Goal: Task Accomplishment & Management: Use online tool/utility

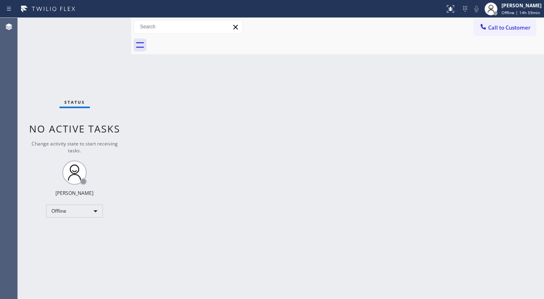
click at [21, 175] on div "Status No active tasks Change activity state to start receiving tasks. [PERSON_…" at bounding box center [74, 158] width 113 height 281
click at [57, 214] on div "Offline" at bounding box center [74, 211] width 57 height 13
click at [65, 232] on li "Available" at bounding box center [74, 232] width 55 height 10
click at [189, 218] on div "Back to Dashboard Change Sender ID Customers Technicians Select a contact Outbo…" at bounding box center [337, 158] width 413 height 281
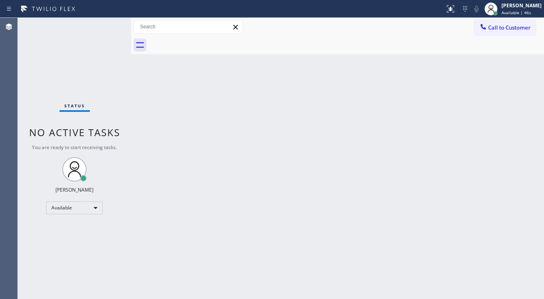
click at [44, 86] on div "Status No active tasks You are ready to start receiving tasks. [PERSON_NAME]" at bounding box center [74, 158] width 113 height 281
drag, startPoint x: 130, startPoint y: 24, endPoint x: 104, endPoint y: 21, distance: 26.1
click at [90, 23] on div "Status No active tasks You are ready to start receiving tasks. [PERSON_NAME] Av…" at bounding box center [281, 158] width 527 height 281
drag, startPoint x: 102, startPoint y: 20, endPoint x: 94, endPoint y: 1, distance: 21.4
click at [101, 21] on div "Status No active tasks You are ready to start receiving tasks. [PERSON_NAME]" at bounding box center [74, 158] width 112 height 281
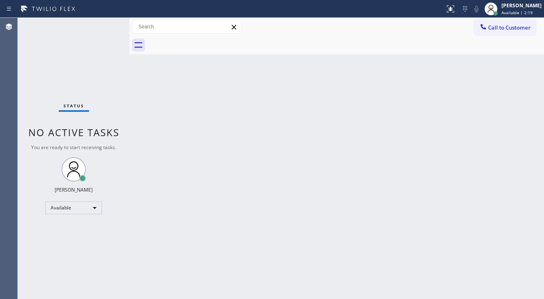
click at [107, 22] on div "Status No active tasks You are ready to start receiving tasks. [PERSON_NAME]" at bounding box center [74, 158] width 112 height 281
click at [105, 21] on div "Status No active tasks You are ready to start receiving tasks. [PERSON_NAME]" at bounding box center [74, 158] width 112 height 281
click at [104, 22] on div "Status No active tasks You are ready to start receiving tasks. [PERSON_NAME]" at bounding box center [74, 158] width 112 height 281
click at [104, 23] on div "Status No active tasks You are ready to start receiving tasks. [PERSON_NAME]" at bounding box center [74, 158] width 112 height 281
click at [107, 23] on div "Status No active tasks You are ready to start receiving tasks. [PERSON_NAME]" at bounding box center [74, 158] width 112 height 281
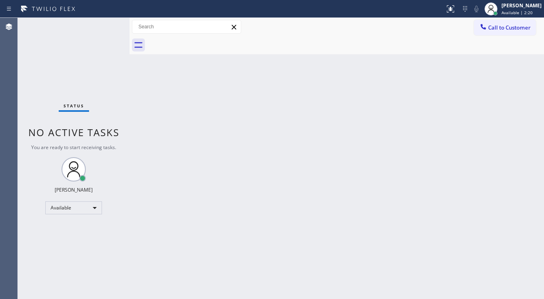
click at [107, 23] on div "Status No active tasks You are ready to start receiving tasks. [PERSON_NAME]" at bounding box center [74, 158] width 112 height 281
click at [104, 23] on div "Status No active tasks You are ready to start receiving tasks. [PERSON_NAME]" at bounding box center [74, 158] width 112 height 281
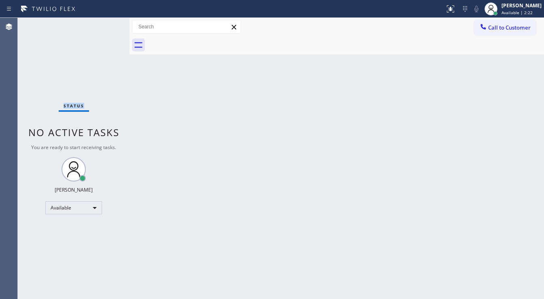
click at [104, 23] on div "Status No active tasks You are ready to start receiving tasks. [PERSON_NAME]" at bounding box center [74, 158] width 112 height 281
click at [107, 26] on div "Status No active tasks You are ready to start receiving tasks. [PERSON_NAME]" at bounding box center [74, 158] width 112 height 281
click at [107, 24] on div "Status No active tasks You are ready to start receiving tasks. [PERSON_NAME]" at bounding box center [74, 158] width 112 height 281
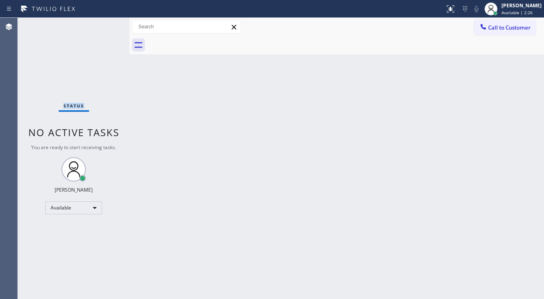
click at [107, 24] on div "Status No active tasks You are ready to start receiving tasks. [PERSON_NAME]" at bounding box center [74, 158] width 112 height 281
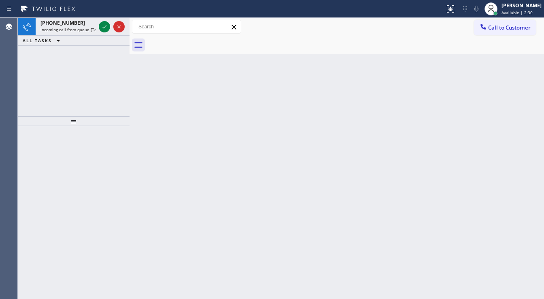
click at [107, 24] on icon at bounding box center [105, 27] width 10 height 10
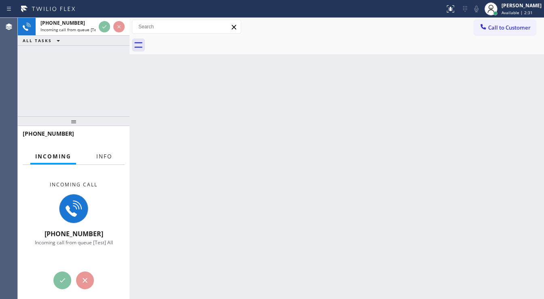
click at [109, 158] on span "Info" at bounding box center [104, 156] width 16 height 7
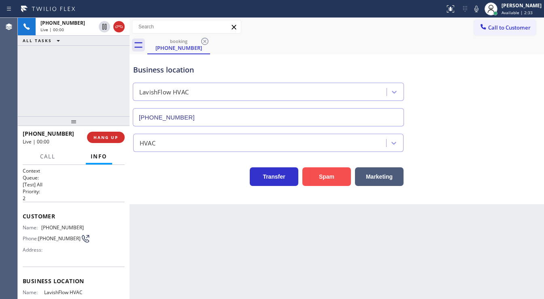
type input "[PHONE_NUMBER]"
click at [316, 176] on button "Spam" at bounding box center [327, 176] width 49 height 19
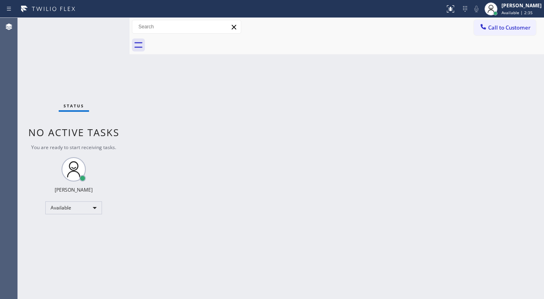
click at [104, 26] on div "Status No active tasks You are ready to start receiving tasks. [PERSON_NAME]" at bounding box center [74, 158] width 112 height 281
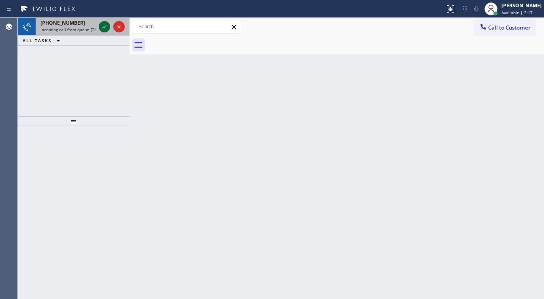
click at [104, 28] on icon at bounding box center [105, 27] width 10 height 10
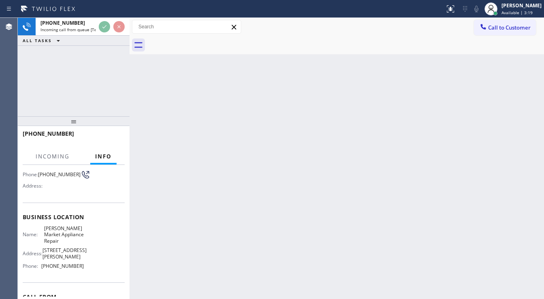
scroll to position [65, 0]
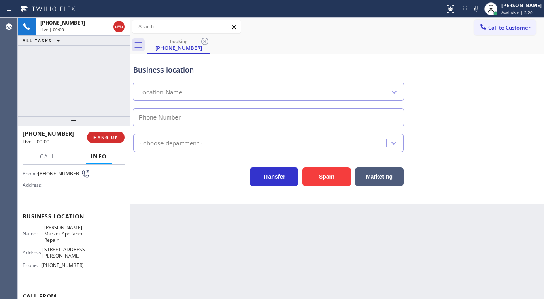
type input "[PHONE_NUMBER]"
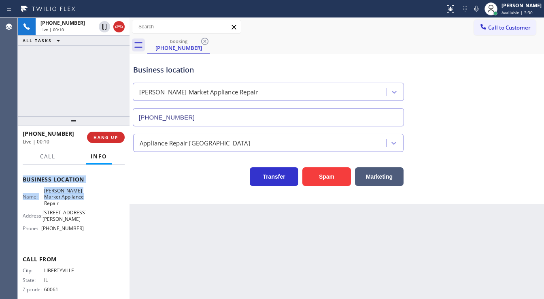
scroll to position [105, 0]
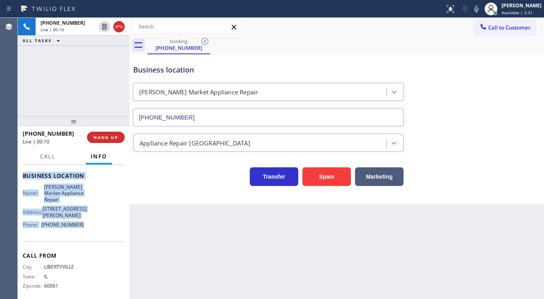
drag, startPoint x: 22, startPoint y: 180, endPoint x: 89, endPoint y: 224, distance: 80.1
click at [89, 224] on div "Context Queue: [Test] All Priority: 1 Customer Name: [PHONE_NUMBER] Phone: [PHO…" at bounding box center [74, 232] width 112 height 134
copy div "Customer Name: [PHONE_NUMBER] Phone: [PHONE_NUMBER] Address: Business location …"
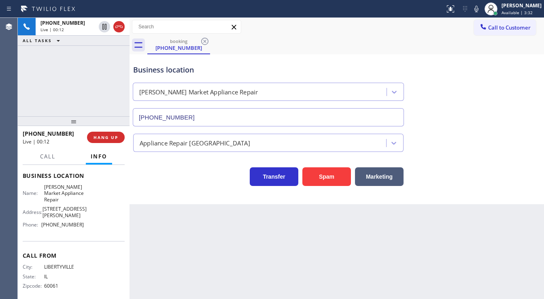
click at [34, 97] on div "[PHONE_NUMBER] Live | 00:12 ALL TASKS ALL TASKS ACTIVE TASKS TASKS IN WRAP UP" at bounding box center [74, 67] width 112 height 98
click at [479, 6] on icon at bounding box center [477, 9] width 10 height 10
click at [479, 8] on icon at bounding box center [477, 9] width 4 height 6
click at [71, 112] on div "[PHONE_NUMBER] Live | 00:57 ALL TASKS ALL TASKS ACTIVE TASKS TASKS IN WRAP UP" at bounding box center [74, 67] width 112 height 98
click at [479, 11] on icon at bounding box center [477, 9] width 4 height 6
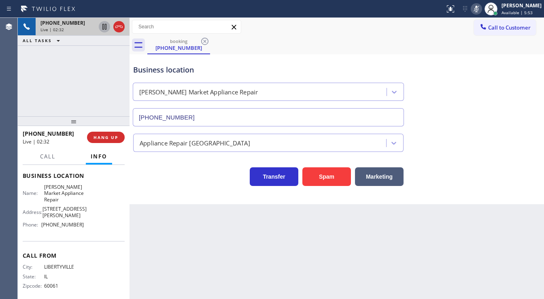
click at [104, 29] on icon at bounding box center [105, 27] width 10 height 10
click at [103, 24] on icon at bounding box center [105, 27] width 6 height 6
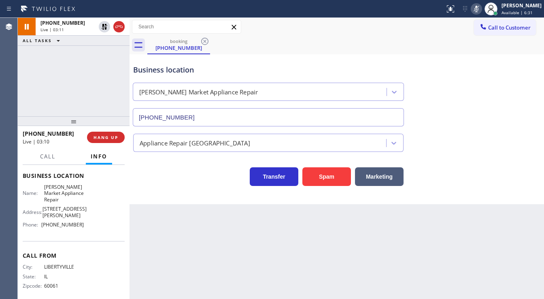
drag, startPoint x: 487, startPoint y: 9, endPoint x: 471, endPoint y: 14, distance: 17.0
click at [482, 9] on icon at bounding box center [477, 9] width 10 height 10
click at [87, 71] on div "[PHONE_NUMBER] Live | 03:11 ALL TASKS ALL TASKS ACTIVE TASKS TASKS IN WRAP UP" at bounding box center [74, 67] width 112 height 98
click at [91, 73] on div "[PHONE_NUMBER] Live | 03:25 ALL TASKS ALL TASKS ACTIVE TASKS TASKS IN WRAP UP" at bounding box center [74, 67] width 112 height 98
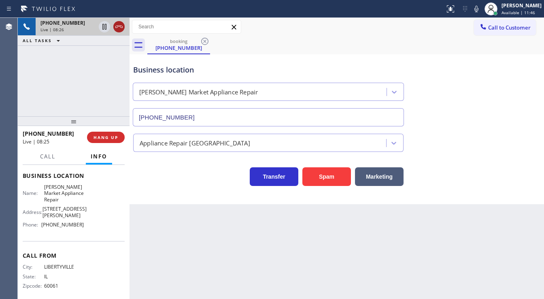
click at [122, 30] on icon at bounding box center [119, 27] width 10 height 10
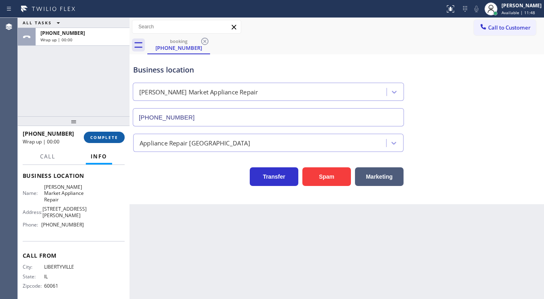
click at [111, 133] on button "COMPLETE" at bounding box center [104, 137] width 41 height 11
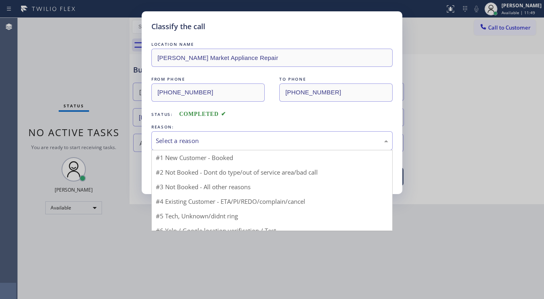
drag, startPoint x: 183, startPoint y: 146, endPoint x: 181, endPoint y: 157, distance: 11.1
click at [184, 146] on div "Select a reason" at bounding box center [271, 140] width 241 height 19
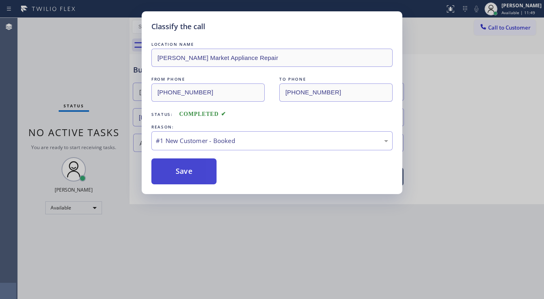
click at [178, 168] on button "Save" at bounding box center [183, 171] width 65 height 26
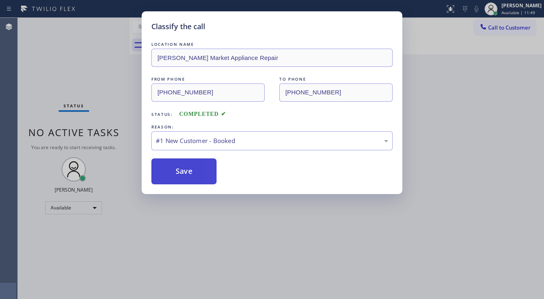
click at [178, 168] on button "Save" at bounding box center [183, 171] width 65 height 26
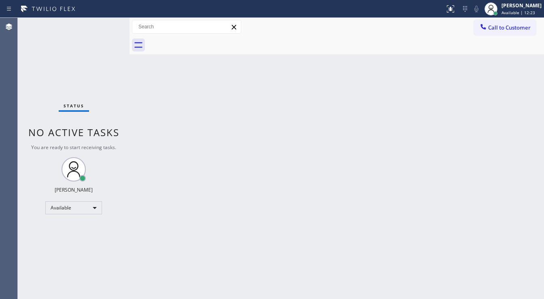
click at [93, 65] on div "Status No active tasks You are ready to start receiving tasks. [PERSON_NAME]" at bounding box center [74, 158] width 112 height 281
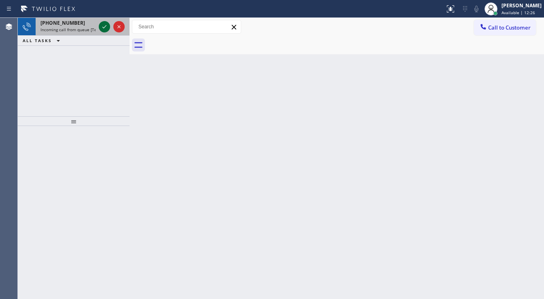
click at [102, 27] on icon at bounding box center [104, 26] width 4 height 3
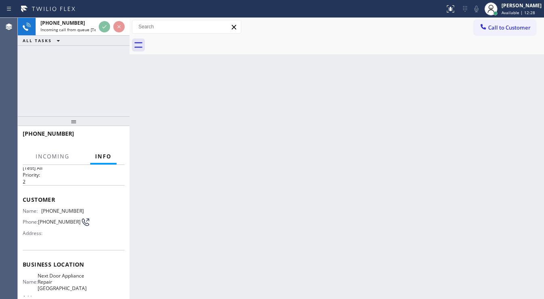
scroll to position [32, 0]
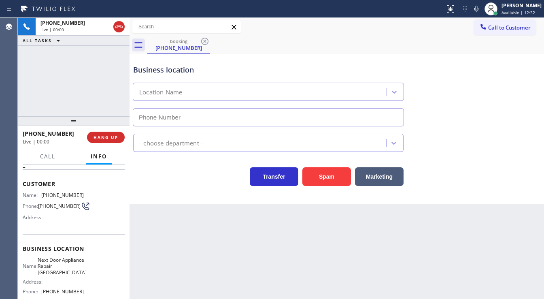
type input "[PHONE_NUMBER]"
click at [317, 186] on div "Business location Next Door Appliance Repair [GEOGRAPHIC_DATA] [PHONE_NUMBER] A…" at bounding box center [337, 129] width 415 height 150
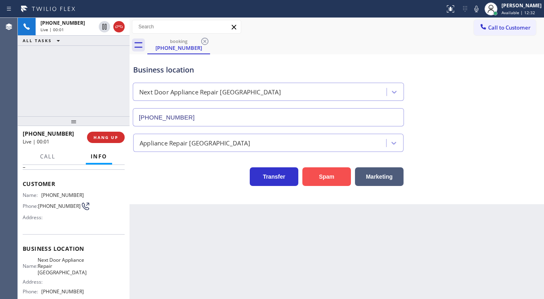
click at [317, 182] on button "Spam" at bounding box center [327, 176] width 49 height 19
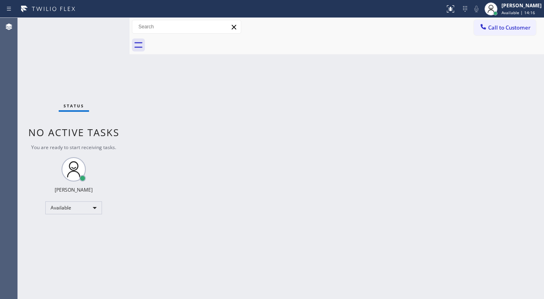
click at [107, 21] on div "Status No active tasks You are ready to start receiving tasks. [PERSON_NAME]" at bounding box center [74, 158] width 112 height 281
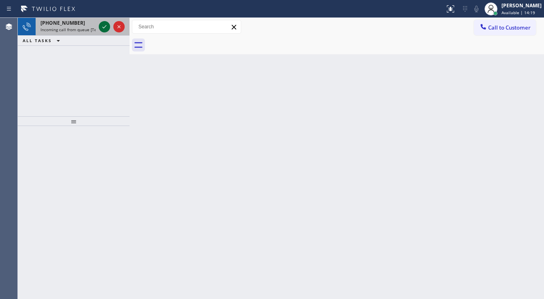
click at [103, 23] on icon at bounding box center [105, 27] width 10 height 10
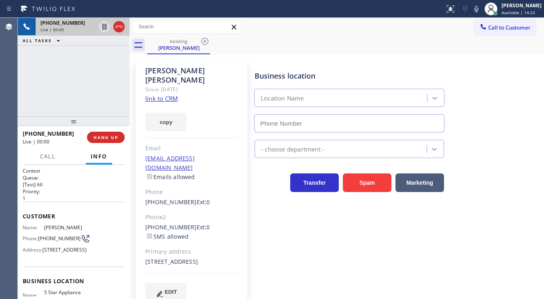
type input "[PHONE_NUMBER]"
click at [163, 94] on link "link to CRM" at bounding box center [161, 98] width 32 height 8
drag, startPoint x: 30, startPoint y: 82, endPoint x: 38, endPoint y: 82, distance: 8.1
click at [30, 82] on div "[PHONE_NUMBER] Live | 00:38 ALL TASKS ALL TASKS ACTIVE TASKS TASKS IN WRAP UP" at bounding box center [74, 67] width 112 height 98
click at [478, 10] on icon at bounding box center [477, 9] width 10 height 10
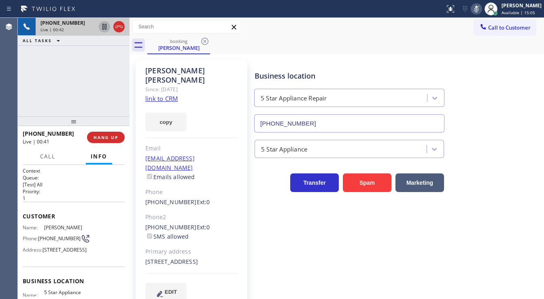
click at [105, 26] on icon at bounding box center [104, 27] width 4 height 6
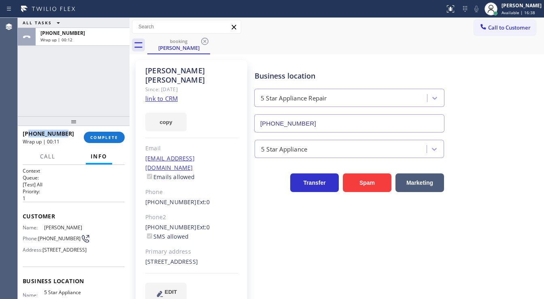
drag, startPoint x: 68, startPoint y: 133, endPoint x: 30, endPoint y: 134, distance: 38.5
click at [30, 134] on div "[PHONE_NUMBER]" at bounding box center [50, 134] width 55 height 8
copy span "2068498880"
click at [37, 109] on div "ALL TASKS ALL TASKS ACTIVE TASKS TASKS IN WRAP UP [PHONE_NUMBER] Wrap up | 00:26" at bounding box center [74, 67] width 112 height 98
drag, startPoint x: 52, startPoint y: 243, endPoint x: 39, endPoint y: 233, distance: 16.5
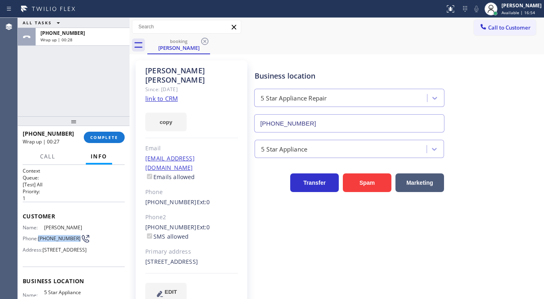
click at [39, 234] on div "Phone: [PHONE_NUMBER]" at bounding box center [53, 239] width 61 height 10
copy span "[PHONE_NUMBER]"
click at [93, 112] on div "ALL TASKS ALL TASKS ACTIVE TASKS TASKS IN WRAP UP [PHONE_NUMBER] Wrap up | 00:29" at bounding box center [74, 67] width 112 height 98
click at [112, 142] on button "COMPLETE" at bounding box center [104, 137] width 41 height 11
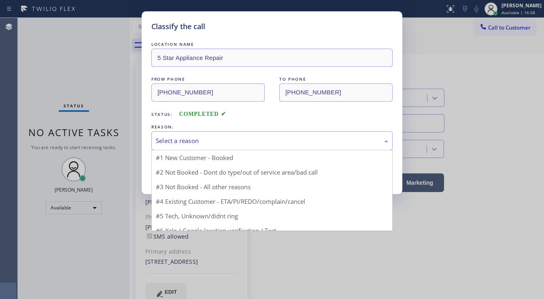
click at [190, 139] on div "Select a reason" at bounding box center [272, 140] width 232 height 9
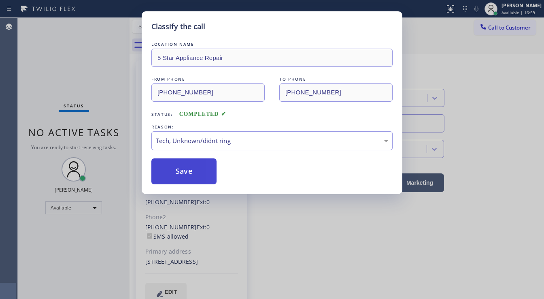
click at [191, 172] on button "Save" at bounding box center [183, 171] width 65 height 26
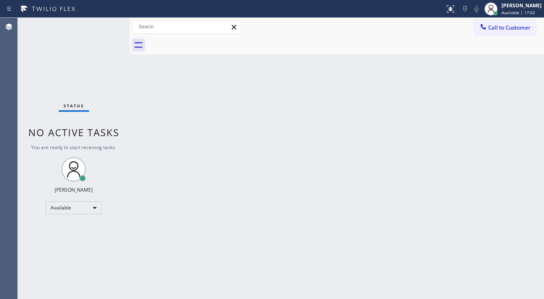
click at [33, 91] on div "Status No active tasks You are ready to start receiving tasks. [PERSON_NAME]" at bounding box center [74, 158] width 112 height 281
click at [107, 23] on div "Status No active tasks You are ready to start receiving tasks. [PERSON_NAME]" at bounding box center [74, 158] width 112 height 281
click at [82, 28] on div "Status No active tasks You are ready to start receiving tasks. [PERSON_NAME]" at bounding box center [74, 158] width 112 height 281
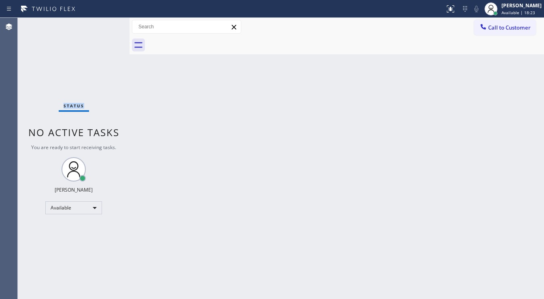
click at [82, 28] on div "Status No active tasks You are ready to start receiving tasks. [PERSON_NAME]" at bounding box center [74, 158] width 112 height 281
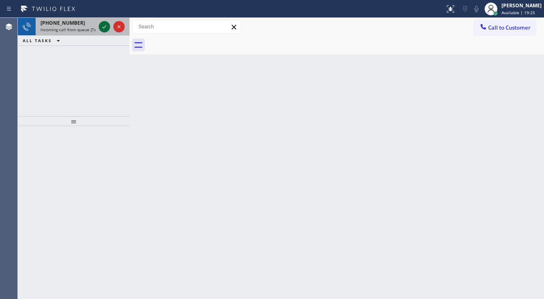
click at [104, 28] on icon at bounding box center [105, 27] width 10 height 10
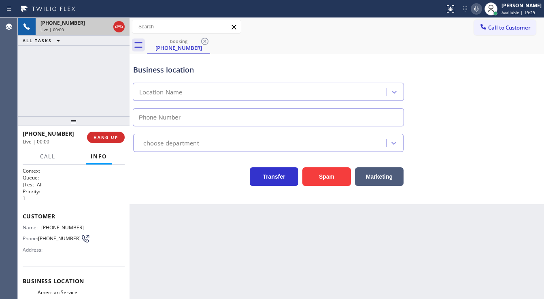
type input "[PHONE_NUMBER]"
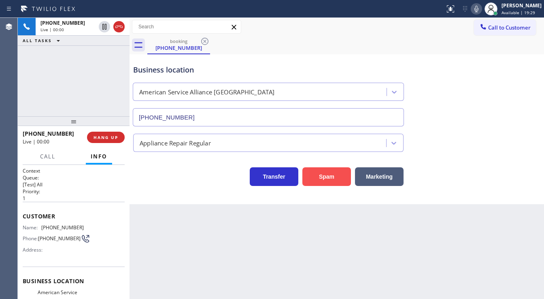
drag, startPoint x: 333, startPoint y: 172, endPoint x: 326, endPoint y: 167, distance: 8.7
click at [333, 172] on button "Spam" at bounding box center [327, 176] width 49 height 19
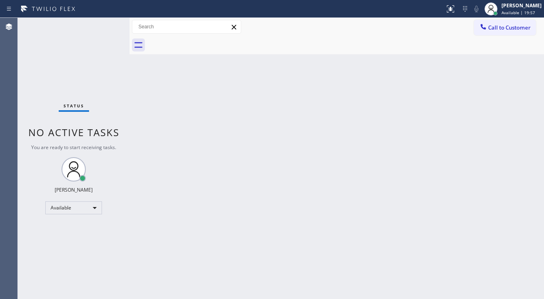
click at [107, 30] on div "Status No active tasks You are ready to start receiving tasks. [PERSON_NAME]" at bounding box center [74, 158] width 112 height 281
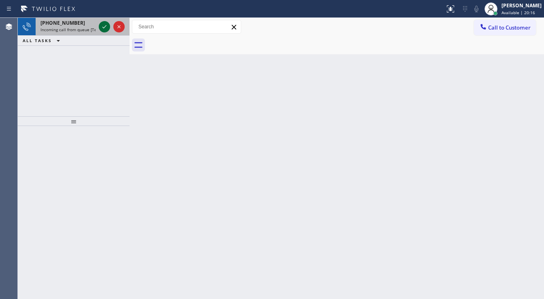
click at [98, 28] on div at bounding box center [111, 27] width 29 height 18
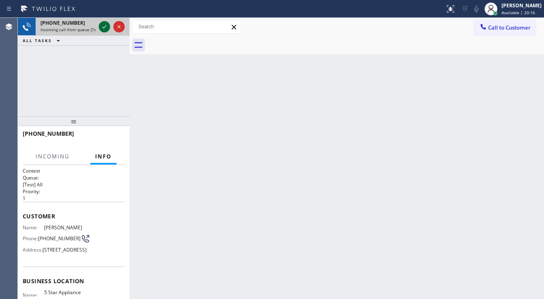
click at [100, 28] on div at bounding box center [104, 27] width 11 height 10
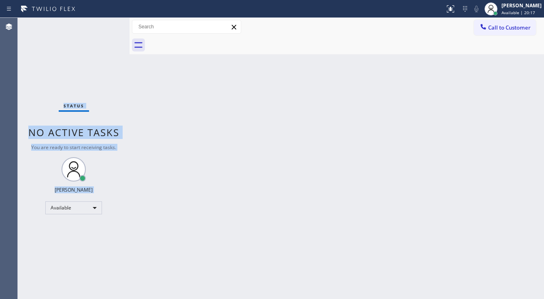
click at [102, 26] on div "Status No active tasks You are ready to start receiving tasks. [PERSON_NAME]" at bounding box center [74, 158] width 112 height 281
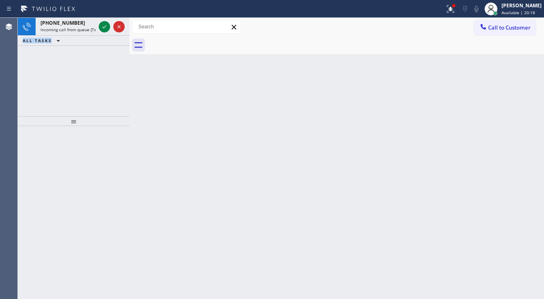
click at [102, 26] on icon at bounding box center [105, 27] width 10 height 10
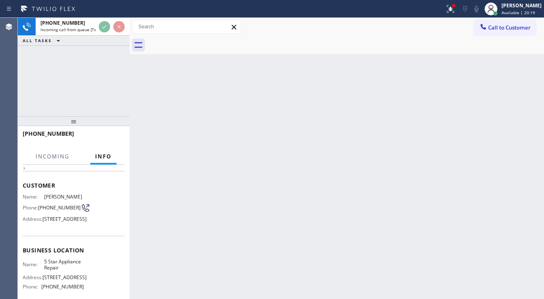
scroll to position [97, 0]
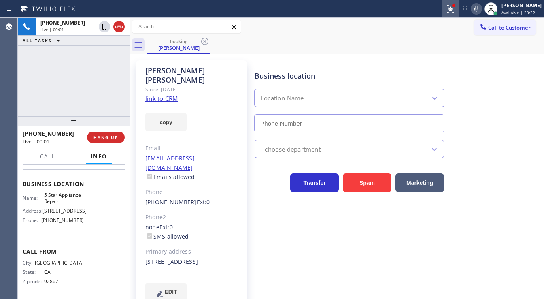
click at [460, 9] on div at bounding box center [451, 9] width 18 height 10
type input "[PHONE_NUMBER]"
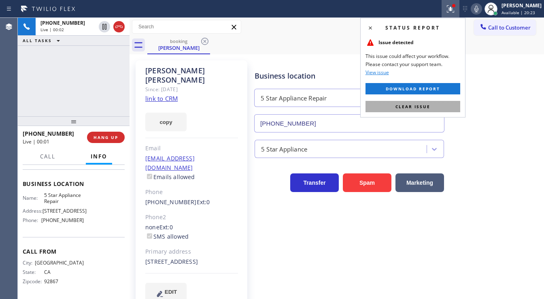
click at [426, 103] on button "Clear issue" at bounding box center [413, 106] width 95 height 11
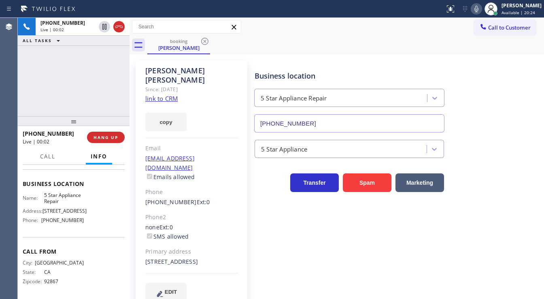
click at [169, 94] on link "link to CRM" at bounding box center [161, 98] width 32 height 8
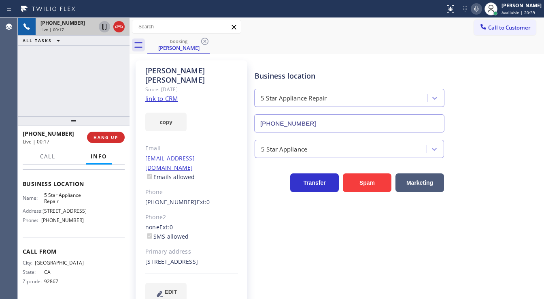
click at [107, 29] on icon at bounding box center [105, 27] width 10 height 10
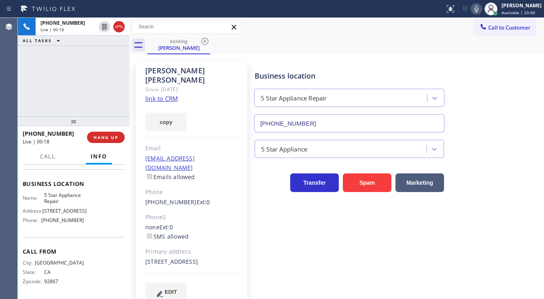
click at [482, 9] on icon at bounding box center [477, 9] width 10 height 10
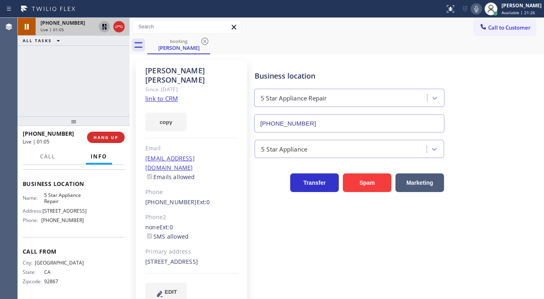
click at [102, 30] on icon at bounding box center [105, 27] width 10 height 10
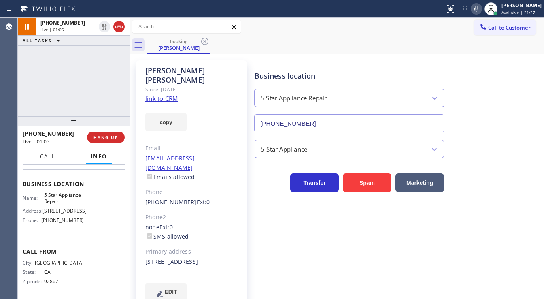
click at [48, 157] on span "Call" at bounding box center [47, 156] width 15 height 7
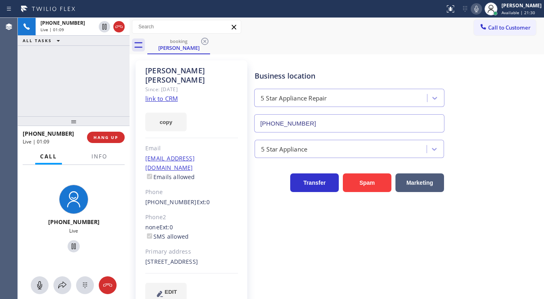
click at [32, 92] on div "[PHONE_NUMBER] Live | 01:09 ALL TASKS ALL TASKS ACTIVE TASKS TASKS IN WRAP UP" at bounding box center [74, 67] width 112 height 98
click at [63, 288] on icon at bounding box center [63, 285] width 10 height 10
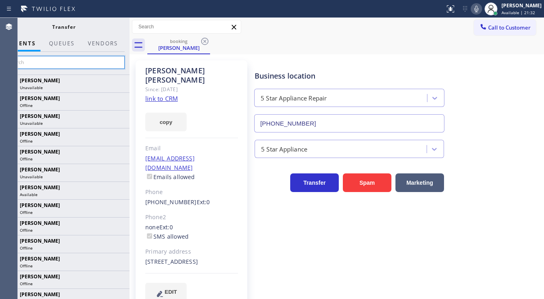
click at [57, 56] on input "text" at bounding box center [64, 62] width 122 height 13
paste input "[PERSON_NAME]"
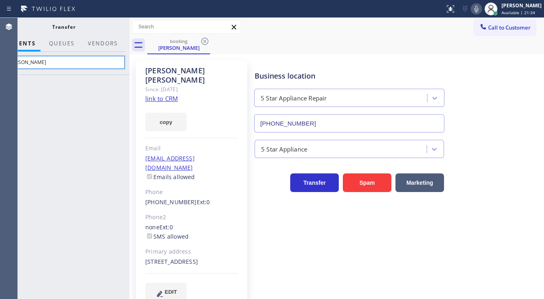
click at [53, 64] on input "[PERSON_NAME]" at bounding box center [64, 62] width 122 height 13
click at [33, 64] on input "[PERSON_NAME]" at bounding box center [64, 62] width 122 height 13
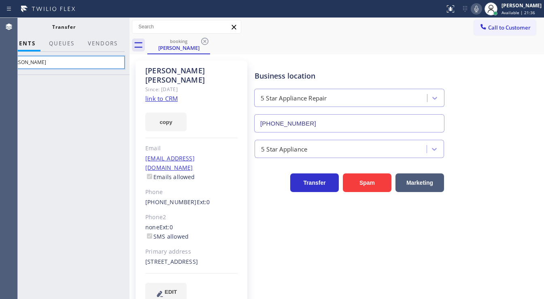
click at [26, 64] on input "[PERSON_NAME]" at bounding box center [64, 62] width 122 height 13
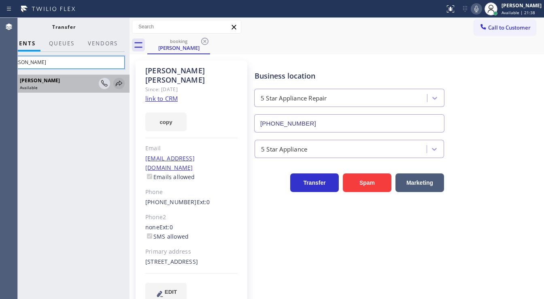
type input "[PERSON_NAME]"
click at [119, 84] on icon at bounding box center [119, 83] width 6 height 5
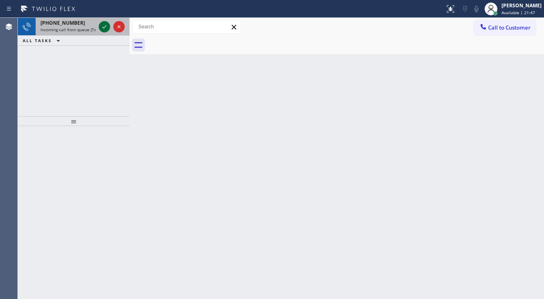
click at [102, 28] on icon at bounding box center [105, 27] width 10 height 10
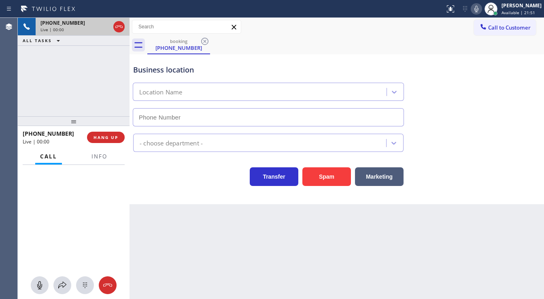
type input "[PHONE_NUMBER]"
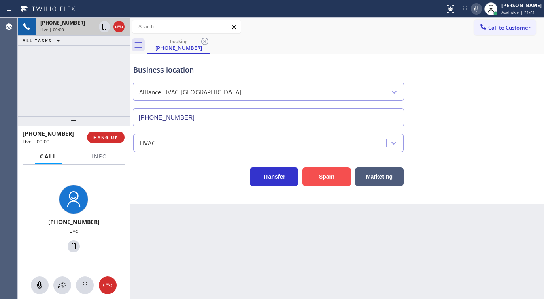
click at [310, 177] on button "Spam" at bounding box center [327, 176] width 49 height 19
click at [96, 154] on button "Info" at bounding box center [100, 157] width 26 height 16
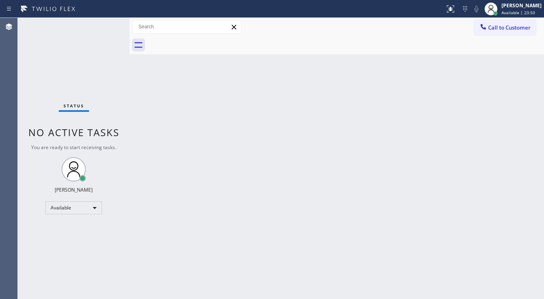
click at [14, 149] on div "Agent Desktop" at bounding box center [8, 158] width 17 height 281
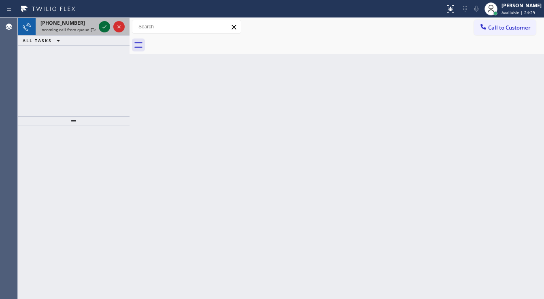
click at [109, 26] on icon at bounding box center [105, 27] width 10 height 10
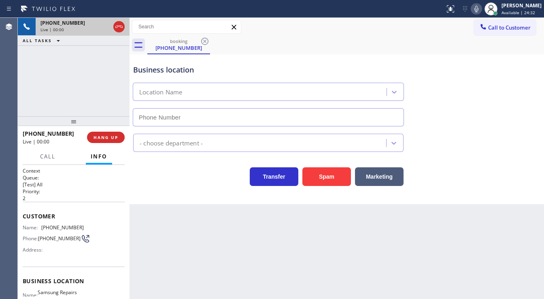
type input "[PHONE_NUMBER]"
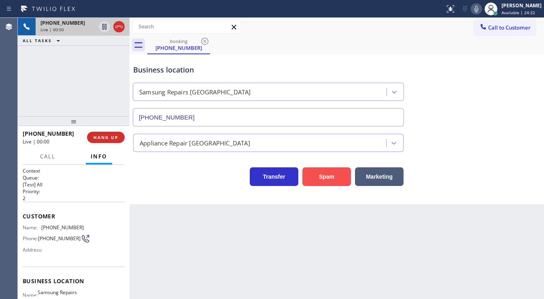
click at [328, 175] on button "Spam" at bounding box center [327, 176] width 49 height 19
click at [23, 79] on div "[PHONE_NUMBER] Live | 00:01 ALL TASKS ALL TASKS ACTIVE TASKS TASKS IN WRAP UP" at bounding box center [74, 67] width 112 height 98
click at [322, 177] on button "Spam" at bounding box center [327, 176] width 49 height 19
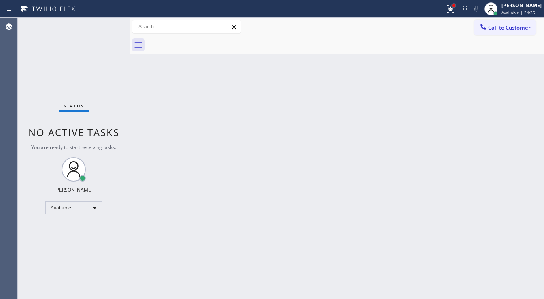
click at [456, 5] on div at bounding box center [453, 5] width 3 height 3
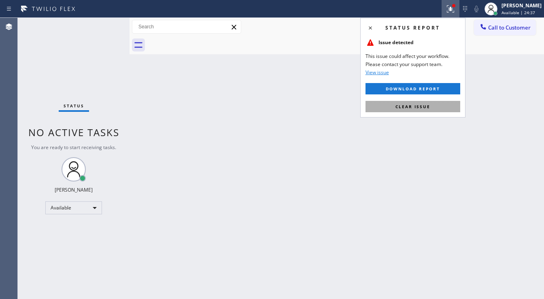
click at [420, 110] on button "Clear issue" at bounding box center [413, 106] width 95 height 11
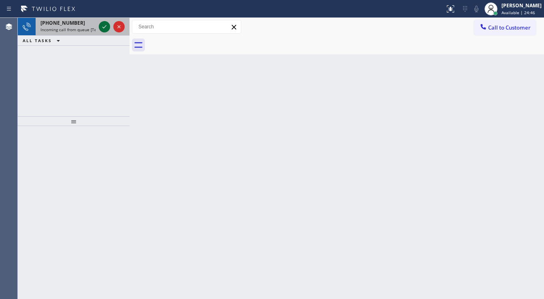
drag, startPoint x: 101, startPoint y: 19, endPoint x: 102, endPoint y: 24, distance: 5.0
click at [101, 21] on div at bounding box center [111, 27] width 29 height 18
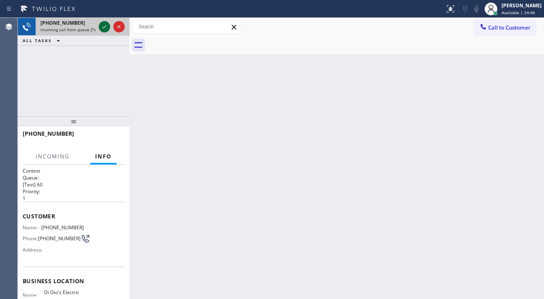
click at [102, 24] on icon at bounding box center [105, 27] width 10 height 10
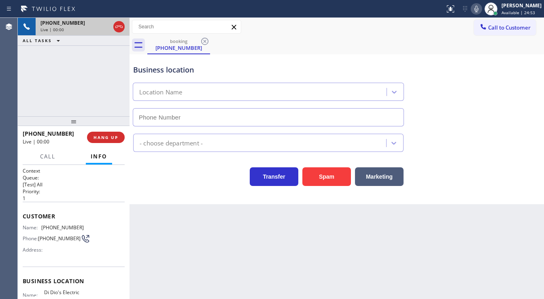
type input "[PHONE_NUMBER]"
click at [21, 87] on div "[PHONE_NUMBER] Live | 00:00 ALL TASKS ALL TASKS ACTIVE TASKS TASKS IN WRAP UP" at bounding box center [74, 67] width 112 height 98
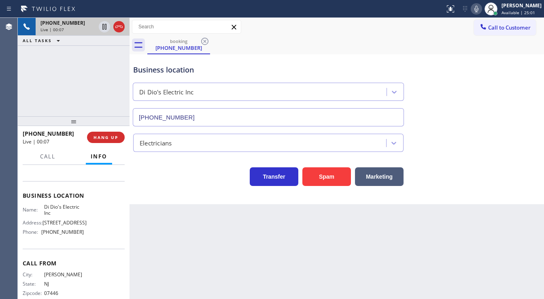
scroll to position [86, 0]
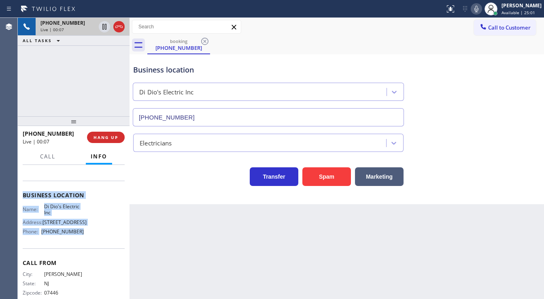
drag, startPoint x: 22, startPoint y: 193, endPoint x: 88, endPoint y: 257, distance: 92.2
click at [88, 257] on div "Context Queue: [Test] All Priority: 1 Customer Name: [PHONE_NUMBER] Phone: [PHO…" at bounding box center [74, 232] width 112 height 134
copy div "Customer Name: [PHONE_NUMBER] Phone: [PHONE_NUMBER] Address: Business location …"
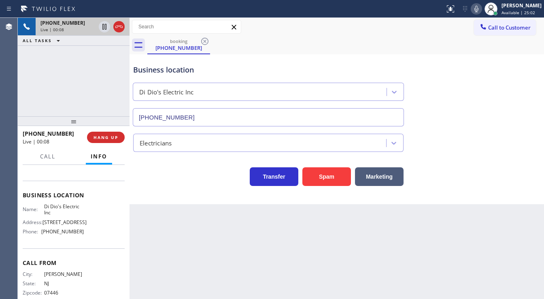
click at [60, 93] on div "[PHONE_NUMBER] Live | 00:08 ALL TASKS ALL TASKS ACTIVE TASKS TASKS IN WRAP UP" at bounding box center [74, 67] width 112 height 98
drag, startPoint x: 91, startPoint y: 92, endPoint x: 93, endPoint y: 83, distance: 9.6
click at [91, 92] on div "[PHONE_NUMBER] Live | 02:28 ALL TASKS ALL TASKS ACTIVE TASKS TASKS IN WRAP UP" at bounding box center [74, 67] width 112 height 98
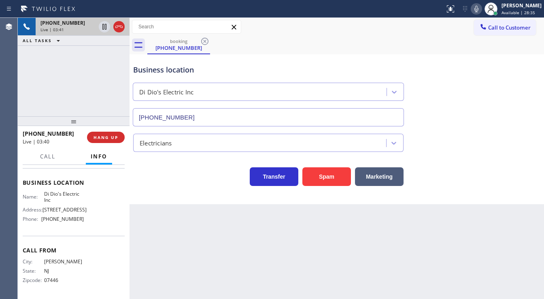
scroll to position [76, 0]
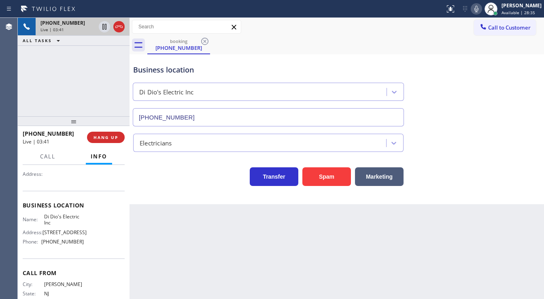
click at [62, 57] on div "[PHONE_NUMBER] Live | 03:41 ALL TASKS ALL TASKS ACTIVE TASKS TASKS IN WRAP UP" at bounding box center [74, 67] width 112 height 98
click at [38, 87] on div "[PHONE_NUMBER] Live | 03:52 ALL TASKS ALL TASKS ACTIVE TASKS TASKS IN WRAP UP" at bounding box center [74, 67] width 112 height 98
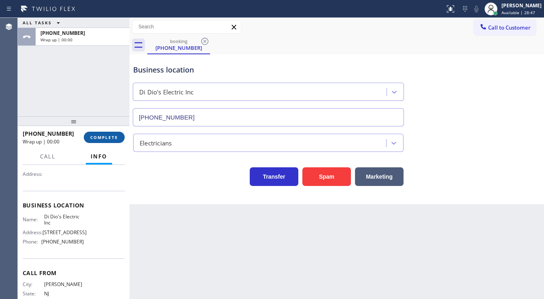
click at [100, 136] on span "COMPLETE" at bounding box center [104, 137] width 28 height 6
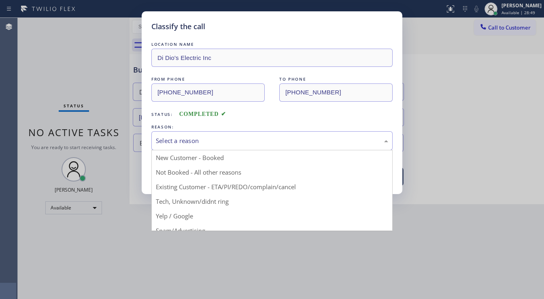
click at [184, 143] on div "Select a reason" at bounding box center [272, 140] width 232 height 9
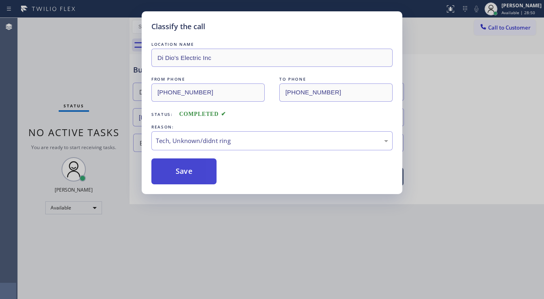
click at [186, 171] on button "Save" at bounding box center [183, 171] width 65 height 26
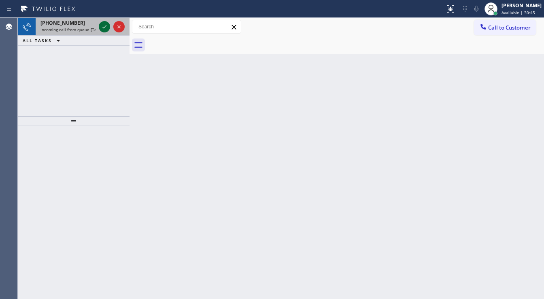
click at [105, 22] on icon at bounding box center [105, 27] width 10 height 10
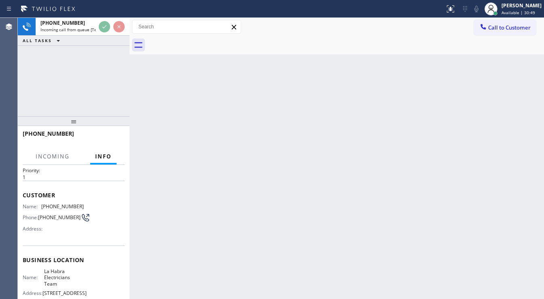
scroll to position [32, 0]
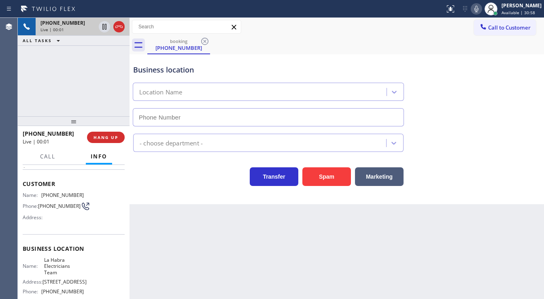
type input "[PHONE_NUMBER]"
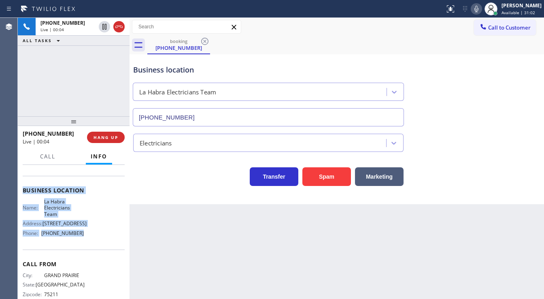
scroll to position [112, 0]
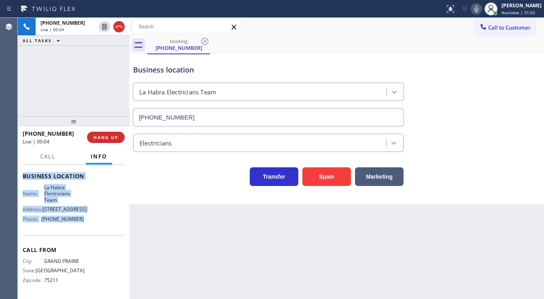
drag, startPoint x: 20, startPoint y: 182, endPoint x: 102, endPoint y: 222, distance: 90.8
click at [102, 222] on div "Context Queue: [Test] All Priority: 1 Customer Name: [PHONE_NUMBER] Phone: [PHO…" at bounding box center [74, 232] width 112 height 134
copy div "Customer Name: [PHONE_NUMBER] Phone: [PHONE_NUMBER] Address: Business location …"
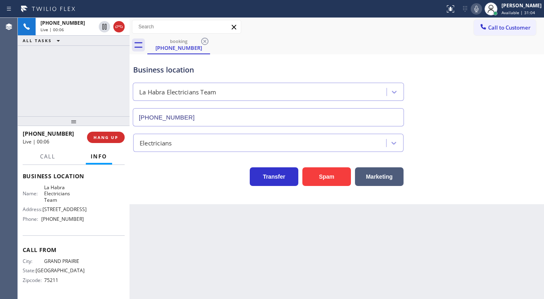
click at [84, 111] on div "[PHONE_NUMBER] Live | 00:06 ALL TASKS ALL TASKS ACTIVE TASKS TASKS IN WRAP UP" at bounding box center [74, 67] width 112 height 98
click at [59, 90] on div "[PHONE_NUMBER] Live | 00:17 ALL TASKS ALL TASKS ACTIVE TASKS TASKS IN WRAP UP" at bounding box center [74, 67] width 112 height 98
click at [328, 180] on button "Spam" at bounding box center [327, 176] width 49 height 19
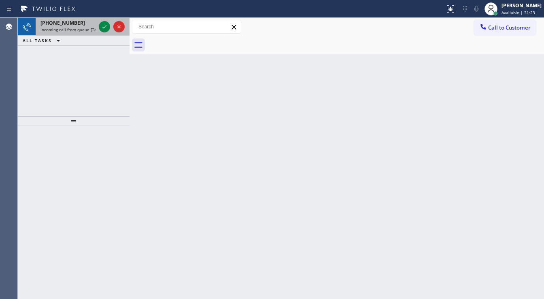
click at [98, 26] on div at bounding box center [111, 27] width 29 height 18
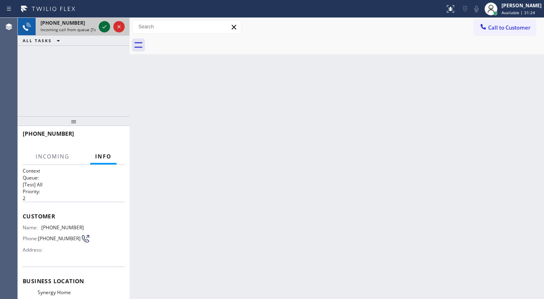
click at [99, 26] on div at bounding box center [111, 27] width 29 height 18
click at [99, 26] on div at bounding box center [104, 27] width 11 height 10
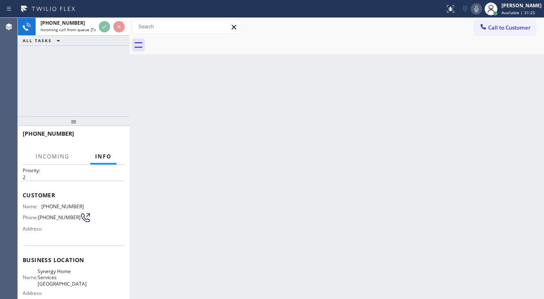
scroll to position [32, 0]
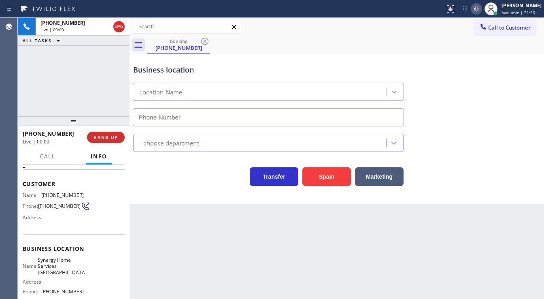
type input "[PHONE_NUMBER]"
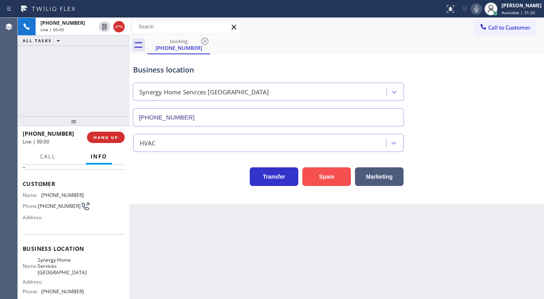
click at [324, 178] on button "Spam" at bounding box center [327, 176] width 49 height 19
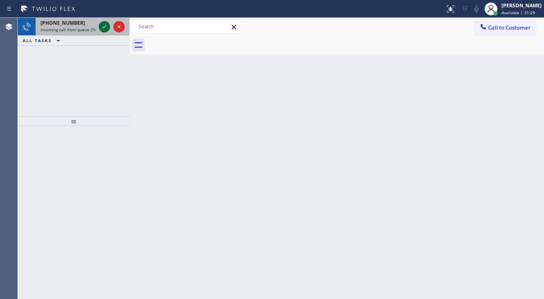
click at [102, 24] on icon at bounding box center [105, 27] width 10 height 10
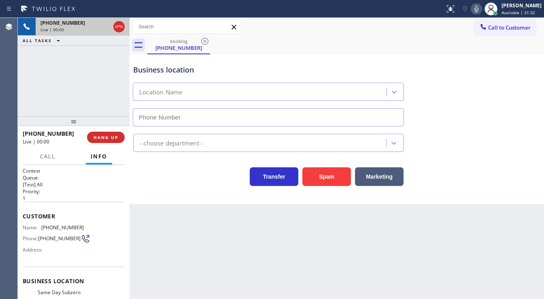
type input "[PHONE_NUMBER]"
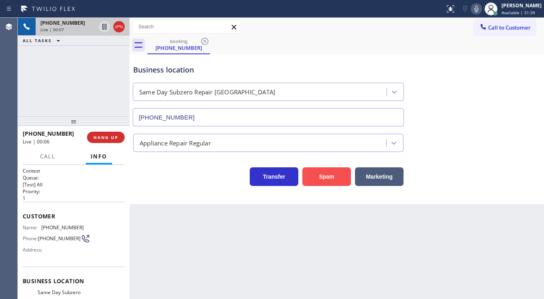
drag, startPoint x: 320, startPoint y: 177, endPoint x: 312, endPoint y: 175, distance: 8.3
click at [320, 177] on button "Spam" at bounding box center [327, 176] width 49 height 19
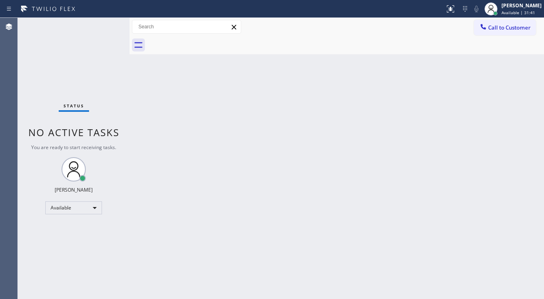
click at [307, 224] on div "Back to Dashboard Change Sender ID Customers Technicians Select a contact Outbo…" at bounding box center [337, 158] width 415 height 281
click at [335, 260] on div "Back to Dashboard Change Sender ID Customers Technicians Select a contact Outbo…" at bounding box center [337, 158] width 415 height 281
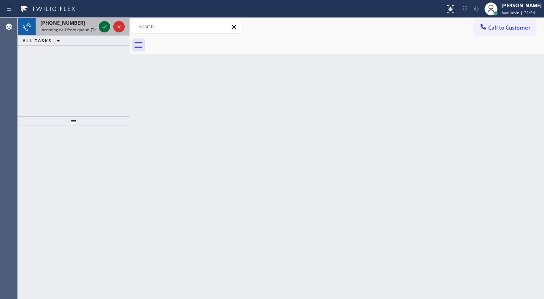
click at [102, 23] on icon at bounding box center [105, 27] width 10 height 10
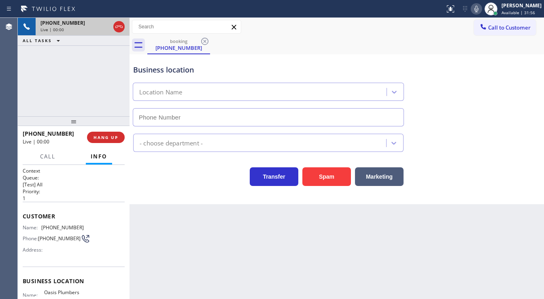
type input "[PHONE_NUMBER]"
click at [322, 173] on button "Spam" at bounding box center [327, 176] width 49 height 19
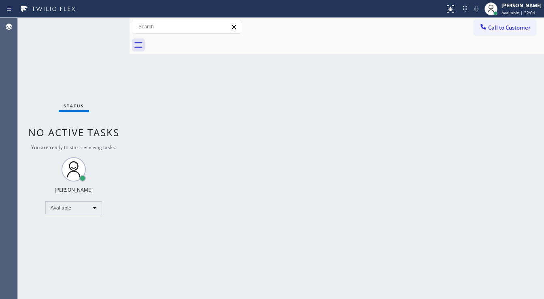
click at [109, 21] on div "Status No active tasks You are ready to start receiving tasks. [PERSON_NAME]" at bounding box center [74, 158] width 112 height 281
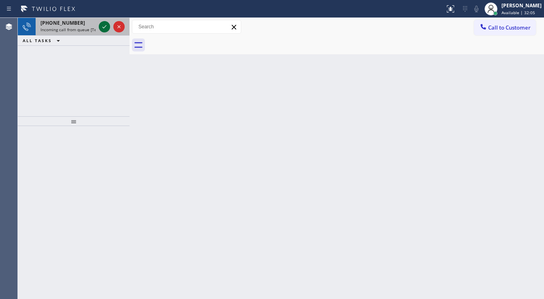
click at [106, 21] on button at bounding box center [104, 26] width 11 height 11
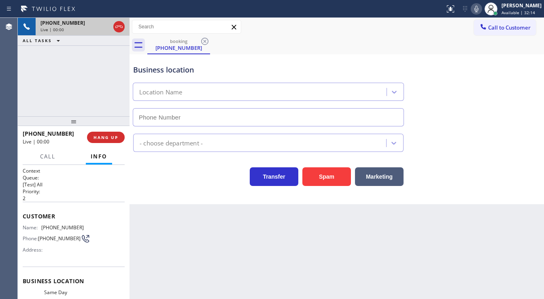
type input "[PHONE_NUMBER]"
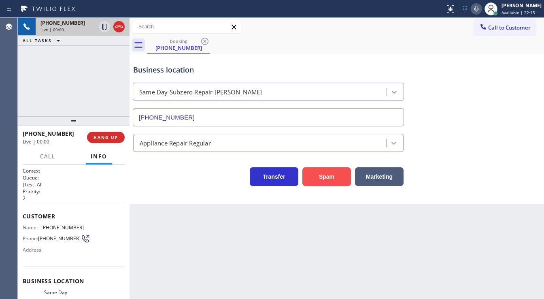
click at [328, 178] on button "Spam" at bounding box center [327, 176] width 49 height 19
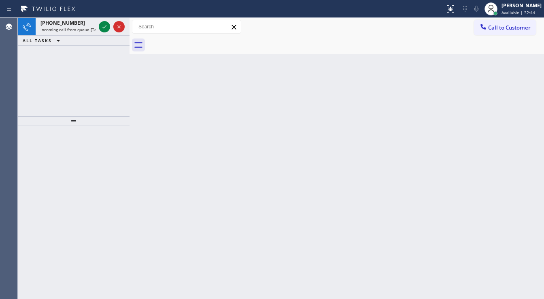
click at [106, 24] on icon at bounding box center [105, 27] width 10 height 10
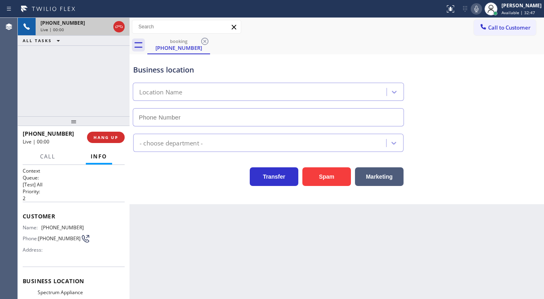
type input "[PHONE_NUMBER]"
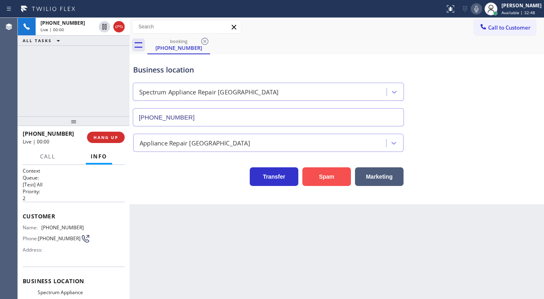
click at [327, 182] on button "Spam" at bounding box center [327, 176] width 49 height 19
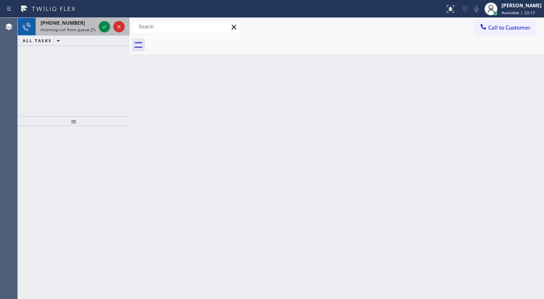
click at [109, 28] on icon at bounding box center [105, 27] width 10 height 10
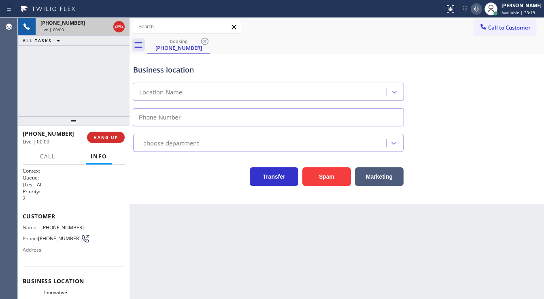
type input "[PHONE_NUMBER]"
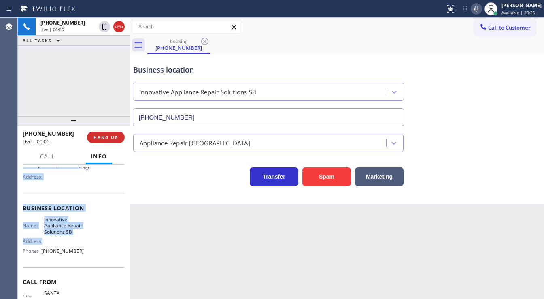
scroll to position [97, 0]
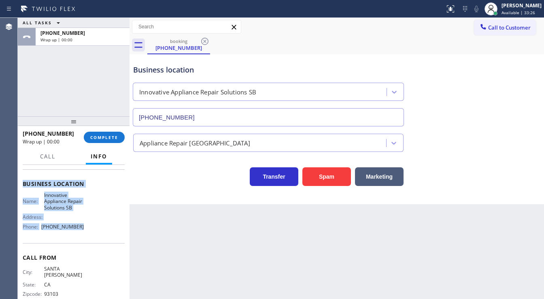
drag, startPoint x: 22, startPoint y: 211, endPoint x: 99, endPoint y: 237, distance: 81.5
click at [99, 237] on div "Context Queue: [Test] All Priority: 2 Customer Name: [PHONE_NUMBER] Phone: [PHO…" at bounding box center [74, 190] width 102 height 241
click at [121, 139] on button "COMPLETE" at bounding box center [104, 137] width 41 height 11
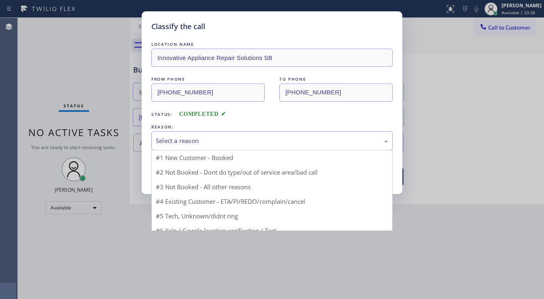
click at [186, 139] on div "Select a reason" at bounding box center [272, 140] width 232 height 9
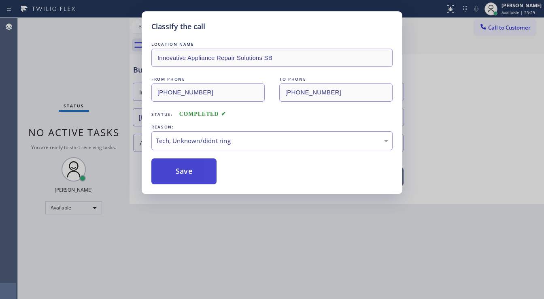
click at [175, 169] on button "Save" at bounding box center [183, 171] width 65 height 26
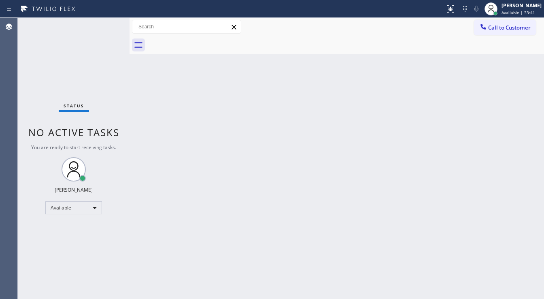
click at [84, 21] on div "Status No active tasks You are ready to start receiving tasks. [PERSON_NAME]" at bounding box center [74, 158] width 112 height 281
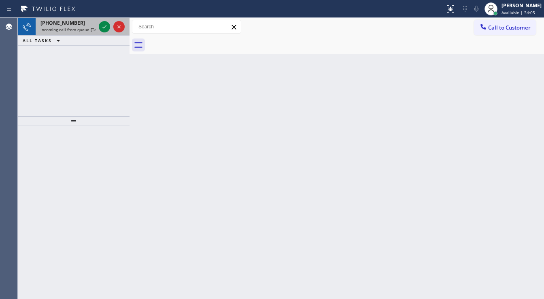
click at [94, 26] on div "[PHONE_NUMBER]" at bounding box center [68, 22] width 55 height 7
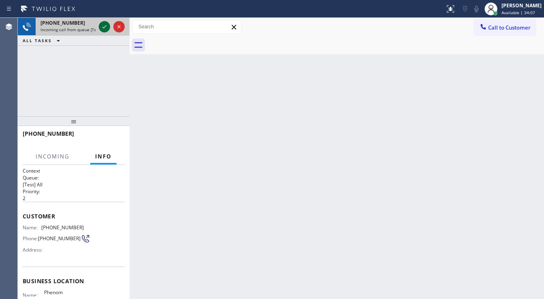
click at [101, 27] on icon at bounding box center [105, 27] width 10 height 10
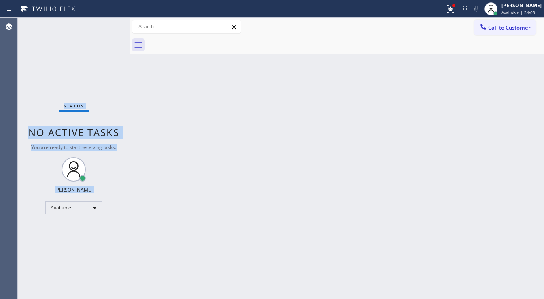
click at [100, 27] on div "Status No active tasks You are ready to start receiving tasks. [PERSON_NAME]" at bounding box center [74, 158] width 112 height 281
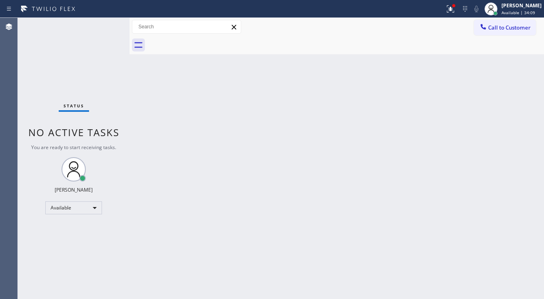
click at [442, 12] on div at bounding box center [222, 8] width 439 height 13
click at [448, 8] on div at bounding box center [451, 9] width 18 height 10
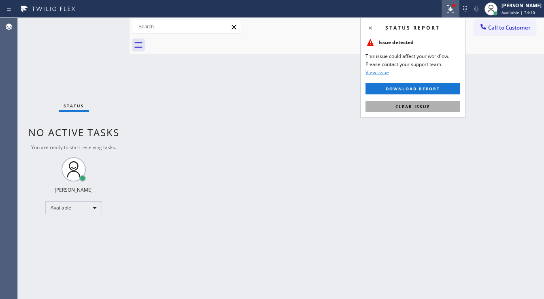
click at [433, 105] on button "Clear issue" at bounding box center [413, 106] width 95 height 11
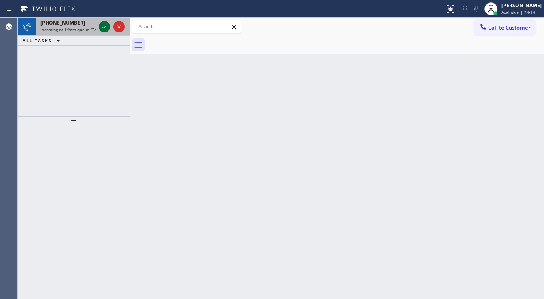
click at [102, 26] on icon at bounding box center [105, 27] width 10 height 10
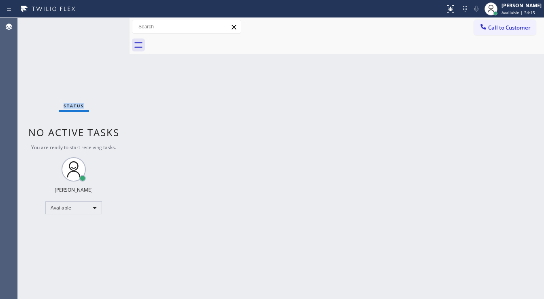
click at [102, 26] on div "Status No active tasks You are ready to start receiving tasks. [PERSON_NAME]" at bounding box center [74, 158] width 112 height 281
click at [454, 15] on button at bounding box center [451, 9] width 18 height 18
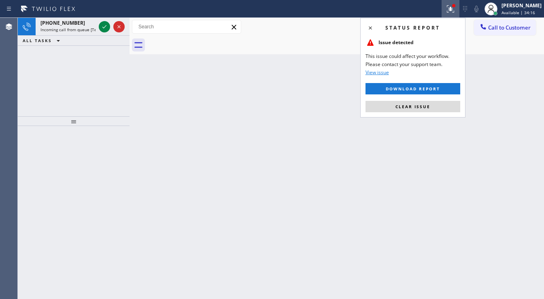
click at [425, 107] on span "Clear issue" at bounding box center [413, 107] width 35 height 6
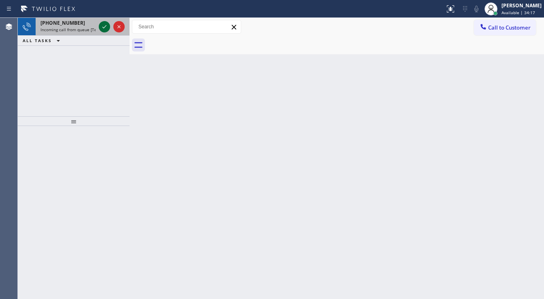
click at [102, 31] on icon at bounding box center [105, 27] width 10 height 10
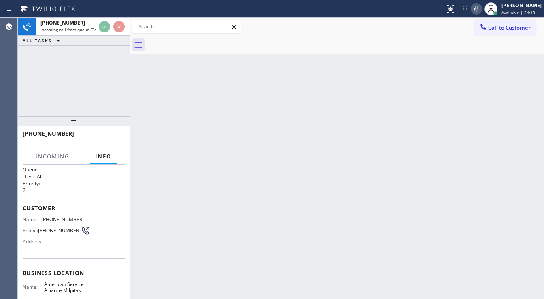
scroll to position [32, 0]
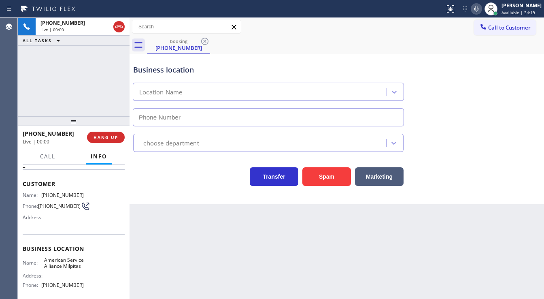
type input "[PHONE_NUMBER]"
click at [329, 178] on button "Spam" at bounding box center [327, 176] width 49 height 19
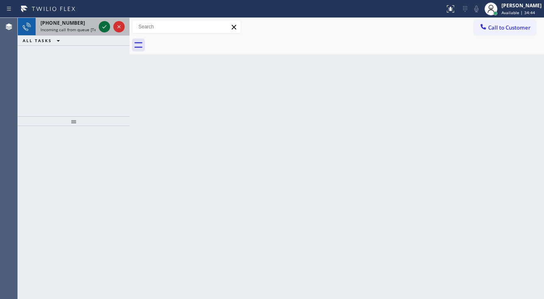
click at [104, 26] on icon at bounding box center [105, 27] width 10 height 10
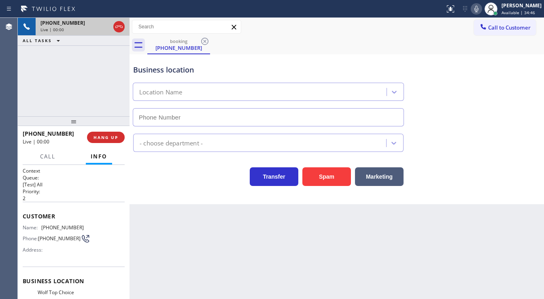
type input "[PHONE_NUMBER]"
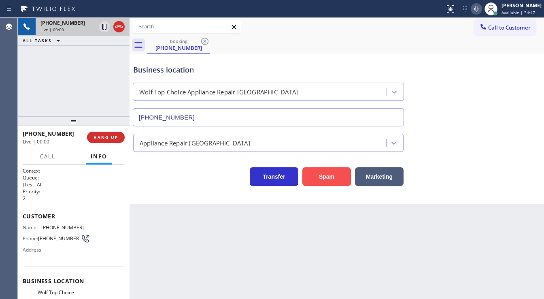
click at [318, 170] on button "Spam" at bounding box center [327, 176] width 49 height 19
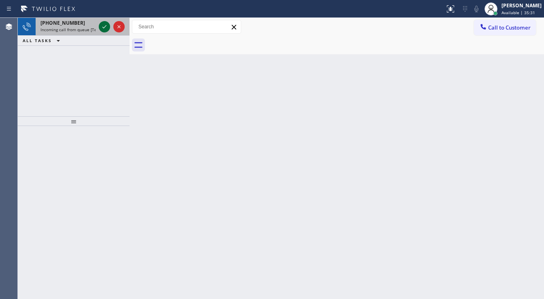
click at [106, 24] on icon at bounding box center [105, 27] width 10 height 10
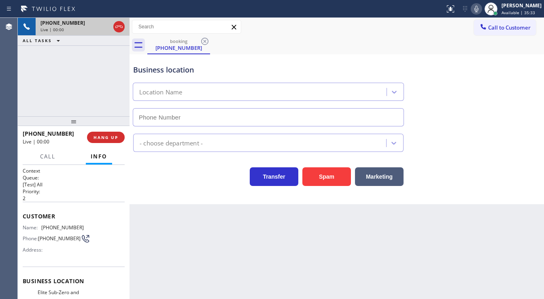
type input "[PHONE_NUMBER]"
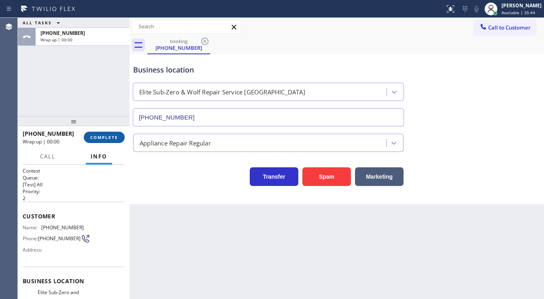
click at [111, 141] on button "COMPLETE" at bounding box center [104, 137] width 41 height 11
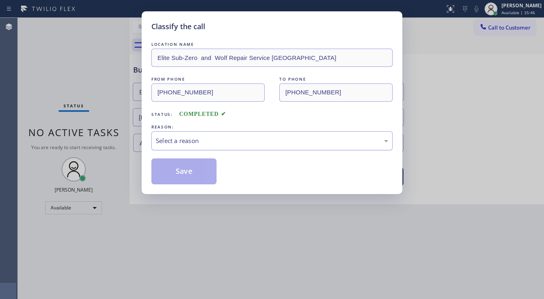
click at [174, 146] on div "Select a reason" at bounding box center [271, 140] width 241 height 19
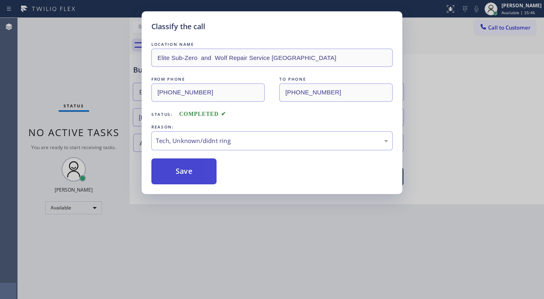
click at [177, 174] on button "Save" at bounding box center [183, 171] width 65 height 26
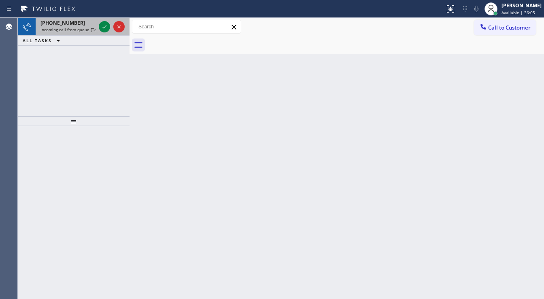
click at [111, 21] on div at bounding box center [111, 27] width 29 height 18
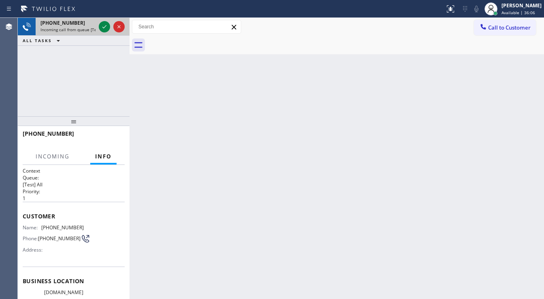
click at [111, 21] on div at bounding box center [111, 27] width 29 height 18
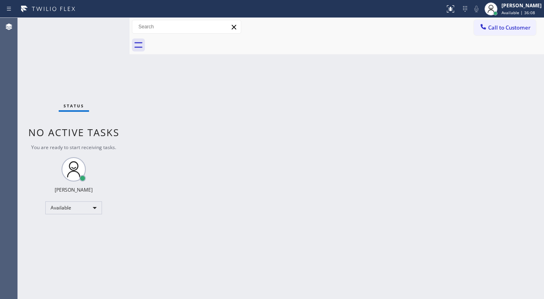
click at [109, 23] on div "Status No active tasks You are ready to start receiving tasks. [PERSON_NAME]" at bounding box center [74, 158] width 112 height 281
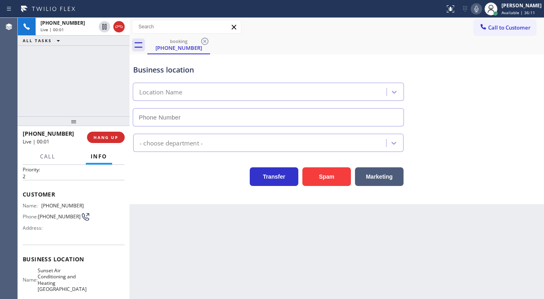
scroll to position [32, 0]
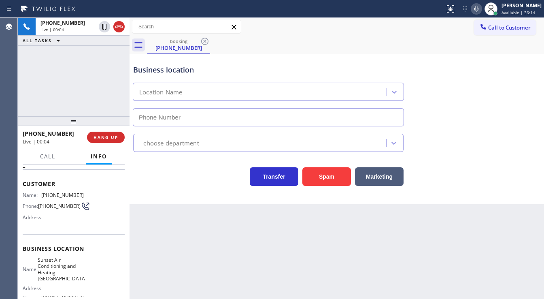
type input "[PHONE_NUMBER]"
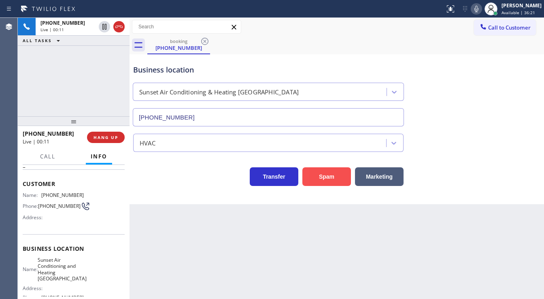
click at [315, 177] on button "Spam" at bounding box center [327, 176] width 49 height 19
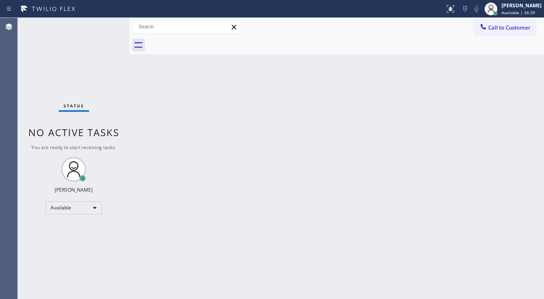
click at [104, 25] on div "Status No active tasks You are ready to start receiving tasks. [PERSON_NAME]" at bounding box center [74, 158] width 112 height 281
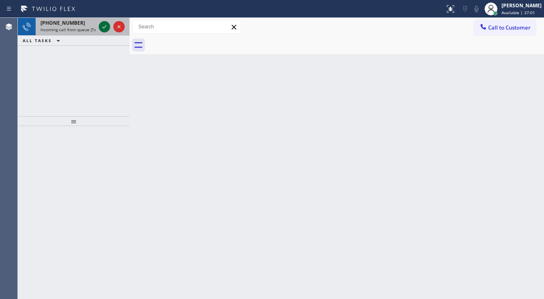
click at [103, 22] on icon at bounding box center [105, 27] width 10 height 10
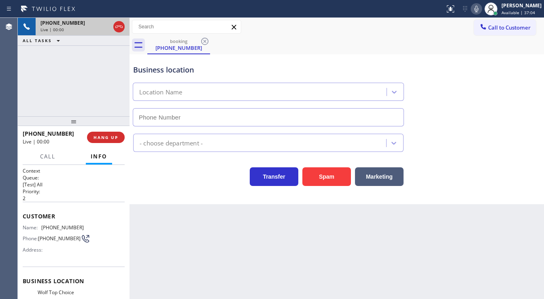
type input "[PHONE_NUMBER]"
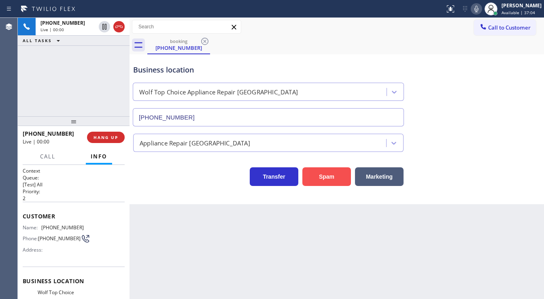
click at [334, 170] on button "Spam" at bounding box center [327, 176] width 49 height 19
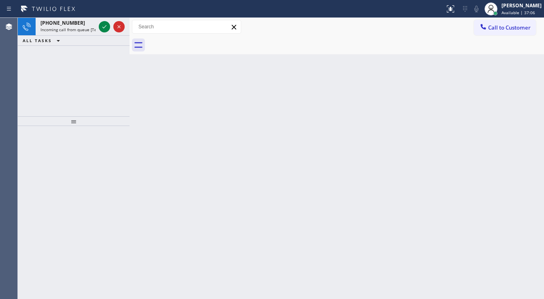
click at [103, 29] on icon at bounding box center [105, 27] width 10 height 10
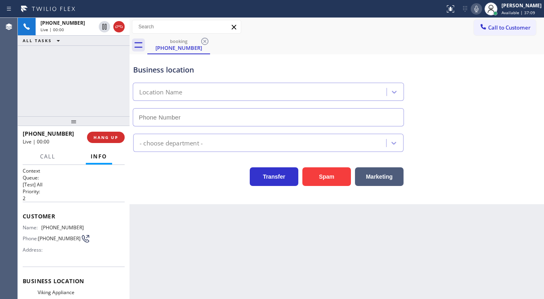
type input "[PHONE_NUMBER]"
drag, startPoint x: 320, startPoint y: 173, endPoint x: 298, endPoint y: 159, distance: 25.8
click at [320, 172] on button "Spam" at bounding box center [327, 176] width 49 height 19
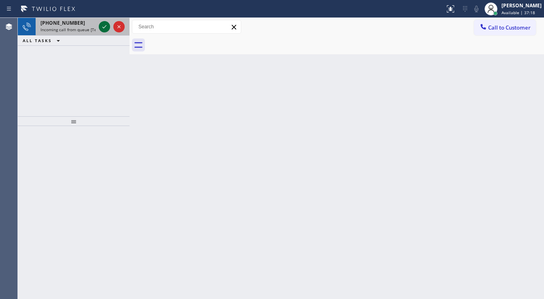
click at [108, 31] on div at bounding box center [111, 27] width 29 height 18
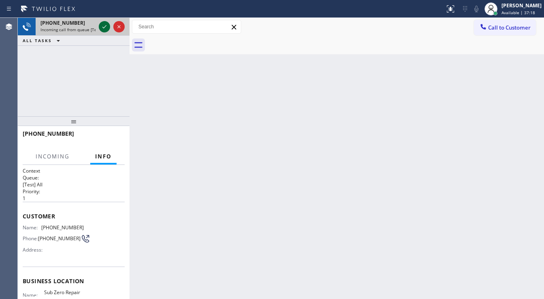
click at [107, 30] on icon at bounding box center [105, 27] width 10 height 10
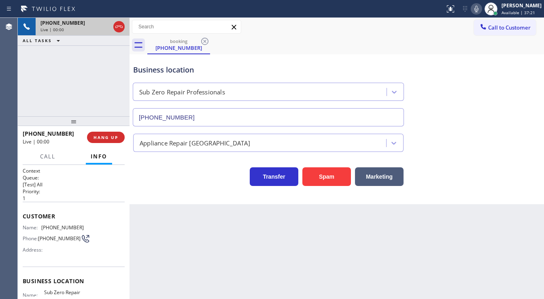
type input "[PHONE_NUMBER]"
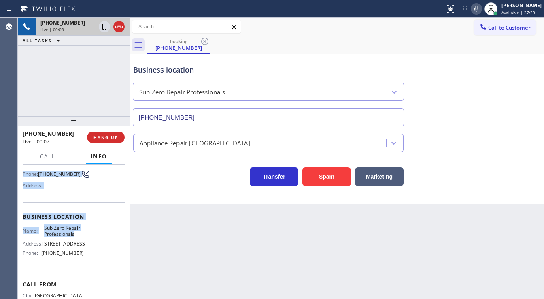
scroll to position [65, 0]
drag, startPoint x: 21, startPoint y: 212, endPoint x: 94, endPoint y: 272, distance: 93.8
click at [94, 272] on div "Context Queue: [Test] All Priority: 1 Customer Name: [PHONE_NUMBER] Phone: [PHO…" at bounding box center [74, 232] width 112 height 134
copy div "Customer Name: [PHONE_NUMBER] Phone: [PHONE_NUMBER] Address: Business location …"
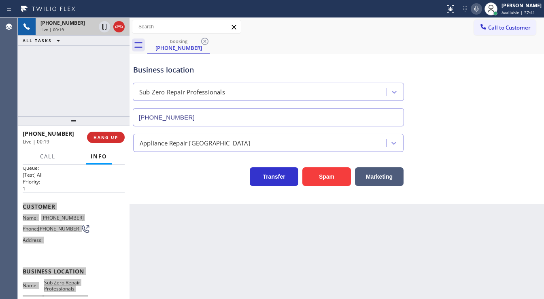
scroll to position [0, 0]
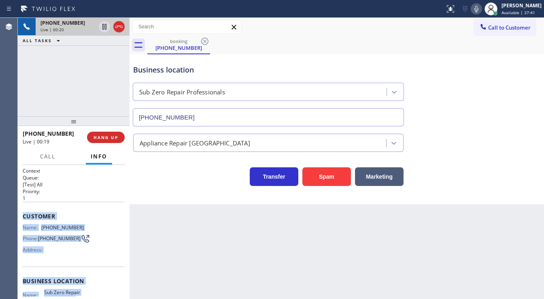
click at [56, 213] on span "Customer" at bounding box center [74, 216] width 102 height 8
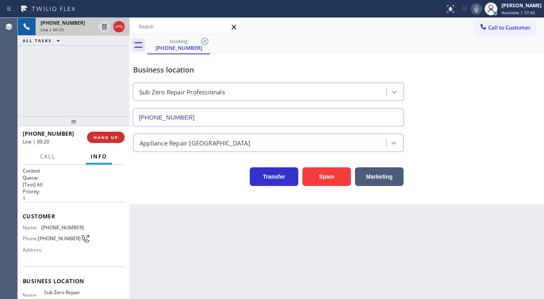
click at [54, 226] on span "[PHONE_NUMBER]" at bounding box center [62, 227] width 43 height 6
drag, startPoint x: 54, startPoint y: 226, endPoint x: 53, endPoint y: 222, distance: 4.4
click at [53, 225] on span "[PHONE_NUMBER]" at bounding box center [62, 227] width 43 height 6
copy span "[PHONE_NUMBER]"
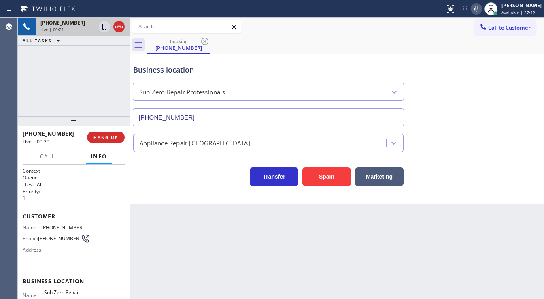
click at [65, 93] on div "[PHONE_NUMBER] Live | 00:21 ALL TASKS ALL TASKS ACTIVE TASKS TASKS IN WRAP UP" at bounding box center [74, 67] width 112 height 98
click at [479, 11] on icon at bounding box center [477, 9] width 4 height 6
click at [104, 27] on icon at bounding box center [105, 27] width 10 height 10
click at [381, 262] on div "Back to Dashboard Change Sender ID Customers Technicians Select a contact Outbo…" at bounding box center [337, 158] width 415 height 281
click at [34, 105] on div "[PHONE_NUMBER] Live | 01:49 ALL TASKS ALL TASKS ACTIVE TASKS TASKS IN WRAP UP" at bounding box center [74, 67] width 112 height 98
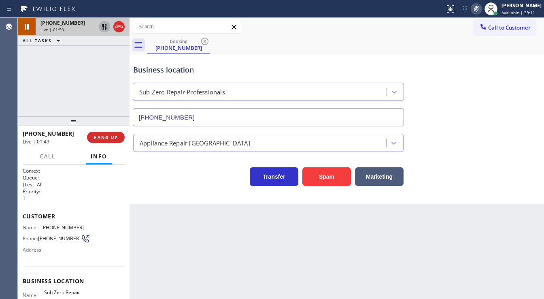
click at [102, 26] on icon at bounding box center [105, 27] width 10 height 10
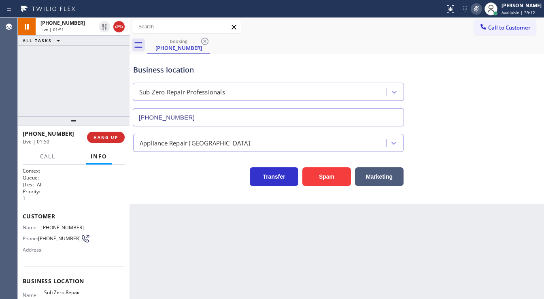
click at [480, 11] on icon at bounding box center [477, 9] width 10 height 10
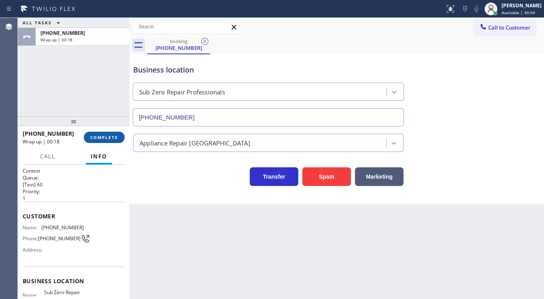
click at [98, 141] on button "COMPLETE" at bounding box center [104, 137] width 41 height 11
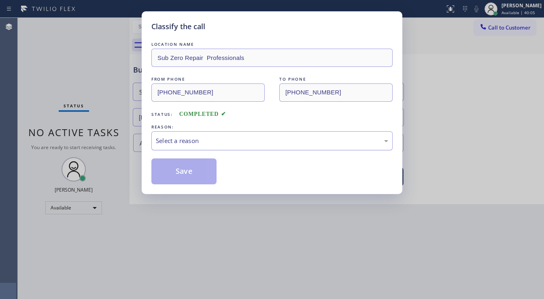
click at [186, 143] on div "Select a reason" at bounding box center [272, 140] width 232 height 9
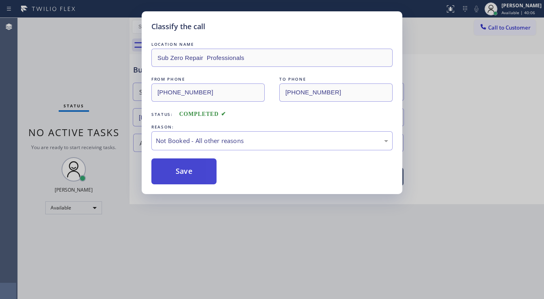
click at [189, 168] on button "Save" at bounding box center [183, 171] width 65 height 26
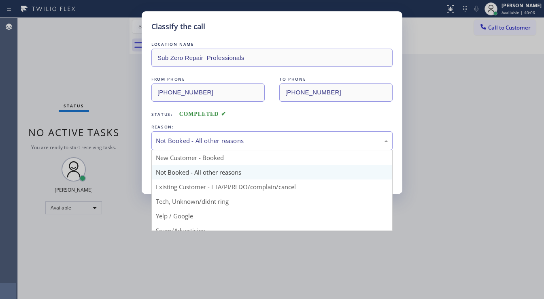
click at [181, 131] on div "Not Booked - All other reasons" at bounding box center [271, 140] width 241 height 19
click at [113, 129] on div "Classify the call LOCATION NAME [PERSON_NAME] Market Appliance Repair FROM PHON…" at bounding box center [281, 158] width 527 height 281
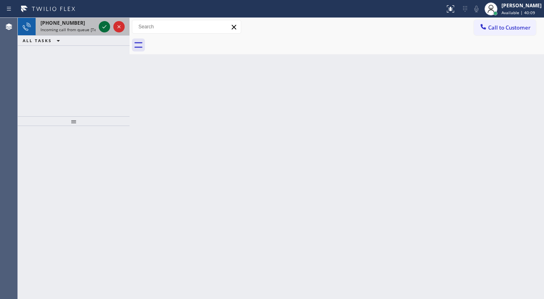
click at [99, 24] on div at bounding box center [104, 27] width 11 height 10
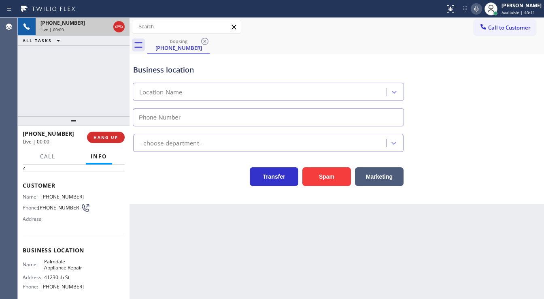
scroll to position [32, 0]
type input "[PHONE_NUMBER]"
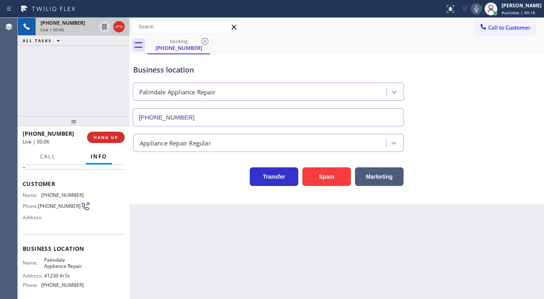
click at [27, 92] on div "[PHONE_NUMBER] Live | 00:06 ALL TASKS ALL TASKS ACTIVE TASKS TASKS IN WRAP UP" at bounding box center [74, 67] width 112 height 98
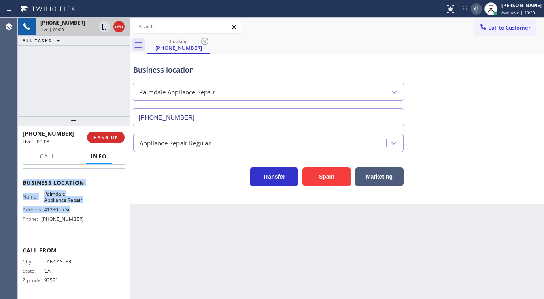
scroll to position [105, 0]
drag, startPoint x: 23, startPoint y: 178, endPoint x: 81, endPoint y: 217, distance: 70.2
click at [81, 217] on div "Context Queue: [Test] All Priority: 2 Customer Name: [PHONE_NUMBER] Phone: [PHO…" at bounding box center [74, 183] width 102 height 228
copy div "Customer Name: [PHONE_NUMBER] Phone: [PHONE_NUMBER] Address: Business location …"
click at [83, 87] on div "[PHONE_NUMBER] Live | 00:56 ALL TASKS ALL TASKS ACTIVE TASKS TASKS IN WRAP UP" at bounding box center [74, 67] width 112 height 98
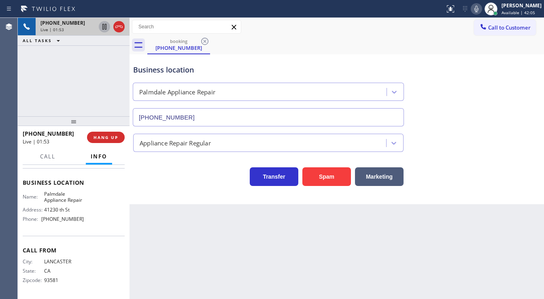
click at [105, 26] on icon at bounding box center [104, 27] width 4 height 6
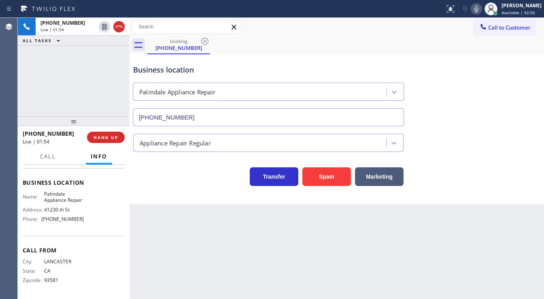
click at [482, 8] on icon at bounding box center [477, 9] width 10 height 10
click at [31, 92] on div "[PHONE_NUMBER] Live | 02:10 ALL TASKS ALL TASKS ACTIVE TASKS TASKS IN WRAP UP" at bounding box center [74, 67] width 112 height 98
click at [49, 84] on div "[PHONE_NUMBER] Live | 02:29 ALL TASKS ALL TASKS ACTIVE TASKS TASKS IN WRAP UP" at bounding box center [74, 67] width 112 height 98
click at [32, 83] on div "[PHONE_NUMBER] Live | 03:36 ALL TASKS ALL TASKS ACTIVE TASKS TASKS IN WRAP UP" at bounding box center [74, 67] width 112 height 98
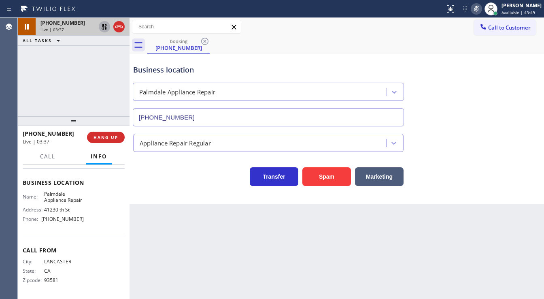
click at [104, 26] on icon at bounding box center [105, 27] width 10 height 10
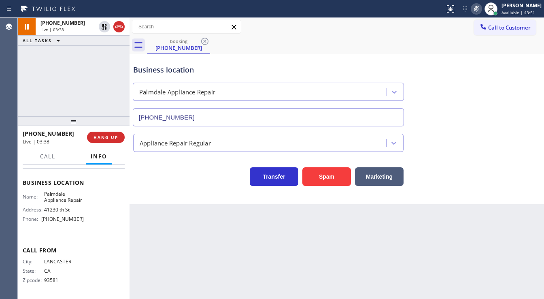
click at [480, 11] on icon at bounding box center [477, 9] width 10 height 10
click at [49, 79] on div "[PHONE_NUMBER] Live | 03:40 ALL TASKS ALL TASKS ACTIVE TASKS TASKS IN WRAP UP" at bounding box center [74, 67] width 112 height 98
click at [104, 102] on div "[PHONE_NUMBER] Live | 05:31 ALL TASKS ALL TASKS ACTIVE TASKS TASKS IN WRAP UP" at bounding box center [74, 67] width 112 height 98
click at [118, 138] on button "HANG UP" at bounding box center [106, 137] width 38 height 11
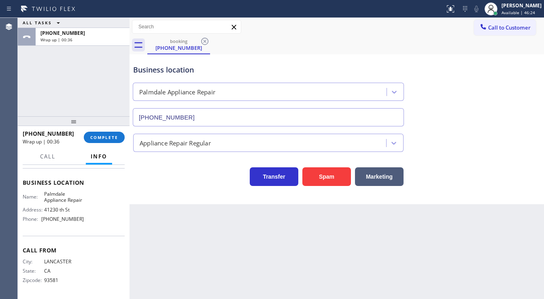
click at [109, 144] on div "[PHONE_NUMBER] Wrap up | 00:36 COMPLETE" at bounding box center [74, 137] width 102 height 21
click at [108, 139] on span "COMPLETE" at bounding box center [104, 137] width 28 height 6
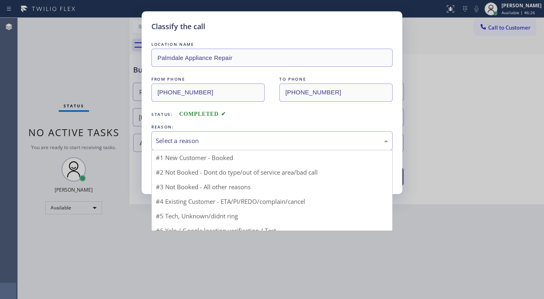
click at [200, 141] on div "Select a reason" at bounding box center [272, 140] width 232 height 9
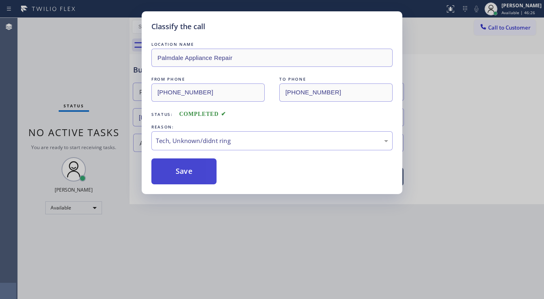
click at [190, 163] on button "Save" at bounding box center [183, 171] width 65 height 26
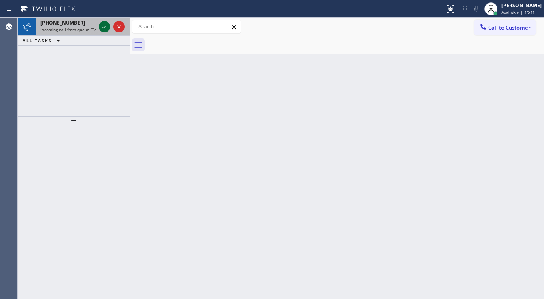
click at [102, 28] on icon at bounding box center [105, 27] width 10 height 10
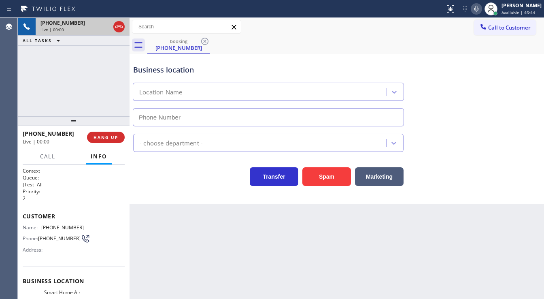
type input "[PHONE_NUMBER]"
click at [332, 183] on button "Spam" at bounding box center [327, 176] width 49 height 19
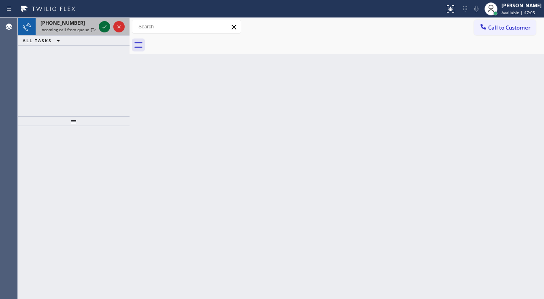
click at [102, 22] on icon at bounding box center [105, 27] width 10 height 10
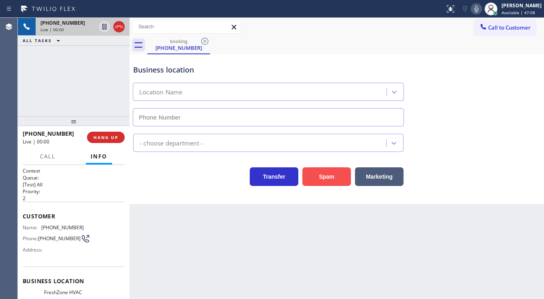
type input "[PHONE_NUMBER]"
click at [337, 183] on button "Spam" at bounding box center [327, 176] width 49 height 19
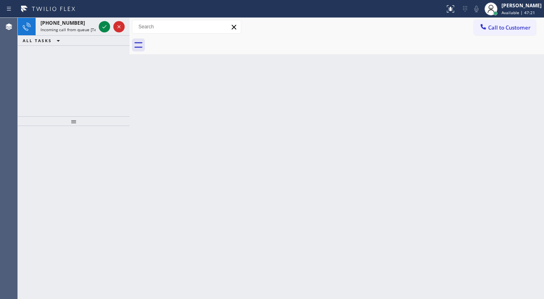
click at [105, 23] on icon at bounding box center [105, 27] width 10 height 10
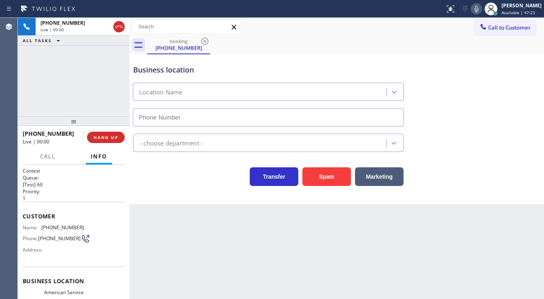
type input "[PHONE_NUMBER]"
click at [17, 224] on div "Agent Desktop" at bounding box center [8, 158] width 17 height 281
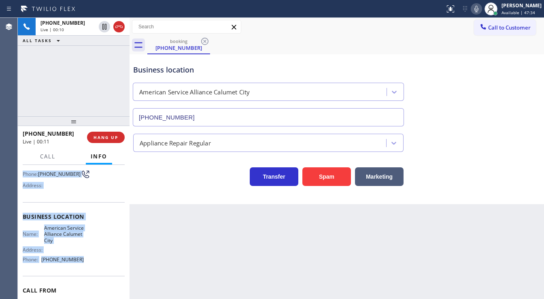
scroll to position [65, 0]
drag, startPoint x: 54, startPoint y: 255, endPoint x: 82, endPoint y: 256, distance: 28.0
click at [82, 256] on div "Context Queue: [Test] All Priority: 1 Customer Name: [PHONE_NUMBER] Phone: [PHO…" at bounding box center [74, 232] width 112 height 134
copy div "Customer Name: [PHONE_NUMBER] Phone: [PHONE_NUMBER] Address: Business location …"
click at [325, 171] on button "Spam" at bounding box center [327, 176] width 49 height 19
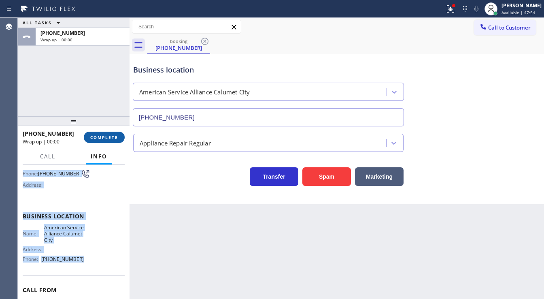
click at [116, 134] on button "COMPLETE" at bounding box center [104, 137] width 41 height 11
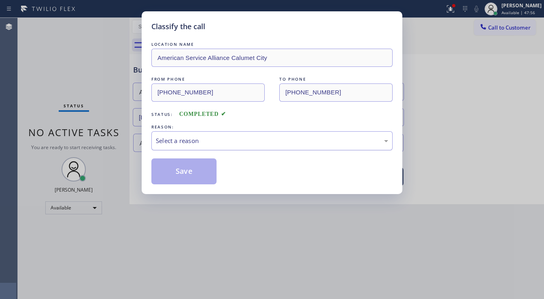
click at [204, 143] on div "Select a reason" at bounding box center [272, 140] width 232 height 9
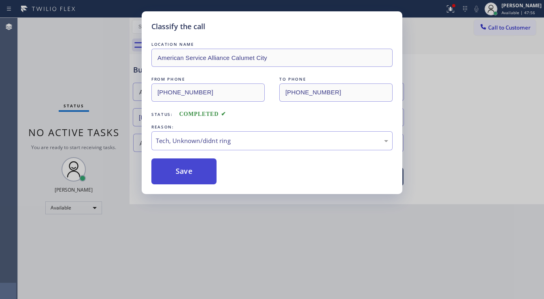
click at [186, 164] on button "Save" at bounding box center [183, 171] width 65 height 26
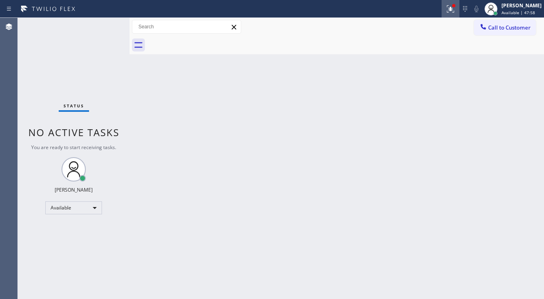
click at [455, 9] on icon at bounding box center [451, 9] width 10 height 10
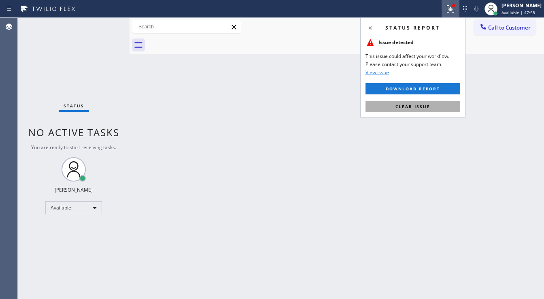
click at [409, 105] on span "Clear issue" at bounding box center [413, 107] width 35 height 6
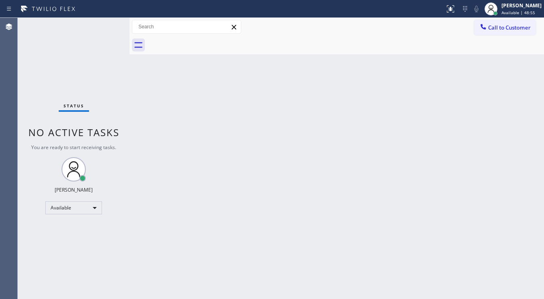
click at [106, 26] on div "Status No active tasks You are ready to start receiving tasks. [PERSON_NAME]" at bounding box center [74, 158] width 112 height 281
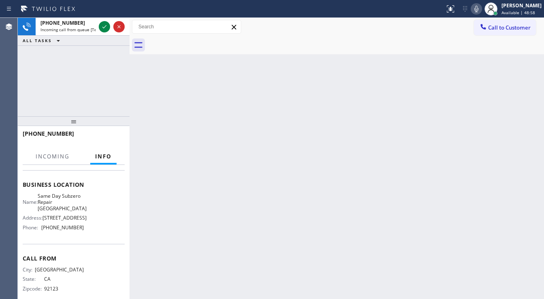
scroll to position [97, 0]
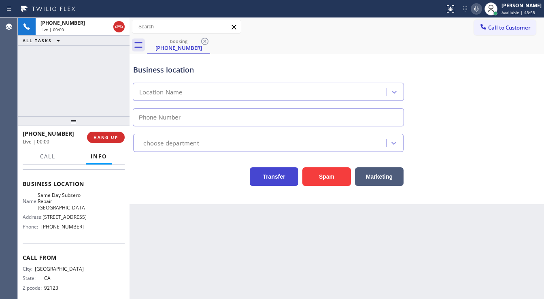
type input "[PHONE_NUMBER]"
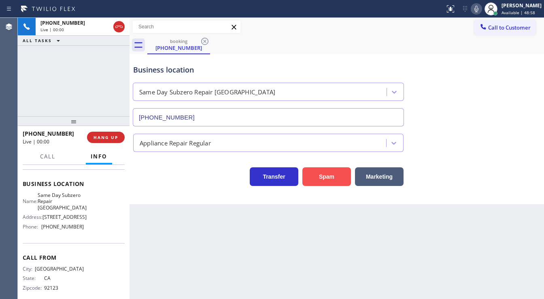
click at [311, 177] on button "Spam" at bounding box center [327, 176] width 49 height 19
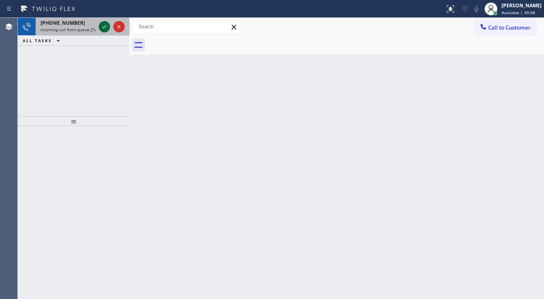
click at [104, 27] on icon at bounding box center [105, 27] width 10 height 10
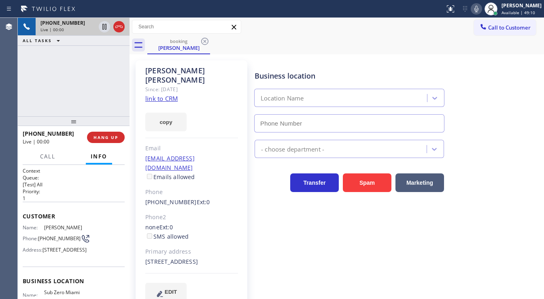
type input "[PHONE_NUMBER]"
click at [160, 94] on link "link to CRM" at bounding box center [161, 98] width 32 height 8
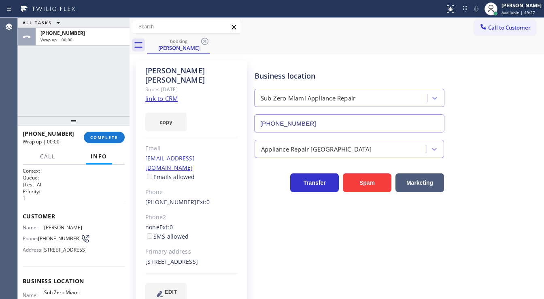
click at [112, 130] on div "[PHONE_NUMBER] Wrap up | 00:00 COMPLETE" at bounding box center [74, 137] width 102 height 21
click at [112, 132] on button "COMPLETE" at bounding box center [104, 137] width 41 height 11
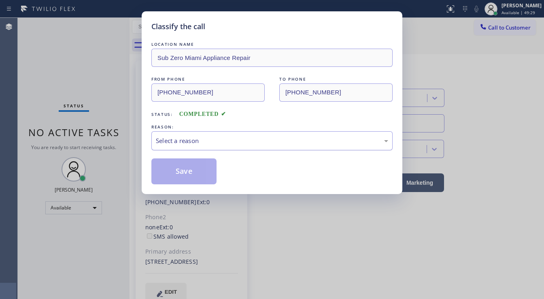
click at [222, 145] on div "Select a reason" at bounding box center [271, 140] width 241 height 19
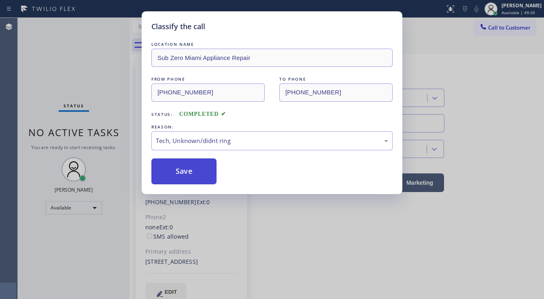
click at [194, 179] on button "Save" at bounding box center [183, 171] width 65 height 26
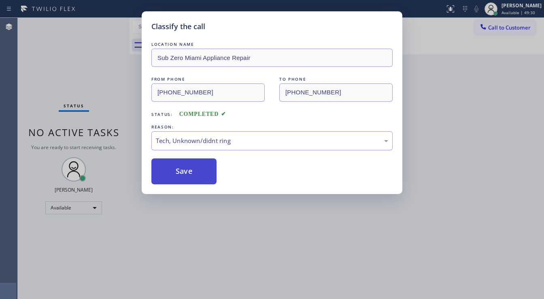
click at [194, 179] on button "Save" at bounding box center [183, 171] width 65 height 26
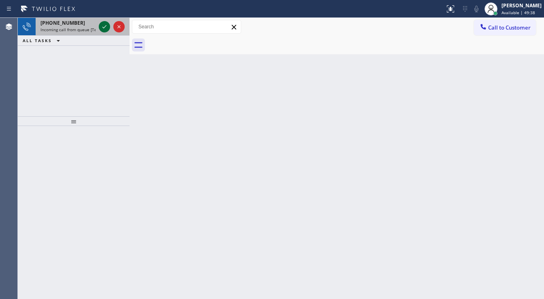
click at [106, 24] on icon at bounding box center [105, 27] width 10 height 10
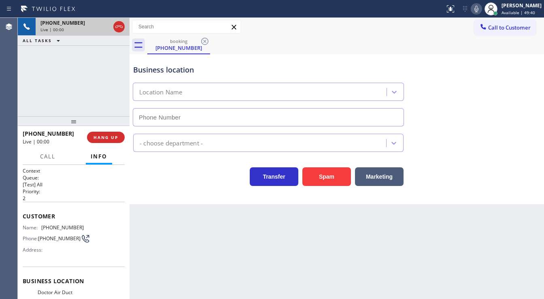
type input "[PHONE_NUMBER]"
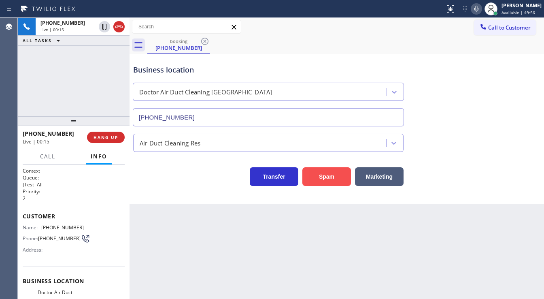
click at [328, 180] on button "Spam" at bounding box center [327, 176] width 49 height 19
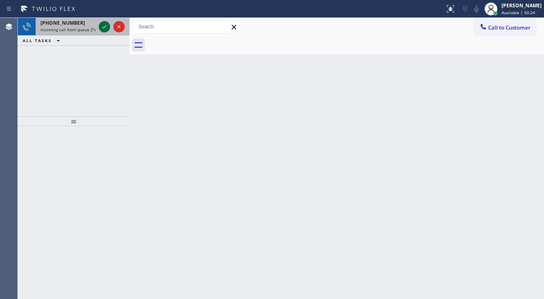
drag, startPoint x: 105, startPoint y: 21, endPoint x: 103, endPoint y: 25, distance: 4.2
click at [105, 21] on button at bounding box center [104, 26] width 11 height 11
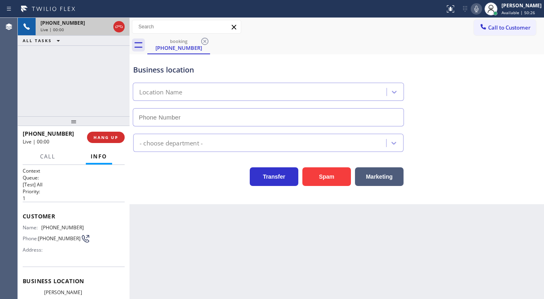
type input "[PHONE_NUMBER]"
click at [311, 172] on button "Spam" at bounding box center [327, 176] width 49 height 19
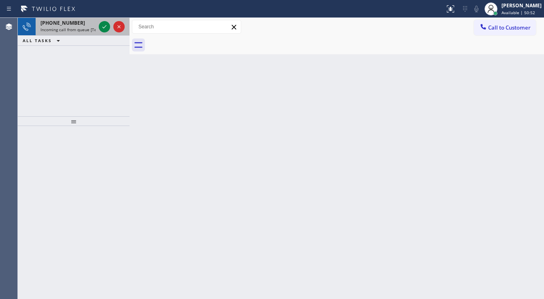
click at [102, 20] on div at bounding box center [111, 27] width 29 height 18
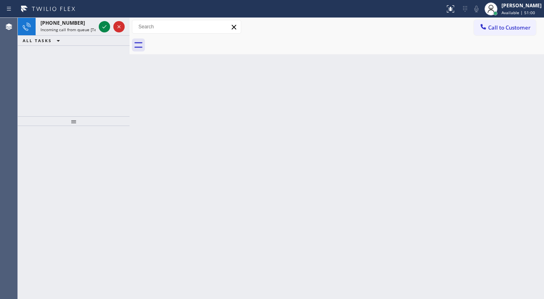
click at [91, 42] on div "ALL TASKS ALL TASKS ACTIVE TASKS TASKS IN WRAP UP" at bounding box center [74, 41] width 112 height 10
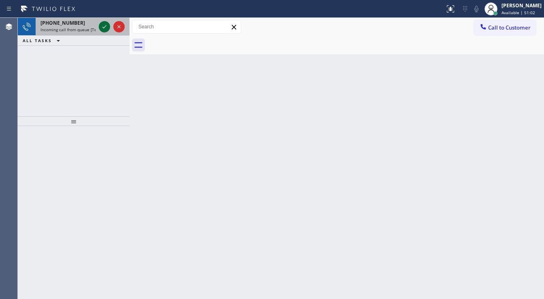
click at [102, 27] on icon at bounding box center [105, 27] width 10 height 10
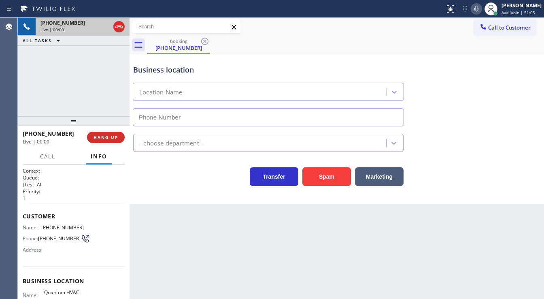
type input "[PHONE_NUMBER]"
click at [343, 181] on button "Spam" at bounding box center [327, 176] width 49 height 19
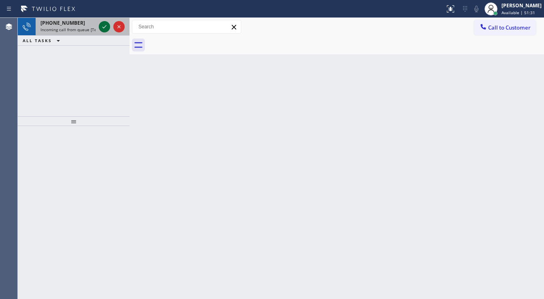
click at [104, 27] on icon at bounding box center [105, 27] width 10 height 10
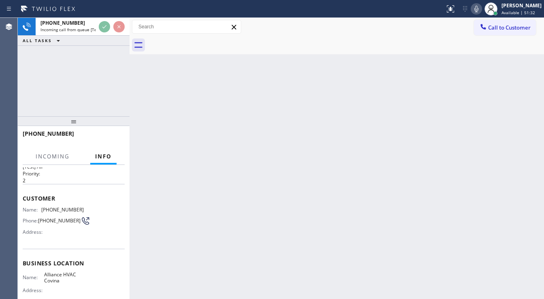
scroll to position [32, 0]
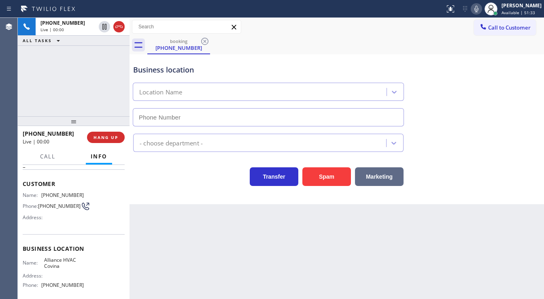
click at [379, 181] on button "Marketing" at bounding box center [379, 176] width 49 height 19
click at [331, 180] on button "Spam" at bounding box center [327, 176] width 49 height 19
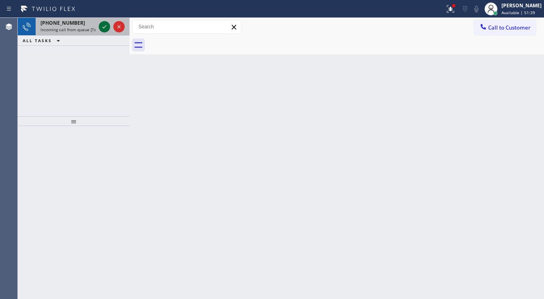
click at [105, 26] on icon at bounding box center [105, 27] width 10 height 10
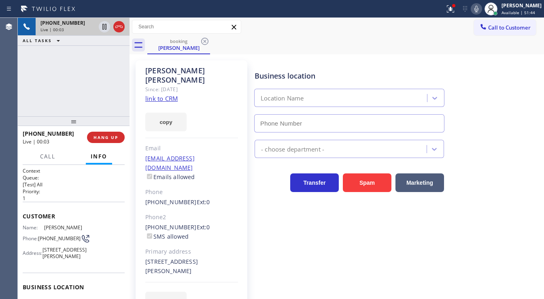
click at [488, 10] on div "Status report Issue detected This issue could affect your workflow. Please cont…" at bounding box center [493, 9] width 102 height 18
click at [482, 10] on icon at bounding box center [477, 9] width 10 height 10
click at [480, 10] on rect at bounding box center [477, 8] width 6 height 6
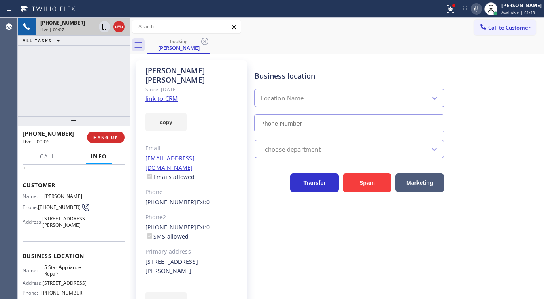
scroll to position [65, 0]
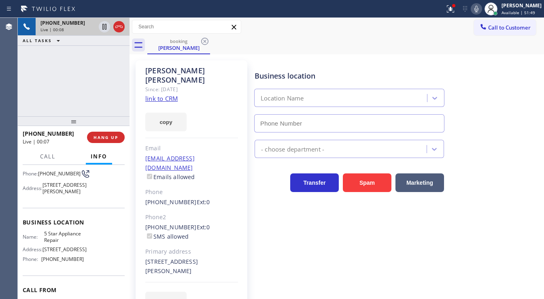
type input "[PHONE_NUMBER]"
click at [168, 93] on div "[PERSON_NAME] Since: [DATE] link to CRM copy Email [EMAIL_ADDRESS][DOMAIN_NAME]…" at bounding box center [192, 190] width 112 height 260
click at [167, 94] on link "link to CRM" at bounding box center [161, 98] width 32 height 8
click at [106, 26] on icon at bounding box center [104, 27] width 4 height 6
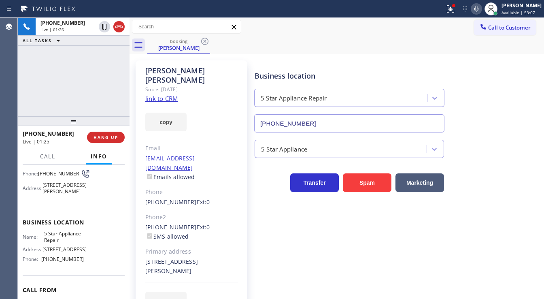
click at [482, 10] on icon at bounding box center [477, 9] width 10 height 10
click at [452, 14] on button at bounding box center [451, 9] width 18 height 18
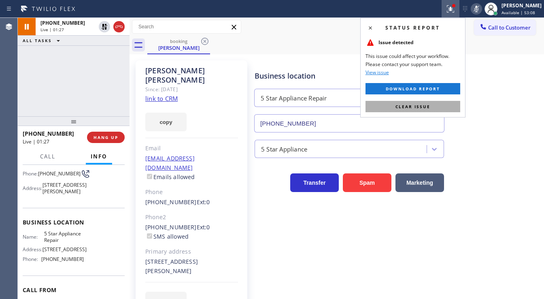
click at [420, 109] on button "Clear issue" at bounding box center [413, 106] width 95 height 11
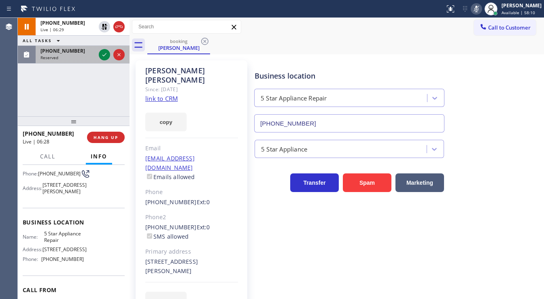
click at [110, 54] on div at bounding box center [111, 55] width 29 height 18
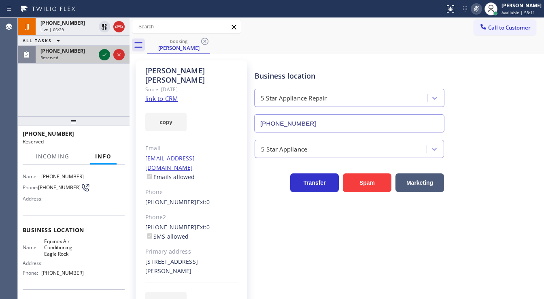
scroll to position [78, 0]
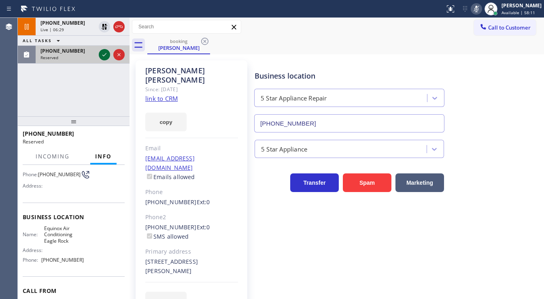
click at [110, 54] on div at bounding box center [104, 55] width 11 height 10
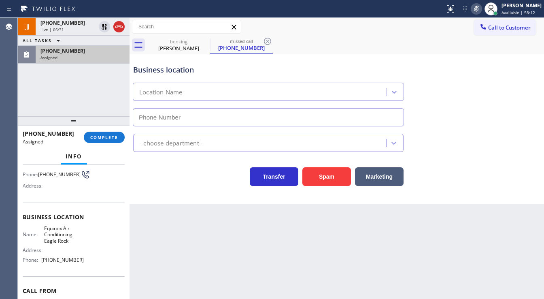
type input "[PHONE_NUMBER]"
click at [47, 102] on div "[PHONE_NUMBER] Live | 06:38 ALL TASKS ALL TASKS ACTIVE TASKS TASKS IN WRAP UP […" at bounding box center [74, 67] width 112 height 98
click at [106, 139] on span "COMPLETE" at bounding box center [104, 137] width 28 height 6
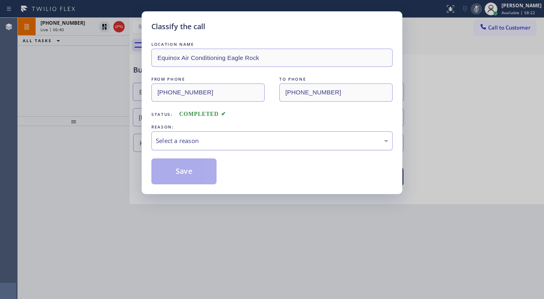
click at [197, 138] on div "Select a reason" at bounding box center [272, 140] width 232 height 9
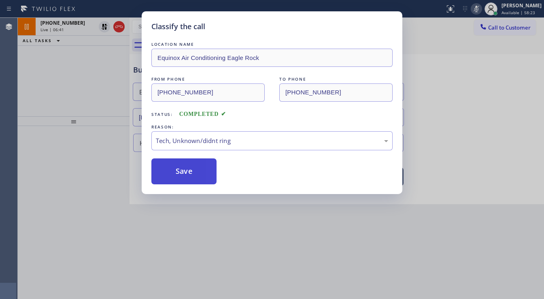
click at [183, 179] on button "Save" at bounding box center [183, 171] width 65 height 26
type input "[PHONE_NUMBER]"
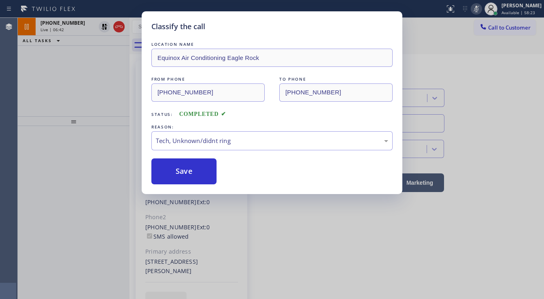
click at [69, 125] on div "Classify the call LOCATION NAME Equinox Air Conditioning Eagle Rock FROM PHONE …" at bounding box center [272, 149] width 544 height 299
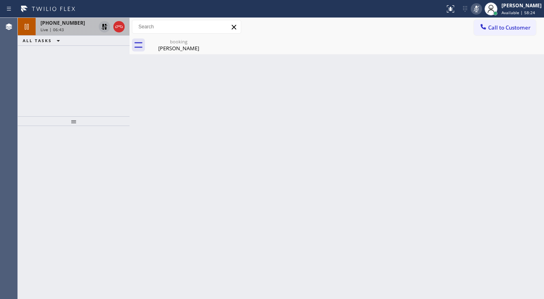
click at [108, 26] on icon at bounding box center [105, 27] width 10 height 10
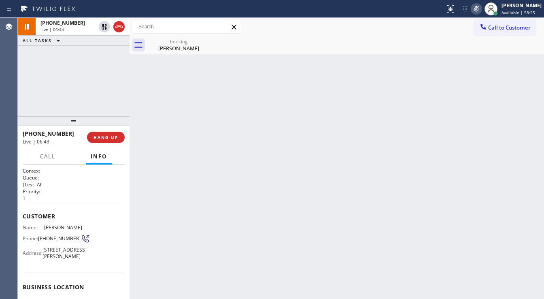
click at [479, 11] on icon at bounding box center [477, 9] width 10 height 10
click at [84, 81] on div "[PHONE_NUMBER] Live | 06:44 ALL TASKS ALL TASKS ACTIVE TASKS TASKS IN WRAP UP" at bounding box center [74, 67] width 112 height 98
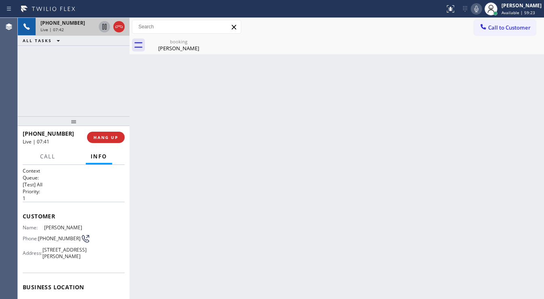
click at [104, 28] on icon at bounding box center [105, 27] width 10 height 10
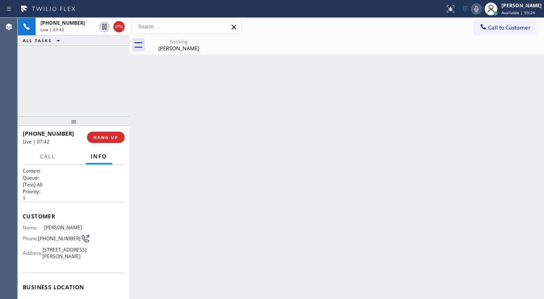
click at [482, 10] on icon at bounding box center [477, 9] width 10 height 10
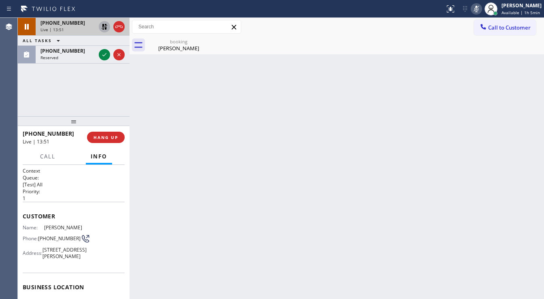
click at [107, 28] on icon at bounding box center [105, 27] width 10 height 10
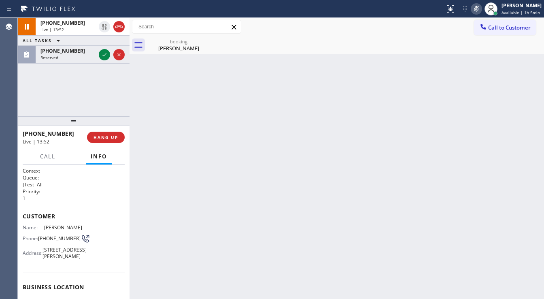
click at [476, 10] on icon at bounding box center [477, 9] width 10 height 10
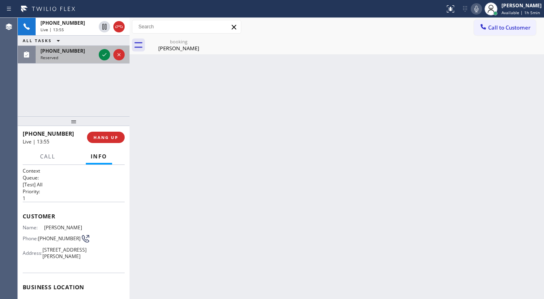
click at [55, 56] on span "Reserved" at bounding box center [50, 58] width 18 height 6
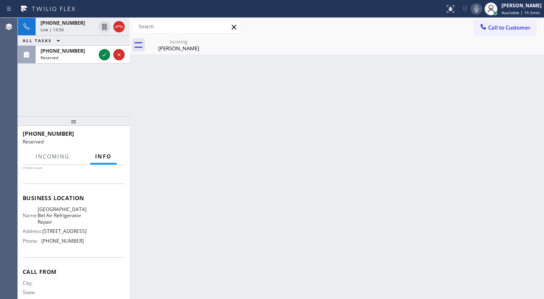
scroll to position [97, 0]
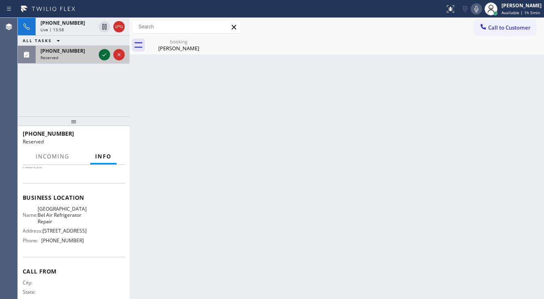
click at [102, 57] on icon at bounding box center [105, 55] width 10 height 10
click at [96, 57] on div "Reserved" at bounding box center [68, 58] width 55 height 6
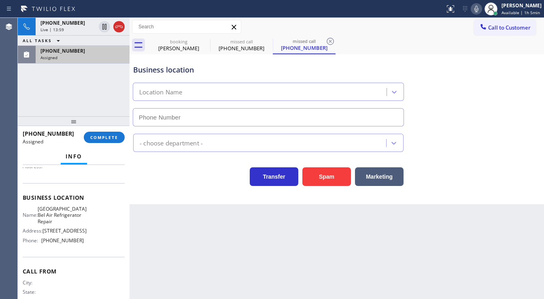
type input "[PHONE_NUMBER]"
click at [109, 138] on span "COMPLETE" at bounding box center [104, 137] width 28 height 6
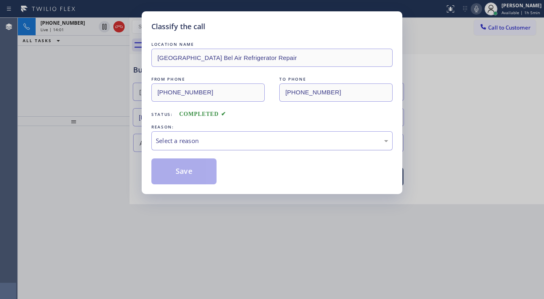
click at [231, 144] on div "Select a reason" at bounding box center [272, 140] width 232 height 9
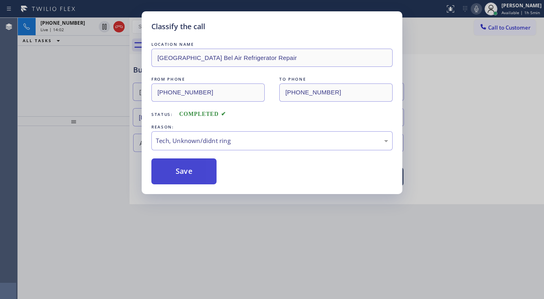
click at [191, 178] on button "Save" at bounding box center [183, 171] width 65 height 26
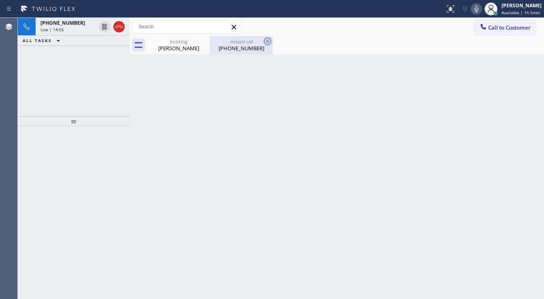
click at [267, 42] on icon at bounding box center [267, 41] width 7 height 7
type input "[PHONE_NUMBER]"
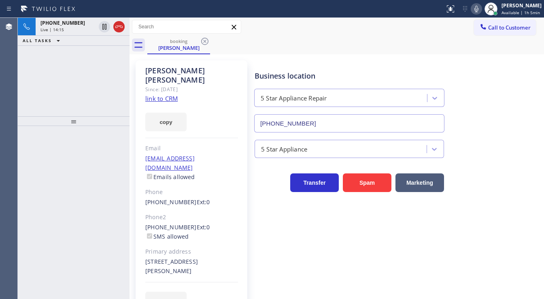
drag, startPoint x: 100, startPoint y: 76, endPoint x: 98, endPoint y: 5, distance: 70.5
click at [100, 76] on div "[PHONE_NUMBER] Live | 14:15 ALL TASKS ALL TASKS ACTIVE TASKS TASKS IN WRAP UP" at bounding box center [74, 67] width 112 height 98
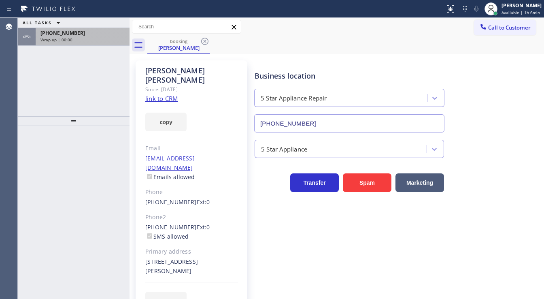
click at [92, 37] on div "Wrap up | 00:00" at bounding box center [83, 40] width 84 height 6
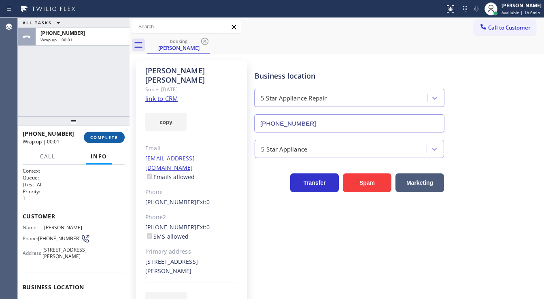
click at [112, 134] on button "COMPLETE" at bounding box center [104, 137] width 41 height 11
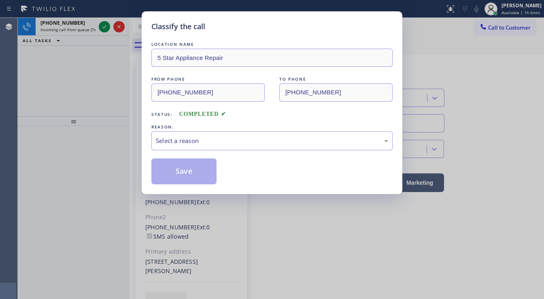
click at [196, 152] on div "LOCATION NAME 5 Star Appliance Repair FROM PHONE [PHONE_NUMBER] TO PHONE [PHONE…" at bounding box center [271, 112] width 241 height 144
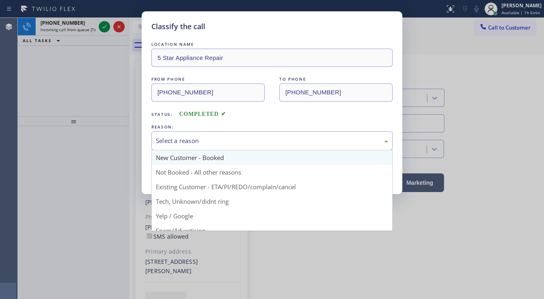
drag, startPoint x: 199, startPoint y: 145, endPoint x: 194, endPoint y: 150, distance: 6.9
click at [200, 145] on div "Select a reason" at bounding box center [271, 140] width 241 height 19
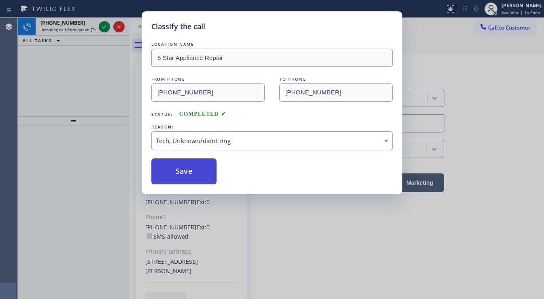
click at [184, 177] on button "Save" at bounding box center [183, 171] width 65 height 26
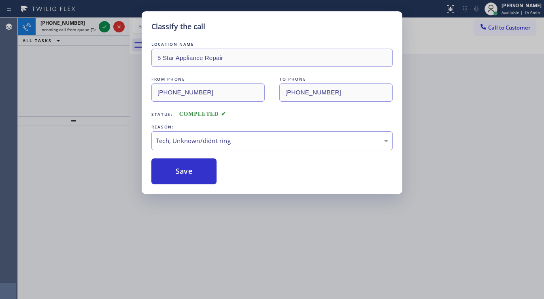
click at [100, 25] on div "Classify the call LOCATION NAME 5 Star Appliance Repair FROM PHONE [PHONE_NUMBE…" at bounding box center [272, 149] width 544 height 299
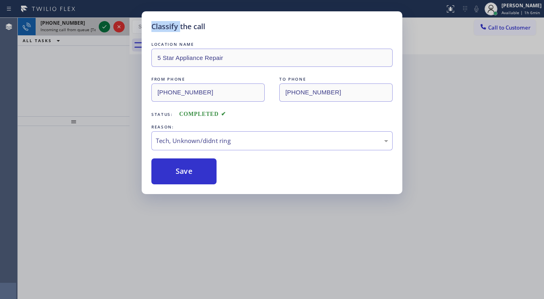
click at [100, 25] on div "Classify the call LOCATION NAME 5 Star Appliance Repair FROM PHONE [PHONE_NUMBE…" at bounding box center [272, 149] width 544 height 299
click at [100, 25] on icon at bounding box center [105, 27] width 10 height 10
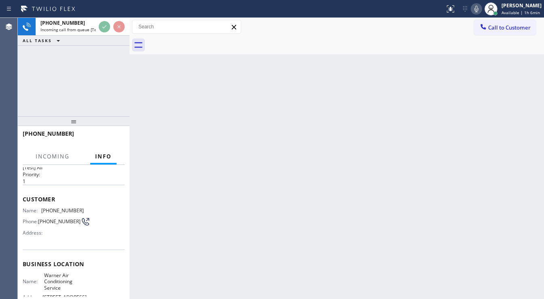
scroll to position [32, 0]
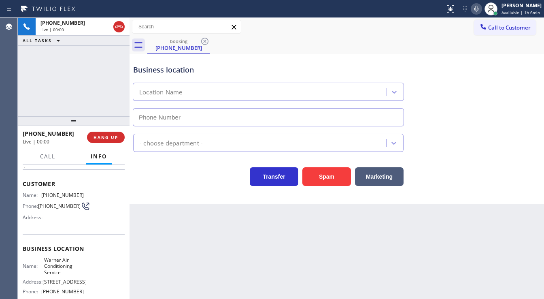
type input "[PHONE_NUMBER]"
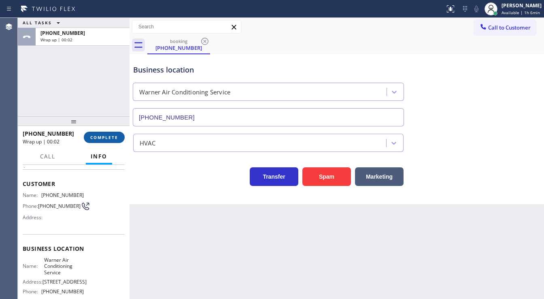
click at [114, 136] on span "COMPLETE" at bounding box center [104, 137] width 28 height 6
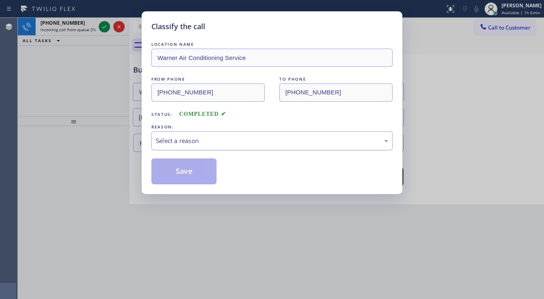
click at [195, 139] on div "Select a reason" at bounding box center [272, 140] width 232 height 9
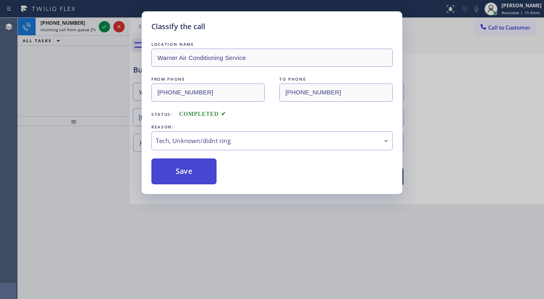
click at [196, 159] on button "Save" at bounding box center [183, 171] width 65 height 26
click at [196, 160] on button "Save" at bounding box center [183, 171] width 65 height 26
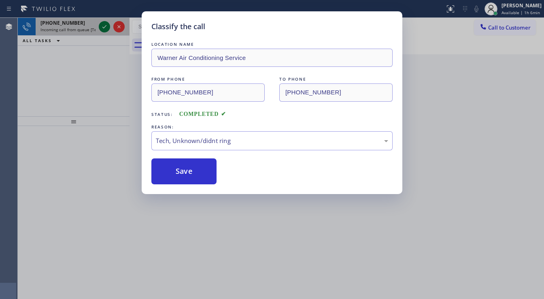
click at [109, 25] on icon at bounding box center [105, 27] width 10 height 10
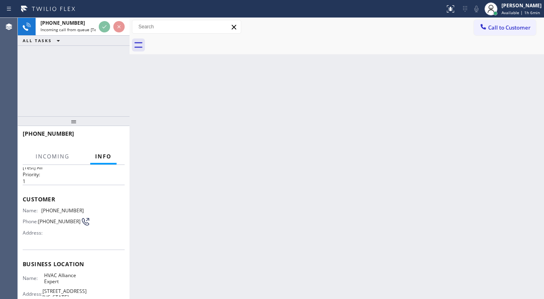
scroll to position [32, 0]
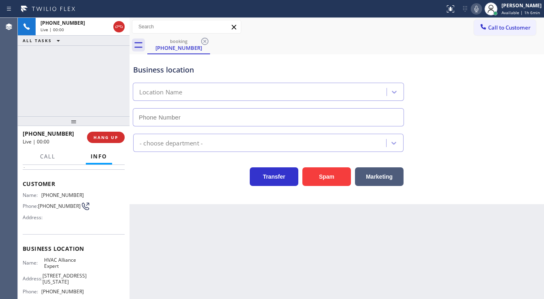
type input "[PHONE_NUMBER]"
click at [46, 91] on div "[PHONE_NUMBER] Live | 00:06 ALL TASKS ALL TASKS ACTIVE TASKS TASKS IN WRAP UP" at bounding box center [74, 67] width 112 height 98
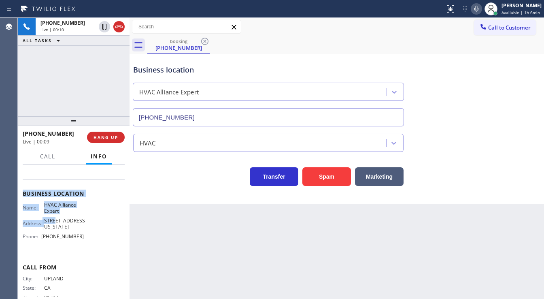
scroll to position [105, 0]
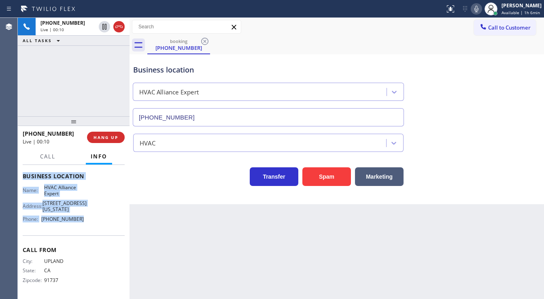
drag, startPoint x: 22, startPoint y: 181, endPoint x: 95, endPoint y: 216, distance: 81.0
click at [95, 216] on div "Context Queue: [Test] All Priority: 1 Customer Name: [PHONE_NUMBER] Phone: [PHO…" at bounding box center [74, 232] width 112 height 134
copy div "Customer Name: [PHONE_NUMBER] Phone: [PHONE_NUMBER] Address: Business location …"
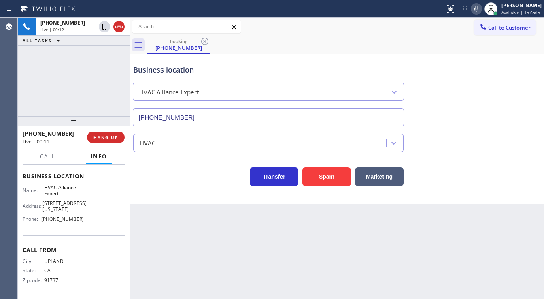
click at [38, 82] on div "[PHONE_NUMBER] Live | 00:12 ALL TASKS ALL TASKS ACTIVE TASKS TASKS IN WRAP UP" at bounding box center [74, 67] width 112 height 98
click at [50, 80] on div "[PHONE_NUMBER] Live | 00:26 ALL TASKS ALL TASKS ACTIVE TASKS TASKS IN WRAP UP" at bounding box center [74, 67] width 112 height 98
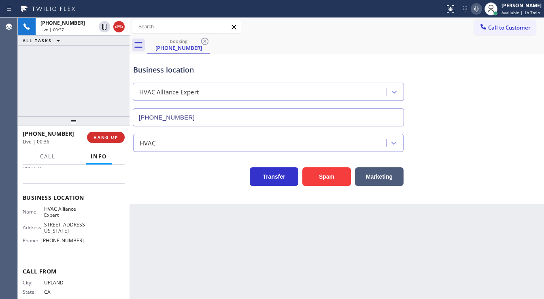
scroll to position [8, 0]
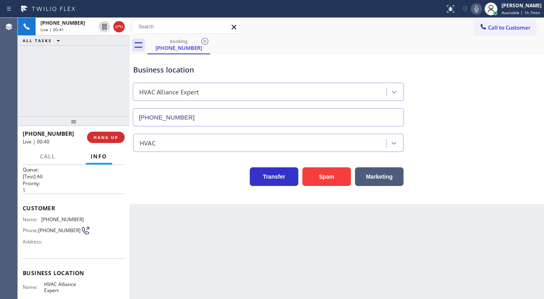
click at [97, 86] on div "[PHONE_NUMBER] Live | 00:41 ALL TASKS ALL TASKS ACTIVE TASKS TASKS IN WRAP UP" at bounding box center [74, 67] width 112 height 98
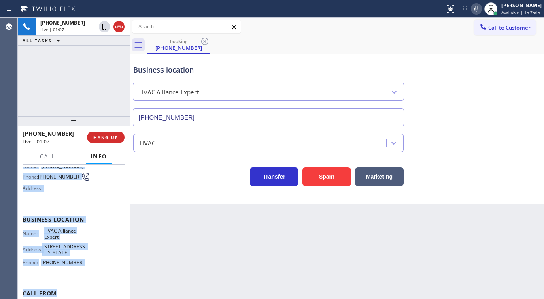
scroll to position [73, 0]
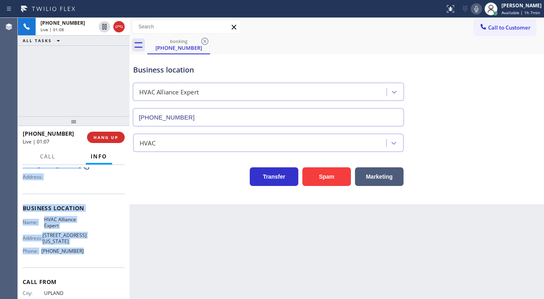
drag, startPoint x: 23, startPoint y: 205, endPoint x: 87, endPoint y: 260, distance: 85.0
click at [87, 260] on div "Context Queue: [Test] All Priority: 1 Customer Name: [PHONE_NUMBER] Phone: [PHO…" at bounding box center [74, 211] width 102 height 235
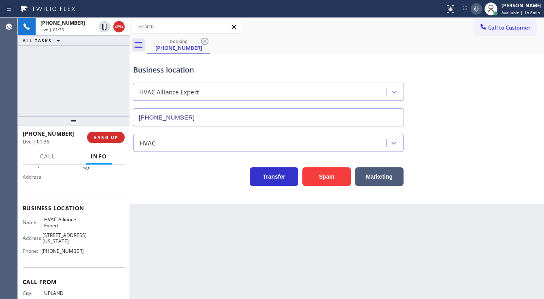
click at [69, 77] on div "[PHONE_NUMBER] Live | 01:36 ALL TASKS ALL TASKS ACTIVE TASKS TASKS IN WRAP UP" at bounding box center [74, 67] width 112 height 98
click at [327, 57] on div "Business location HVAC Alliance Expert [PHONE_NUMBER]" at bounding box center [269, 91] width 274 height 70
click at [477, 8] on icon at bounding box center [477, 9] width 10 height 10
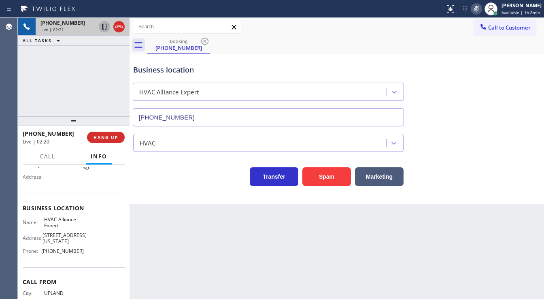
click at [104, 30] on icon at bounding box center [105, 27] width 10 height 10
click at [34, 203] on div "Business location Name: HVAC Alliance Expert Address: [STREET_ADDRESS][US_STATE…" at bounding box center [74, 231] width 102 height 74
click at [105, 29] on icon at bounding box center [105, 27] width 6 height 6
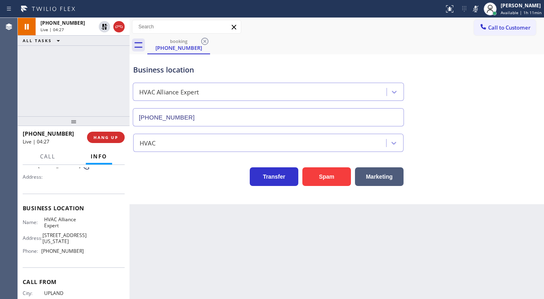
drag, startPoint x: 478, startPoint y: 11, endPoint x: 114, endPoint y: 72, distance: 368.3
click at [474, 11] on icon at bounding box center [476, 9] width 10 height 10
click at [102, 72] on div "[PHONE_NUMBER] Live | 04:28 ALL TASKS ALL TASKS ACTIVE TASKS TASKS IN WRAP UP" at bounding box center [74, 67] width 112 height 98
click at [95, 72] on div "[PHONE_NUMBER] Live | 04:29 ALL TASKS ALL TASKS ACTIVE TASKS TASKS IN WRAP UP" at bounding box center [74, 67] width 112 height 98
click at [92, 68] on div "[PHONE_NUMBER] Live | 04:30 ALL TASKS ALL TASKS ACTIVE TASKS TASKS IN WRAP UP" at bounding box center [74, 67] width 112 height 98
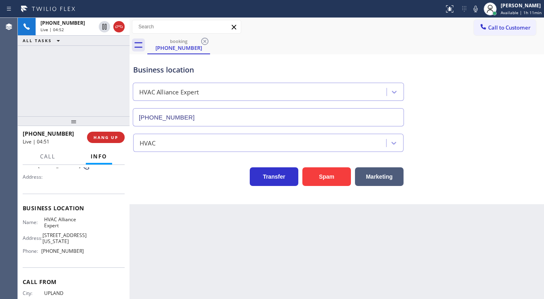
click at [28, 100] on div "[PHONE_NUMBER] Live | 04:52 ALL TASKS ALL TASKS ACTIVE TASKS TASKS IN WRAP UP" at bounding box center [74, 67] width 112 height 98
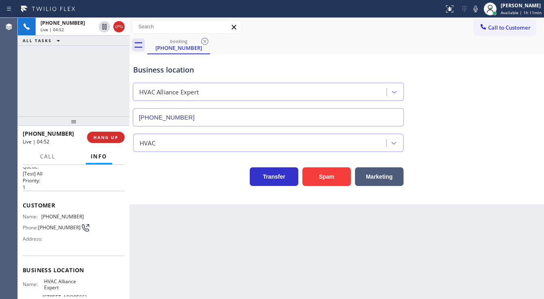
scroll to position [8, 0]
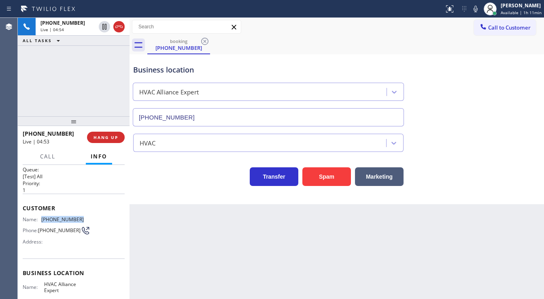
drag, startPoint x: 42, startPoint y: 216, endPoint x: 95, endPoint y: 220, distance: 53.2
click at [95, 220] on div "Name: [PHONE_NUMBER] Phone: [PHONE_NUMBER] Address:" at bounding box center [74, 232] width 102 height 32
click at [37, 97] on div "[PHONE_NUMBER] Live | 06:46 ALL TASKS ALL TASKS ACTIVE TASKS TASKS IN WRAP UP" at bounding box center [74, 67] width 112 height 98
drag, startPoint x: 8, startPoint y: 92, endPoint x: 96, endPoint y: 5, distance: 123.7
click at [8, 92] on div "Agent Desktop" at bounding box center [8, 158] width 17 height 281
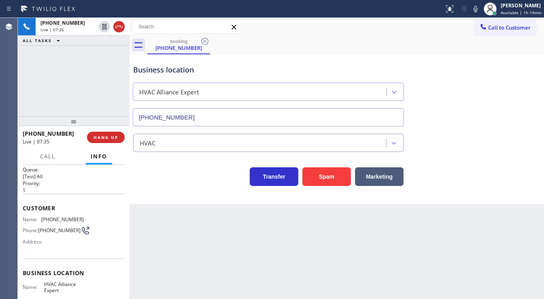
click at [24, 85] on div "[PHONE_NUMBER] Live | 07:36 ALL TASKS ALL TASKS ACTIVE TASKS TASKS IN WRAP UP" at bounding box center [74, 67] width 112 height 98
click at [100, 138] on span "HANG UP" at bounding box center [106, 137] width 25 height 6
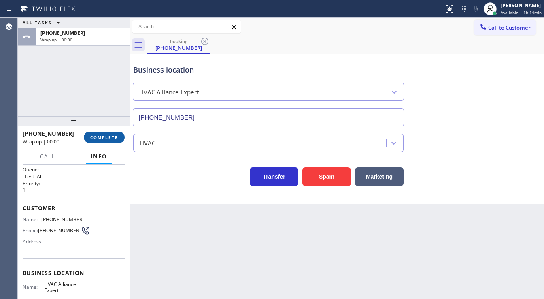
click at [100, 138] on span "COMPLETE" at bounding box center [104, 137] width 28 height 6
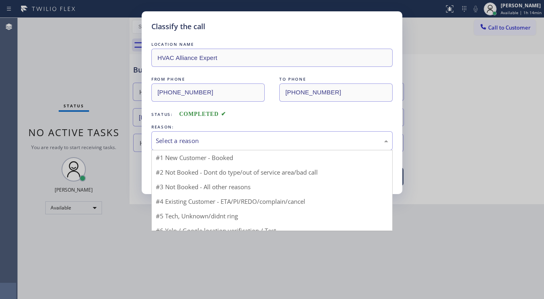
click at [168, 141] on div "Select a reason" at bounding box center [272, 140] width 232 height 9
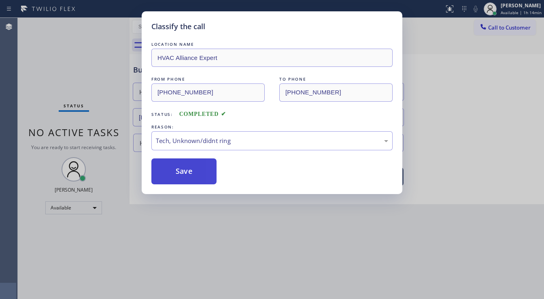
click at [178, 177] on button "Save" at bounding box center [183, 171] width 65 height 26
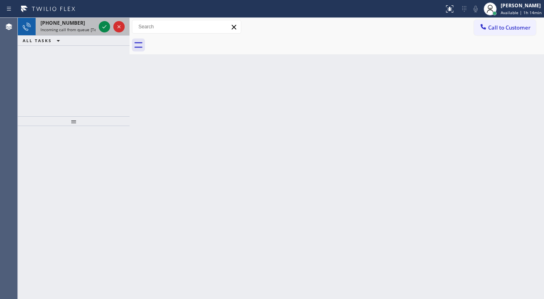
click at [96, 26] on div "[PHONE_NUMBER] Incoming call from queue [Test] All" at bounding box center [67, 27] width 62 height 18
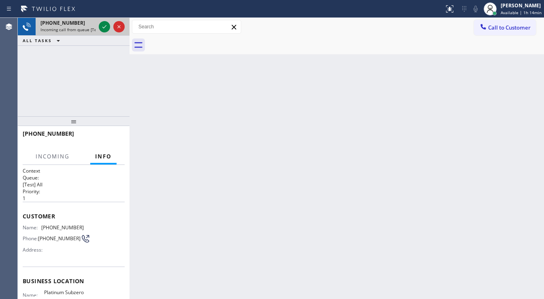
click at [97, 26] on div at bounding box center [111, 27] width 29 height 18
click at [98, 26] on div at bounding box center [111, 27] width 29 height 18
click at [100, 26] on icon at bounding box center [105, 27] width 10 height 10
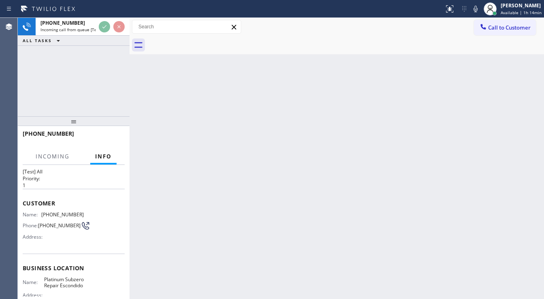
scroll to position [32, 0]
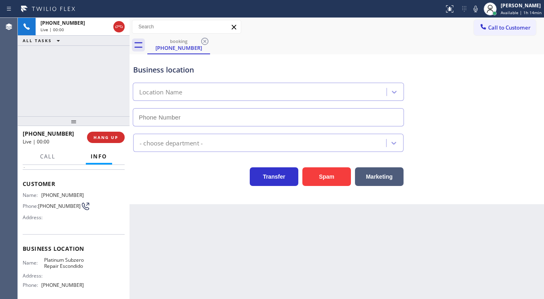
type input "[PHONE_NUMBER]"
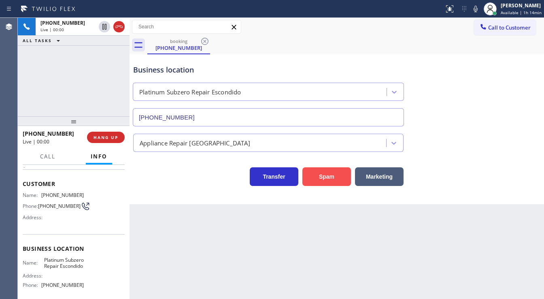
click at [306, 176] on button "Spam" at bounding box center [327, 176] width 49 height 19
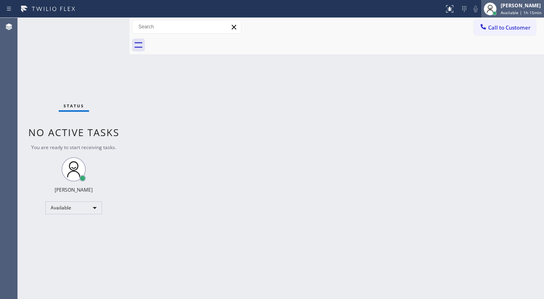
click at [504, 10] on span "Available | 1h 15min" at bounding box center [521, 13] width 41 height 6
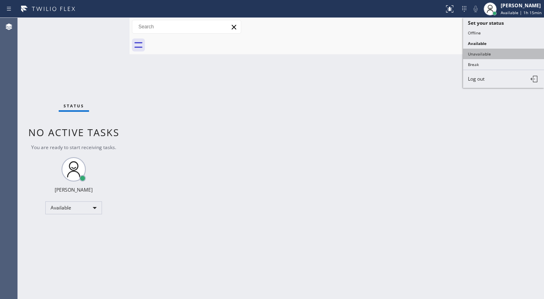
click at [485, 51] on button "Unavailable" at bounding box center [503, 54] width 81 height 11
click at [285, 135] on div "Back to Dashboard Change Sender ID Customers Technicians Select a contact Outbo…" at bounding box center [337, 158] width 415 height 281
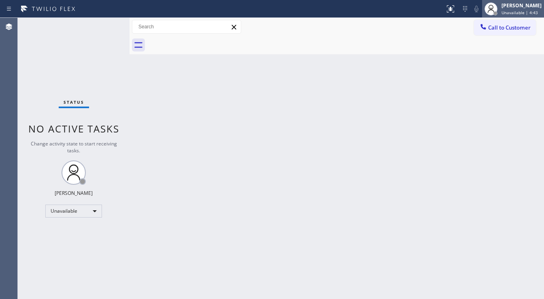
click at [522, 10] on span "Unavailable | 4:43" at bounding box center [520, 13] width 36 height 6
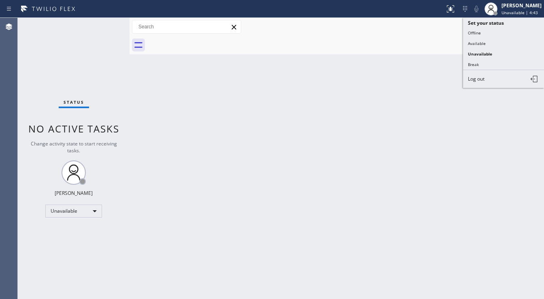
drag, startPoint x: 494, startPoint y: 42, endPoint x: 483, endPoint y: 45, distance: 11.8
click at [494, 43] on button "Available" at bounding box center [503, 43] width 81 height 11
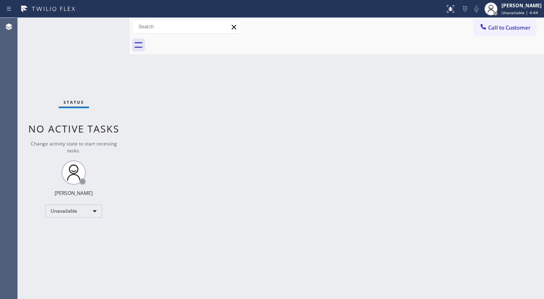
click at [298, 106] on div "Back to Dashboard Change Sender ID Customers Technicians Select a contact Outbo…" at bounding box center [337, 158] width 415 height 281
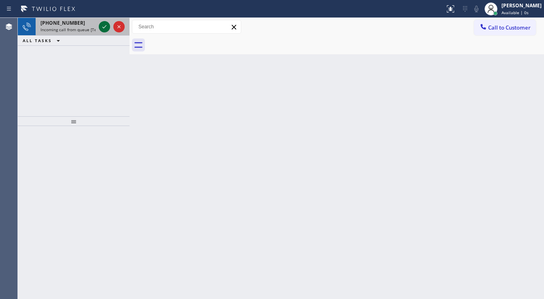
click at [104, 26] on icon at bounding box center [105, 27] width 10 height 10
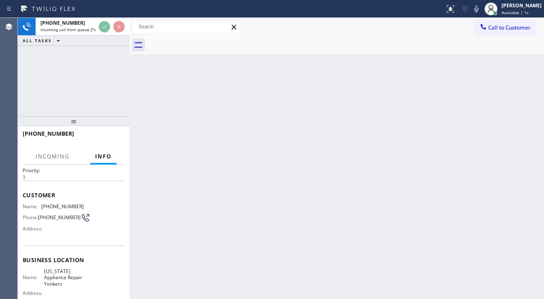
scroll to position [32, 0]
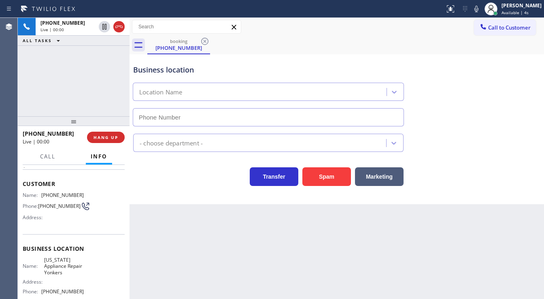
click at [78, 95] on div "[PHONE_NUMBER] Live | 00:00 ALL TASKS ALL TASKS ACTIVE TASKS TASKS IN WRAP UP" at bounding box center [74, 67] width 112 height 98
type input "[PHONE_NUMBER]"
click at [73, 64] on div "[PHONE_NUMBER] Live | 00:03 ALL TASKS ALL TASKS ACTIVE TASKS TASKS IN WRAP UP" at bounding box center [74, 67] width 112 height 98
click at [90, 76] on div "[PHONE_NUMBER] Live | 00:05 ALL TASKS ALL TASKS ACTIVE TASKS TASKS IN WRAP UP" at bounding box center [74, 67] width 112 height 98
click at [118, 66] on div "[PHONE_NUMBER] Live | 00:13 ALL TASKS ALL TASKS ACTIVE TASKS TASKS IN WRAP UP" at bounding box center [74, 67] width 112 height 98
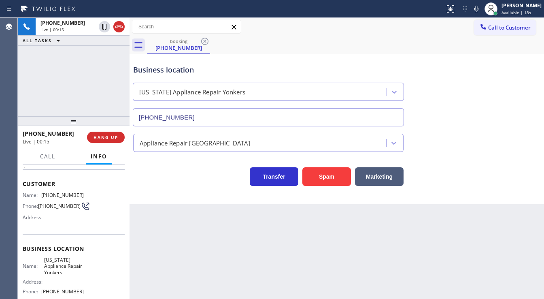
click at [94, 90] on div "[PHONE_NUMBER] Live | 00:15 ALL TASKS ALL TASKS ACTIVE TASKS TASKS IN WRAP UP" at bounding box center [74, 67] width 112 height 98
click at [480, 11] on icon at bounding box center [477, 9] width 10 height 10
click at [480, 11] on rect at bounding box center [477, 8] width 6 height 6
click at [89, 64] on div "[PHONE_NUMBER] Live | 00:28 ALL TASKS ALL TASKS ACTIVE TASKS TASKS IN WRAP UP" at bounding box center [74, 67] width 112 height 98
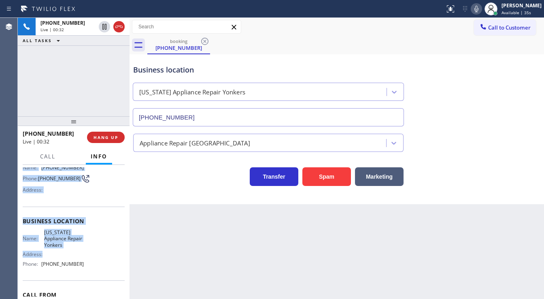
scroll to position [105, 0]
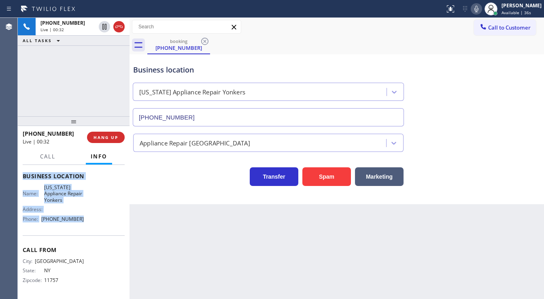
drag, startPoint x: 23, startPoint y: 181, endPoint x: 83, endPoint y: 209, distance: 65.8
click at [86, 223] on div "Context Queue: [Test] All Priority: 1 Customer Name: [PHONE_NUMBER] Phone: [PHO…" at bounding box center [74, 179] width 102 height 235
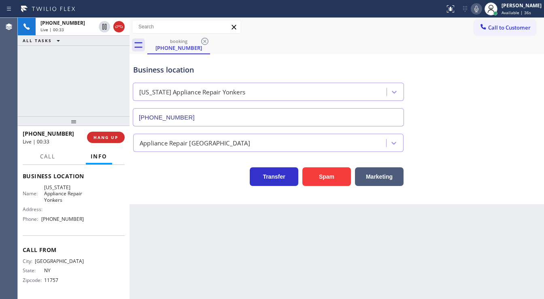
click at [68, 81] on div "[PHONE_NUMBER] Live | 00:33 ALL TASKS ALL TASKS ACTIVE TASKS TASKS IN WRAP UP" at bounding box center [74, 67] width 112 height 98
click at [64, 94] on div "[PHONE_NUMBER] Live | 00:35 ALL TASKS ALL TASKS ACTIVE TASKS TASKS IN WRAP UP" at bounding box center [74, 67] width 112 height 98
click at [53, 63] on div "[PHONE_NUMBER] Live | 01:19 ALL TASKS ALL TASKS ACTIVE TASKS TASKS IN WRAP UP" at bounding box center [74, 67] width 112 height 98
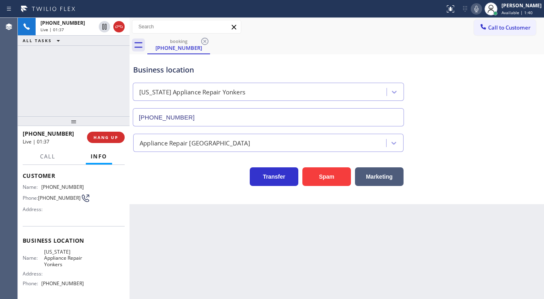
scroll to position [38, 0]
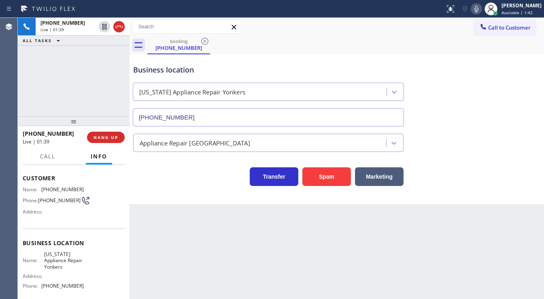
drag, startPoint x: 100, startPoint y: 89, endPoint x: 122, endPoint y: 5, distance: 86.3
click at [99, 87] on div "[PHONE_NUMBER] Live | 01:39 ALL TASKS ALL TASKS ACTIVE TASKS TASKS IN WRAP UP" at bounding box center [74, 67] width 112 height 98
click at [53, 73] on div "[PHONE_NUMBER] Live | 02:35 ALL TASKS ALL TASKS ACTIVE TASKS TASKS IN WRAP UP" at bounding box center [74, 67] width 112 height 98
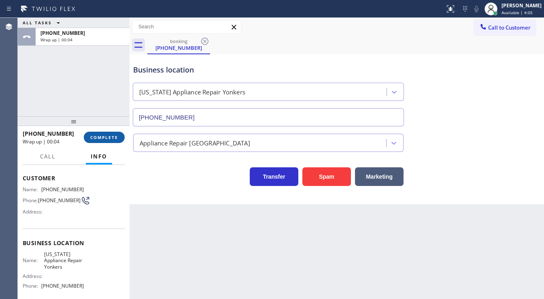
click at [104, 132] on button "COMPLETE" at bounding box center [104, 137] width 41 height 11
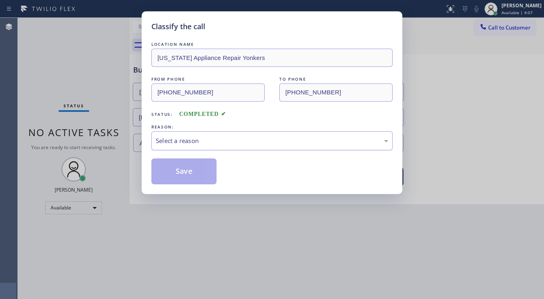
click at [181, 143] on div "Select a reason" at bounding box center [272, 140] width 232 height 9
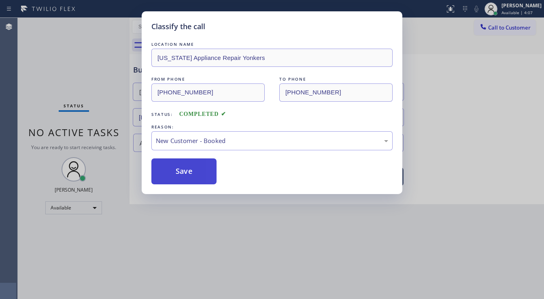
click at [179, 168] on button "Save" at bounding box center [183, 171] width 65 height 26
click at [179, 171] on button "Save" at bounding box center [183, 171] width 65 height 26
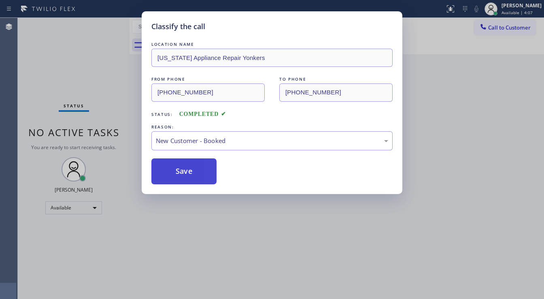
click at [179, 171] on button "Save" at bounding box center [183, 171] width 65 height 26
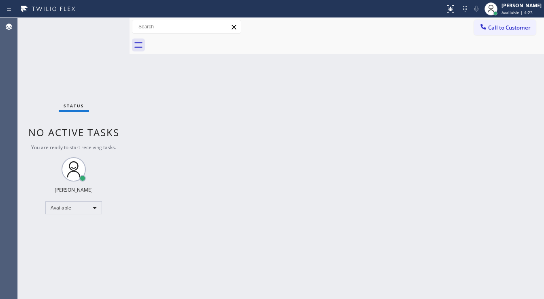
click at [105, 28] on div "Status No active tasks You are ready to start receiving tasks. [PERSON_NAME]" at bounding box center [74, 158] width 112 height 281
click at [104, 28] on div "Status No active tasks You are ready to start receiving tasks. [PERSON_NAME]" at bounding box center [74, 158] width 112 height 281
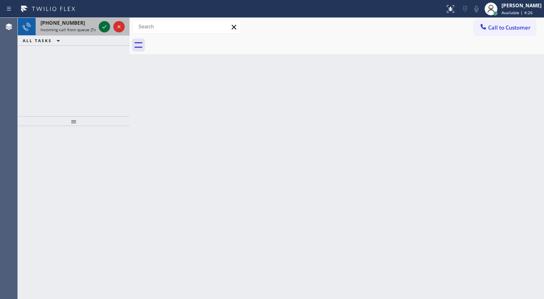
click at [105, 25] on icon at bounding box center [105, 27] width 10 height 10
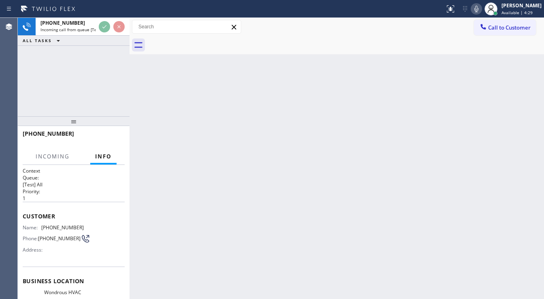
click at [31, 86] on div "[PHONE_NUMBER] Incoming call from queue [Test] All ALL TASKS ALL TASKS ACTIVE T…" at bounding box center [74, 67] width 112 height 98
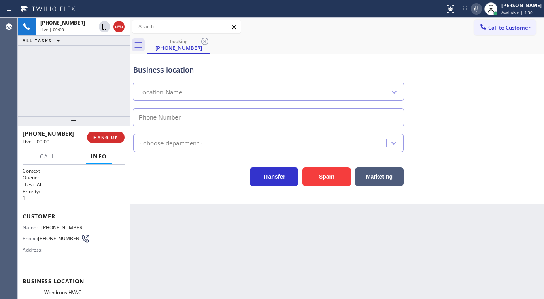
scroll to position [32, 0]
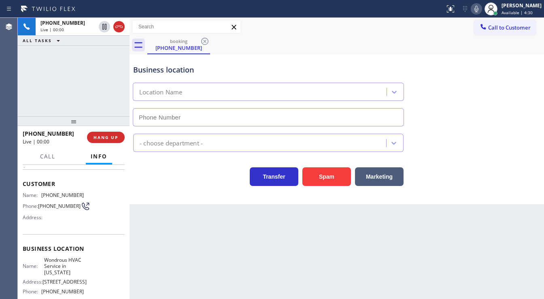
type input "[PHONE_NUMBER]"
click at [63, 102] on div "[PHONE_NUMBER] Live | 00:00 ALL TASKS ALL TASKS ACTIVE TASKS TASKS IN WRAP UP" at bounding box center [74, 67] width 112 height 98
click at [68, 100] on div "[PHONE_NUMBER] Live | 00:00 ALL TASKS ALL TASKS ACTIVE TASKS TASKS IN WRAP UP" at bounding box center [74, 67] width 112 height 98
click at [24, 83] on div "[PHONE_NUMBER] Live | 00:12 ALL TASKS ALL TASKS ACTIVE TASKS TASKS IN WRAP UP" at bounding box center [74, 67] width 112 height 98
click at [375, 177] on button "Marketing" at bounding box center [379, 176] width 49 height 19
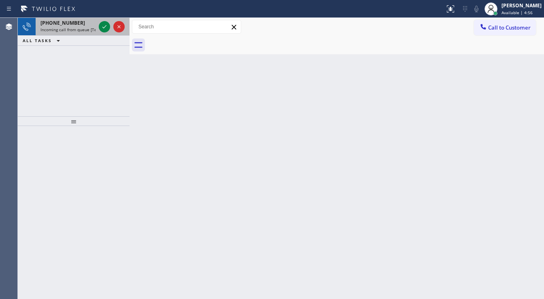
click at [98, 27] on div at bounding box center [111, 27] width 29 height 18
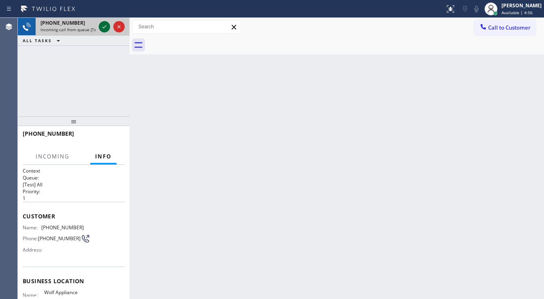
click at [100, 27] on div at bounding box center [104, 27] width 11 height 10
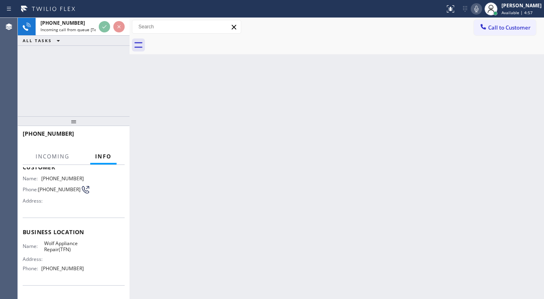
scroll to position [65, 0]
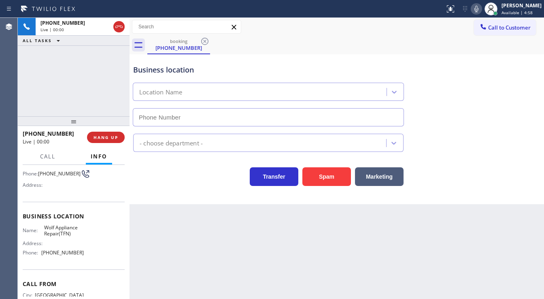
type input "[PHONE_NUMBER]"
click at [71, 108] on div "[PHONE_NUMBER] Live | 01:19 ALL TASKS ALL TASKS ACTIVE TASKS TASKS IN WRAP UP" at bounding box center [74, 67] width 112 height 98
click at [84, 81] on div "[PHONE_NUMBER] Live | 02:15 ALL TASKS ALL TASKS ACTIVE TASKS TASKS IN WRAP UP" at bounding box center [74, 67] width 112 height 98
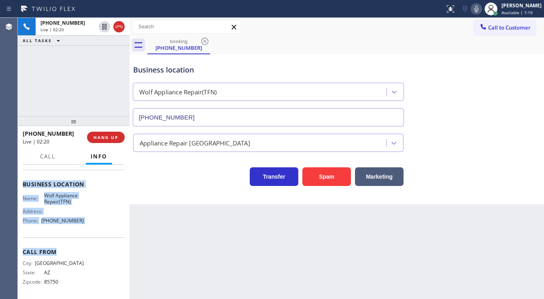
scroll to position [97, 0]
drag, startPoint x: 21, startPoint y: 212, endPoint x: 89, endPoint y: 226, distance: 69.6
click at [89, 226] on div "Context Queue: [Test] All Priority: 1 Customer Name: [PHONE_NUMBER] Phone: [PHO…" at bounding box center [74, 232] width 112 height 134
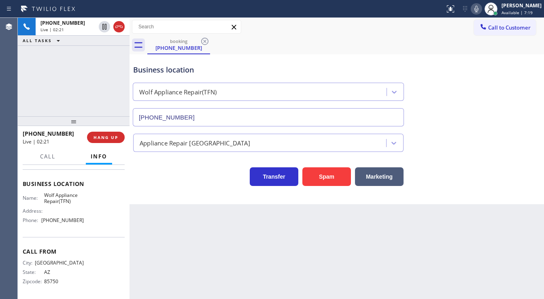
drag, startPoint x: 84, startPoint y: 90, endPoint x: 75, endPoint y: 94, distance: 10.0
click at [84, 89] on div "[PHONE_NUMBER] Live | 02:21 ALL TASKS ALL TASKS ACTIVE TASKS TASKS IN WRAP UP" at bounding box center [74, 67] width 112 height 98
click at [97, 92] on div "[PHONE_NUMBER] Live | 02:23 ALL TASKS ALL TASKS ACTIVE TASKS TASKS IN WRAP UP" at bounding box center [74, 67] width 112 height 98
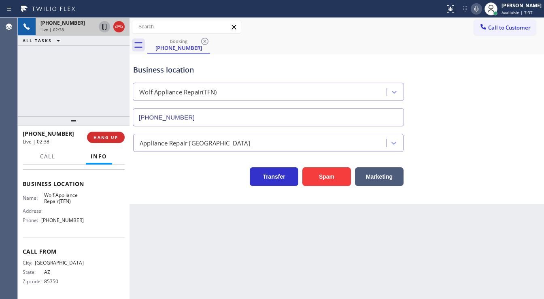
click at [104, 26] on icon at bounding box center [104, 27] width 4 height 6
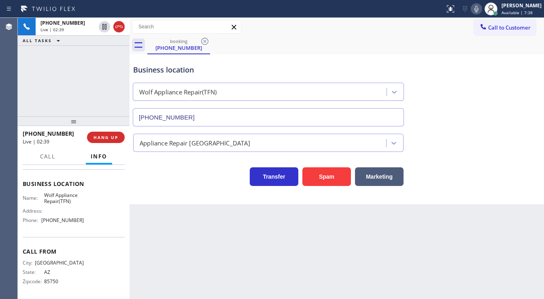
click at [480, 11] on icon at bounding box center [477, 9] width 10 height 10
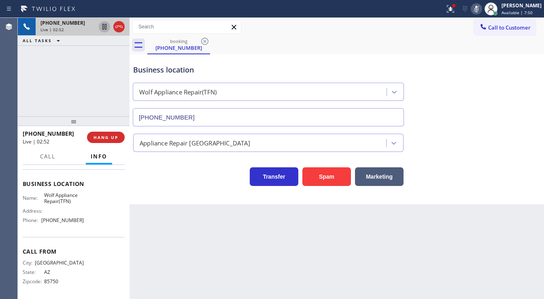
click at [100, 26] on icon at bounding box center [105, 27] width 10 height 10
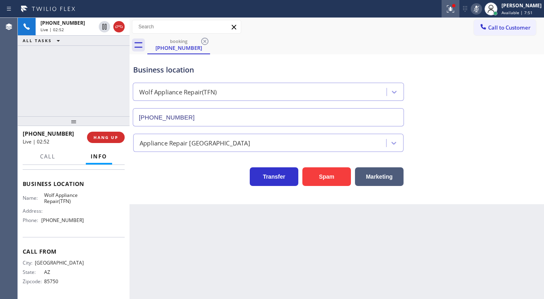
click at [456, 5] on icon at bounding box center [451, 9] width 10 height 10
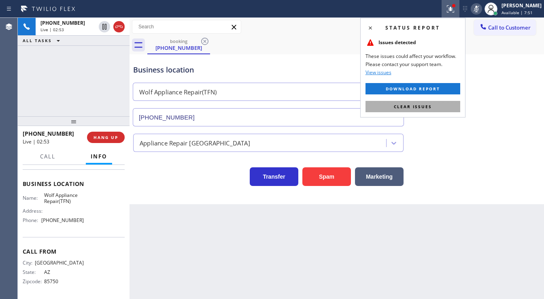
click at [425, 103] on button "Clear issues" at bounding box center [413, 106] width 95 height 11
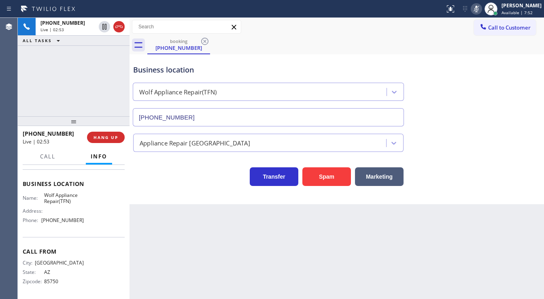
click at [449, 112] on div "Business location Wolf Appliance Repair(TFN) [PHONE_NUMBER]" at bounding box center [337, 89] width 411 height 73
drag, startPoint x: 19, startPoint y: 82, endPoint x: 168, endPoint y: 2, distance: 169.3
click at [35, 73] on div "[PHONE_NUMBER] Live | 03:08 ALL TASKS ALL TASKS ACTIVE TASKS TASKS IN WRAP UP" at bounding box center [74, 67] width 112 height 98
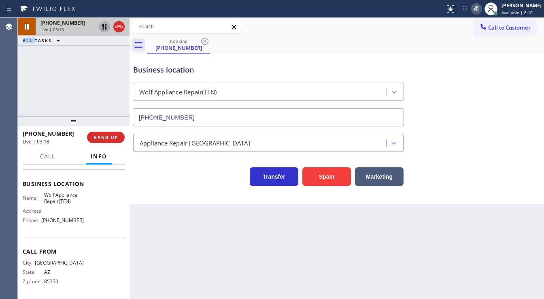
click at [102, 27] on icon at bounding box center [105, 27] width 10 height 10
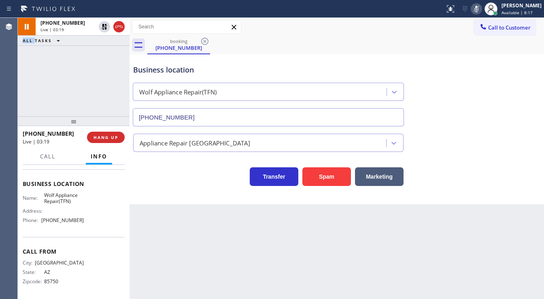
click at [482, 9] on icon at bounding box center [477, 9] width 10 height 10
click at [51, 80] on div "[PHONE_NUMBER] Live | 03:19 ALL TASKS ALL TASKS ACTIVE TASKS TASKS IN WRAP UP" at bounding box center [74, 67] width 112 height 98
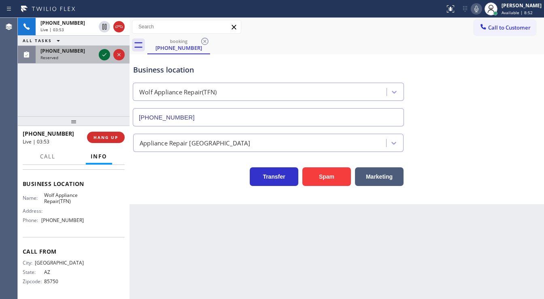
click at [105, 55] on icon at bounding box center [105, 55] width 10 height 10
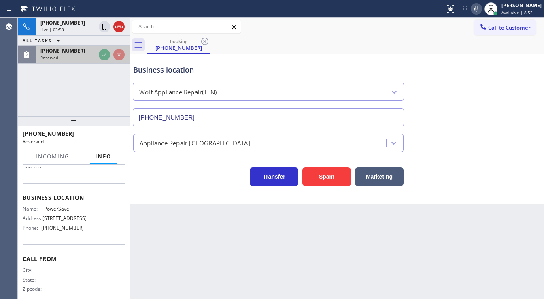
scroll to position [106, 0]
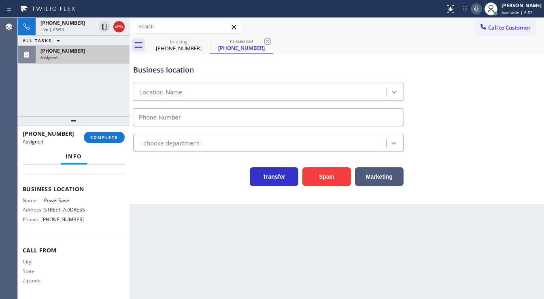
type input "[PHONE_NUMBER]"
click at [109, 139] on span "COMPLETE" at bounding box center [104, 137] width 28 height 6
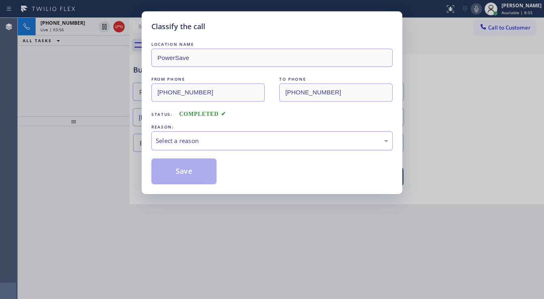
click at [201, 139] on div "Select a reason" at bounding box center [272, 140] width 232 height 9
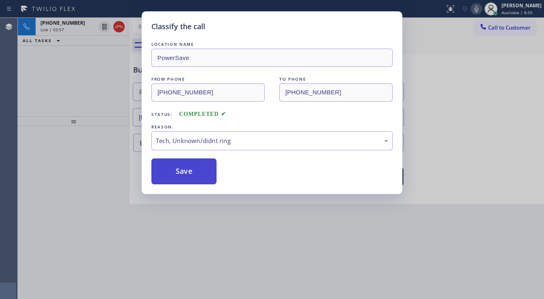
click at [191, 170] on button "Save" at bounding box center [183, 171] width 65 height 26
click at [112, 106] on div "Classify the call LOCATION NAME PowerSave FROM PHONE [PHONE_NUMBER] TO PHONE [P…" at bounding box center [272, 149] width 544 height 299
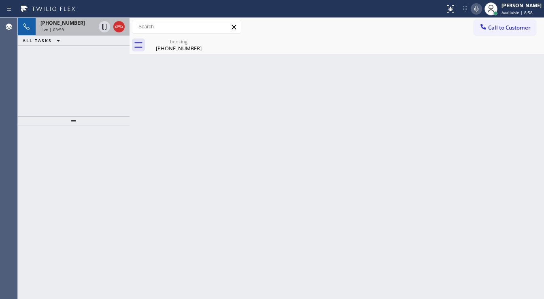
click at [81, 33] on div "[PHONE_NUMBER] Live | 03:59" at bounding box center [67, 27] width 62 height 18
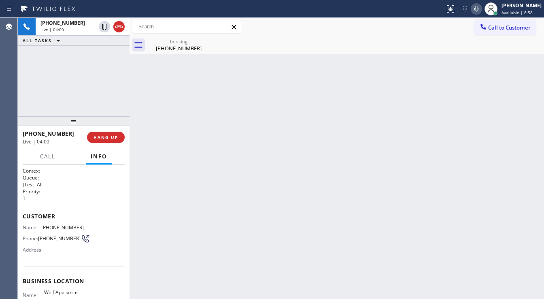
click at [57, 164] on div at bounding box center [47, 164] width 25 height 2
click at [51, 154] on span "Call" at bounding box center [47, 156] width 15 height 7
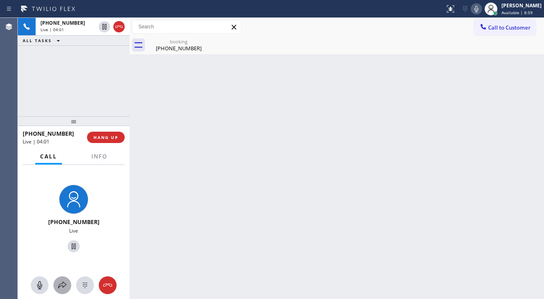
click at [64, 287] on icon at bounding box center [63, 285] width 10 height 10
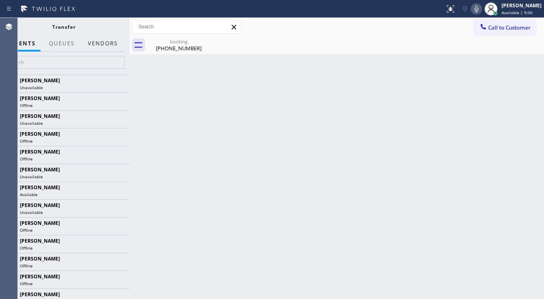
drag, startPoint x: 103, startPoint y: 47, endPoint x: 103, endPoint y: 55, distance: 7.7
click at [103, 47] on button "Vendors" at bounding box center [103, 44] width 40 height 16
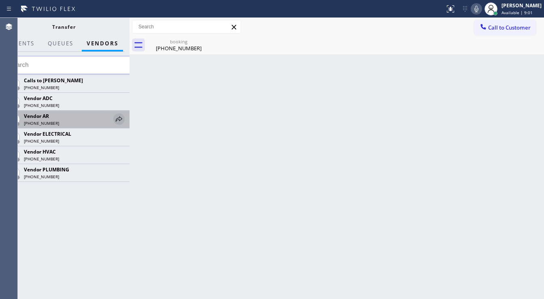
click at [120, 118] on icon at bounding box center [119, 119] width 10 height 10
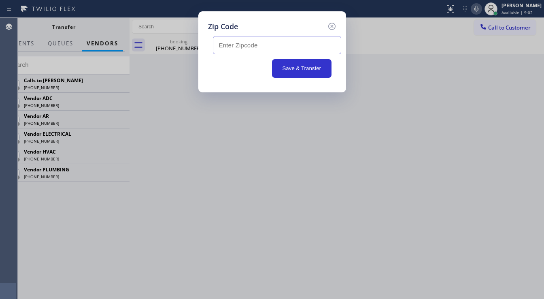
click at [236, 47] on input "text" at bounding box center [277, 45] width 128 height 18
paste input "85750"
type input "85750"
click at [297, 71] on button "Save & Transfer" at bounding box center [302, 68] width 60 height 19
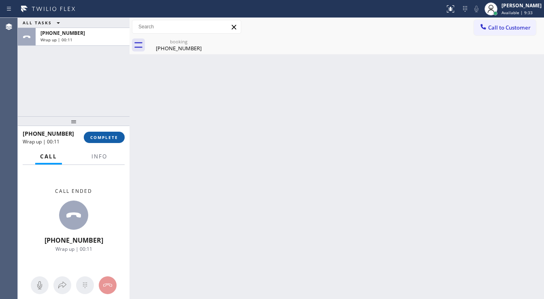
click at [110, 136] on span "COMPLETE" at bounding box center [104, 137] width 28 height 6
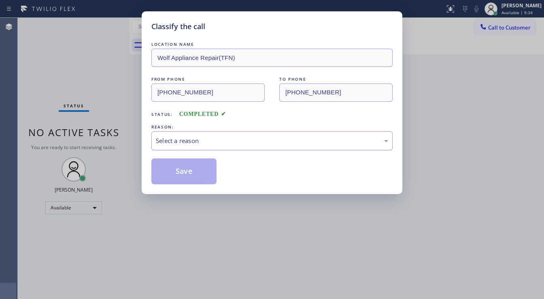
drag, startPoint x: 182, startPoint y: 142, endPoint x: 182, endPoint y: 147, distance: 5.3
click at [182, 143] on div "Select a reason" at bounding box center [272, 140] width 232 height 9
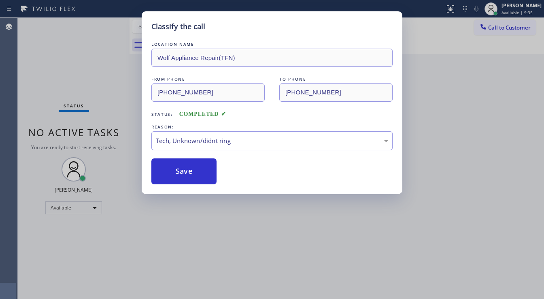
drag, startPoint x: 177, startPoint y: 167, endPoint x: 110, endPoint y: 109, distance: 88.5
click at [177, 167] on button "Save" at bounding box center [183, 171] width 65 height 26
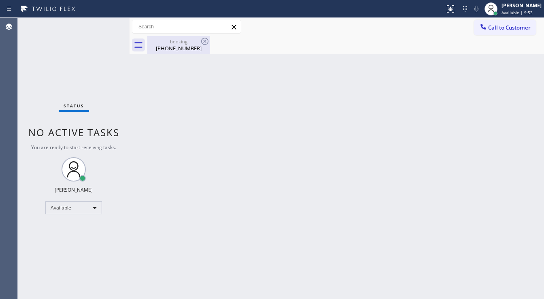
click at [186, 44] on div "booking" at bounding box center [178, 41] width 61 height 6
click at [203, 43] on div "booking [PHONE_NUMBER]" at bounding box center [345, 45] width 397 height 18
click at [176, 100] on div "Back to Dashboard Change Sender ID Customers Technicians Select a contact Outbo…" at bounding box center [337, 158] width 415 height 281
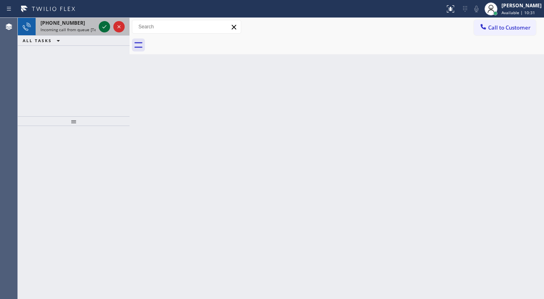
click at [102, 26] on icon at bounding box center [105, 27] width 10 height 10
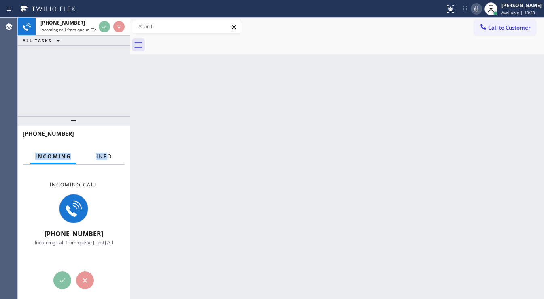
click at [105, 149] on div "[PHONE_NUMBER] Incoming Info Incoming call [PHONE_NUMBER] Incoming call from qu…" at bounding box center [74, 212] width 112 height 173
click at [104, 162] on button "Info" at bounding box center [105, 157] width 26 height 16
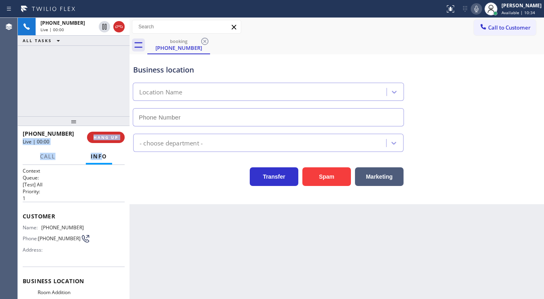
type input "[PHONE_NUMBER]"
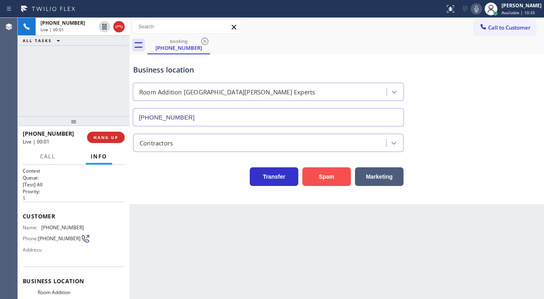
drag, startPoint x: 77, startPoint y: 93, endPoint x: 318, endPoint y: 181, distance: 256.8
click at [86, 94] on div "[PHONE_NUMBER] Live | 00:01 ALL TASKS ALL TASKS ACTIVE TASKS TASKS IN WRAP UP" at bounding box center [74, 67] width 112 height 98
click at [324, 179] on button "Spam" at bounding box center [327, 176] width 49 height 19
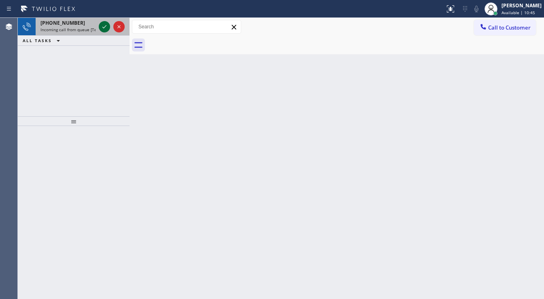
click at [105, 26] on icon at bounding box center [105, 27] width 10 height 10
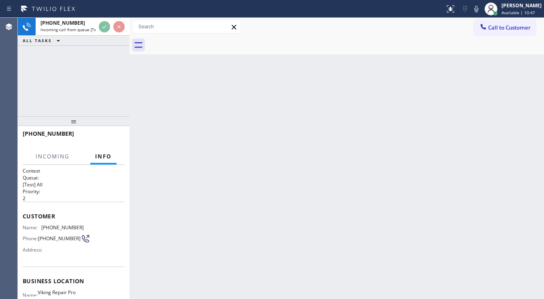
drag, startPoint x: 480, startPoint y: 9, endPoint x: 410, endPoint y: 108, distance: 121.1
click at [481, 9] on icon at bounding box center [477, 9] width 10 height 10
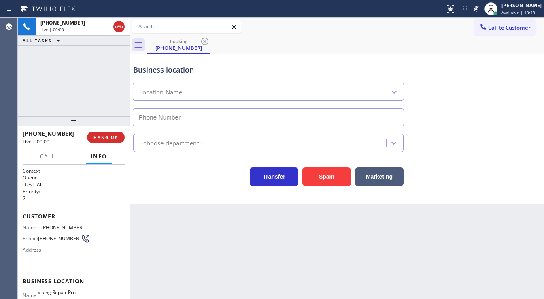
type input "[PHONE_NUMBER]"
drag, startPoint x: 23, startPoint y: 75, endPoint x: 38, endPoint y: 79, distance: 16.5
click at [26, 76] on div "[PHONE_NUMBER] Live | 00:03 ALL TASKS ALL TASKS ACTIVE TASKS TASKS IN WRAP UP" at bounding box center [74, 67] width 112 height 98
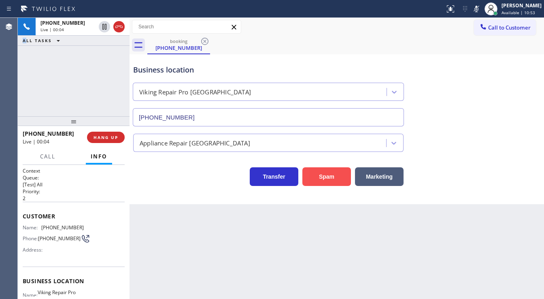
click at [326, 175] on button "Spam" at bounding box center [327, 176] width 49 height 19
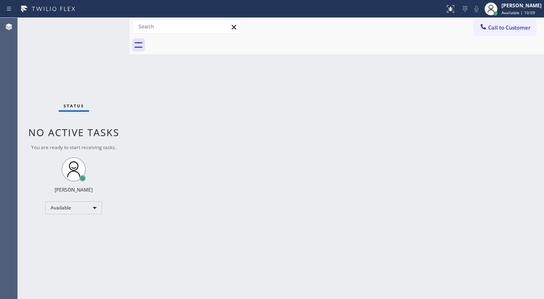
click at [81, 113] on div "Status No active tasks You are ready to start receiving tasks. [PERSON_NAME]" at bounding box center [74, 158] width 112 height 281
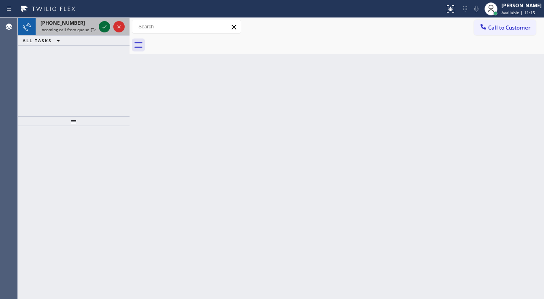
click at [100, 28] on icon at bounding box center [105, 27] width 10 height 10
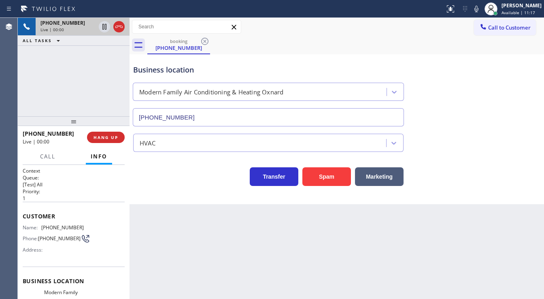
type input "[PHONE_NUMBER]"
click at [323, 171] on button "Spam" at bounding box center [327, 176] width 49 height 19
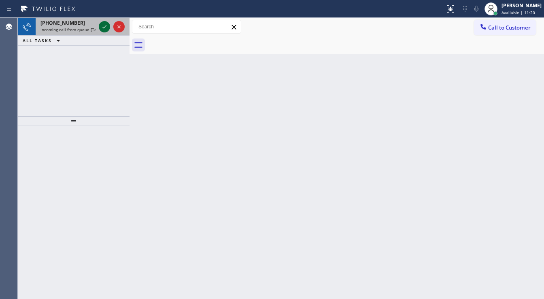
click at [101, 26] on icon at bounding box center [105, 27] width 10 height 10
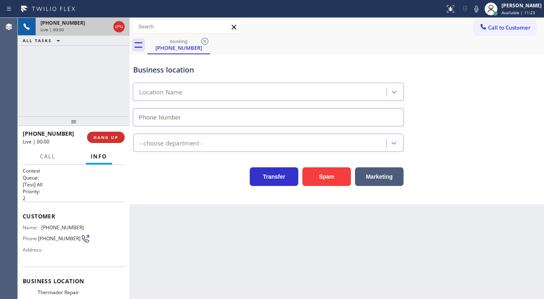
click at [81, 87] on div "[PHONE_NUMBER] Live | 00:00 ALL TASKS ALL TASKS ACTIVE TASKS TASKS IN WRAP UP" at bounding box center [74, 67] width 112 height 98
type input "[PHONE_NUMBER]"
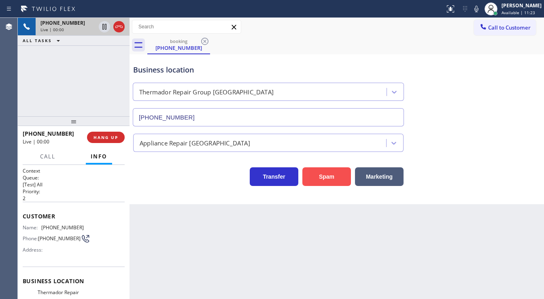
click at [327, 175] on button "Spam" at bounding box center [327, 176] width 49 height 19
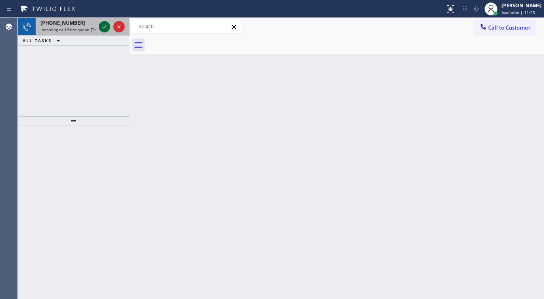
click at [101, 25] on icon at bounding box center [105, 27] width 10 height 10
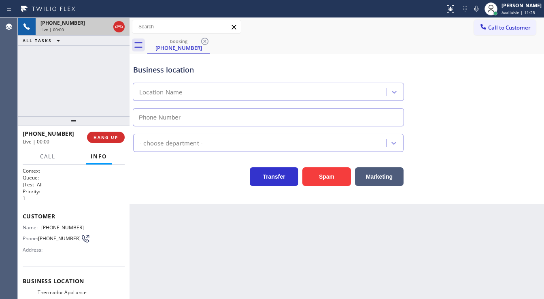
type input "[PHONE_NUMBER]"
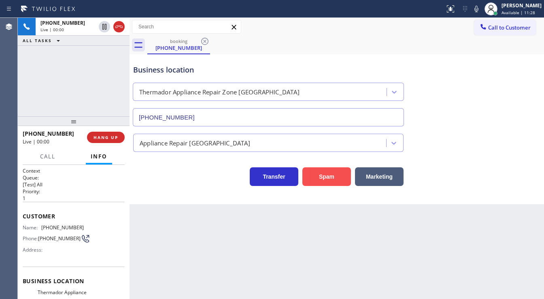
click at [336, 177] on button "Spam" at bounding box center [327, 176] width 49 height 19
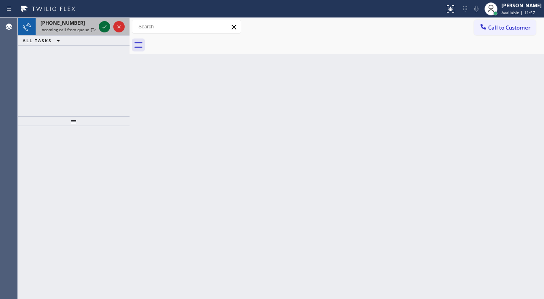
click at [98, 29] on div at bounding box center [111, 27] width 29 height 18
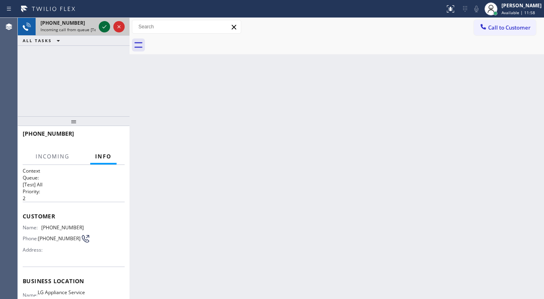
click at [99, 28] on div at bounding box center [104, 27] width 11 height 10
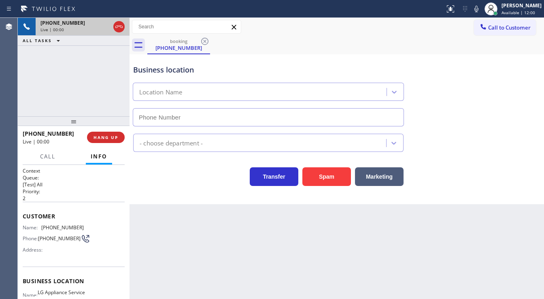
type input "[PHONE_NUMBER]"
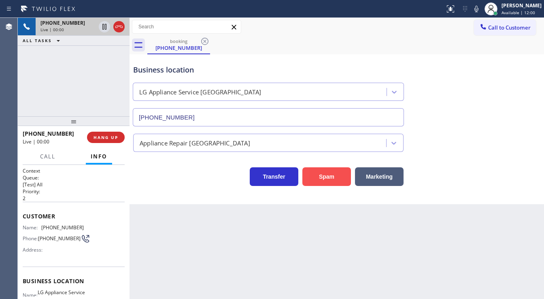
click at [326, 179] on button "Spam" at bounding box center [327, 176] width 49 height 19
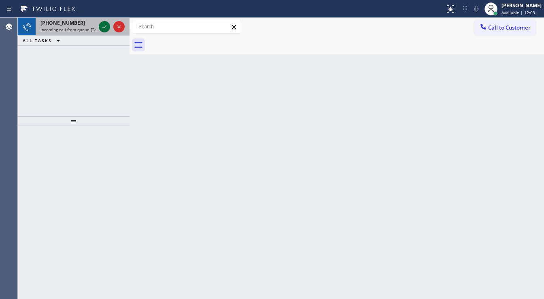
click at [105, 29] on icon at bounding box center [105, 27] width 10 height 10
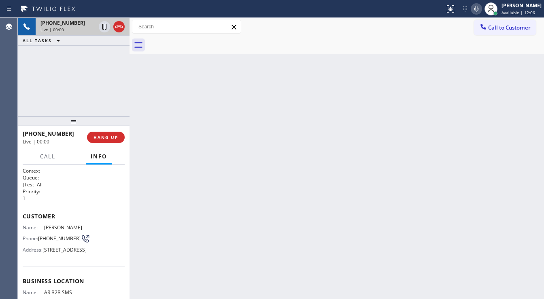
click at [479, 10] on icon at bounding box center [477, 9] width 10 height 10
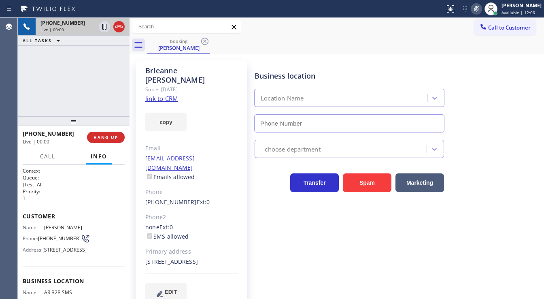
type input "[PHONE_NUMBER]"
click at [480, 9] on rect at bounding box center [477, 8] width 6 height 6
click at [163, 94] on link "link to CRM" at bounding box center [161, 98] width 32 height 8
click at [49, 157] on span "Call" at bounding box center [47, 156] width 15 height 7
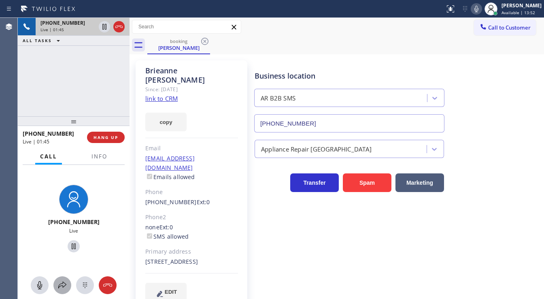
click at [61, 287] on icon at bounding box center [63, 285] width 10 height 10
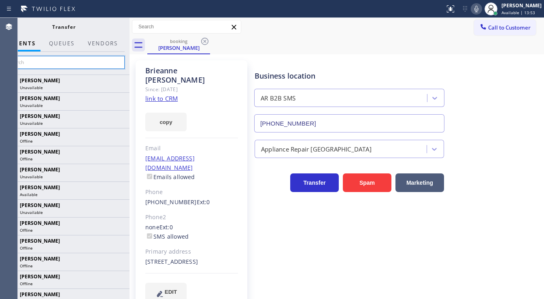
click at [55, 61] on input "text" at bounding box center [64, 62] width 122 height 13
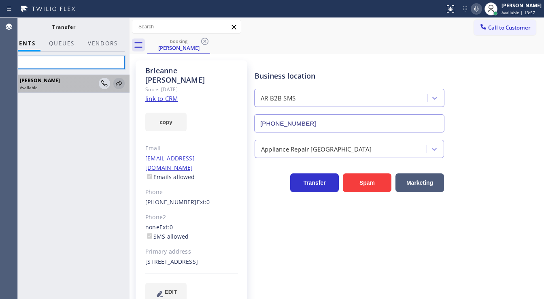
type input "axel"
click at [119, 85] on icon at bounding box center [119, 84] width 10 height 10
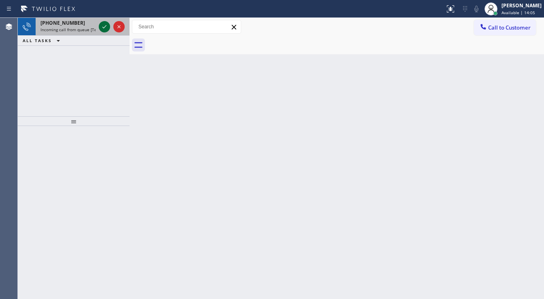
click at [100, 26] on icon at bounding box center [105, 27] width 10 height 10
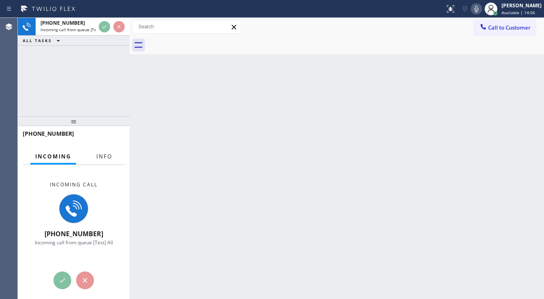
click at [100, 154] on span "Info" at bounding box center [104, 156] width 16 height 7
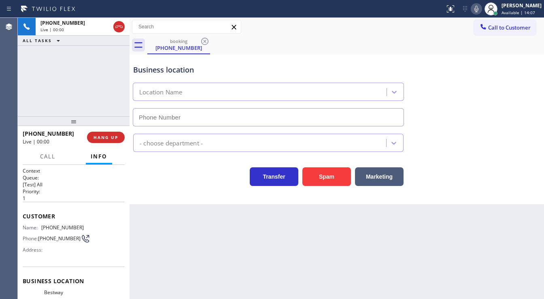
type input "[PHONE_NUMBER]"
click at [64, 88] on div "[PHONE_NUMBER] Live | 00:00 ALL TASKS ALL TASKS ACTIVE TASKS TASKS IN WRAP UP" at bounding box center [74, 67] width 112 height 98
click at [323, 186] on div "Business location Bestway Appliance Repair [GEOGRAPHIC_DATA] [PHONE_NUMBER] App…" at bounding box center [337, 129] width 415 height 150
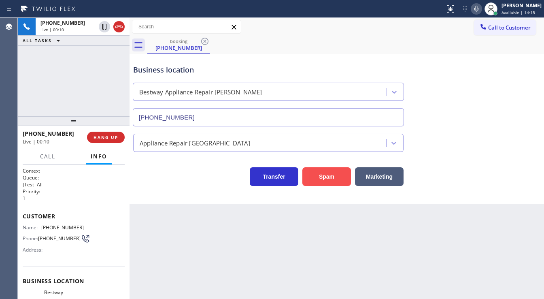
click at [333, 177] on button "Spam" at bounding box center [327, 176] width 49 height 19
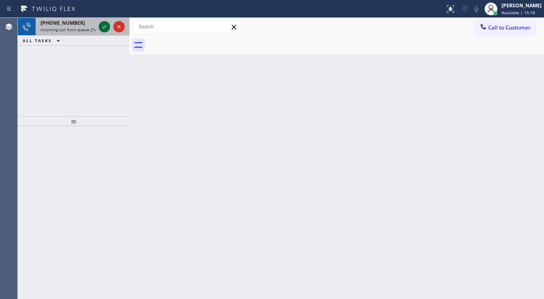
click at [103, 24] on icon at bounding box center [105, 27] width 10 height 10
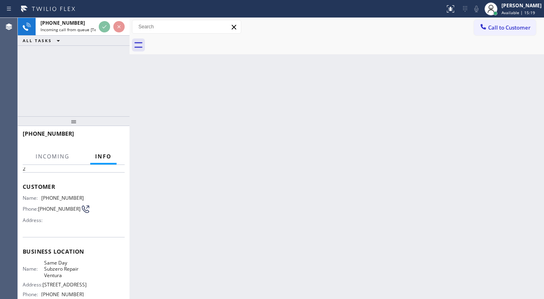
scroll to position [97, 0]
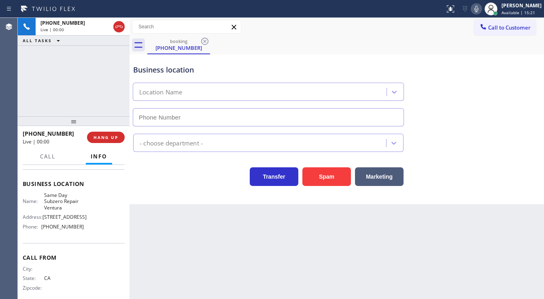
type input "[PHONE_NUMBER]"
click at [321, 180] on button "Spam" at bounding box center [327, 176] width 49 height 19
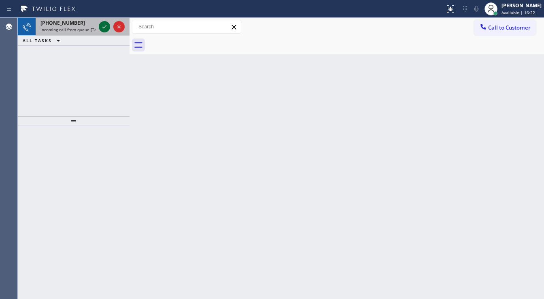
click at [101, 25] on icon at bounding box center [105, 27] width 10 height 10
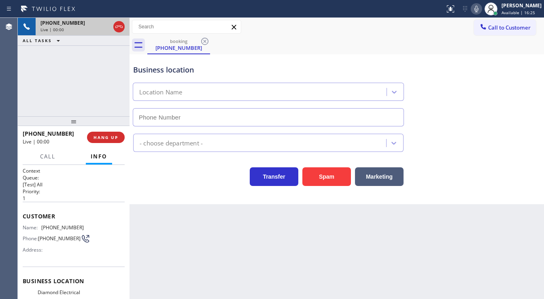
type input "[PHONE_NUMBER]"
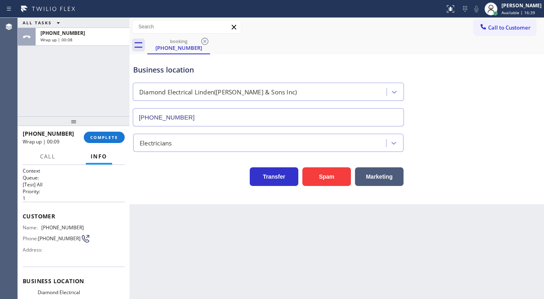
click at [21, 91] on div "ALL TASKS ALL TASKS ACTIVE TASKS TASKS IN WRAP UP [PHONE_NUMBER] Wrap up | 00:08" at bounding box center [74, 67] width 112 height 98
click at [106, 134] on button "COMPLETE" at bounding box center [104, 137] width 41 height 11
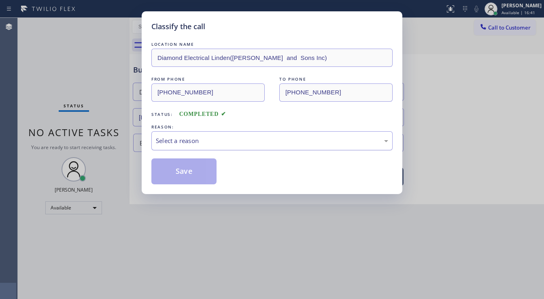
drag, startPoint x: 217, startPoint y: 141, endPoint x: 217, endPoint y: 148, distance: 7.3
click at [217, 141] on div "Select a reason" at bounding box center [272, 140] width 232 height 9
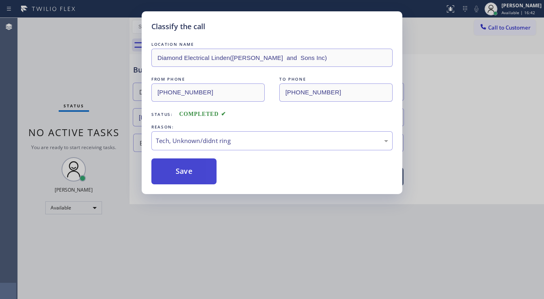
click at [194, 171] on button "Save" at bounding box center [183, 171] width 65 height 26
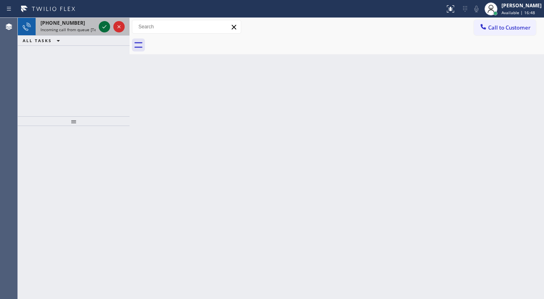
click at [100, 27] on icon at bounding box center [105, 27] width 10 height 10
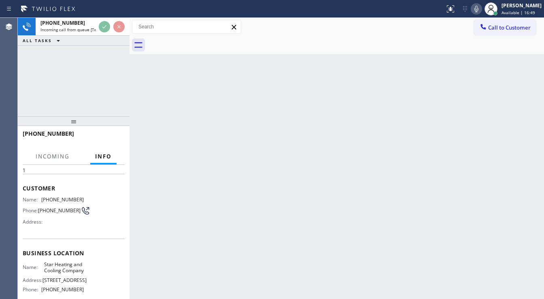
scroll to position [65, 0]
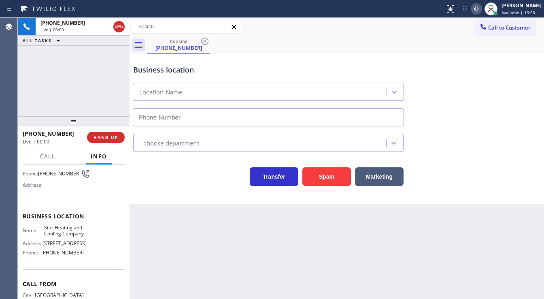
type input "[PHONE_NUMBER]"
click at [322, 173] on button "Spam" at bounding box center [327, 176] width 49 height 19
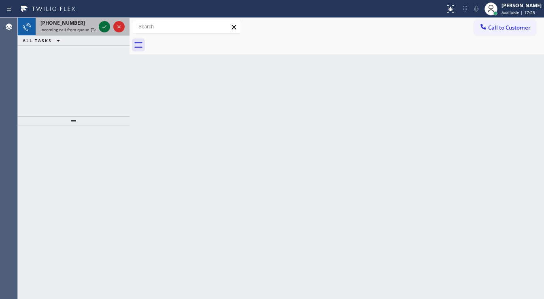
click at [100, 24] on div at bounding box center [104, 27] width 11 height 10
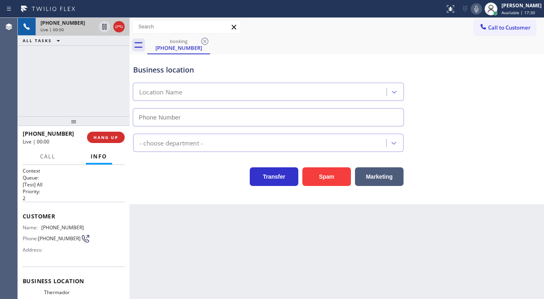
type input "[PHONE_NUMBER]"
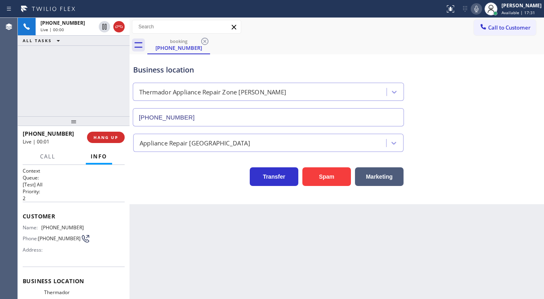
click at [117, 79] on div "[PHONE_NUMBER] Live | 00:00 ALL TASKS ALL TASKS ACTIVE TASKS TASKS IN WRAP UP" at bounding box center [74, 67] width 112 height 98
click at [46, 96] on div "[PHONE_NUMBER] Live | 00:05 ALL TASKS ALL TASKS ACTIVE TASKS TASKS IN WRAP UP" at bounding box center [74, 67] width 112 height 98
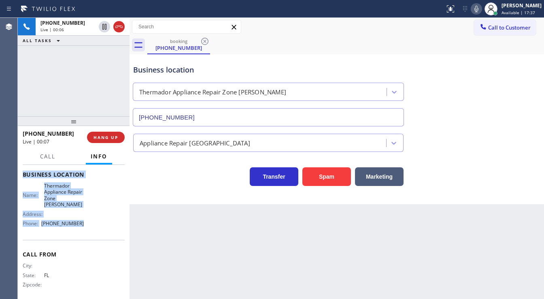
scroll to position [112, 0]
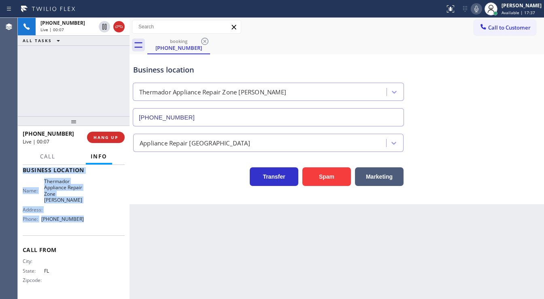
drag, startPoint x: 23, startPoint y: 212, endPoint x: 94, endPoint y: 218, distance: 71.5
click at [94, 218] on div "Context Queue: [Test] All Priority: 2 Customer Name: [PHONE_NUMBER] Phone: [PHO…" at bounding box center [74, 176] width 102 height 241
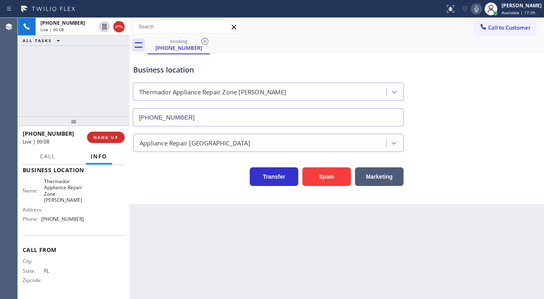
click at [72, 109] on div "[PHONE_NUMBER] Live | 00:08 ALL TASKS ALL TASKS ACTIVE TASKS TASKS IN WRAP UP" at bounding box center [74, 67] width 112 height 98
click at [81, 94] on div "[PHONE_NUMBER] Live | 00:35 ALL TASKS ALL TASKS ACTIVE TASKS TASKS IN WRAP UP" at bounding box center [74, 67] width 112 height 98
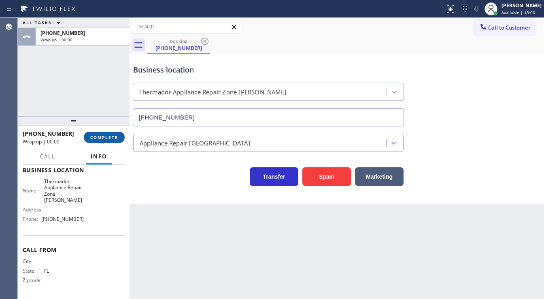
click at [122, 140] on button "COMPLETE" at bounding box center [104, 137] width 41 height 11
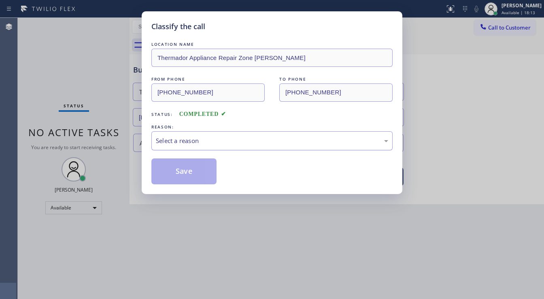
click at [214, 139] on div "Select a reason" at bounding box center [272, 140] width 232 height 9
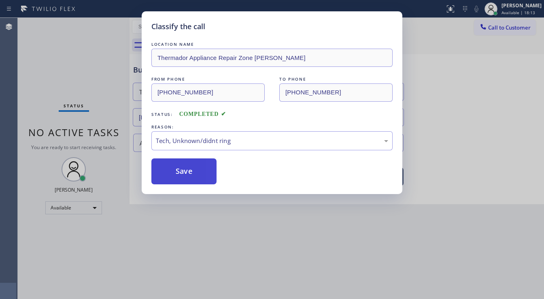
click at [199, 182] on button "Save" at bounding box center [183, 171] width 65 height 26
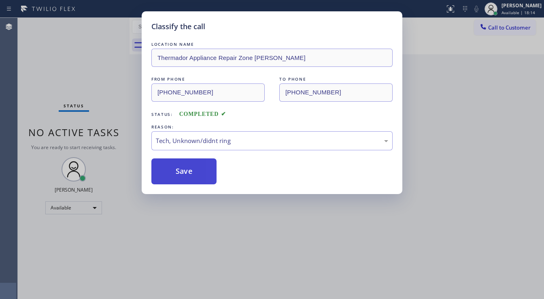
click at [199, 182] on button "Save" at bounding box center [183, 171] width 65 height 26
click at [199, 179] on button "Save" at bounding box center [183, 171] width 65 height 26
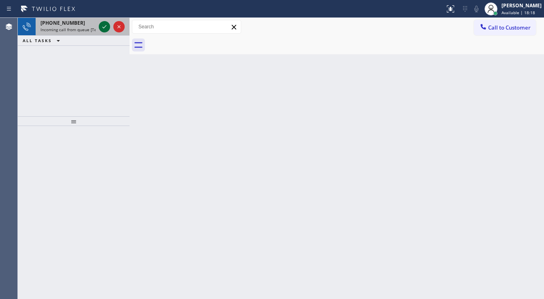
click at [105, 26] on icon at bounding box center [105, 27] width 10 height 10
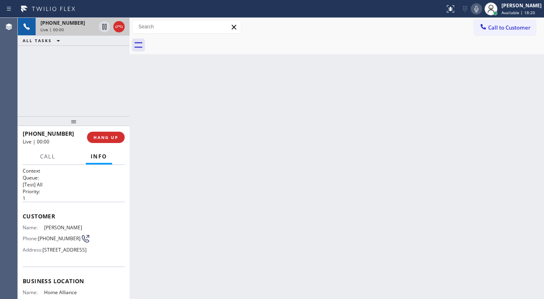
scroll to position [65, 0]
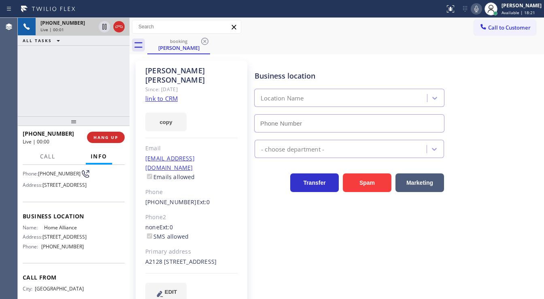
type input "[PHONE_NUMBER]"
click at [166, 94] on link "link to CRM" at bounding box center [161, 98] width 32 height 8
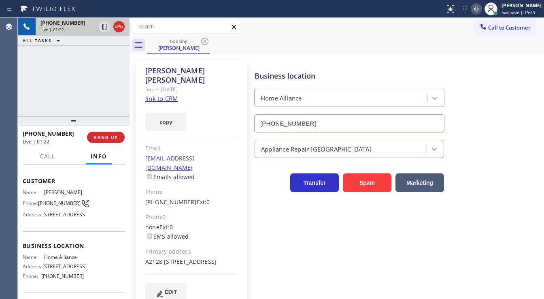
scroll to position [0, 0]
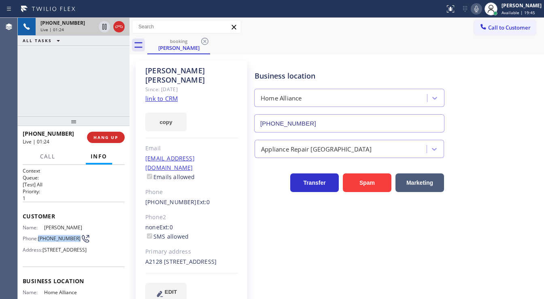
drag, startPoint x: 53, startPoint y: 241, endPoint x: 39, endPoint y: 233, distance: 16.3
click at [39, 235] on span "[PHONE_NUMBER]" at bounding box center [59, 238] width 43 height 6
click at [87, 68] on div "[PHONE_NUMBER] Live | 01:24 ALL TASKS ALL TASKS ACTIVE TASKS TASKS IN WRAP UP" at bounding box center [74, 67] width 112 height 98
click at [103, 138] on span "HANG UP" at bounding box center [106, 137] width 25 height 6
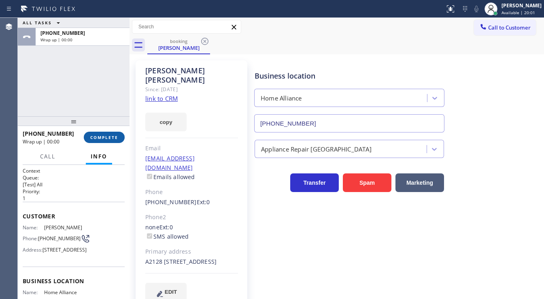
click at [102, 138] on span "COMPLETE" at bounding box center [104, 137] width 28 height 6
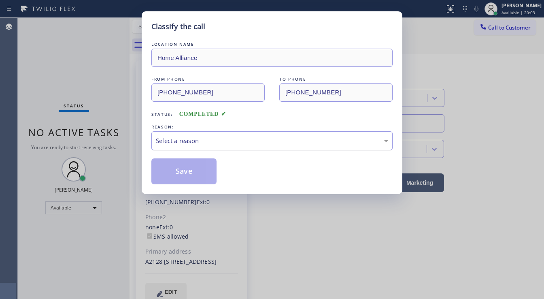
click at [207, 143] on div "Select a reason" at bounding box center [272, 140] width 232 height 9
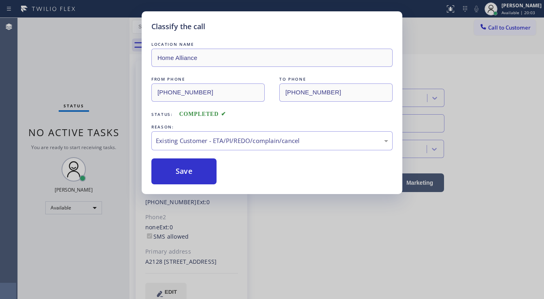
drag, startPoint x: 209, startPoint y: 186, endPoint x: 185, endPoint y: 162, distance: 34.1
click at [185, 161] on button "Save" at bounding box center [183, 171] width 65 height 26
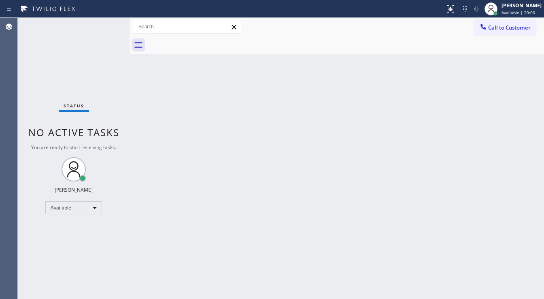
click at [245, 287] on div "Back to Dashboard Change Sender ID Customers Technicians Select a contact Outbo…" at bounding box center [337, 158] width 415 height 281
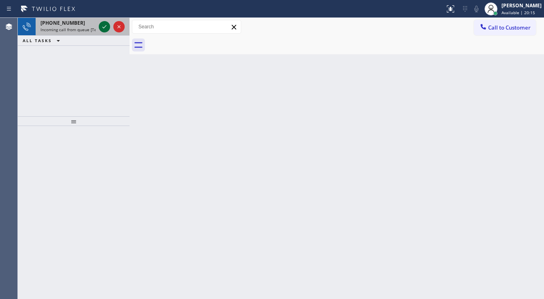
click at [103, 26] on icon at bounding box center [105, 27] width 10 height 10
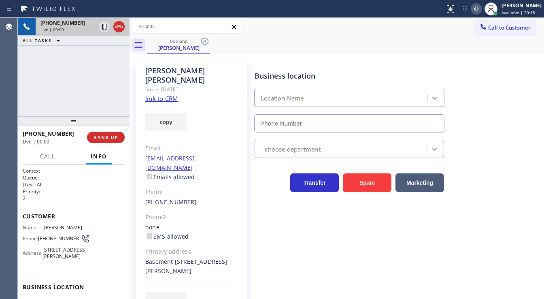
type input "[PHONE_NUMBER]"
click at [24, 94] on div "[PHONE_NUMBER] Live | 00:01 ALL TASKS ALL TASKS ACTIVE TASKS TASKS IN WRAP UP" at bounding box center [74, 67] width 112 height 98
click at [162, 94] on link "link to CRM" at bounding box center [161, 98] width 32 height 8
click at [323, 23] on div "Call to Customer Outbound call Location Search location Your caller id phone nu…" at bounding box center [337, 27] width 415 height 14
drag, startPoint x: 481, startPoint y: 8, endPoint x: 395, endPoint y: 44, distance: 93.9
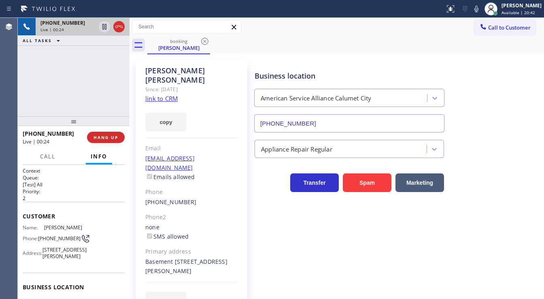
click at [481, 8] on icon at bounding box center [477, 9] width 10 height 10
click at [102, 27] on icon at bounding box center [105, 27] width 10 height 10
drag, startPoint x: 484, startPoint y: 5, endPoint x: 446, endPoint y: 10, distance: 38.8
click at [482, 5] on icon at bounding box center [477, 9] width 10 height 10
click at [100, 26] on icon at bounding box center [105, 27] width 10 height 10
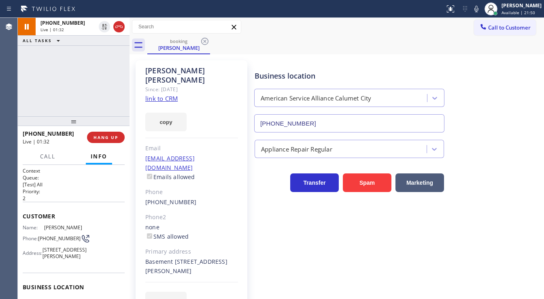
drag, startPoint x: 81, startPoint y: 76, endPoint x: 65, endPoint y: 107, distance: 35.3
click at [81, 76] on div "[PHONE_NUMBER] Live | 01:32 ALL TASKS ALL TASKS ACTIVE TASKS TASKS IN WRAP UP" at bounding box center [74, 67] width 112 height 98
click at [49, 162] on button "Call" at bounding box center [47, 157] width 25 height 16
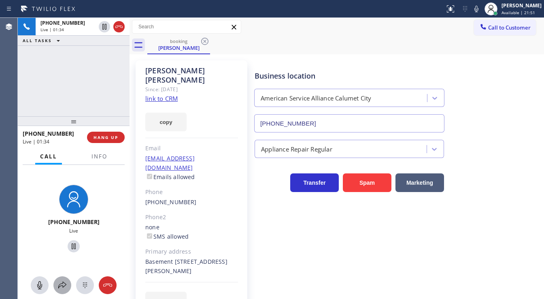
click at [58, 284] on icon at bounding box center [63, 285] width 10 height 10
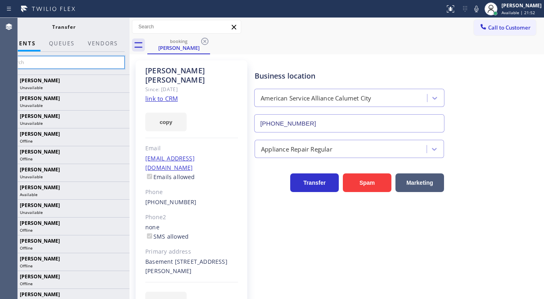
click at [61, 59] on input "text" at bounding box center [64, 62] width 122 height 13
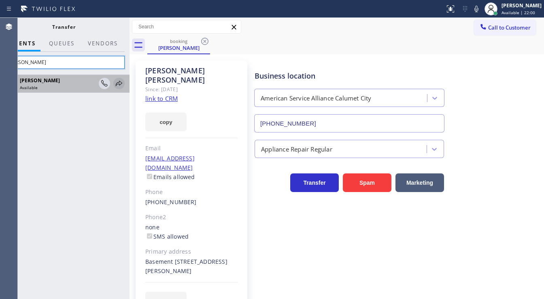
type input "[PERSON_NAME]"
click at [117, 85] on icon at bounding box center [119, 84] width 10 height 10
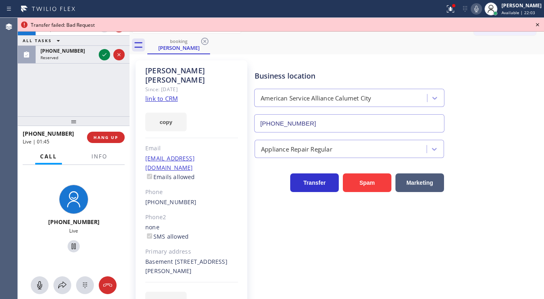
click at [479, 10] on icon at bounding box center [477, 9] width 4 height 6
click at [66, 287] on icon at bounding box center [63, 285] width 10 height 10
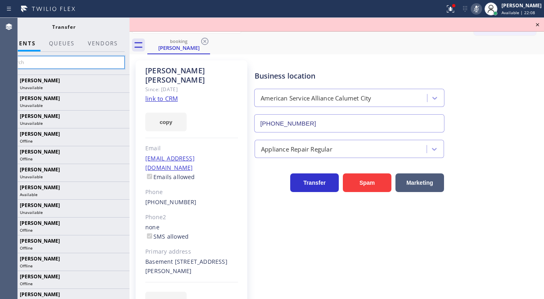
click at [90, 60] on input "text" at bounding box center [64, 62] width 122 height 13
type input "[PERSON_NAME]"
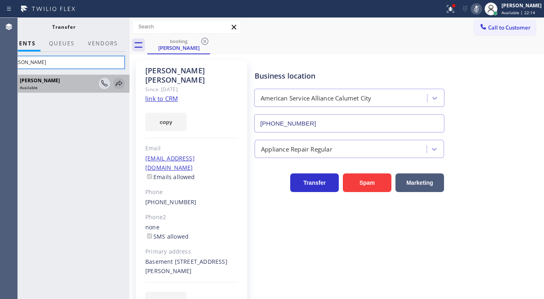
type input "[PERSON_NAME]"
click at [118, 85] on icon at bounding box center [119, 84] width 10 height 10
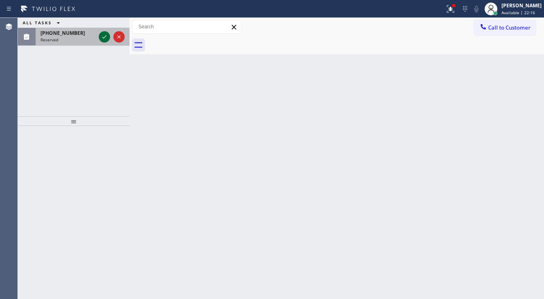
click at [101, 34] on icon at bounding box center [105, 37] width 10 height 10
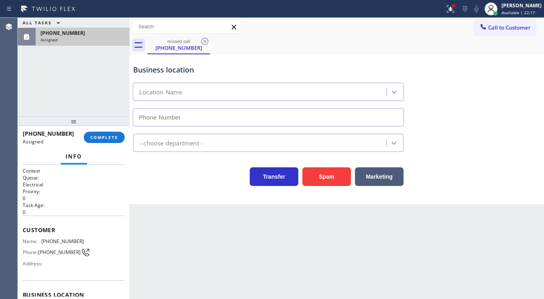
click at [98, 151] on div "Info" at bounding box center [74, 157] width 102 height 16
type input "[PHONE_NUMBER]"
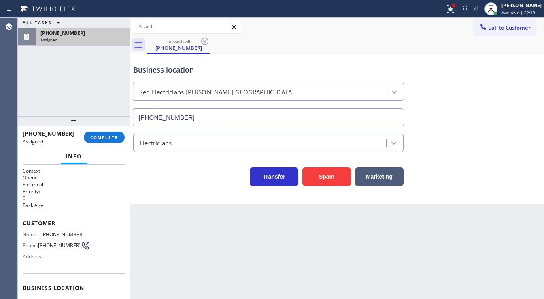
drag, startPoint x: 106, startPoint y: 134, endPoint x: 102, endPoint y: 145, distance: 11.1
click at [102, 164] on div "[PHONE_NUMBER] Assigned COMPLETE Info Context Queue: Electrical Priority: 0 Tas…" at bounding box center [74, 212] width 112 height 173
click at [102, 139] on span "COMPLETE" at bounding box center [104, 137] width 28 height 6
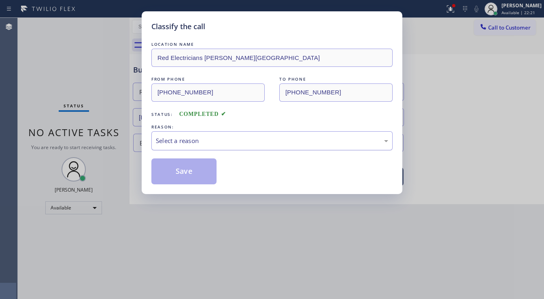
drag, startPoint x: 220, startPoint y: 139, endPoint x: 215, endPoint y: 141, distance: 6.2
click at [216, 140] on div "Select a reason" at bounding box center [272, 140] width 232 height 9
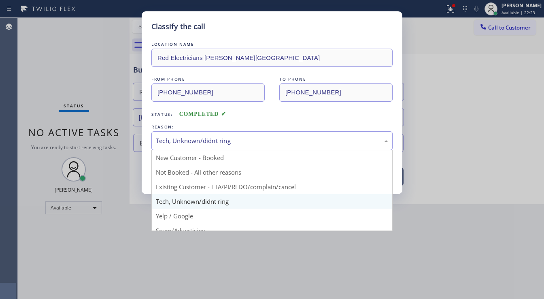
click at [218, 132] on div "Tech, Unknown/didnt ring" at bounding box center [271, 140] width 241 height 19
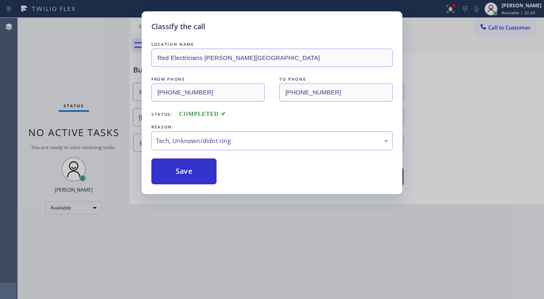
click at [188, 178] on button "Save" at bounding box center [183, 171] width 65 height 26
click at [190, 177] on button "Save" at bounding box center [183, 171] width 65 height 26
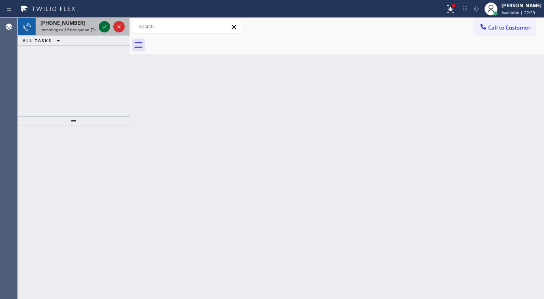
click at [105, 30] on icon at bounding box center [105, 27] width 10 height 10
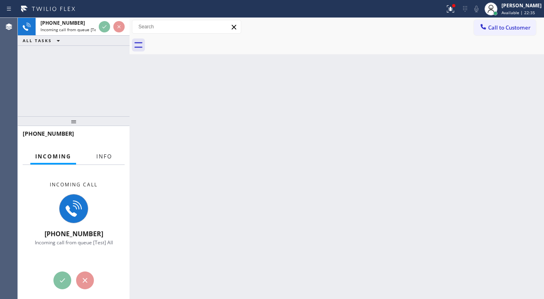
click at [98, 152] on button "Info" at bounding box center [105, 157] width 26 height 16
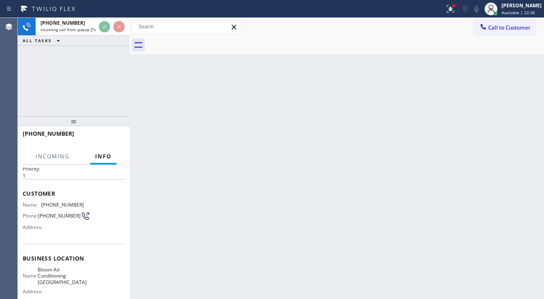
scroll to position [65, 0]
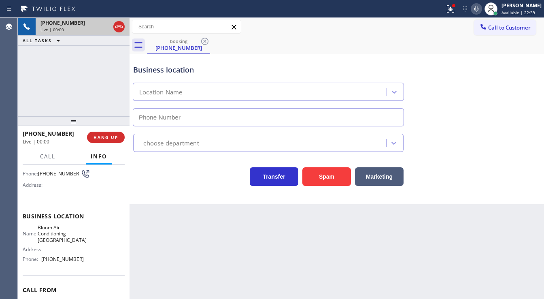
type input "[PHONE_NUMBER]"
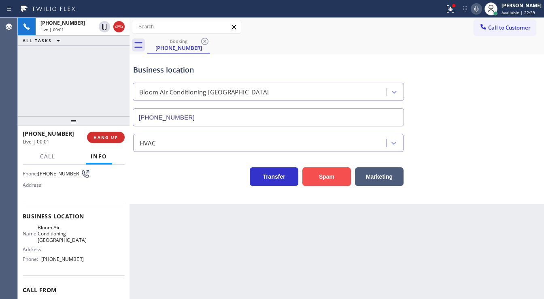
click at [311, 178] on button "Spam" at bounding box center [327, 176] width 49 height 19
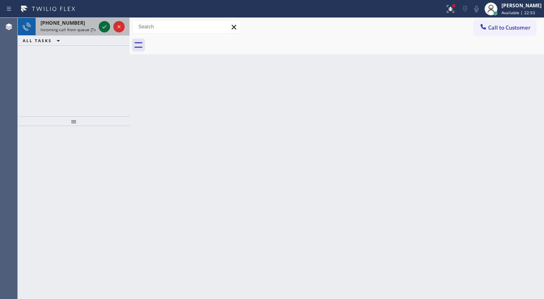
click at [103, 23] on icon at bounding box center [105, 27] width 10 height 10
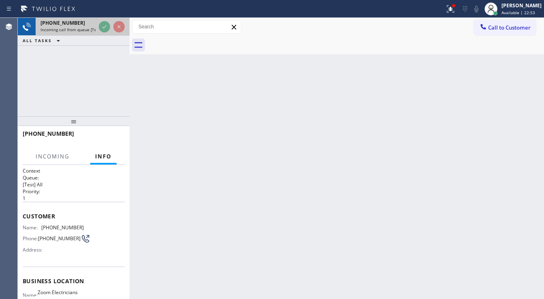
click at [103, 21] on div at bounding box center [111, 27] width 29 height 18
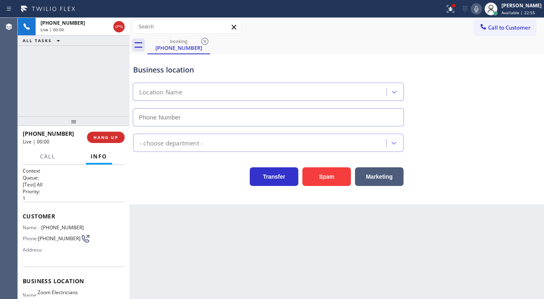
type input "[PHONE_NUMBER]"
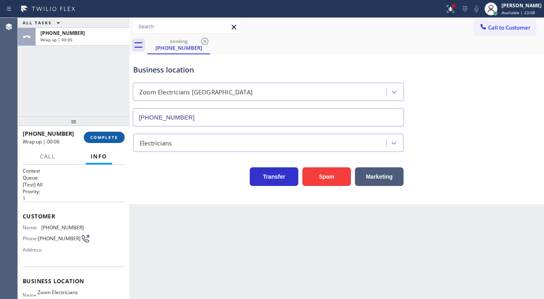
click at [101, 140] on button "COMPLETE" at bounding box center [104, 137] width 41 height 11
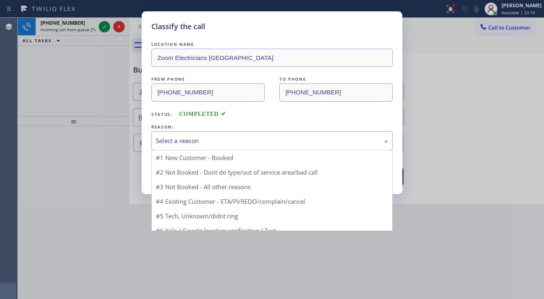
drag, startPoint x: 177, startPoint y: 138, endPoint x: 180, endPoint y: 142, distance: 5.2
click at [179, 140] on div "Select a reason" at bounding box center [272, 140] width 232 height 9
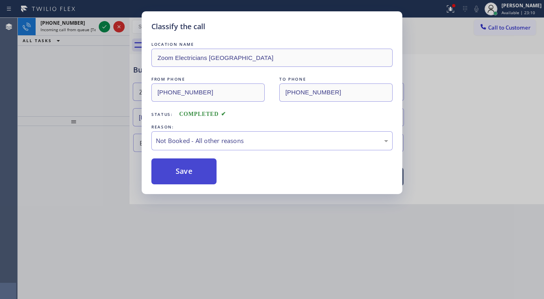
click at [183, 173] on button "Save" at bounding box center [183, 171] width 65 height 26
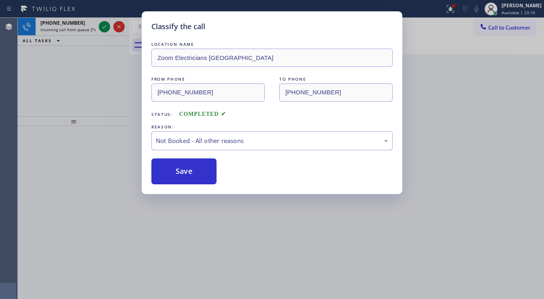
drag, startPoint x: 183, startPoint y: 173, endPoint x: 110, endPoint y: 39, distance: 152.4
click at [183, 170] on button "Save" at bounding box center [183, 171] width 65 height 26
click at [100, 21] on div "Classify the call LOCATION NAME Zoom Electricians [GEOGRAPHIC_DATA] FROM PHONE …" at bounding box center [272, 149] width 544 height 299
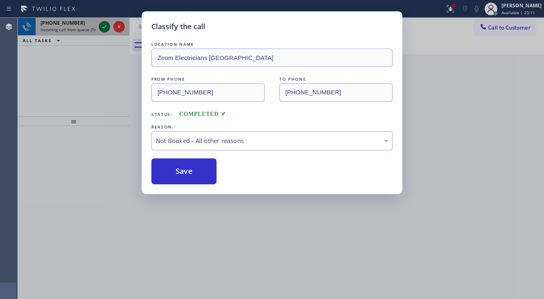
click at [102, 24] on icon at bounding box center [105, 27] width 10 height 10
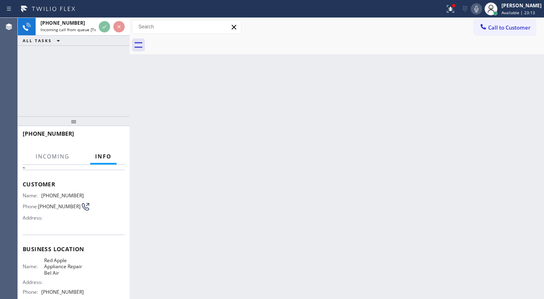
scroll to position [32, 0]
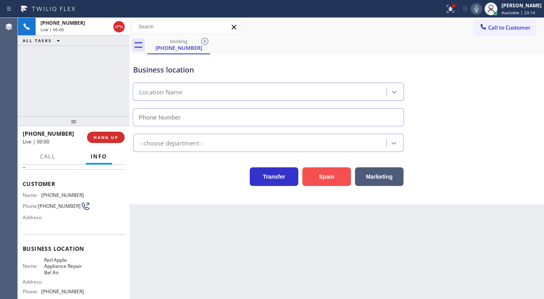
type input "[PHONE_NUMBER]"
click at [333, 175] on button "Spam" at bounding box center [327, 176] width 49 height 19
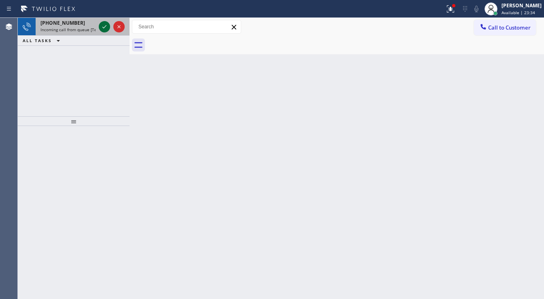
click at [97, 26] on div at bounding box center [111, 27] width 29 height 18
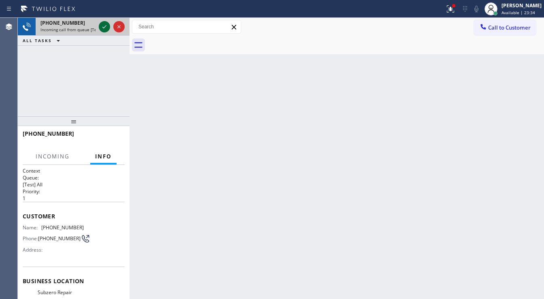
click at [101, 26] on icon at bounding box center [105, 27] width 10 height 10
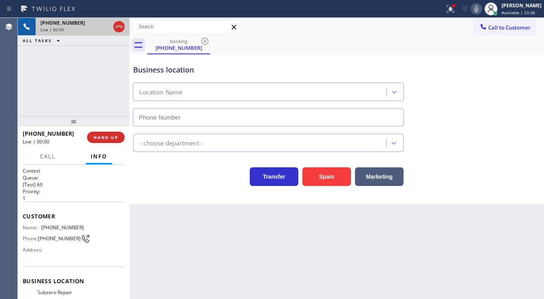
type input "[PHONE_NUMBER]"
click at [454, 9] on g at bounding box center [450, 8] width 7 height 7
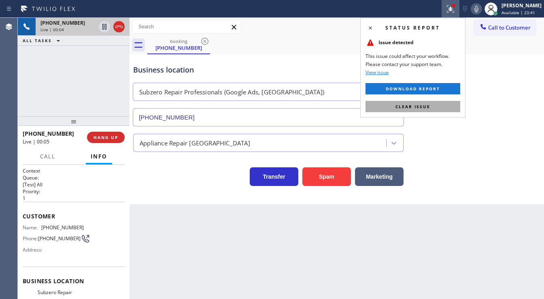
drag, startPoint x: 433, startPoint y: 104, endPoint x: 438, endPoint y: 99, distance: 7.2
click at [433, 104] on button "Clear issue" at bounding box center [413, 106] width 95 height 11
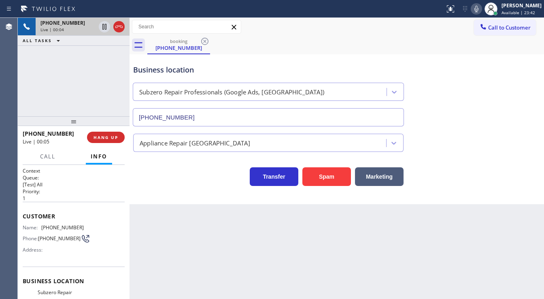
click at [482, 5] on icon at bounding box center [477, 9] width 10 height 10
click at [454, 12] on icon at bounding box center [450, 8] width 7 height 7
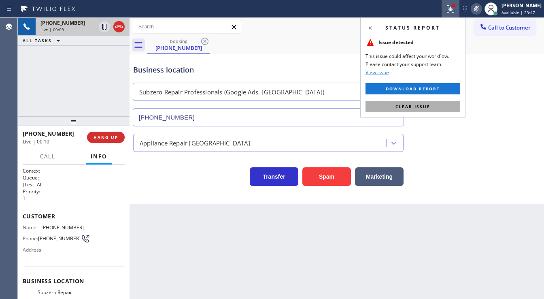
click at [433, 107] on button "Clear issue" at bounding box center [413, 106] width 95 height 11
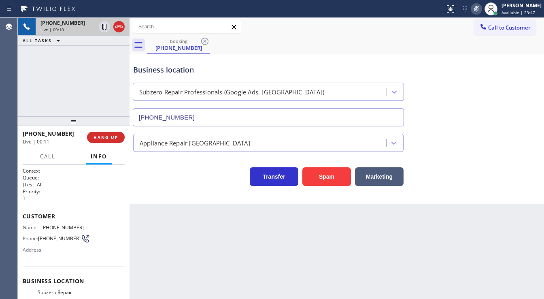
click at [465, 124] on div "Business location Subzero Repair Professionals (Google Ads, [GEOGRAPHIC_DATA]) …" at bounding box center [337, 89] width 411 height 73
click at [480, 16] on div "Status report No issues detected If you experience an issue, please download th…" at bounding box center [493, 9] width 102 height 18
click at [481, 11] on icon at bounding box center [477, 9] width 10 height 10
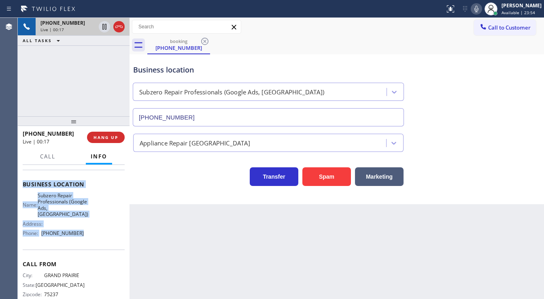
scroll to position [97, 0]
drag, startPoint x: 21, startPoint y: 213, endPoint x: 81, endPoint y: 240, distance: 65.8
click at [81, 240] on div "Context Queue: [Test] All Priority: 1 Customer Name: [PHONE_NUMBER] Phone: [PHO…" at bounding box center [74, 232] width 112 height 134
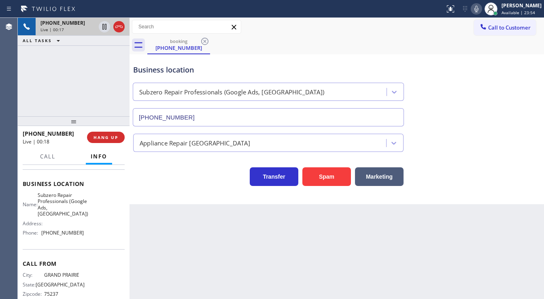
click at [76, 103] on div "[PHONE_NUMBER] Live | 00:17 ALL TASKS ALL TASKS ACTIVE TASKS TASKS IN WRAP UP" at bounding box center [74, 67] width 112 height 98
click at [85, 78] on div "[PHONE_NUMBER] Live | 00:52 ALL TASKS ALL TASKS ACTIVE TASKS TASKS IN WRAP UP" at bounding box center [74, 67] width 112 height 98
click at [100, 90] on div "[PHONE_NUMBER] Live | 01:01 ALL TASKS ALL TASKS ACTIVE TASKS TASKS IN WRAP UP" at bounding box center [74, 67] width 112 height 98
click at [111, 81] on div "[PHONE_NUMBER] Live | 04:11 ALL TASKS ALL TASKS ACTIVE TASKS TASKS IN WRAP UP" at bounding box center [74, 67] width 112 height 98
click at [120, 78] on div "[PHONE_NUMBER] Live | 04:21 ALL TASKS ALL TASKS ACTIVE TASKS TASKS IN WRAP UP" at bounding box center [74, 67] width 112 height 98
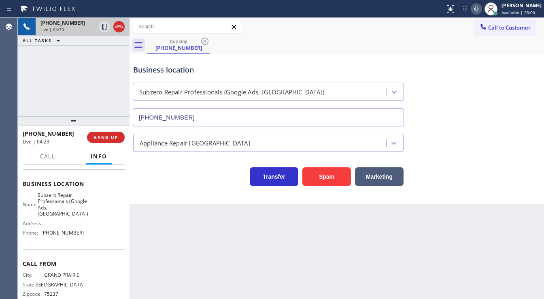
click at [120, 78] on div "[PHONE_NUMBER] Live | 04:23 ALL TASKS ALL TASKS ACTIVE TASKS TASKS IN WRAP UP" at bounding box center [74, 67] width 112 height 98
click at [105, 84] on div "[PHONE_NUMBER] Live | 04:36 ALL TASKS ALL TASKS ACTIVE TASKS TASKS IN WRAP UP" at bounding box center [74, 67] width 112 height 98
click at [71, 100] on div "[PHONE_NUMBER] Live | 04:50 ALL TASKS ALL TASKS ACTIVE TASKS TASKS IN WRAP UP" at bounding box center [74, 67] width 112 height 98
click at [480, 11] on icon at bounding box center [477, 9] width 10 height 10
click at [479, 12] on icon at bounding box center [477, 9] width 4 height 6
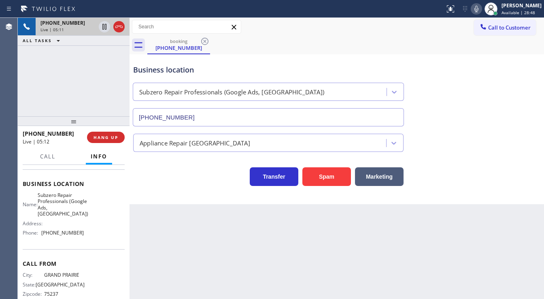
click at [78, 79] on div "[PHONE_NUMBER] Live | 05:11 ALL TASKS ALL TASKS ACTIVE TASKS TASKS IN WRAP UP" at bounding box center [74, 67] width 112 height 98
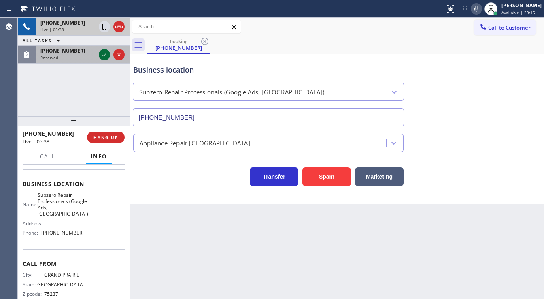
click at [103, 53] on icon at bounding box center [105, 55] width 10 height 10
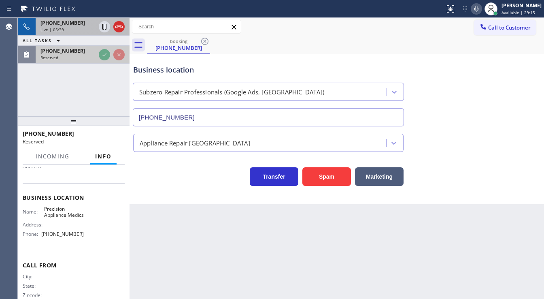
scroll to position [110, 0]
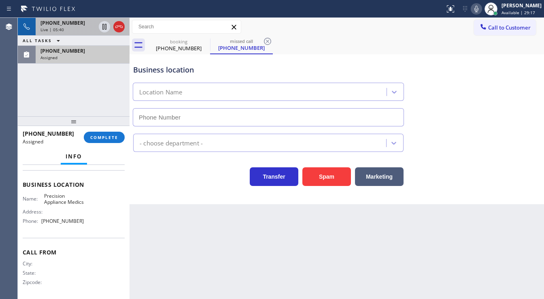
type input "[PHONE_NUMBER]"
click at [96, 136] on span "COMPLETE" at bounding box center [104, 137] width 28 height 6
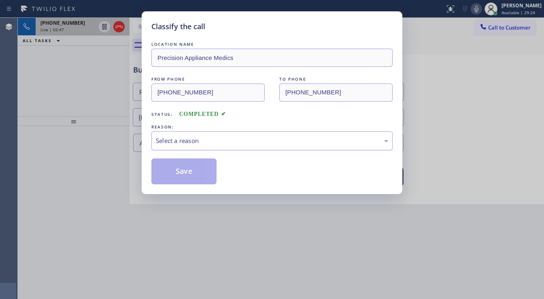
drag, startPoint x: 189, startPoint y: 145, endPoint x: 205, endPoint y: 146, distance: 16.6
click at [206, 145] on div "Select a reason" at bounding box center [271, 140] width 241 height 19
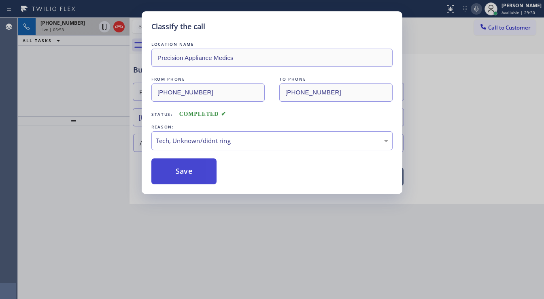
click at [191, 177] on button "Save" at bounding box center [183, 171] width 65 height 26
click at [78, 86] on div "Classify the call LOCATION NAME Precision Appliance Medics FROM PHONE [PHONE_NU…" at bounding box center [272, 149] width 544 height 299
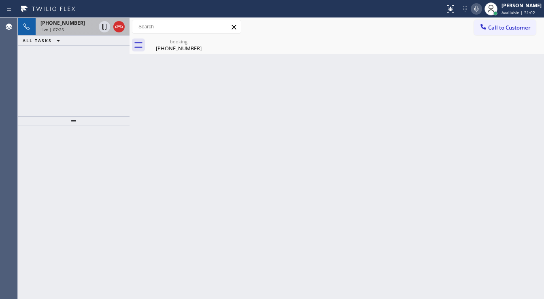
click at [481, 8] on icon at bounding box center [477, 9] width 10 height 10
click at [482, 8] on icon at bounding box center [477, 9] width 10 height 10
drag, startPoint x: 81, startPoint y: 75, endPoint x: 95, endPoint y: 2, distance: 74.1
click at [81, 73] on div "[PHONE_NUMBER] Live | 08:07 ALL TASKS ALL TASKS ACTIVE TASKS TASKS IN WRAP UP" at bounding box center [74, 67] width 112 height 98
click at [69, 22] on span "[PHONE_NUMBER]" at bounding box center [63, 22] width 45 height 7
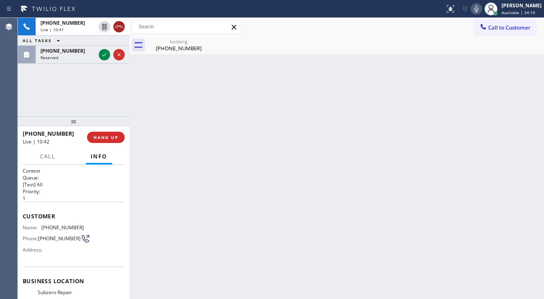
click at [121, 29] on icon at bounding box center [119, 27] width 10 height 10
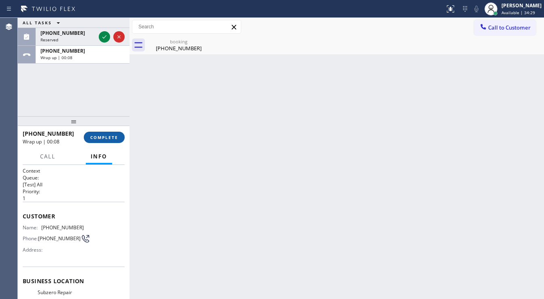
click at [108, 135] on span "COMPLETE" at bounding box center [104, 137] width 28 height 6
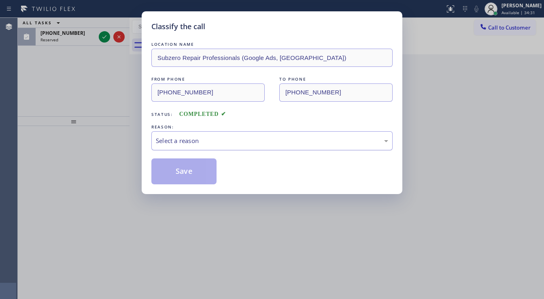
drag, startPoint x: 170, startPoint y: 137, endPoint x: 175, endPoint y: 149, distance: 12.5
click at [172, 138] on div "Select a reason" at bounding box center [272, 140] width 232 height 9
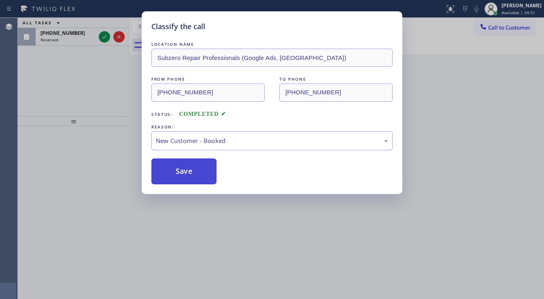
click at [172, 165] on button "Save" at bounding box center [183, 171] width 65 height 26
click at [171, 166] on button "Save" at bounding box center [183, 171] width 65 height 26
click at [171, 167] on button "Save" at bounding box center [183, 171] width 65 height 26
click at [41, 77] on div "Classify the call LOCATION NAME Subzero Repair Professionals (Google Ads, [GEOG…" at bounding box center [272, 149] width 544 height 299
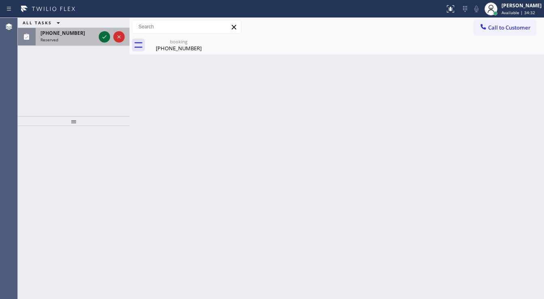
click at [102, 39] on icon at bounding box center [105, 37] width 10 height 10
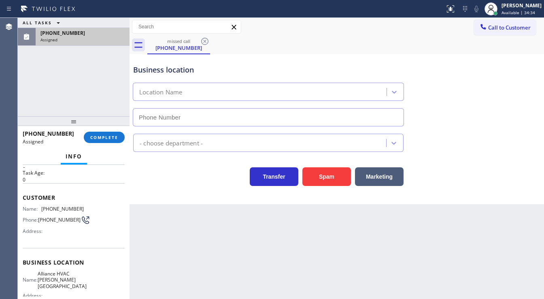
type input "[PHONE_NUMBER]"
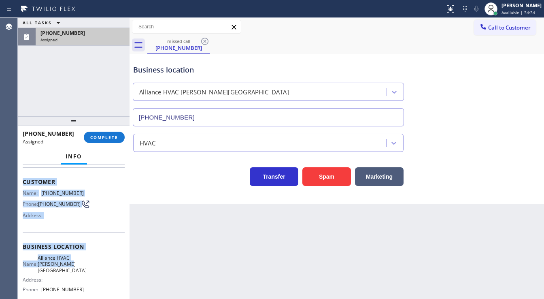
scroll to position [97, 0]
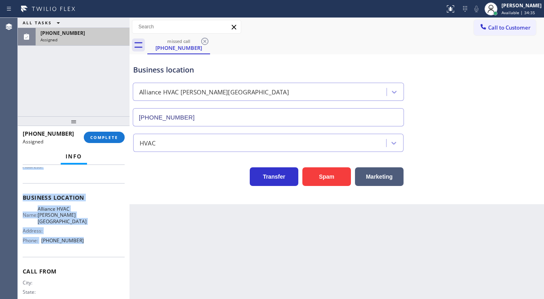
drag, startPoint x: 19, startPoint y: 192, endPoint x: 93, endPoint y: 228, distance: 82.6
click at [85, 235] on div "Context Queue: HVAC Priority: 0 Task Age: [DEMOGRAPHIC_DATA] minute(s) Customer…" at bounding box center [74, 232] width 112 height 134
click at [110, 132] on button "COMPLETE" at bounding box center [104, 137] width 41 height 11
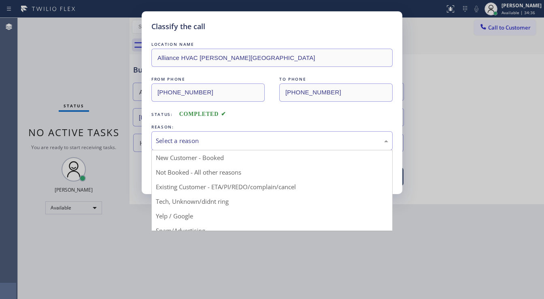
click at [190, 135] on div "Select a reason" at bounding box center [271, 140] width 241 height 19
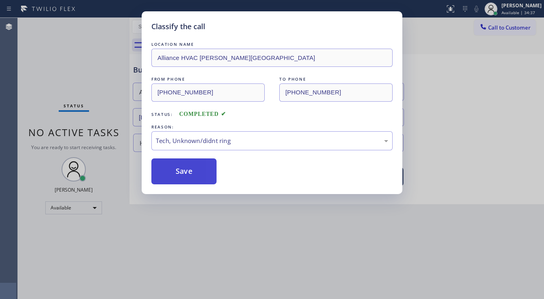
click at [181, 168] on button "Save" at bounding box center [183, 171] width 65 height 26
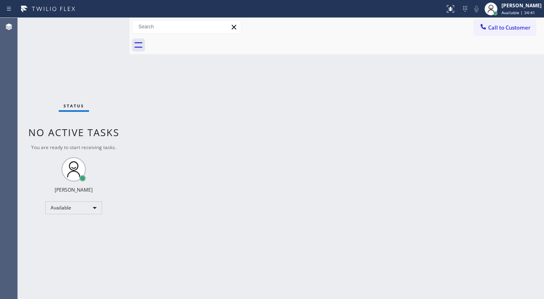
drag, startPoint x: 79, startPoint y: 55, endPoint x: 92, endPoint y: 15, distance: 41.6
click at [79, 53] on div "Status No active tasks You are ready to start receiving tasks. [PERSON_NAME]" at bounding box center [74, 158] width 112 height 281
click at [513, 8] on div "[PERSON_NAME]" at bounding box center [522, 5] width 40 height 7
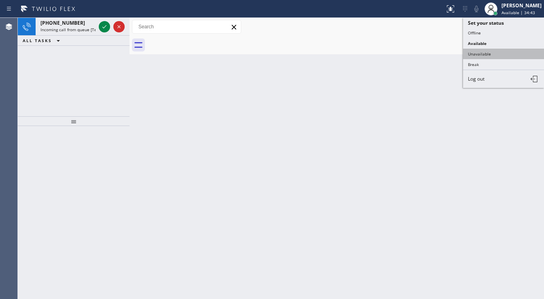
click at [483, 49] on button "Unavailable" at bounding box center [503, 54] width 81 height 11
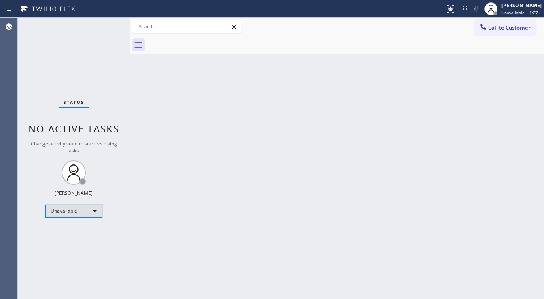
click at [70, 206] on div "Unavailable" at bounding box center [73, 211] width 57 height 13
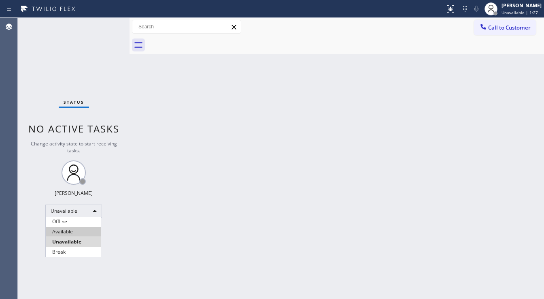
click at [70, 228] on li "Available" at bounding box center [73, 232] width 55 height 10
click at [79, 123] on span "No active tasks" at bounding box center [73, 128] width 91 height 13
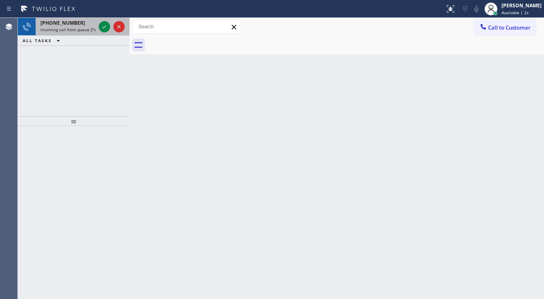
click at [98, 27] on div at bounding box center [111, 27] width 29 height 18
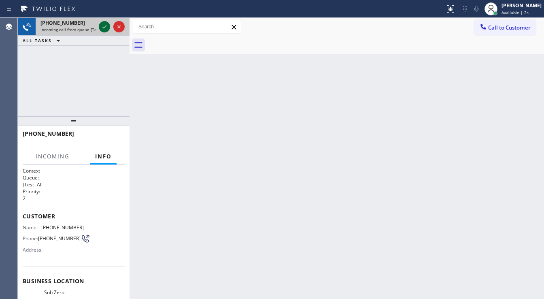
click at [102, 27] on icon at bounding box center [105, 27] width 10 height 10
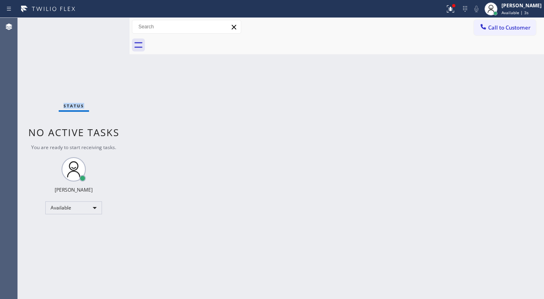
click at [102, 26] on div "Status No active tasks You are ready to start receiving tasks. [PERSON_NAME]" at bounding box center [74, 158] width 112 height 281
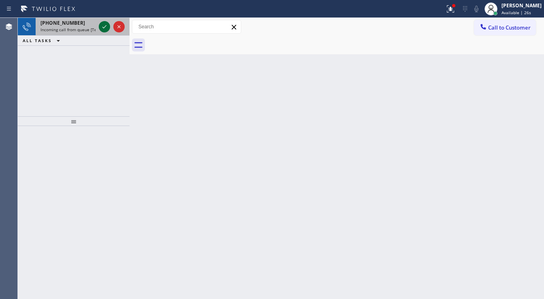
click at [104, 27] on icon at bounding box center [104, 26] width 4 height 3
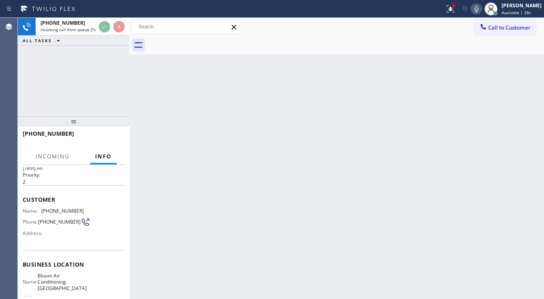
scroll to position [32, 0]
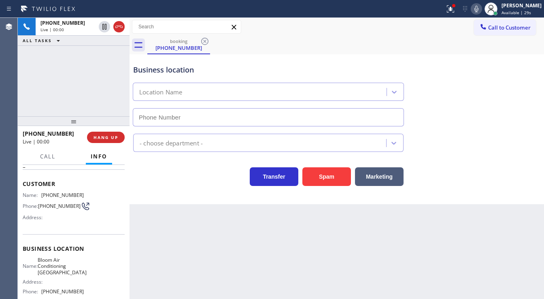
type input "[PHONE_NUMBER]"
drag, startPoint x: 14, startPoint y: 89, endPoint x: 112, endPoint y: 98, distance: 98.5
click at [16, 88] on div "Agent Desktop" at bounding box center [8, 158] width 17 height 281
click at [323, 170] on button "Spam" at bounding box center [327, 176] width 49 height 19
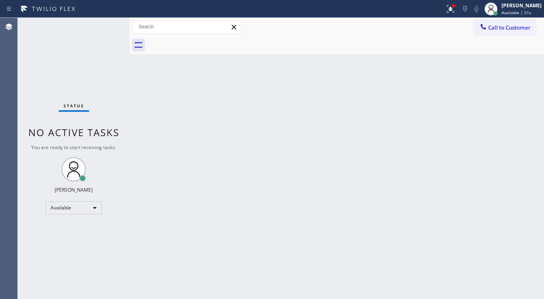
click at [48, 85] on div "Status No active tasks You are ready to start receiving tasks. [PERSON_NAME]" at bounding box center [74, 158] width 112 height 281
click at [453, 8] on icon at bounding box center [450, 7] width 5 height 3
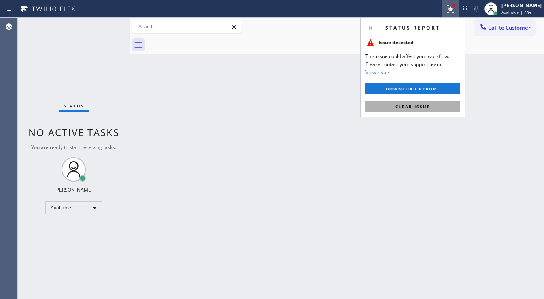
click at [426, 104] on span "Clear issue" at bounding box center [413, 107] width 35 height 6
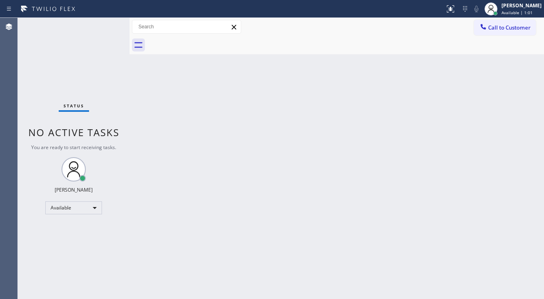
click at [103, 28] on div "Status No active tasks You are ready to start receiving tasks. [PERSON_NAME]" at bounding box center [74, 158] width 112 height 281
click at [23, 79] on div "Status No active tasks You are ready to start receiving tasks. [PERSON_NAME]" at bounding box center [74, 158] width 112 height 281
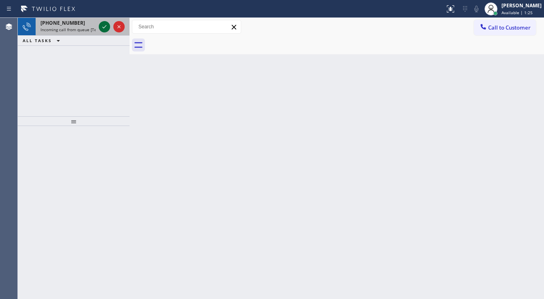
click at [99, 27] on div at bounding box center [104, 27] width 11 height 10
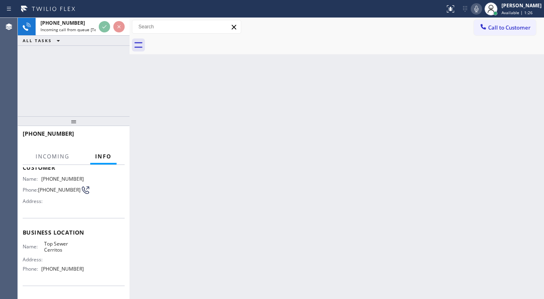
scroll to position [65, 0]
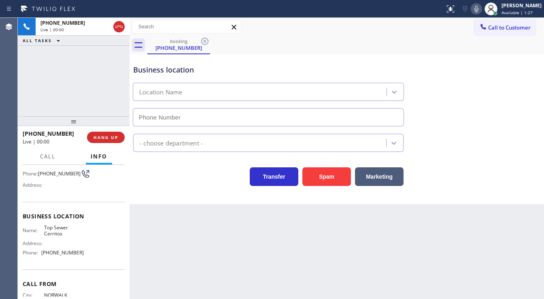
type input "[PHONE_NUMBER]"
drag, startPoint x: 339, startPoint y: 176, endPoint x: 140, endPoint y: 160, distance: 199.5
click at [337, 176] on button "Spam" at bounding box center [327, 176] width 49 height 19
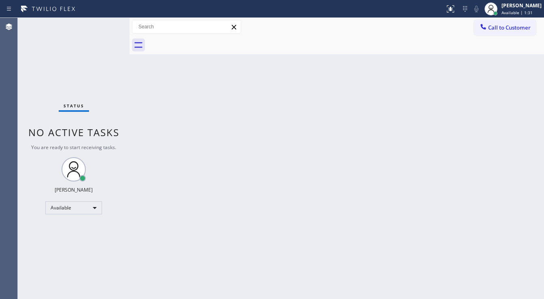
click at [229, 87] on div "Back to Dashboard Change Sender ID Customers Technicians Select a contact Outbo…" at bounding box center [337, 158] width 415 height 281
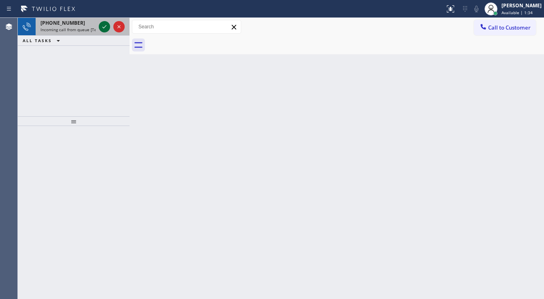
click at [102, 25] on icon at bounding box center [105, 27] width 10 height 10
click at [110, 28] on div at bounding box center [111, 27] width 29 height 18
click at [108, 28] on icon at bounding box center [105, 27] width 10 height 10
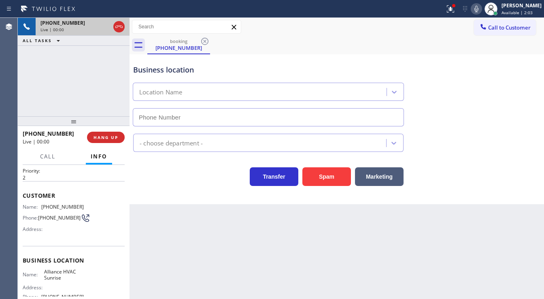
scroll to position [32, 0]
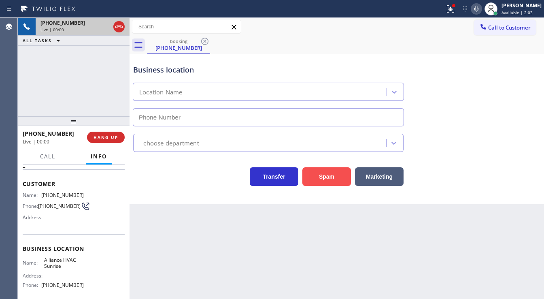
type input "[PHONE_NUMBER]"
click at [332, 174] on button "Spam" at bounding box center [327, 176] width 49 height 19
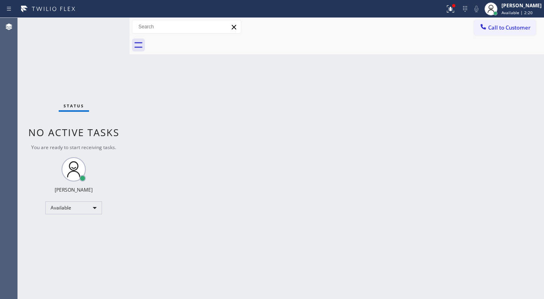
click at [107, 21] on div "Status No active tasks You are ready to start receiving tasks. [PERSON_NAME]" at bounding box center [74, 158] width 112 height 281
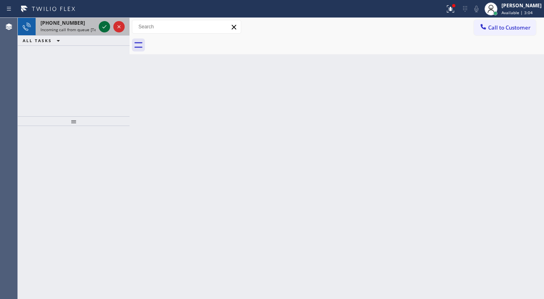
click at [104, 28] on icon at bounding box center [105, 27] width 10 height 10
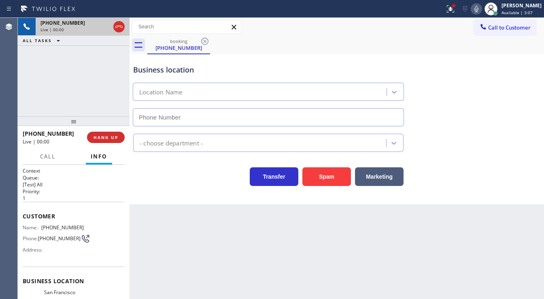
type input "[PHONE_NUMBER]"
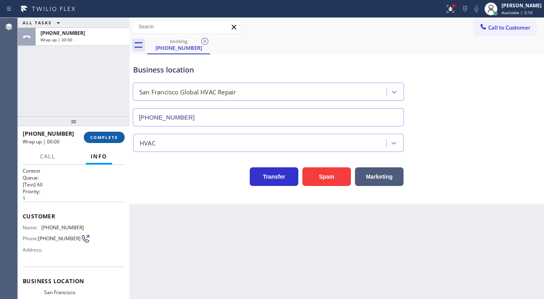
click at [96, 139] on span "COMPLETE" at bounding box center [104, 137] width 28 height 6
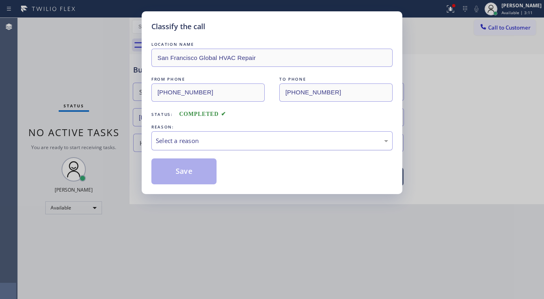
click at [204, 138] on div "Select a reason" at bounding box center [272, 140] width 232 height 9
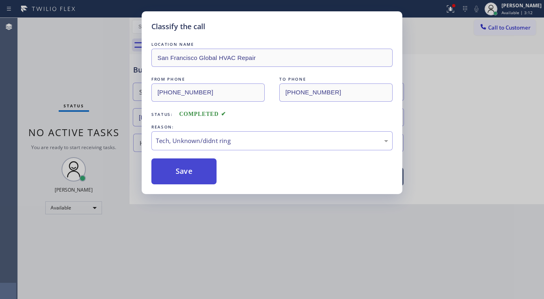
click at [186, 164] on button "Save" at bounding box center [183, 171] width 65 height 26
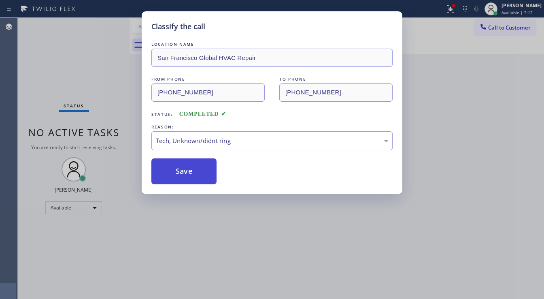
click at [186, 164] on button "Save" at bounding box center [183, 171] width 65 height 26
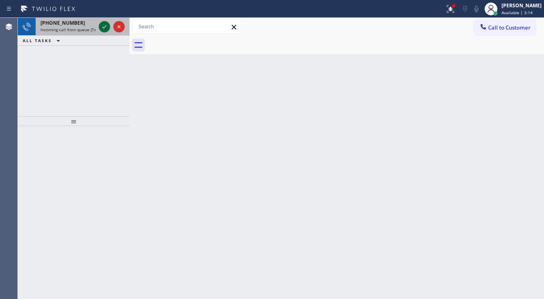
click at [102, 28] on icon at bounding box center [105, 27] width 10 height 10
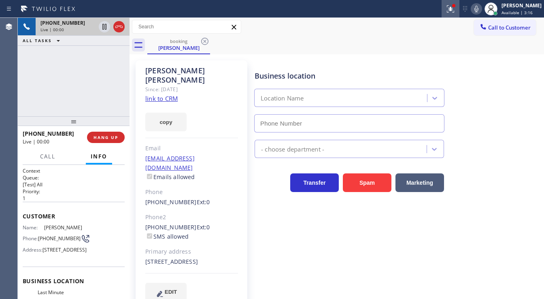
type input "[PHONE_NUMBER]"
click at [456, 12] on icon at bounding box center [451, 9] width 10 height 10
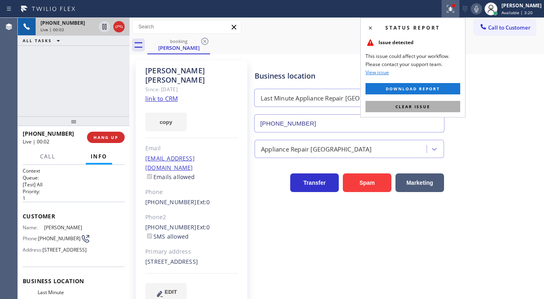
drag, startPoint x: 424, startPoint y: 108, endPoint x: 206, endPoint y: 114, distance: 218.8
click at [425, 108] on span "Clear issue" at bounding box center [413, 107] width 35 height 6
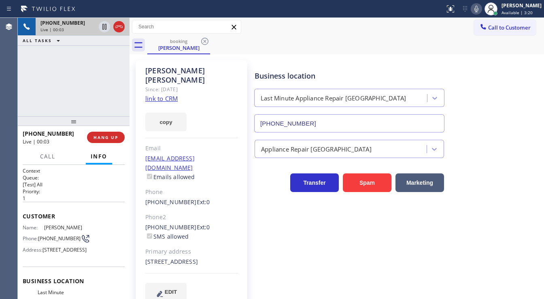
click at [158, 94] on link "link to CRM" at bounding box center [161, 98] width 32 height 8
click at [425, 49] on div "booking [PERSON_NAME]" at bounding box center [345, 45] width 397 height 18
click at [482, 9] on icon at bounding box center [477, 9] width 10 height 10
click at [104, 28] on icon at bounding box center [105, 27] width 10 height 10
click at [104, 79] on div "[PHONE_NUMBER] Live | 00:32 ALL TASKS ALL TASKS ACTIVE TASKS TASKS IN WRAP UP" at bounding box center [74, 67] width 112 height 98
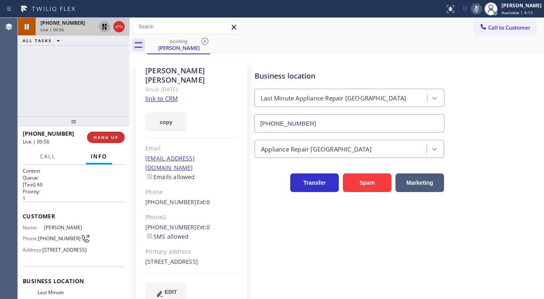
click at [105, 28] on icon at bounding box center [105, 27] width 6 height 6
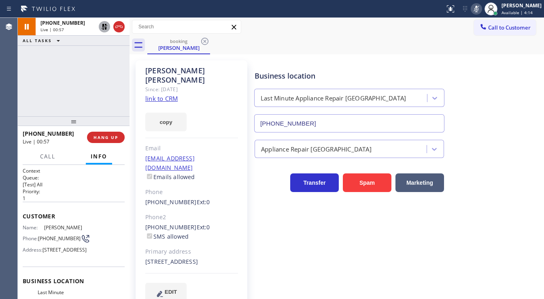
click at [479, 12] on icon at bounding box center [477, 9] width 4 height 6
click at [96, 79] on div "[PHONE_NUMBER] Live | 00:58 ALL TASKS ALL TASKS ACTIVE TASKS TASKS IN WRAP UP" at bounding box center [74, 67] width 112 height 98
click at [24, 96] on div "[PHONE_NUMBER] Live | 03:12 ALL TASKS ALL TASKS ACTIVE TASKS TASKS IN WRAP UP" at bounding box center [74, 67] width 112 height 98
drag, startPoint x: 55, startPoint y: 241, endPoint x: 39, endPoint y: 235, distance: 16.8
click at [39, 235] on span "[PHONE_NUMBER]" at bounding box center [59, 238] width 43 height 6
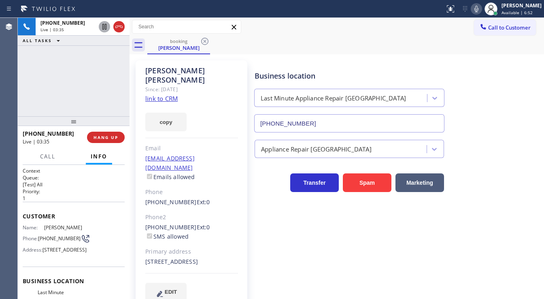
click at [54, 76] on div "[PHONE_NUMBER] Live | 03:35 ALL TASKS ALL TASKS ACTIVE TASKS TASKS IN WRAP UP" at bounding box center [74, 67] width 112 height 98
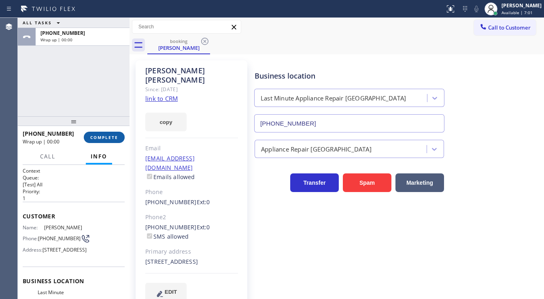
click at [108, 141] on button "COMPLETE" at bounding box center [104, 137] width 41 height 11
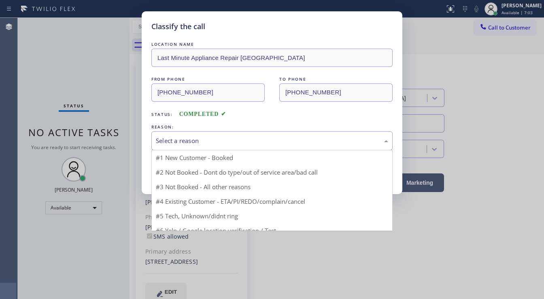
click at [203, 147] on div "Select a reason" at bounding box center [271, 140] width 241 height 19
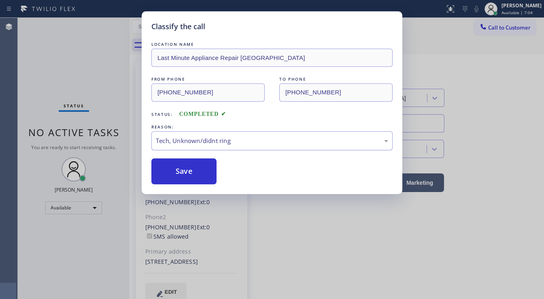
click at [183, 144] on div "Tech, Unknown/didnt ring" at bounding box center [272, 140] width 232 height 9
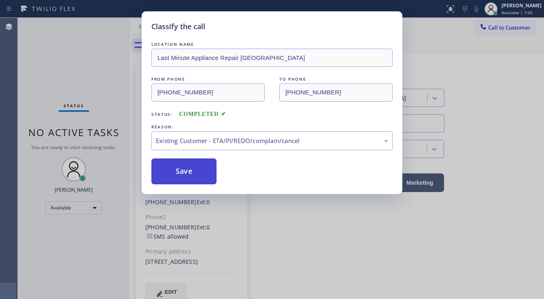
click at [181, 170] on button "Save" at bounding box center [183, 171] width 65 height 26
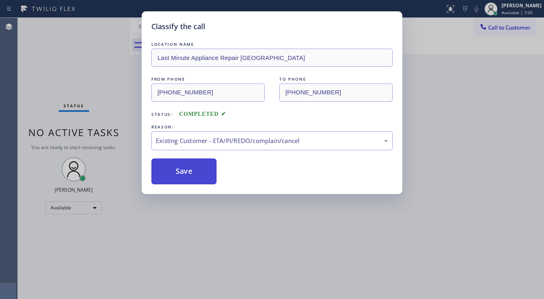
click at [181, 170] on button "Save" at bounding box center [183, 171] width 65 height 26
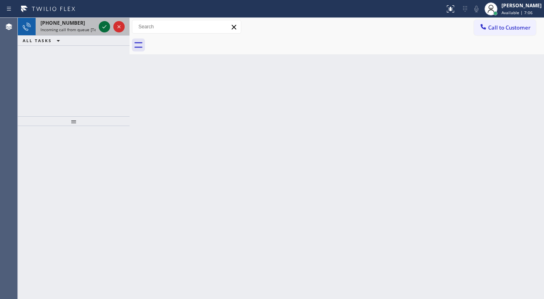
click at [103, 28] on icon at bounding box center [105, 27] width 10 height 10
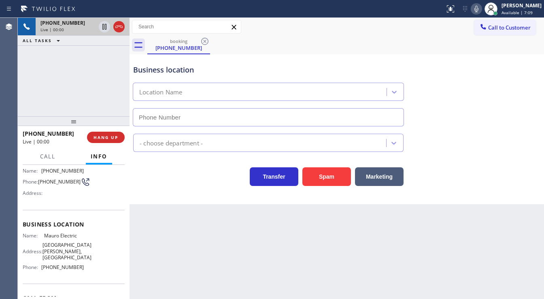
scroll to position [65, 0]
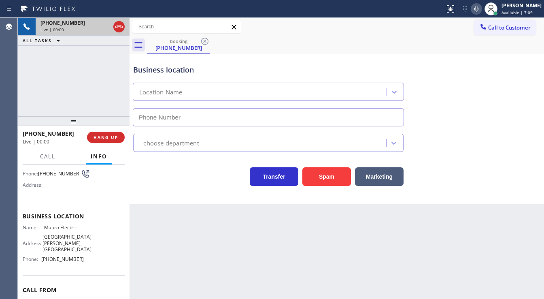
type input "[PHONE_NUMBER]"
click at [342, 180] on button "Spam" at bounding box center [327, 176] width 49 height 19
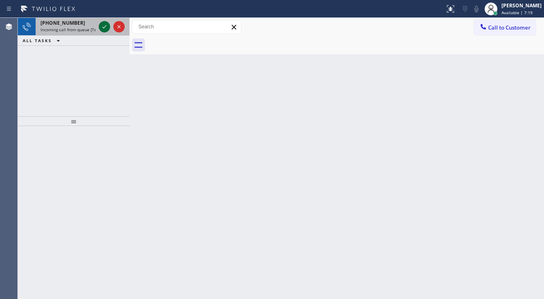
click at [102, 28] on icon at bounding box center [105, 27] width 10 height 10
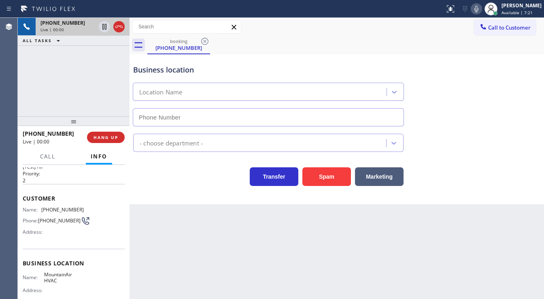
type input "[PHONE_NUMBER]"
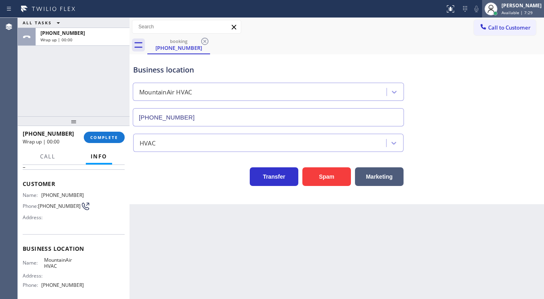
click at [515, 10] on span "Available | 7:29" at bounding box center [517, 13] width 31 height 6
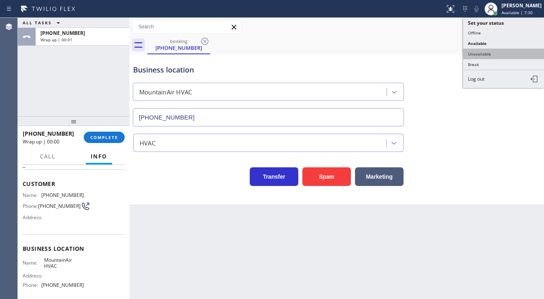
drag, startPoint x: 494, startPoint y: 51, endPoint x: 480, endPoint y: 53, distance: 14.4
click at [494, 51] on button "Unavailable" at bounding box center [503, 54] width 81 height 11
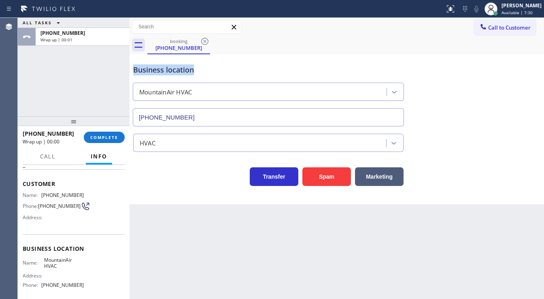
drag, startPoint x: 480, startPoint y: 53, endPoint x: 475, endPoint y: 57, distance: 6.1
click at [479, 54] on div "booking [PHONE_NUMBER] Call to Customer Outbound call Location Search location …" at bounding box center [337, 111] width 415 height 186
click at [107, 135] on span "COMPLETE" at bounding box center [104, 137] width 28 height 6
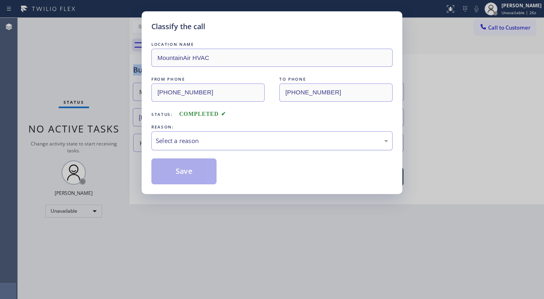
drag, startPoint x: 199, startPoint y: 143, endPoint x: 203, endPoint y: 146, distance: 4.9
click at [202, 143] on div "Select a reason" at bounding box center [271, 140] width 241 height 19
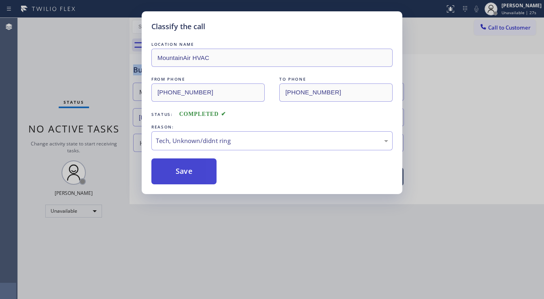
click at [199, 173] on button "Save" at bounding box center [183, 171] width 65 height 26
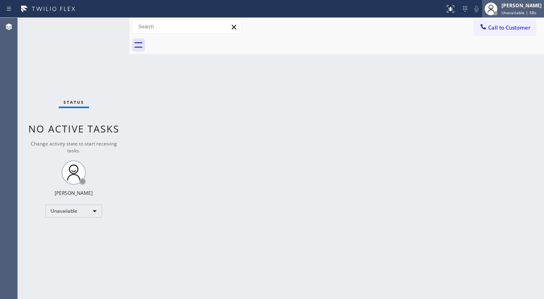
click at [517, 13] on span "Unavailable | 58s" at bounding box center [519, 13] width 35 height 6
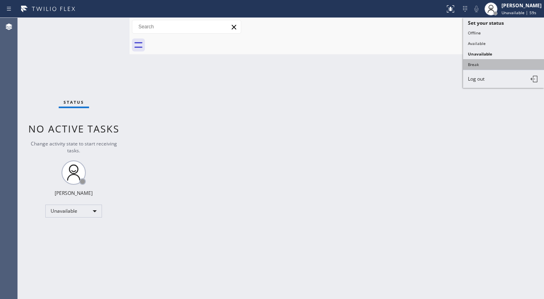
click at [471, 63] on button "Break" at bounding box center [503, 64] width 81 height 11
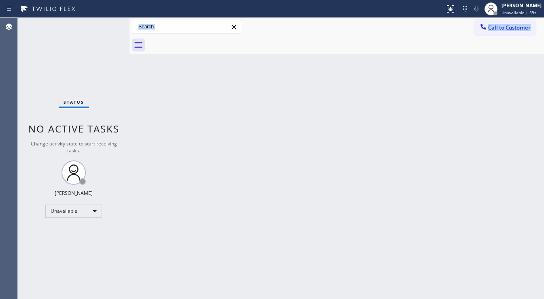
click at [263, 134] on div "Back to Dashboard Change Sender ID Customers Technicians Select a contact Outbo…" at bounding box center [337, 158] width 415 height 281
click at [88, 213] on div "Break" at bounding box center [73, 211] width 57 height 13
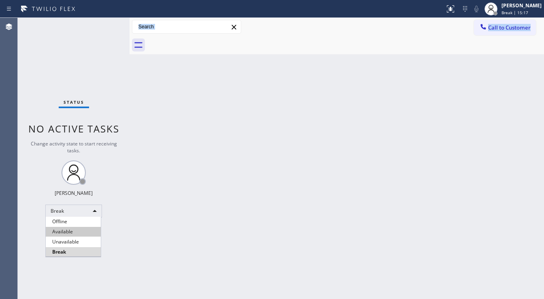
click at [74, 233] on li "Available" at bounding box center [73, 232] width 55 height 10
click at [179, 216] on div "Back to Dashboard Change Sender ID Customers Technicians Select a contact Outbo…" at bounding box center [337, 158] width 415 height 281
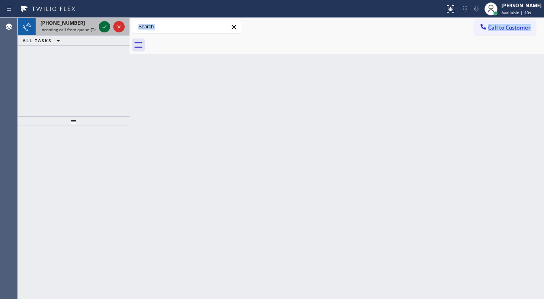
click at [109, 28] on icon at bounding box center [105, 27] width 10 height 10
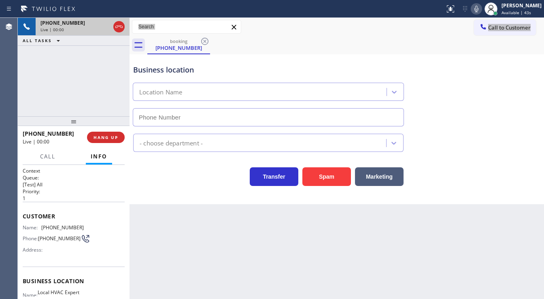
type input "[PHONE_NUMBER]"
click at [185, 200] on div "Business location Local HVAC Expert [GEOGRAPHIC_DATA] [PHONE_NUMBER] HVAC Trans…" at bounding box center [337, 129] width 415 height 150
click at [20, 98] on div "[PHONE_NUMBER] Live | 00:11 ALL TASKS ALL TASKS ACTIVE TASKS TASKS IN WRAP UP" at bounding box center [74, 67] width 112 height 98
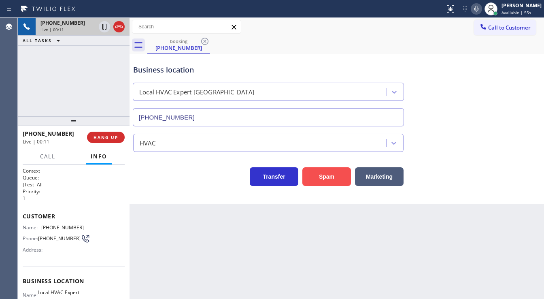
click at [332, 177] on button "Spam" at bounding box center [327, 176] width 49 height 19
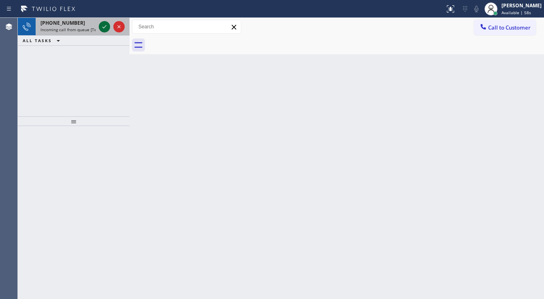
click at [105, 26] on icon at bounding box center [105, 27] width 10 height 10
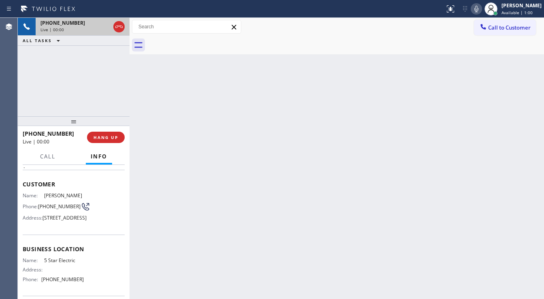
scroll to position [32, 0]
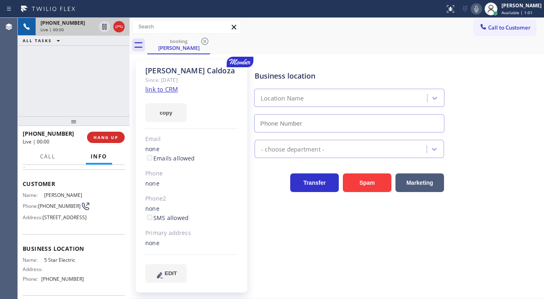
type input "[PHONE_NUMBER]"
click at [175, 87] on link "link to CRM" at bounding box center [161, 89] width 32 height 8
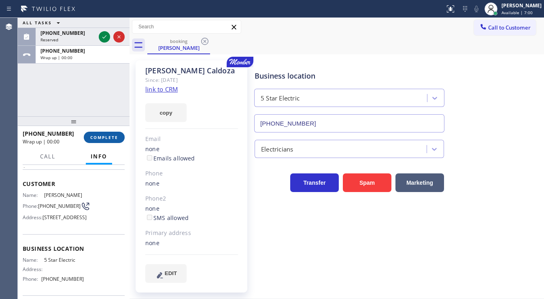
click at [111, 134] on button "COMPLETE" at bounding box center [104, 137] width 41 height 11
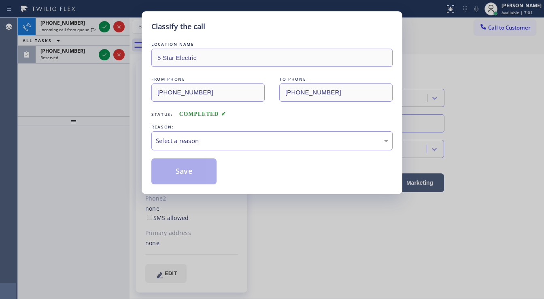
click at [177, 139] on div "Select a reason" at bounding box center [272, 140] width 232 height 9
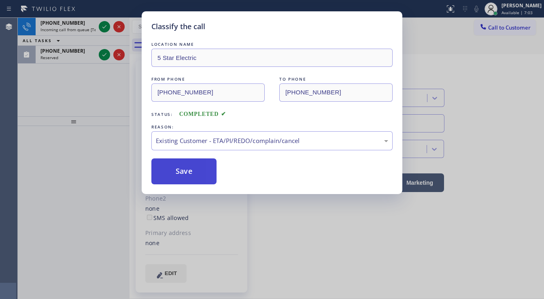
click at [181, 168] on button "Save" at bounding box center [183, 171] width 65 height 26
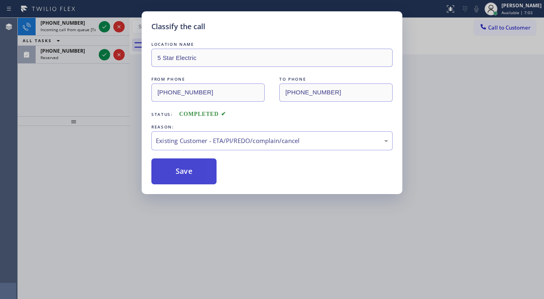
click at [181, 168] on button "Save" at bounding box center [183, 171] width 65 height 26
drag, startPoint x: 134, startPoint y: 128, endPoint x: 115, endPoint y: 38, distance: 91.4
click at [133, 128] on div "Classify the call LOCATION NAME 5 Star Electric FROM PHONE [PHONE_NUMBER] TO PH…" at bounding box center [272, 149] width 544 height 299
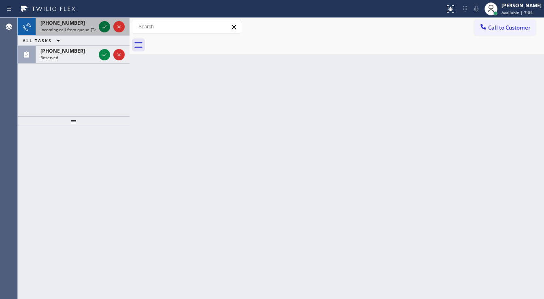
click at [103, 24] on icon at bounding box center [105, 27] width 10 height 10
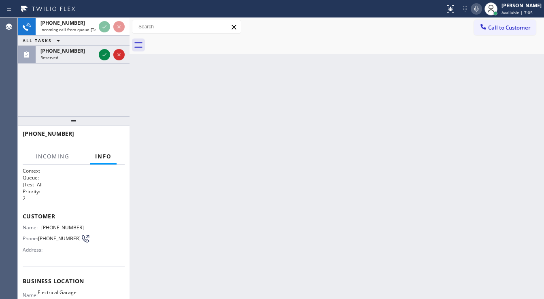
scroll to position [65, 0]
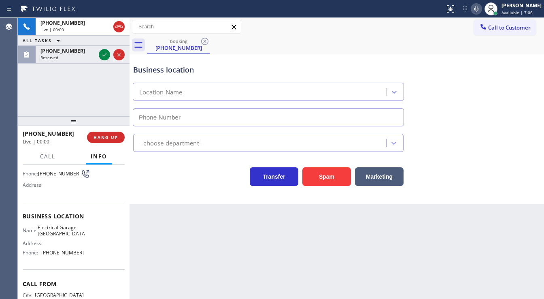
type input "[PHONE_NUMBER]"
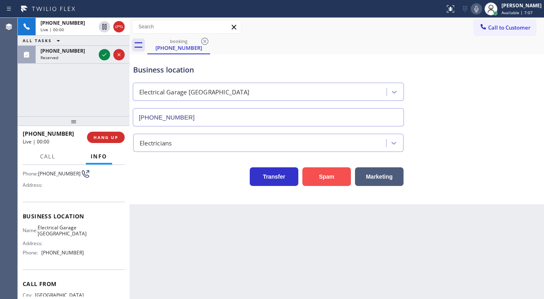
click at [315, 176] on button "Spam" at bounding box center [327, 176] width 49 height 19
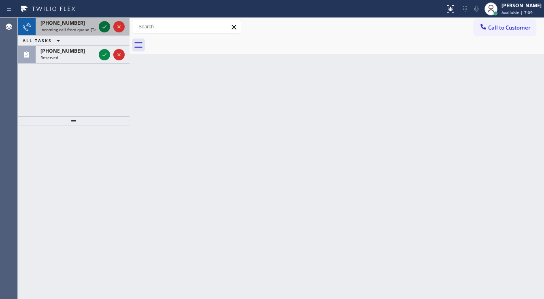
click at [103, 24] on icon at bounding box center [105, 27] width 10 height 10
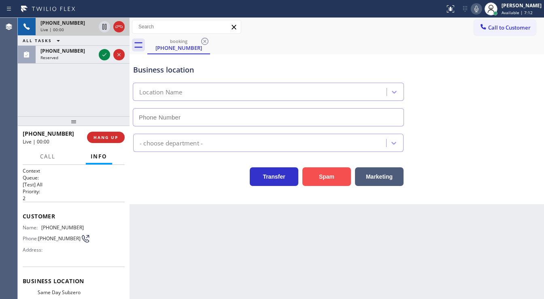
type input "[PHONE_NUMBER]"
click at [322, 178] on button "Spam" at bounding box center [327, 176] width 49 height 19
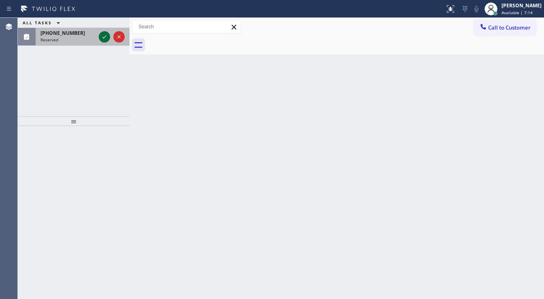
click at [104, 39] on icon at bounding box center [105, 37] width 10 height 10
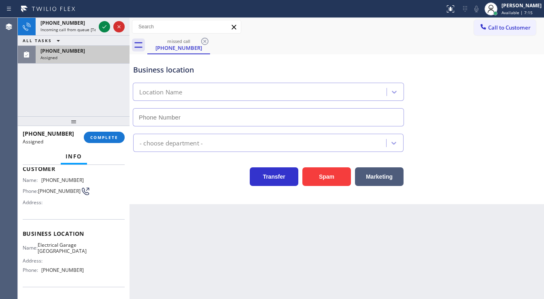
scroll to position [65, 0]
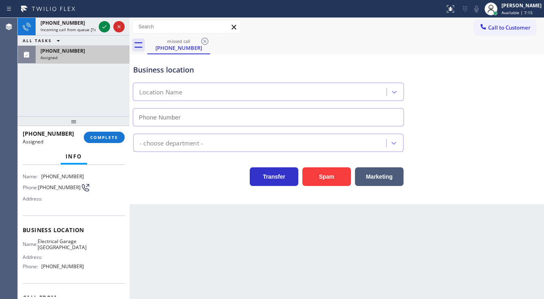
type input "[PHONE_NUMBER]"
click at [107, 133] on button "COMPLETE" at bounding box center [104, 137] width 41 height 11
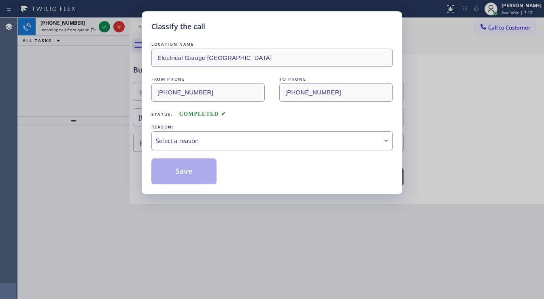
click at [205, 141] on div "Select a reason" at bounding box center [272, 140] width 232 height 9
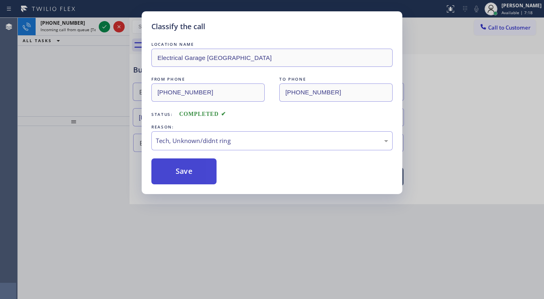
click at [183, 162] on button "Save" at bounding box center [183, 171] width 65 height 26
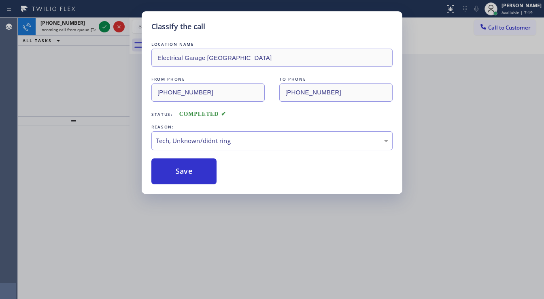
click at [104, 29] on div "Classify the call LOCATION NAME Electrical Garage Los Feliz FROM PHONE [PHONE_N…" at bounding box center [272, 149] width 544 height 299
click at [103, 29] on div "Classify the call LOCATION NAME Electrical Garage Los Feliz FROM PHONE [PHONE_N…" at bounding box center [272, 149] width 544 height 299
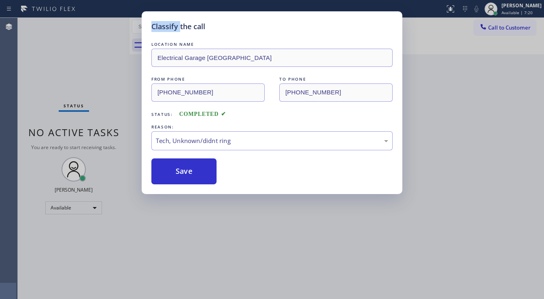
click at [102, 28] on div "Status No active tasks You are ready to start receiving tasks. [PERSON_NAME]" at bounding box center [74, 158] width 112 height 281
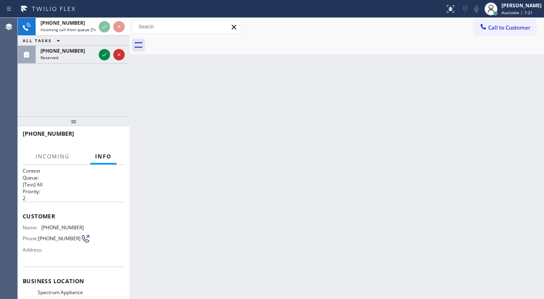
click at [100, 46] on div at bounding box center [111, 55] width 29 height 18
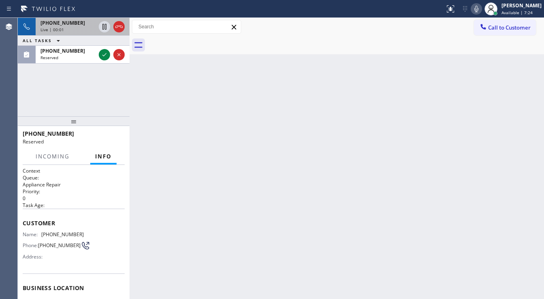
click at [57, 31] on span "Live | 00:01" at bounding box center [52, 30] width 23 height 6
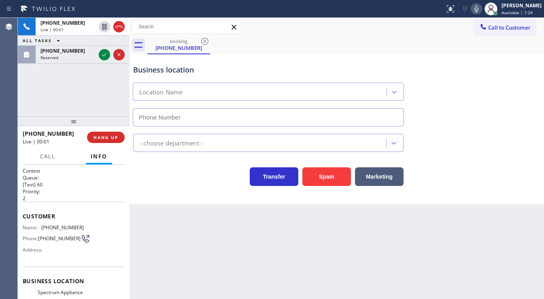
type input "[PHONE_NUMBER]"
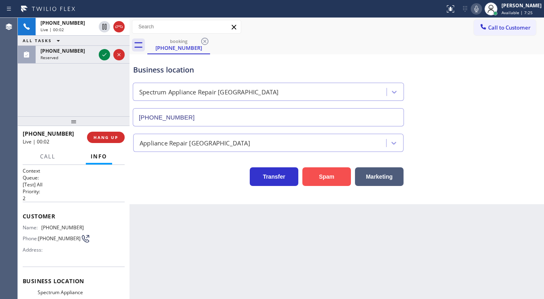
click at [326, 177] on button "Spam" at bounding box center [327, 176] width 49 height 19
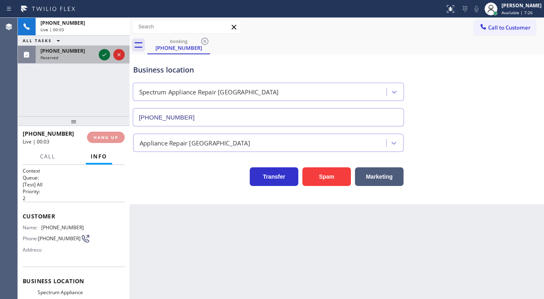
click at [99, 52] on div at bounding box center [104, 55] width 11 height 10
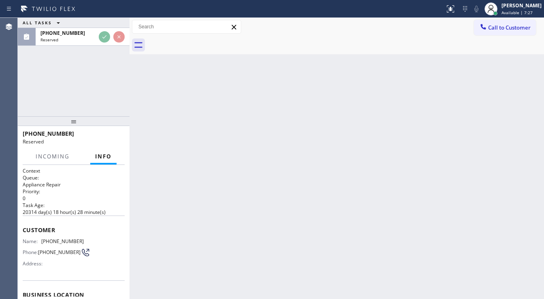
click at [100, 53] on div "ALL TASKS ALL TASKS ACTIVE TASKS TASKS IN WRAP UP [PHONE_NUMBER] Reserved" at bounding box center [74, 67] width 112 height 98
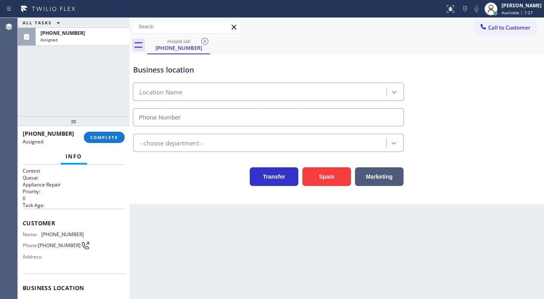
type input "[PHONE_NUMBER]"
click at [109, 133] on button "COMPLETE" at bounding box center [104, 137] width 41 height 11
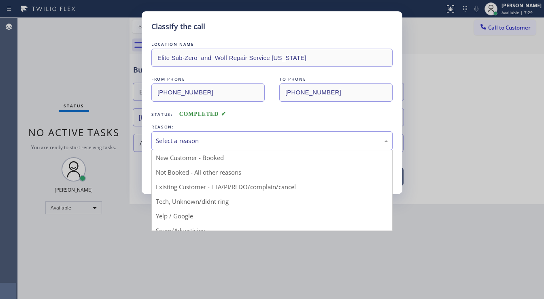
click at [211, 141] on div "Select a reason" at bounding box center [272, 140] width 232 height 9
click at [228, 17] on div "Classify the call LOCATION NAME Elite Sub-Zero and Wolf Repair Service [US_STAT…" at bounding box center [272, 102] width 261 height 183
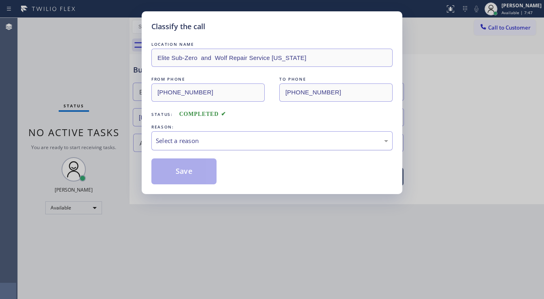
click at [213, 131] on div "Select a reason" at bounding box center [271, 140] width 241 height 19
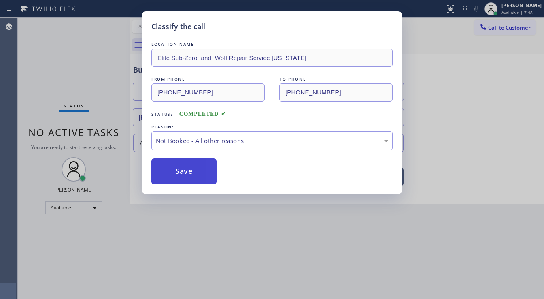
click at [188, 166] on button "Save" at bounding box center [183, 171] width 65 height 26
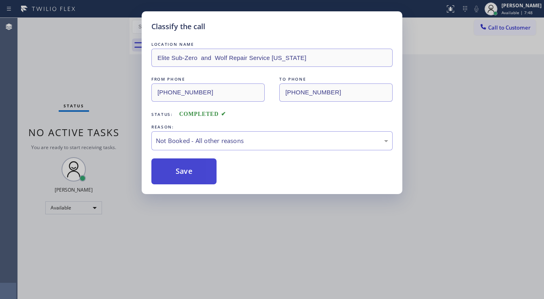
drag, startPoint x: 188, startPoint y: 166, endPoint x: 209, endPoint y: 160, distance: 21.9
click at [188, 165] on button "Save" at bounding box center [183, 171] width 65 height 26
click at [476, 66] on div "Classify the call LOCATION NAME Elite Sub-Zero and Wolf Repair Service [US_STAT…" at bounding box center [272, 149] width 544 height 299
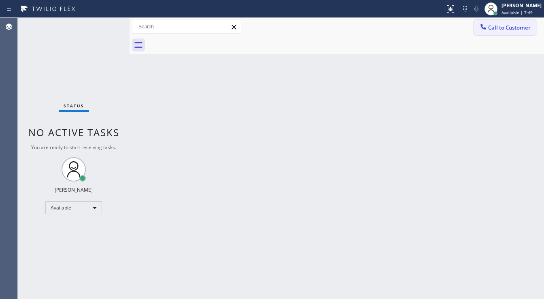
click at [505, 29] on span "Call to Customer" at bounding box center [509, 27] width 43 height 7
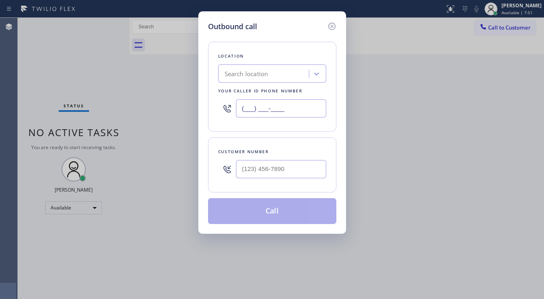
click at [273, 109] on input "(___) ___-____" at bounding box center [281, 108] width 90 height 18
paste input "718) 702-5018"
click at [257, 136] on div "Location Search location Your caller id phone number [PHONE_NUMBER] Customer nu…" at bounding box center [272, 128] width 128 height 192
type input "(___) ___-____"
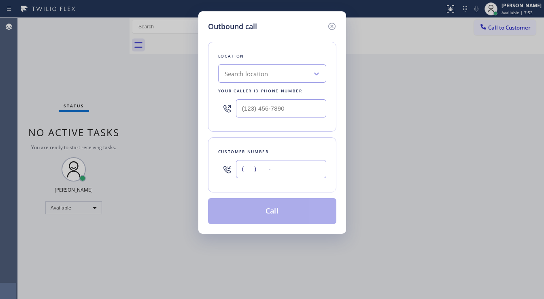
click at [258, 166] on input "(___) ___-____" at bounding box center [281, 169] width 90 height 18
paste input "718) 702-5018"
type input "[PHONE_NUMBER]"
type input "(___) ___-____"
click at [277, 111] on input "(___) ___-____" at bounding box center [281, 108] width 90 height 18
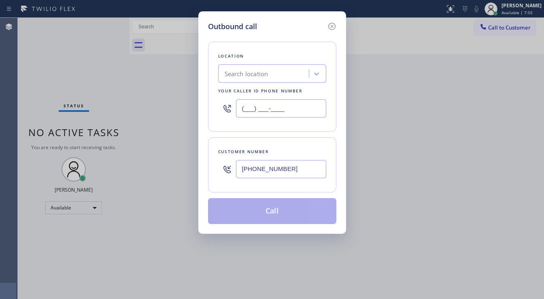
paste input "917) 920-9568"
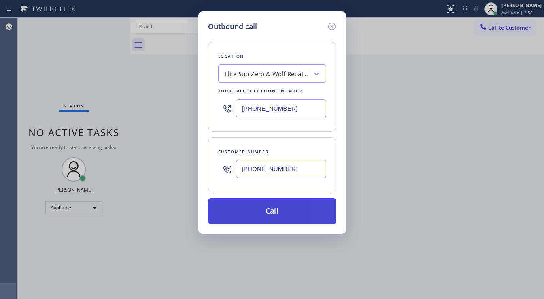
type input "[PHONE_NUMBER]"
click at [254, 203] on button "Call" at bounding box center [272, 211] width 128 height 26
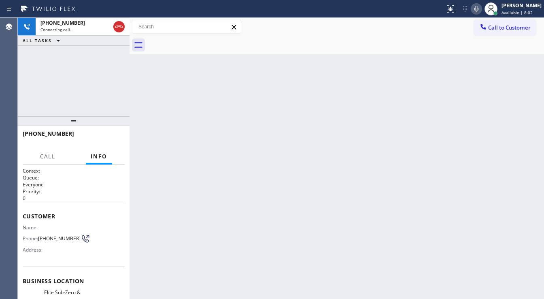
click at [55, 79] on div "[PHONE_NUMBER] Connecting call… ALL TASKS ALL TASKS ACTIVE TASKS TASKS IN WRAP …" at bounding box center [74, 67] width 112 height 98
click at [74, 95] on div "[PHONE_NUMBER] Connecting call… ALL TASKS ALL TASKS ACTIVE TASKS TASKS IN WRAP …" at bounding box center [74, 67] width 112 height 98
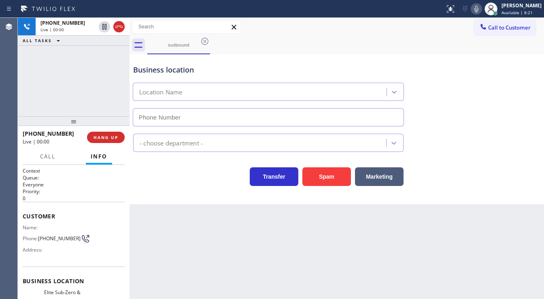
type input "[PHONE_NUMBER]"
click at [331, 173] on button "Spam" at bounding box center [327, 176] width 49 height 19
click at [120, 134] on button "HANG UP" at bounding box center [106, 137] width 38 height 11
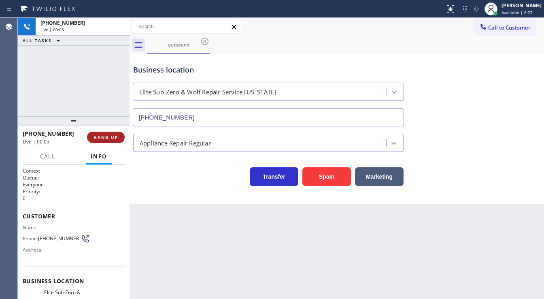
click at [110, 135] on span "HANG UP" at bounding box center [106, 137] width 25 height 6
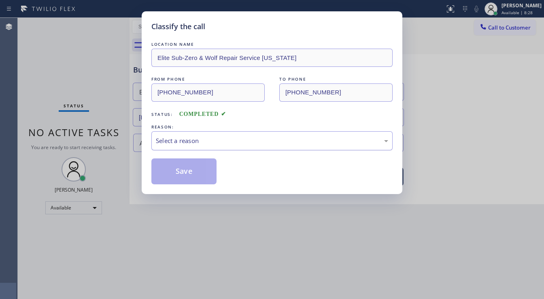
drag, startPoint x: 170, startPoint y: 145, endPoint x: 174, endPoint y: 146, distance: 4.4
click at [172, 143] on div "Select a reason" at bounding box center [272, 140] width 232 height 9
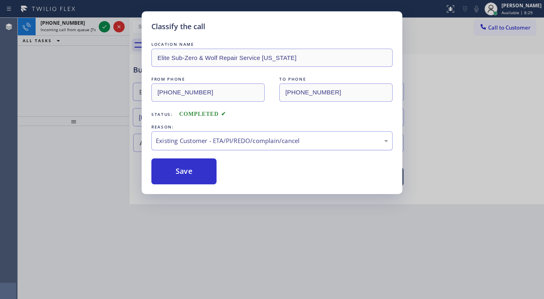
click at [205, 145] on div "Existing Customer - ETA/PI/REDO/complain/cancel" at bounding box center [272, 140] width 232 height 9
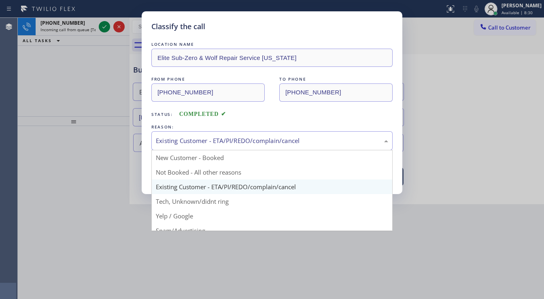
drag, startPoint x: 184, startPoint y: 205, endPoint x: 184, endPoint y: 196, distance: 9.7
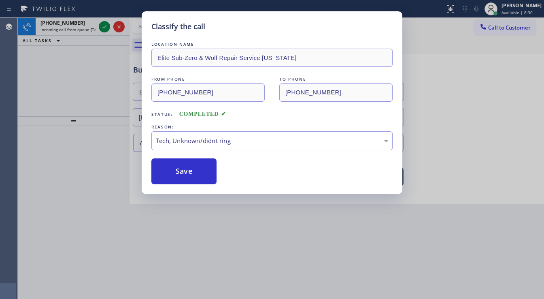
click at [184, 181] on button "Save" at bounding box center [183, 171] width 65 height 26
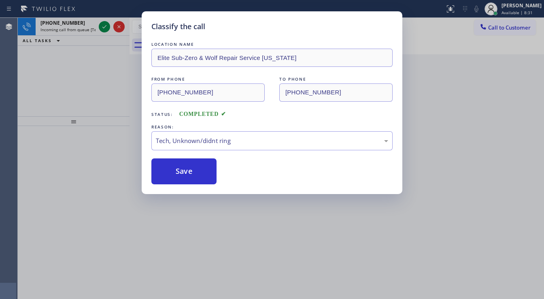
click at [102, 27] on div "Classify the call LOCATION NAME Elite Sub-Zero & Wolf Repair Service [US_STATE]…" at bounding box center [272, 149] width 544 height 299
click at [102, 27] on div "Classify the call LOCATION NAME [PERSON_NAME] Market Appliance Repair FROM PHON…" at bounding box center [281, 158] width 527 height 281
click at [102, 27] on icon at bounding box center [105, 27] width 10 height 10
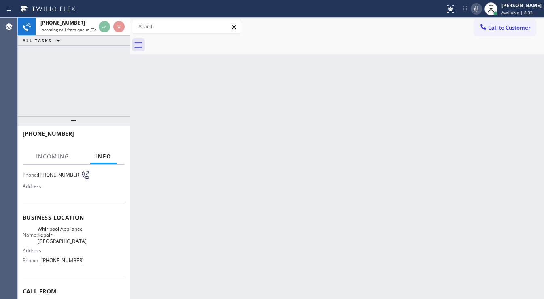
scroll to position [65, 0]
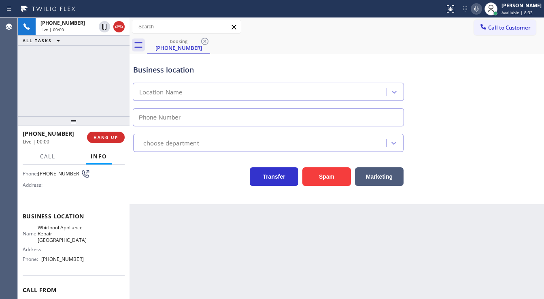
type input "[PHONE_NUMBER]"
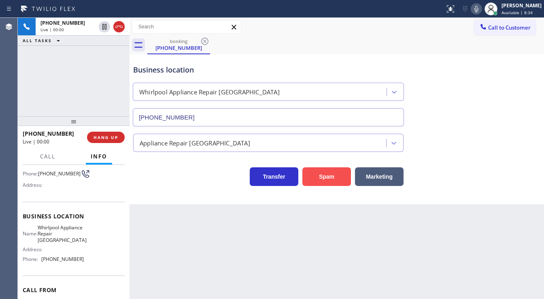
click at [313, 182] on button "Spam" at bounding box center [327, 176] width 49 height 19
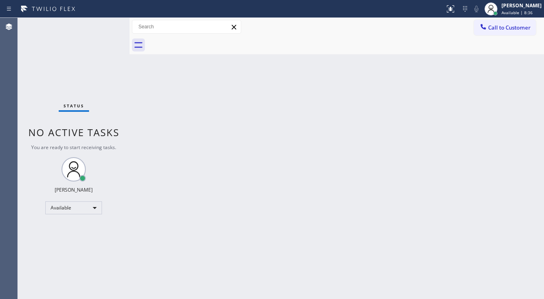
click at [100, 193] on div "Status No active tasks You are ready to start receiving tasks. [PERSON_NAME]" at bounding box center [74, 158] width 112 height 281
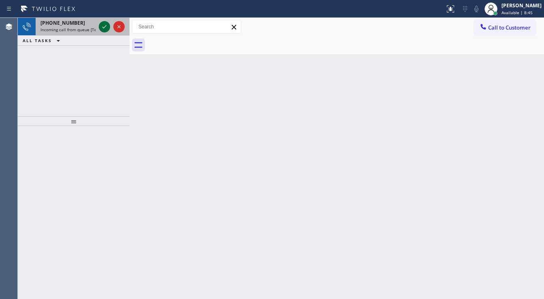
click at [104, 26] on icon at bounding box center [105, 27] width 10 height 10
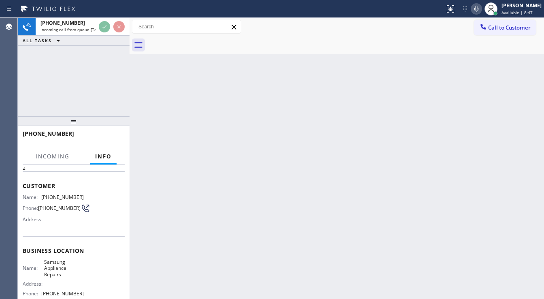
scroll to position [65, 0]
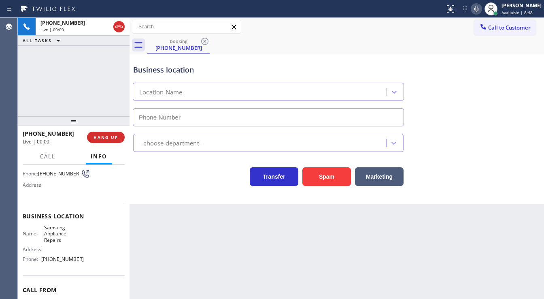
type input "[PHONE_NUMBER]"
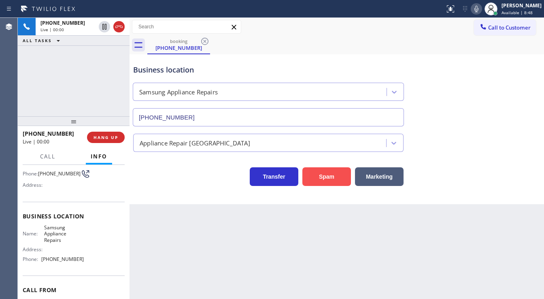
click at [322, 170] on button "Spam" at bounding box center [327, 176] width 49 height 19
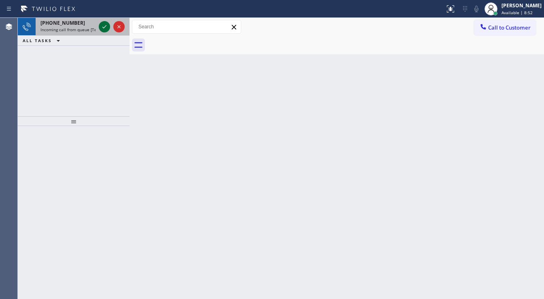
drag, startPoint x: 99, startPoint y: 26, endPoint x: 103, endPoint y: 26, distance: 4.5
click at [101, 26] on div at bounding box center [104, 27] width 11 height 10
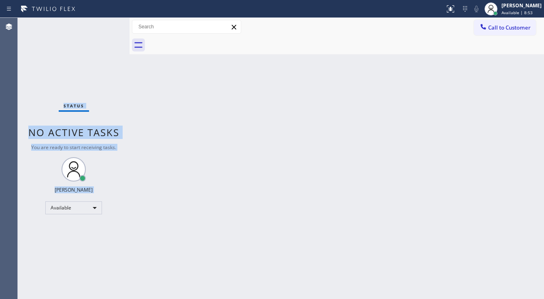
click at [103, 26] on div "Status No active tasks You are ready to start receiving tasks. [PERSON_NAME]" at bounding box center [74, 158] width 112 height 281
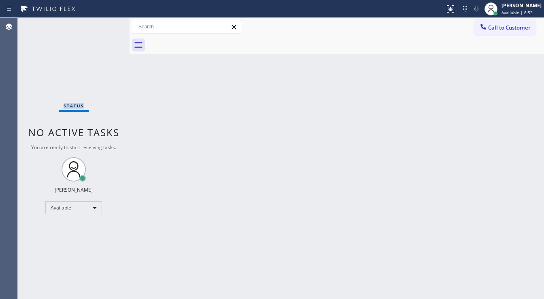
click at [103, 26] on div "Status No active tasks You are ready to start receiving tasks. [PERSON_NAME]" at bounding box center [74, 158] width 112 height 281
click at [455, 6] on icon at bounding box center [451, 9] width 10 height 10
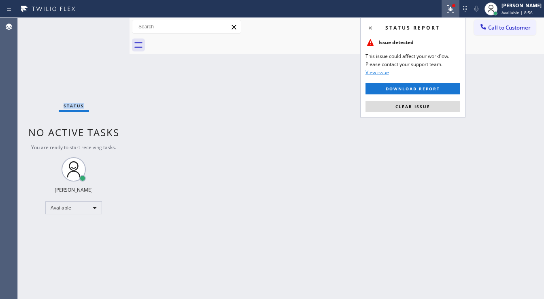
click at [426, 105] on span "Clear issue" at bounding box center [413, 107] width 35 height 6
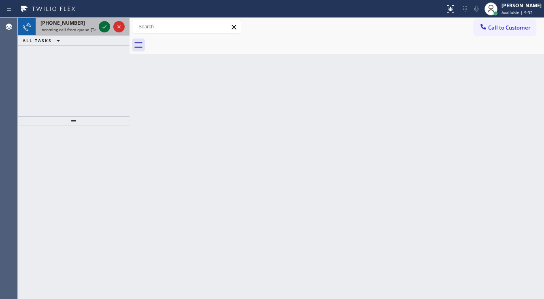
click at [104, 28] on icon at bounding box center [105, 27] width 10 height 10
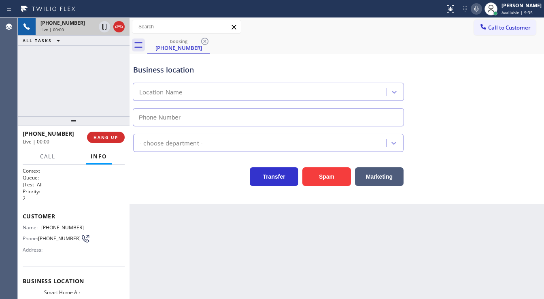
type input "[PHONE_NUMBER]"
click at [34, 96] on div "[PHONE_NUMBER] Live | 00:00 ALL TASKS ALL TASKS ACTIVE TASKS TASKS IN WRAP UP" at bounding box center [74, 67] width 112 height 98
drag, startPoint x: 11, startPoint y: 94, endPoint x: 122, endPoint y: 112, distance: 112.5
click at [12, 93] on div "Agent Desktop" at bounding box center [8, 158] width 17 height 281
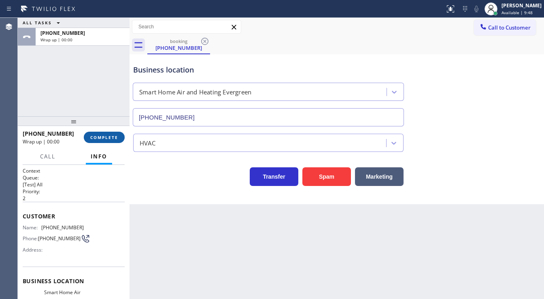
click at [115, 138] on span "COMPLETE" at bounding box center [104, 137] width 28 height 6
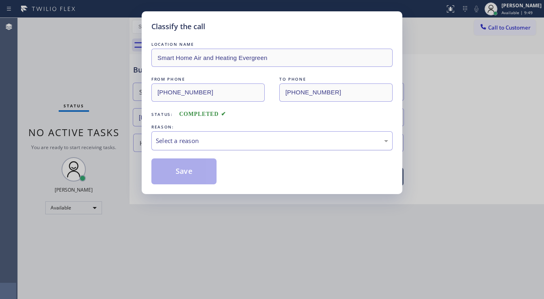
click at [188, 143] on div "Select a reason" at bounding box center [272, 140] width 232 height 9
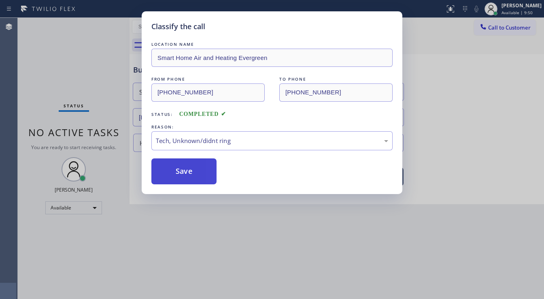
click at [186, 164] on button "Save" at bounding box center [183, 171] width 65 height 26
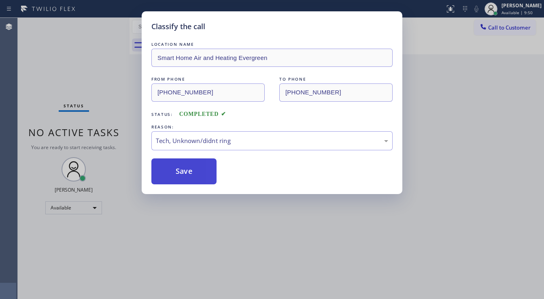
click at [186, 164] on button "Save" at bounding box center [183, 171] width 65 height 26
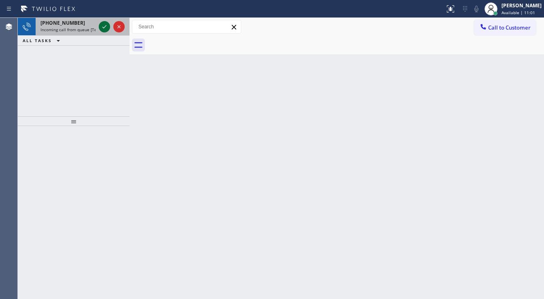
click at [105, 27] on icon at bounding box center [104, 26] width 4 height 3
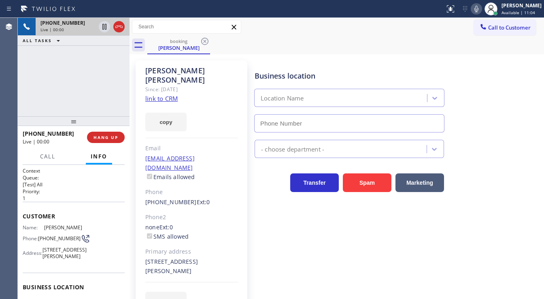
type input "[PHONE_NUMBER]"
click at [90, 90] on div "[PHONE_NUMBER] Live | 00:01 ALL TASKS ALL TASKS ACTIVE TASKS TASKS IN WRAP UP" at bounding box center [74, 67] width 112 height 98
click at [168, 94] on link "link to CRM" at bounding box center [161, 98] width 32 height 8
click at [46, 101] on div "[PHONE_NUMBER] Live | 00:31 ALL TASKS ALL TASKS ACTIVE TASKS TASKS IN WRAP UP" at bounding box center [74, 67] width 112 height 98
click at [89, 102] on div "[PHONE_NUMBER] Live | 00:40 ALL TASKS ALL TASKS ACTIVE TASKS TASKS IN WRAP UP" at bounding box center [74, 67] width 112 height 98
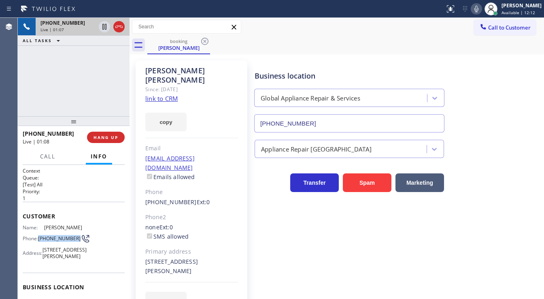
drag, startPoint x: 55, startPoint y: 241, endPoint x: 40, endPoint y: 236, distance: 16.4
click at [40, 236] on span "[PHONE_NUMBER]" at bounding box center [59, 238] width 43 height 6
click at [60, 113] on div "[PHONE_NUMBER] Live | 01:08 ALL TASKS ALL TASKS ACTIVE TASKS TASKS IN WRAP UP" at bounding box center [74, 67] width 112 height 98
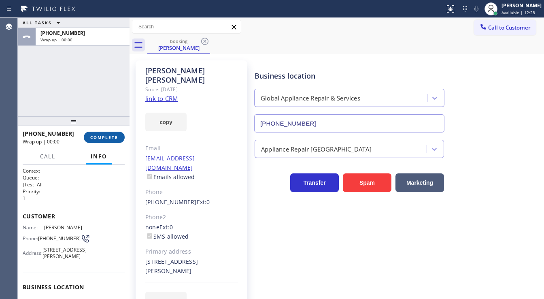
click at [109, 134] on button "COMPLETE" at bounding box center [104, 137] width 41 height 11
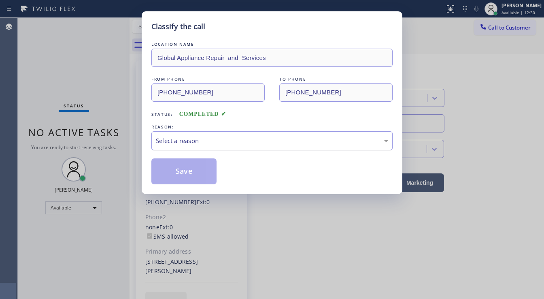
click at [192, 149] on div "Select a reason" at bounding box center [271, 140] width 241 height 19
drag, startPoint x: 198, startPoint y: 141, endPoint x: 199, endPoint y: 146, distance: 4.9
click at [199, 141] on div "Select a reason" at bounding box center [272, 140] width 232 height 9
click at [199, 146] on div "Select a reason" at bounding box center [271, 140] width 241 height 19
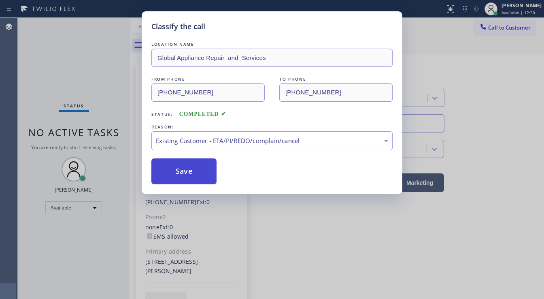
click at [193, 172] on button "Save" at bounding box center [183, 171] width 65 height 26
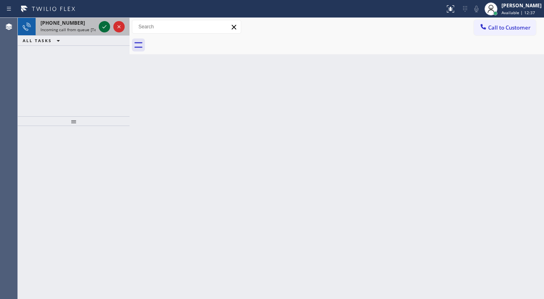
click at [104, 26] on icon at bounding box center [105, 27] width 10 height 10
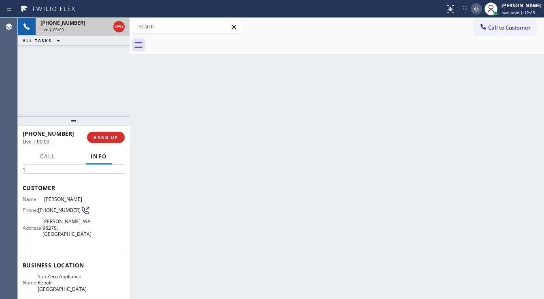
scroll to position [65, 0]
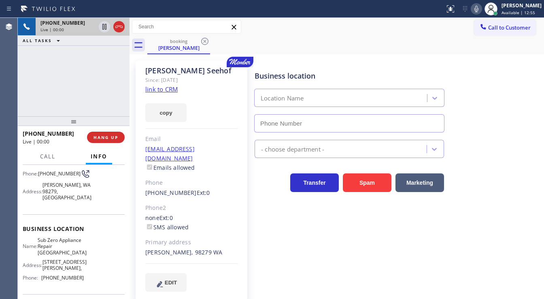
type input "[PHONE_NUMBER]"
click at [169, 91] on link "link to CRM" at bounding box center [161, 89] width 32 height 8
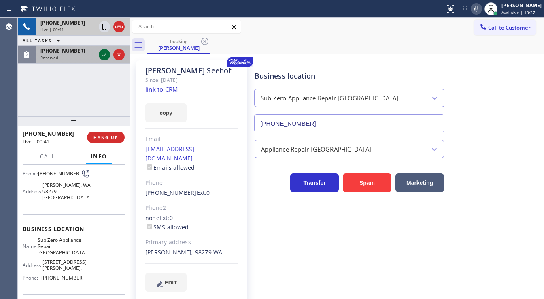
click at [102, 54] on icon at bounding box center [105, 55] width 10 height 10
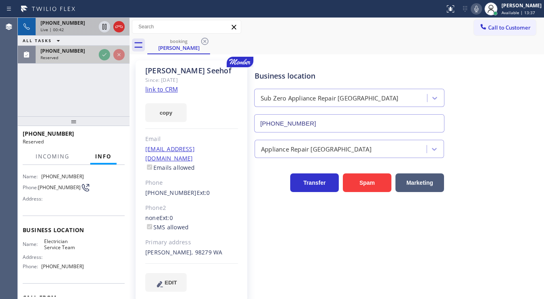
scroll to position [71, 0]
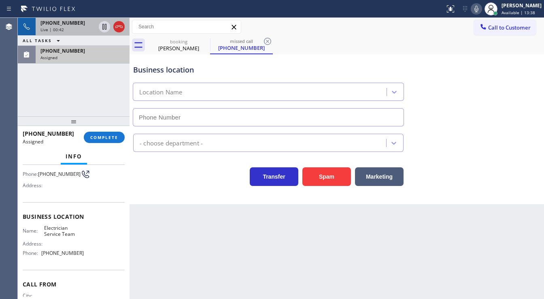
type input "[PHONE_NUMBER]"
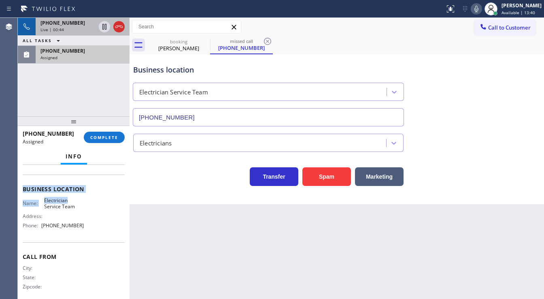
scroll to position [104, 0]
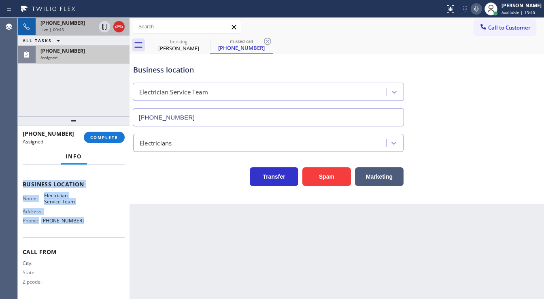
drag, startPoint x: 21, startPoint y: 182, endPoint x: 86, endPoint y: 219, distance: 75.1
click at [86, 219] on div "Context Queue: Electrical Priority: 0 Task Age: Customer Name: [PHONE_NUMBER] P…" at bounding box center [74, 232] width 112 height 134
click at [98, 140] on button "COMPLETE" at bounding box center [104, 137] width 41 height 11
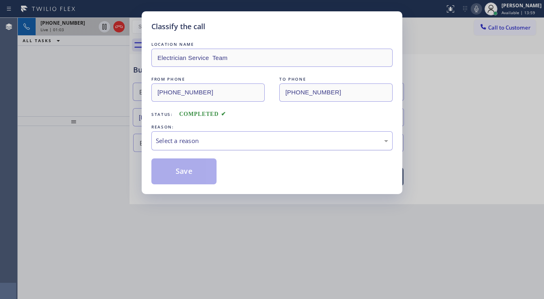
click at [191, 138] on div "Select a reason" at bounding box center [272, 140] width 232 height 9
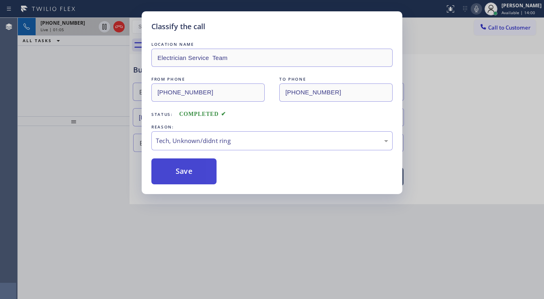
click at [188, 168] on button "Save" at bounding box center [183, 171] width 65 height 26
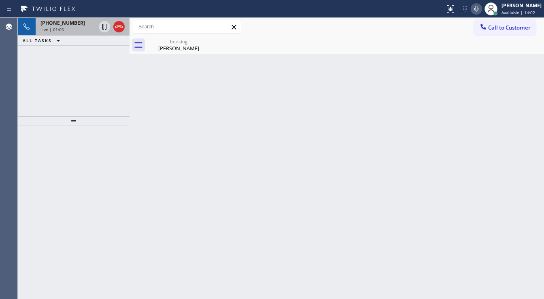
click at [92, 80] on div "[PHONE_NUMBER] Live | 01:06 ALL TASKS ALL TASKS ACTIVE TASKS TASKS IN WRAP UP" at bounding box center [74, 67] width 112 height 98
click at [172, 47] on div "[PERSON_NAME]" at bounding box center [178, 48] width 61 height 7
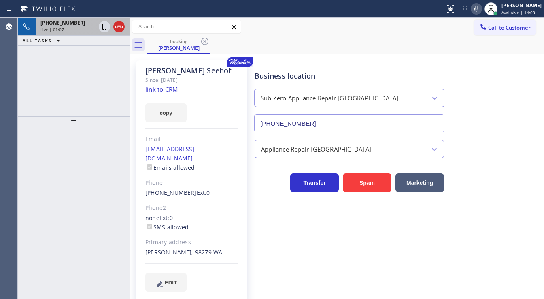
click at [79, 31] on div "Live | 01:07" at bounding box center [68, 30] width 55 height 6
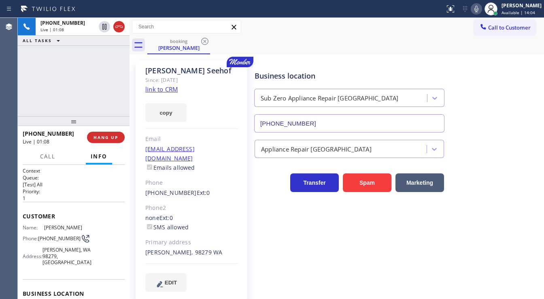
click at [87, 69] on div "[PHONE_NUMBER] Live | 01:08 ALL TASKS ALL TASKS ACTIVE TASKS TASKS IN WRAP UP" at bounding box center [74, 67] width 112 height 98
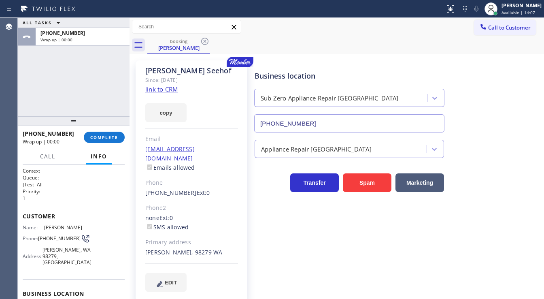
click at [99, 106] on div "ALL TASKS ALL TASKS ACTIVE TASKS TASKS IN WRAP UP [PHONE_NUMBER] Wrap up | 00:00" at bounding box center [74, 67] width 112 height 98
click at [106, 139] on span "COMPLETE" at bounding box center [104, 137] width 28 height 6
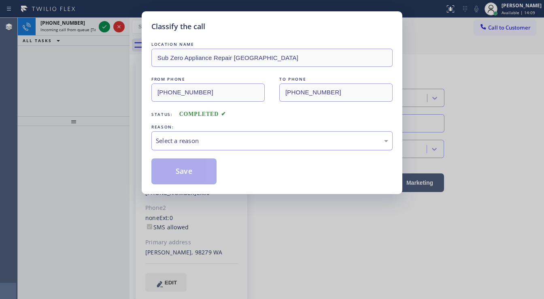
click at [196, 137] on div "Select a reason" at bounding box center [272, 140] width 232 height 9
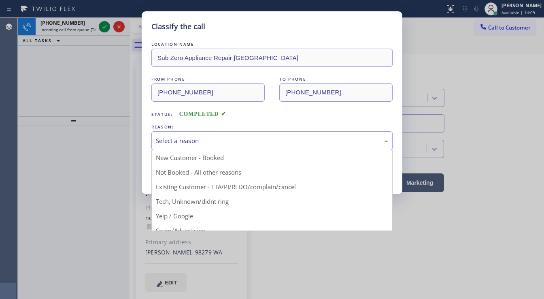
drag, startPoint x: 192, startPoint y: 194, endPoint x: 191, endPoint y: 188, distance: 6.6
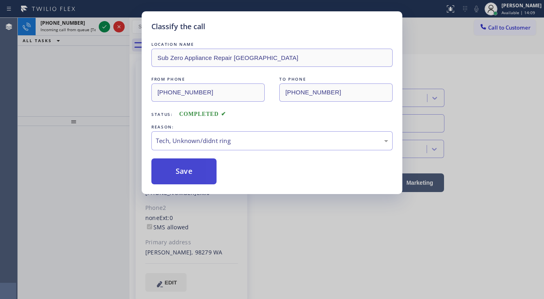
click at [188, 177] on button "Save" at bounding box center [183, 171] width 65 height 26
click at [188, 176] on button "Save" at bounding box center [183, 171] width 65 height 26
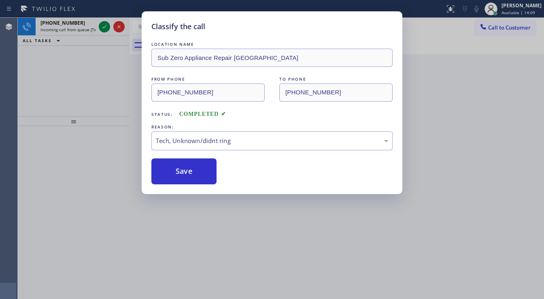
click at [115, 75] on div "Classify the call LOCATION NAME Sub Zero Appliance Repair [GEOGRAPHIC_DATA] FRO…" at bounding box center [272, 149] width 544 height 299
click at [103, 25] on div "Classify the call LOCATION NAME Sub Zero Appliance Repair [GEOGRAPHIC_DATA] FRO…" at bounding box center [272, 149] width 544 height 299
click at [103, 25] on icon at bounding box center [105, 27] width 10 height 10
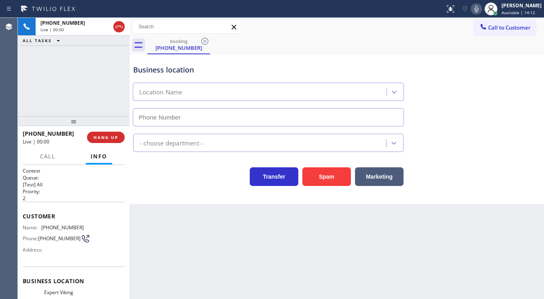
type input "[PHONE_NUMBER]"
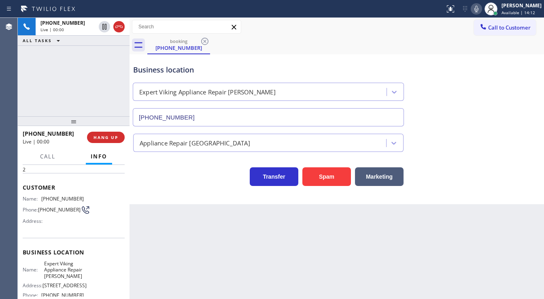
scroll to position [32, 0]
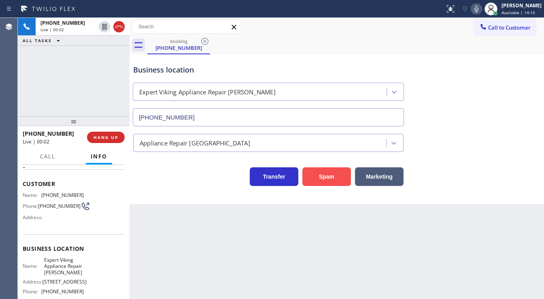
click at [330, 169] on button "Spam" at bounding box center [327, 176] width 49 height 19
click at [66, 55] on div "[PHONE_NUMBER] Live | 00:03 ALL TASKS ALL TASKS ACTIVE TASKS TASKS IN WRAP UP" at bounding box center [74, 67] width 112 height 98
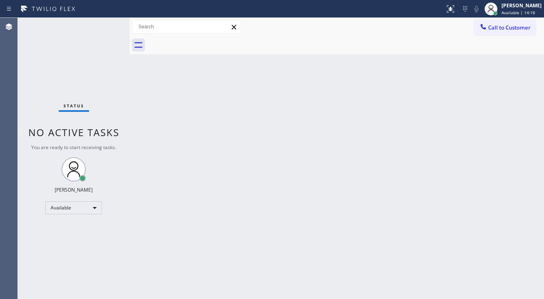
click at [520, 100] on div "Back to Dashboard Change Sender ID Customers Technicians Select a contact Outbo…" at bounding box center [337, 158] width 415 height 281
click at [500, 24] on span "Call to Customer" at bounding box center [509, 27] width 43 height 7
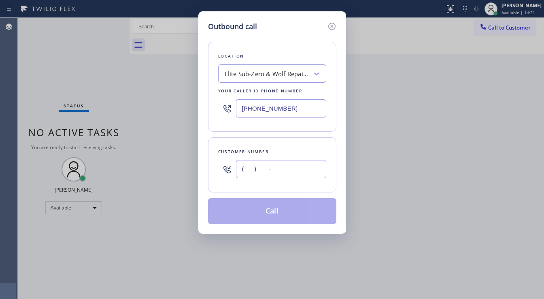
click at [259, 164] on input "(___) ___-____" at bounding box center [281, 169] width 90 height 18
paste input "714) 583-6986"
type input "[PHONE_NUMBER]"
click at [296, 107] on input "[PHONE_NUMBER]" at bounding box center [281, 108] width 90 height 18
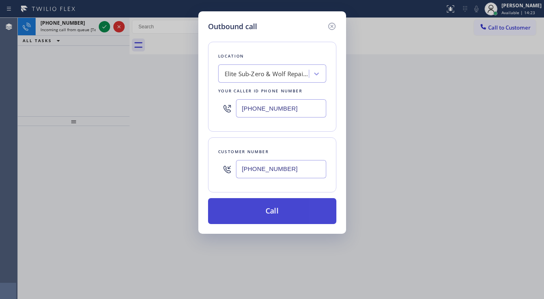
paste input "714) 360-0661"
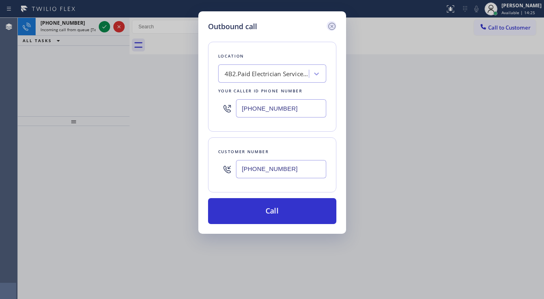
type input "[PHONE_NUMBER]"
drag, startPoint x: 331, startPoint y: 27, endPoint x: 322, endPoint y: 28, distance: 9.0
click at [331, 27] on icon at bounding box center [332, 26] width 10 height 10
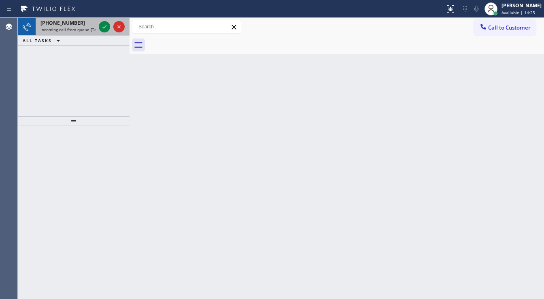
type input "[PHONE_NUMBER]"
drag, startPoint x: 98, startPoint y: 30, endPoint x: 102, endPoint y: 28, distance: 4.9
click at [98, 29] on div at bounding box center [111, 27] width 29 height 18
click at [102, 28] on icon at bounding box center [105, 27] width 10 height 10
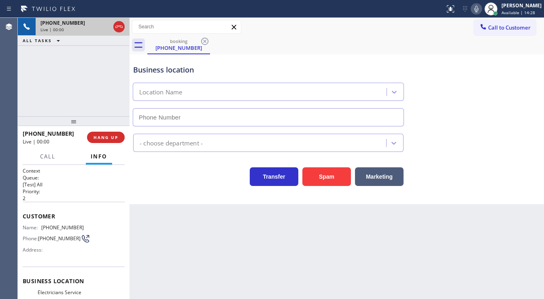
type input "[PHONE_NUMBER]"
click at [337, 180] on button "Spam" at bounding box center [327, 176] width 49 height 19
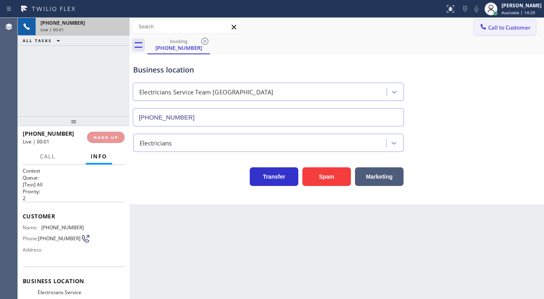
click at [504, 33] on button "Call to Customer" at bounding box center [505, 27] width 62 height 15
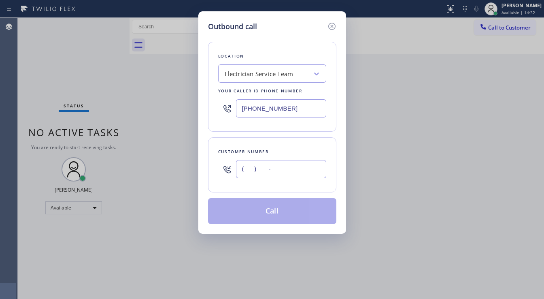
click at [287, 164] on input "(___) ___-____" at bounding box center [281, 169] width 90 height 18
paste input "714) 583-6986"
type input "[PHONE_NUMBER]"
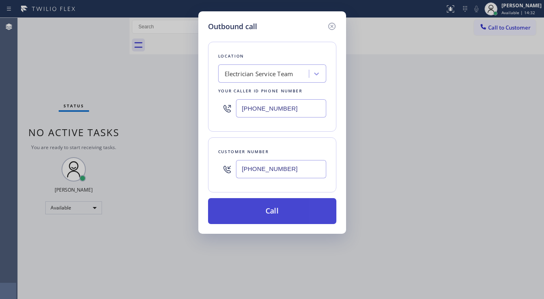
click at [277, 211] on button "Call" at bounding box center [272, 211] width 128 height 26
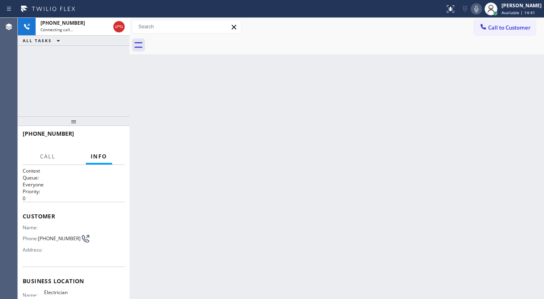
click at [27, 86] on div "[PHONE_NUMBER] Connecting call… ALL TASKS ALL TASKS ACTIVE TASKS TASKS IN WRAP …" at bounding box center [74, 67] width 112 height 98
drag, startPoint x: 91, startPoint y: 66, endPoint x: 90, endPoint y: 55, distance: 11.4
click at [91, 64] on div "[PHONE_NUMBER] Connecting call… ALL TASKS ALL TASKS ACTIVE TASKS TASKS IN WRAP …" at bounding box center [74, 67] width 112 height 98
click at [13, 87] on div "Agent Desktop" at bounding box center [8, 158] width 17 height 281
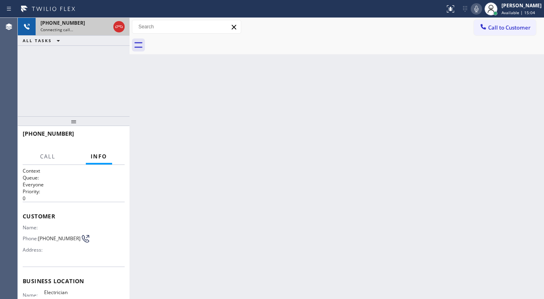
click at [78, 19] on div "[PHONE_NUMBER] Connecting call…" at bounding box center [74, 27] width 76 height 18
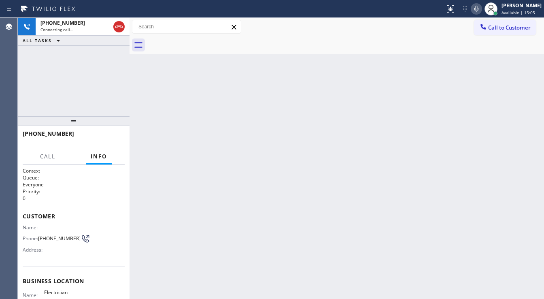
click at [73, 153] on div "Call Info" at bounding box center [74, 157] width 102 height 16
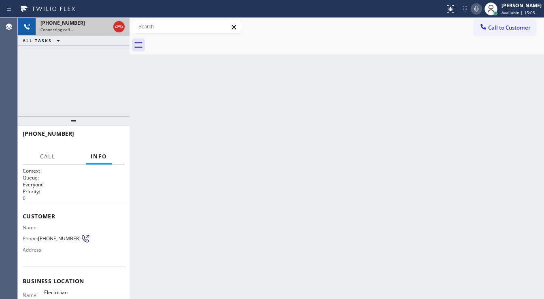
click at [78, 19] on div "[PHONE_NUMBER]" at bounding box center [76, 22] width 70 height 7
click at [113, 29] on div at bounding box center [118, 27] width 11 height 10
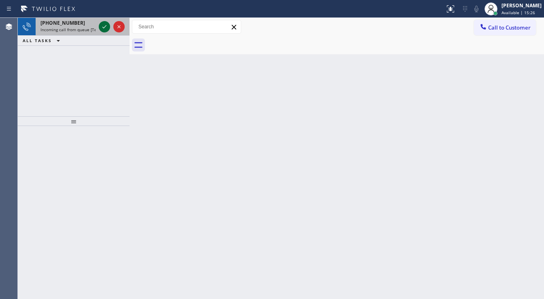
click at [99, 26] on div at bounding box center [111, 27] width 29 height 18
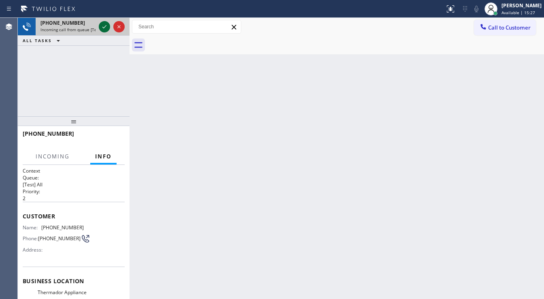
click at [101, 26] on icon at bounding box center [105, 27] width 10 height 10
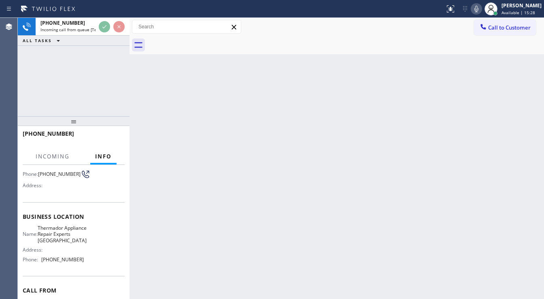
scroll to position [65, 0]
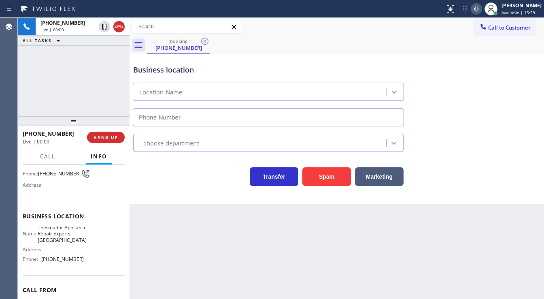
type input "[PHONE_NUMBER]"
click at [323, 186] on div "Business location Thermador Appliance Repair Experts [GEOGRAPHIC_DATA] [PHONE_N…" at bounding box center [337, 129] width 415 height 150
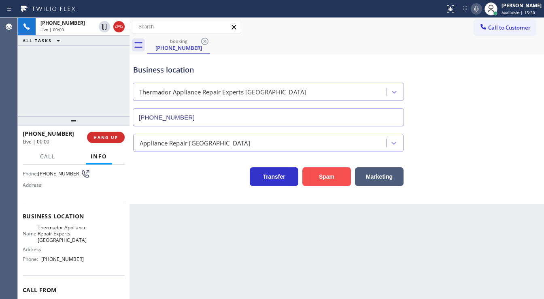
drag, startPoint x: 327, startPoint y: 169, endPoint x: 259, endPoint y: 238, distance: 97.1
click at [327, 169] on button "Spam" at bounding box center [327, 176] width 49 height 19
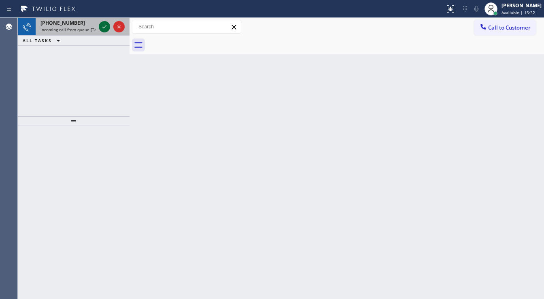
click at [107, 28] on icon at bounding box center [105, 27] width 10 height 10
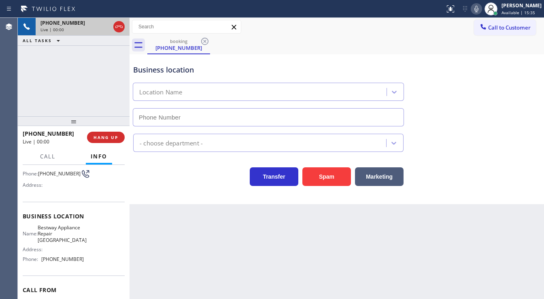
type input "[PHONE_NUMBER]"
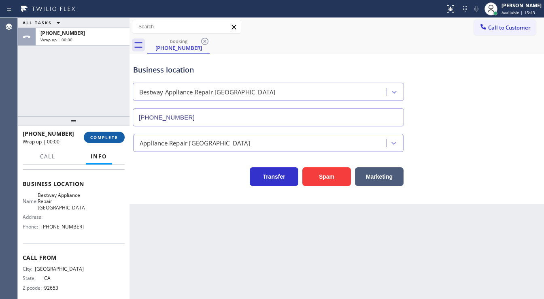
click at [100, 134] on button "COMPLETE" at bounding box center [104, 137] width 41 height 11
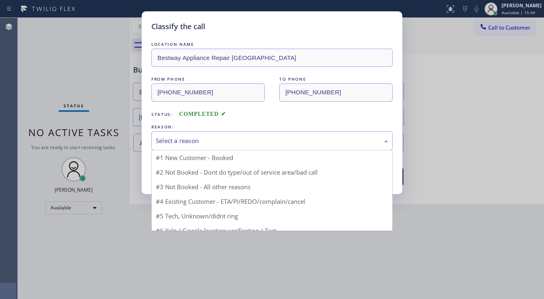
click at [216, 142] on div "Select a reason" at bounding box center [272, 140] width 232 height 9
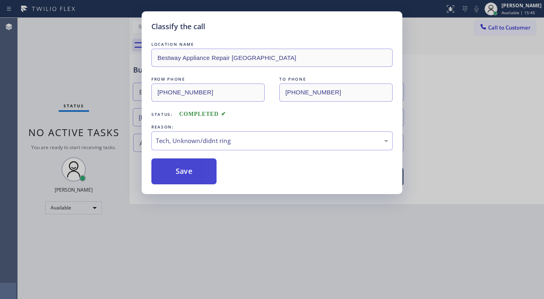
click at [192, 161] on button "Save" at bounding box center [183, 171] width 65 height 26
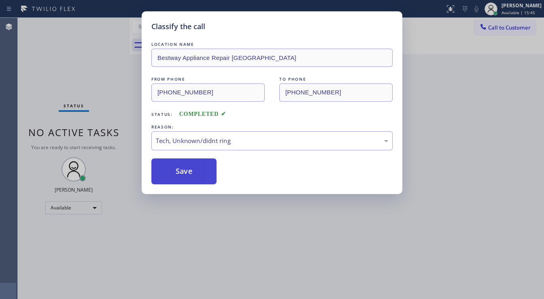
click at [193, 161] on button "Save" at bounding box center [183, 171] width 65 height 26
click at [194, 161] on button "Save" at bounding box center [183, 171] width 65 height 26
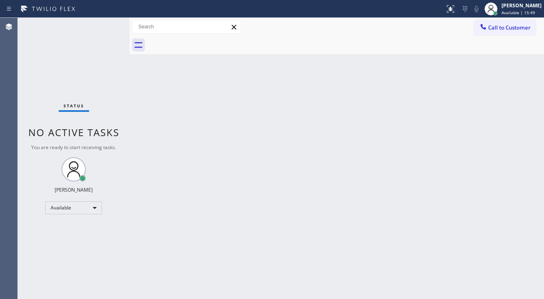
click at [23, 87] on div "Status No active tasks You are ready to start receiving tasks. [PERSON_NAME]" at bounding box center [74, 158] width 112 height 281
click at [107, 26] on div "Status No active tasks You are ready to start receiving tasks. [PERSON_NAME]" at bounding box center [74, 158] width 112 height 281
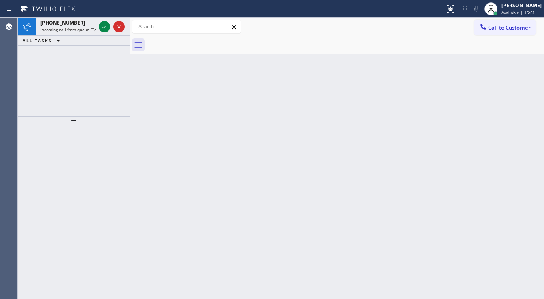
click at [107, 26] on icon at bounding box center [105, 27] width 10 height 10
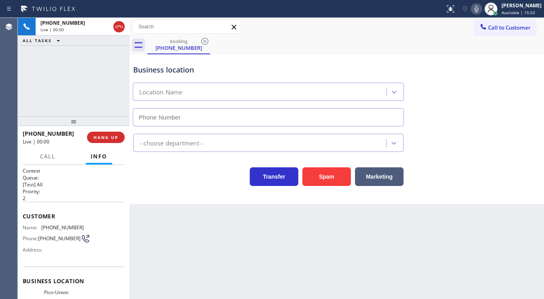
scroll to position [65, 0]
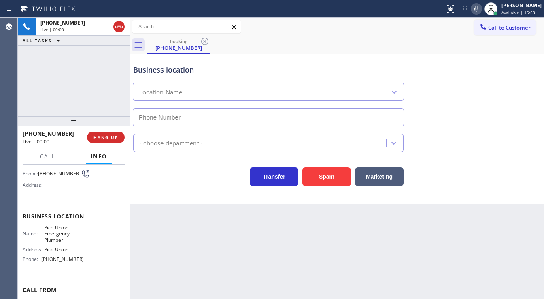
type input "[PHONE_NUMBER]"
click at [335, 183] on button "Spam" at bounding box center [327, 176] width 49 height 19
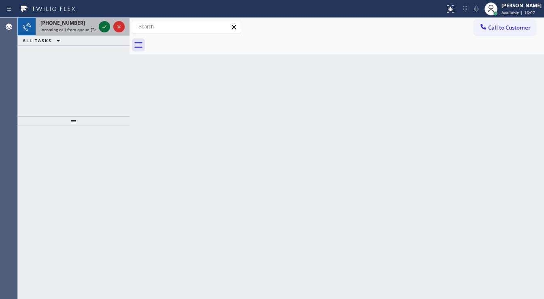
click at [100, 28] on icon at bounding box center [105, 27] width 10 height 10
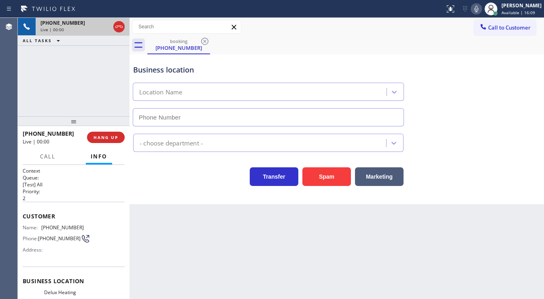
scroll to position [65, 0]
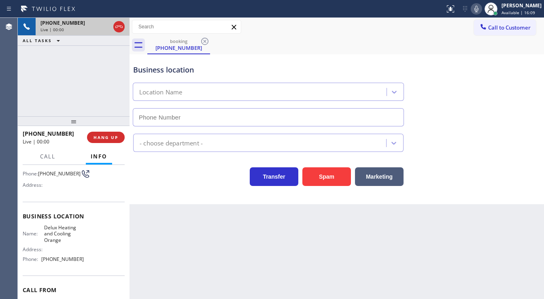
type input "[PHONE_NUMBER]"
click at [313, 178] on button "Spam" at bounding box center [327, 176] width 49 height 19
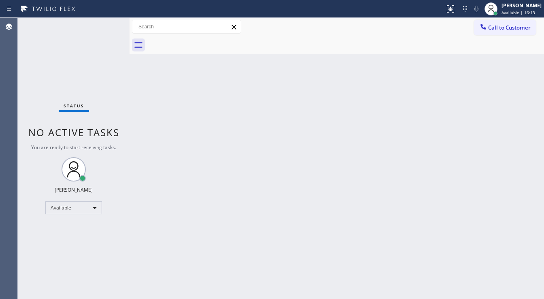
click at [107, 21] on div "Status No active tasks You are ready to start receiving tasks. [PERSON_NAME]" at bounding box center [74, 158] width 112 height 281
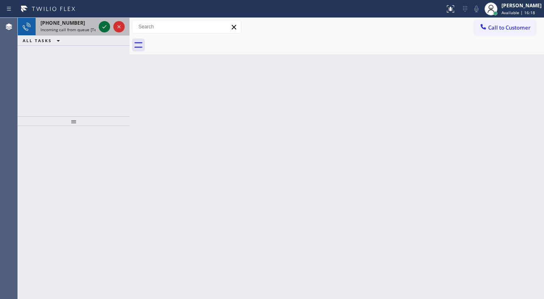
click at [107, 22] on icon at bounding box center [105, 27] width 10 height 10
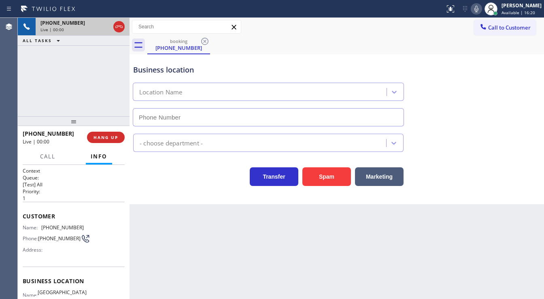
type input "[PHONE_NUMBER]"
click at [0, 70] on div "Agent Desktop" at bounding box center [8, 158] width 17 height 281
click at [20, 75] on div "[PHONE_NUMBER] Live | 00:14 ALL TASKS ALL TASKS ACTIVE TASKS TASKS IN WRAP UP" at bounding box center [74, 67] width 112 height 98
click at [328, 172] on button "Spam" at bounding box center [327, 176] width 49 height 19
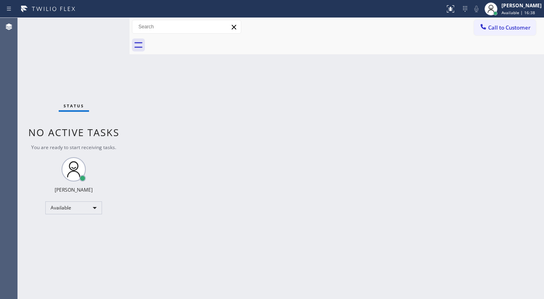
click at [105, 19] on div "Status No active tasks You are ready to start receiving tasks. [PERSON_NAME]" at bounding box center [74, 158] width 112 height 281
click at [105, 23] on div "Status No active tasks You are ready to start receiving tasks. [PERSON_NAME]" at bounding box center [74, 158] width 112 height 281
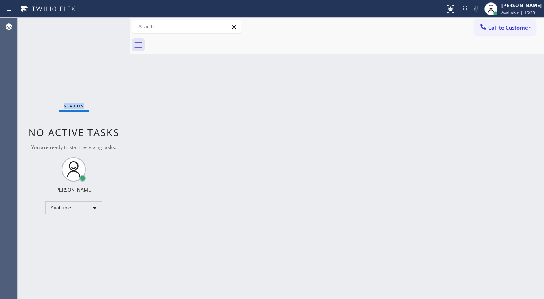
click at [105, 23] on div "Status No active tasks You are ready to start receiving tasks. [PERSON_NAME]" at bounding box center [74, 158] width 112 height 281
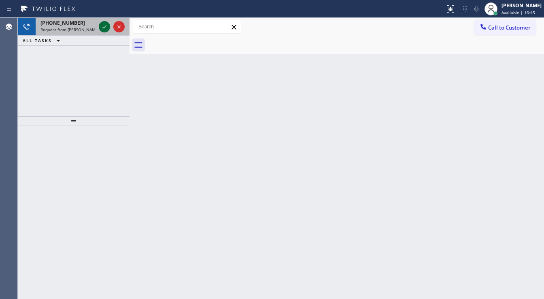
click at [105, 25] on icon at bounding box center [105, 27] width 10 height 10
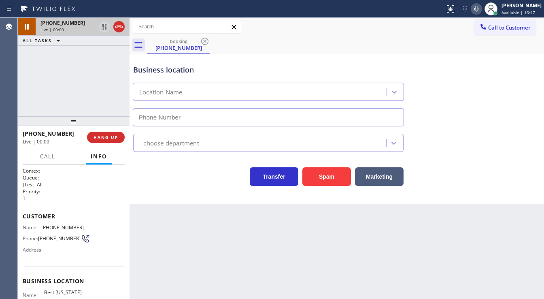
type input "[PHONE_NUMBER]"
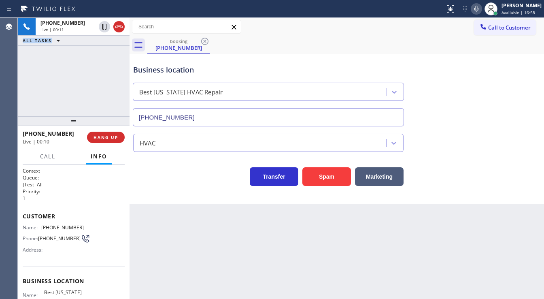
click at [19, 94] on div "[PHONE_NUMBER] Live | 00:11 ALL TASKS ALL TASKS ACTIVE TASKS TASKS IN WRAP UP" at bounding box center [74, 67] width 112 height 98
click at [70, 94] on div "[PHONE_NUMBER] Live | 00:12 ALL TASKS ALL TASKS ACTIVE TASKS TASKS IN WRAP UP" at bounding box center [74, 67] width 112 height 98
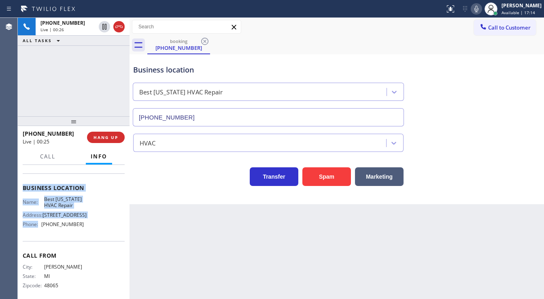
scroll to position [97, 0]
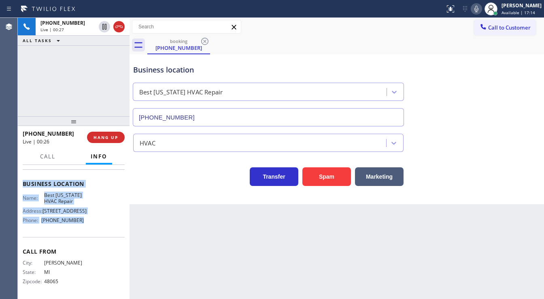
drag, startPoint x: 21, startPoint y: 217, endPoint x: 83, endPoint y: 230, distance: 63.4
click at [83, 230] on div "Context Queue: [Test] All Priority: 1 Customer Name: [PHONE_NUMBER] Phone: [PHO…" at bounding box center [74, 232] width 112 height 134
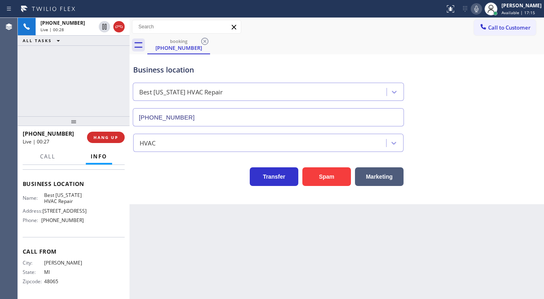
click at [68, 78] on div "[PHONE_NUMBER] Live | 00:28 ALL TASKS ALL TASKS ACTIVE TASKS TASKS IN WRAP UP" at bounding box center [74, 67] width 112 height 98
click at [74, 122] on div at bounding box center [74, 121] width 112 height 10
click at [81, 106] on div "[PHONE_NUMBER] Live | 01:42 ALL TASKS ALL TASKS ACTIVE TASKS TASKS IN WRAP UP" at bounding box center [74, 67] width 112 height 98
click at [55, 110] on div "[PHONE_NUMBER] Live | 04:04 ALL TASKS ALL TASKS ACTIVE TASKS TASKS IN WRAP UP […" at bounding box center [74, 67] width 112 height 98
click at [82, 86] on div "[PHONE_NUMBER] Live | 04:10 ALL TASKS ALL TASKS ACTIVE TASKS TASKS IN WRAP UP […" at bounding box center [74, 67] width 112 height 98
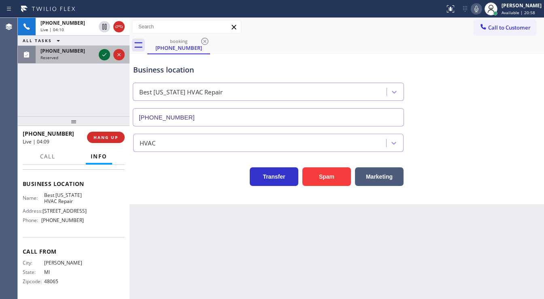
click at [104, 52] on icon at bounding box center [105, 55] width 10 height 10
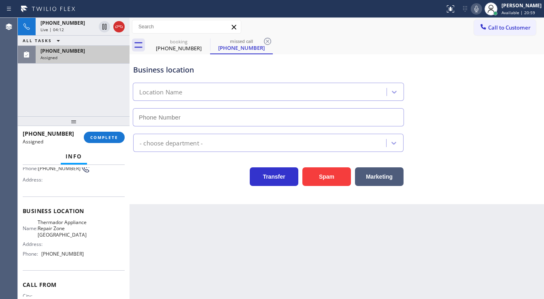
type input "[PHONE_NUMBER]"
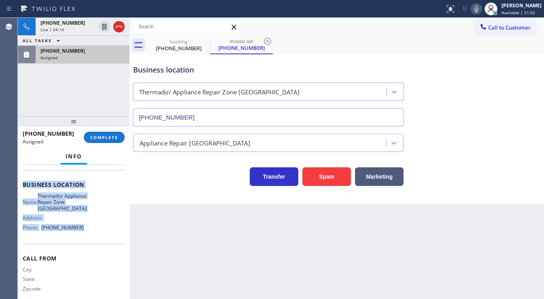
drag, startPoint x: 24, startPoint y: 181, endPoint x: 93, endPoint y: 231, distance: 85.2
click at [93, 231] on div "Context Queue: Appliance Repair High End Priority: 0 Task Age: [DEMOGRAPHIC_DAT…" at bounding box center [74, 181] width 102 height 248
click at [93, 138] on span "COMPLETE" at bounding box center [104, 137] width 28 height 6
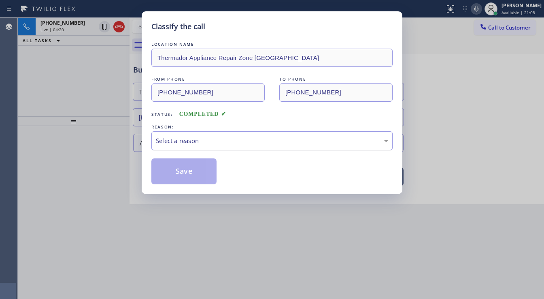
drag, startPoint x: 187, startPoint y: 140, endPoint x: 191, endPoint y: 147, distance: 8.5
click at [187, 140] on div "Select a reason" at bounding box center [272, 140] width 232 height 9
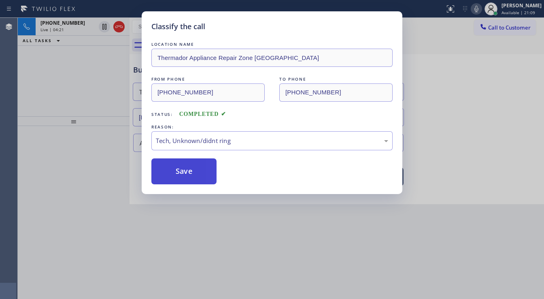
click at [193, 181] on button "Save" at bounding box center [183, 171] width 65 height 26
drag, startPoint x: 193, startPoint y: 181, endPoint x: 191, endPoint y: 175, distance: 6.4
click at [193, 179] on button "Save" at bounding box center [183, 171] width 65 height 26
click at [191, 175] on button "Save" at bounding box center [183, 171] width 65 height 26
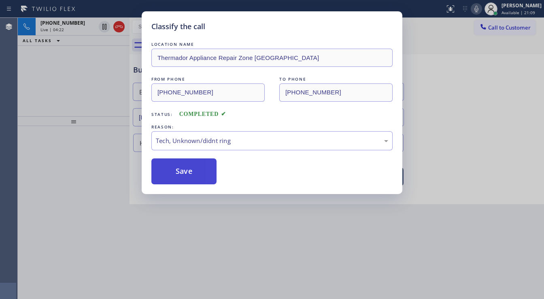
click at [191, 175] on button "Save" at bounding box center [183, 171] width 65 height 26
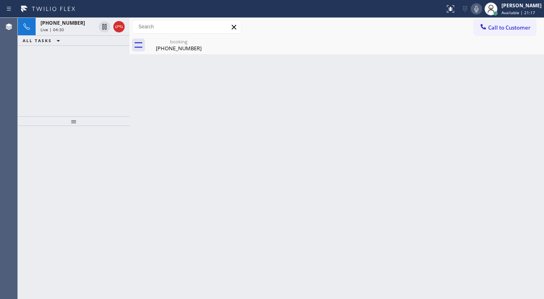
click at [49, 55] on div "[PHONE_NUMBER] Live | 04:30 ALL TASKS ALL TASKS ACTIVE TASKS TASKS IN WRAP UP" at bounding box center [74, 67] width 112 height 98
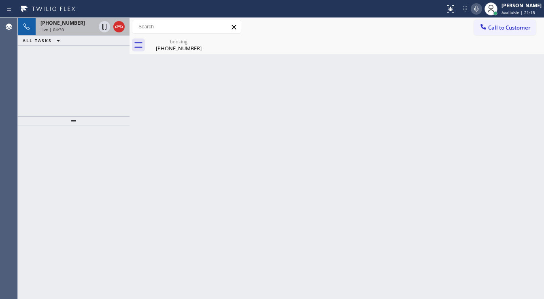
click at [76, 31] on div "Live | 04:30" at bounding box center [68, 30] width 55 height 6
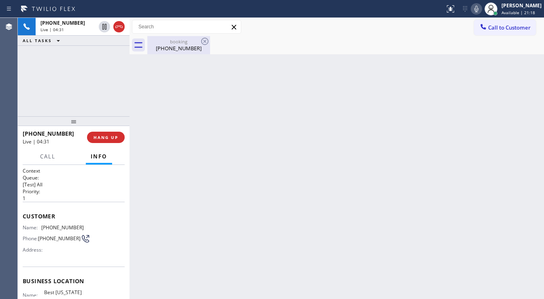
click at [173, 47] on div "[PHONE_NUMBER]" at bounding box center [178, 48] width 61 height 7
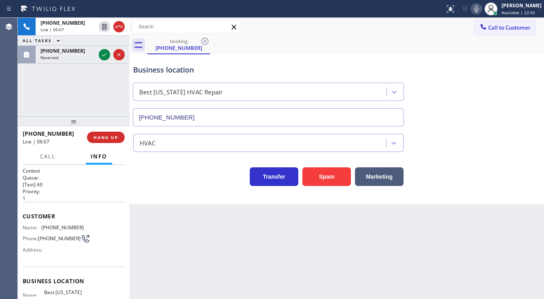
click at [85, 111] on div "[PHONE_NUMBER] Live | 06:07 ALL TASKS ALL TASKS ACTIVE TASKS TASKS IN WRAP UP […" at bounding box center [74, 67] width 112 height 98
click at [67, 91] on div "[PHONE_NUMBER] Live | 06:12 ALL TASKS ALL TASKS ACTIVE TASKS TASKS IN WRAP UP […" at bounding box center [74, 67] width 112 height 98
drag, startPoint x: 74, startPoint y: 97, endPoint x: 92, endPoint y: 66, distance: 35.8
click at [75, 96] on div "[PHONE_NUMBER] Live | 06:14 ALL TASKS ALL TASKS ACTIVE TASKS TASKS IN WRAP UP […" at bounding box center [74, 67] width 112 height 98
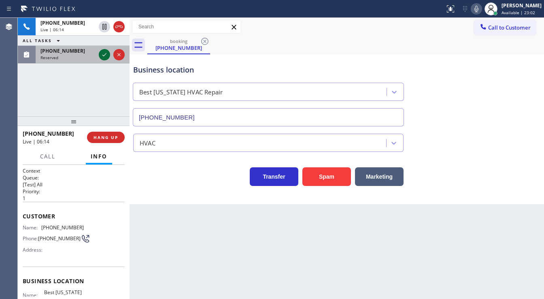
click at [101, 55] on icon at bounding box center [105, 55] width 10 height 10
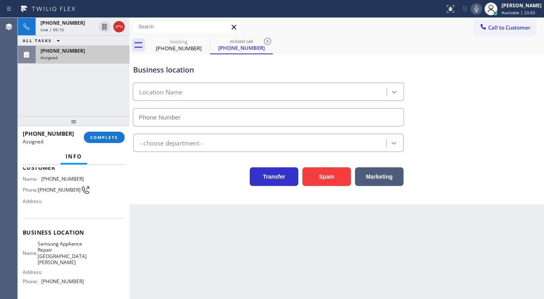
scroll to position [65, 0]
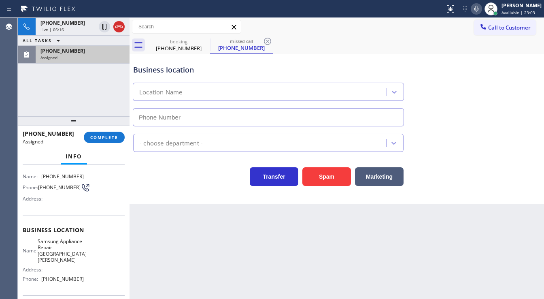
type input "[PHONE_NUMBER]"
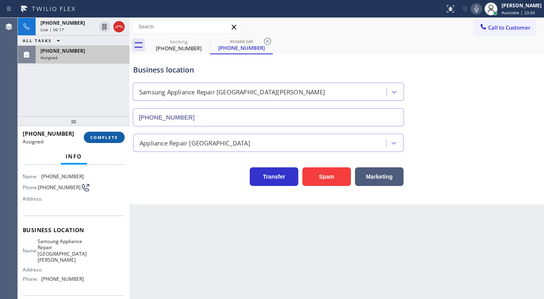
click at [109, 135] on span "COMPLETE" at bounding box center [104, 137] width 28 height 6
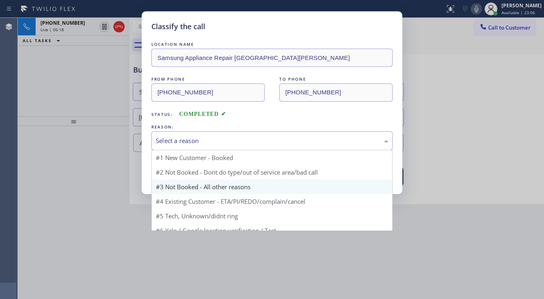
drag, startPoint x: 179, startPoint y: 141, endPoint x: 167, endPoint y: 164, distance: 25.9
click at [179, 142] on div "Select a reason" at bounding box center [272, 140] width 232 height 9
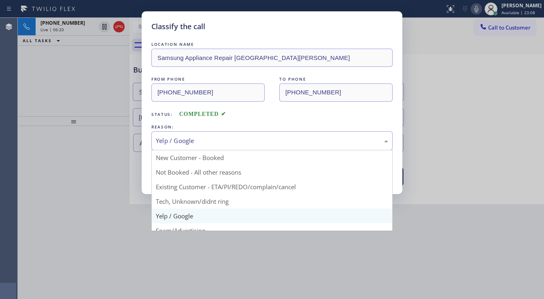
click at [174, 143] on div "Yelp / Google" at bounding box center [272, 140] width 232 height 9
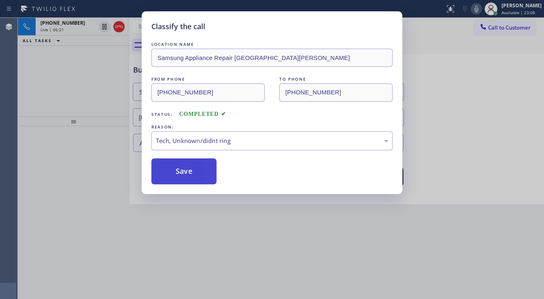
click at [172, 169] on button "Save" at bounding box center [183, 171] width 65 height 26
click at [89, 143] on div "Classify the call LOCATION NAME Samsung Appliance Repair [GEOGRAPHIC_DATA][PERS…" at bounding box center [272, 149] width 544 height 299
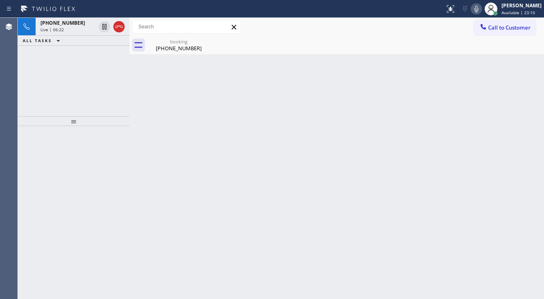
click at [481, 11] on icon at bounding box center [477, 9] width 10 height 10
drag, startPoint x: 478, startPoint y: 7, endPoint x: 467, endPoint y: 30, distance: 25.2
click at [478, 8] on icon at bounding box center [477, 9] width 10 height 10
click at [462, 50] on div "booking [PHONE_NUMBER]" at bounding box center [345, 45] width 397 height 18
click at [483, 78] on div "Back to Dashboard Change Sender ID Customers Technicians Select a contact Outbo…" at bounding box center [337, 158] width 415 height 281
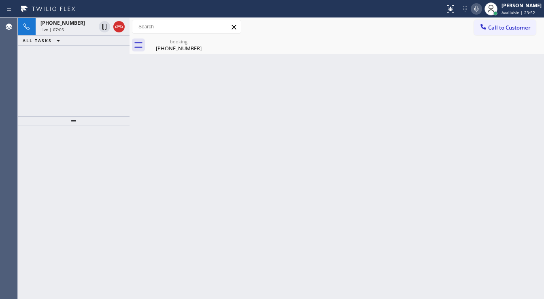
click at [482, 6] on icon at bounding box center [477, 9] width 10 height 10
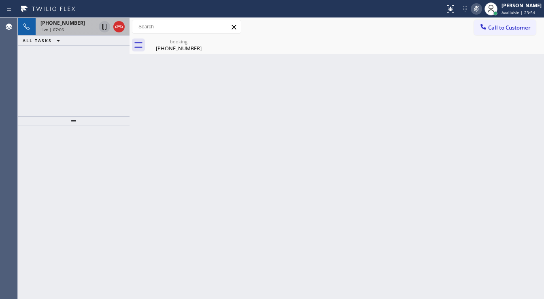
click at [103, 28] on icon at bounding box center [105, 27] width 10 height 10
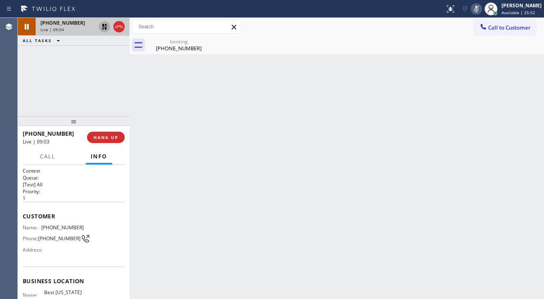
click at [17, 109] on div "Agent Desktop" at bounding box center [9, 158] width 18 height 281
click at [24, 88] on div "[PHONE_NUMBER] Live | 10:10 ALL TASKS ALL TASKS ACTIVE TASKS TASKS IN WRAP UP […" at bounding box center [74, 67] width 112 height 98
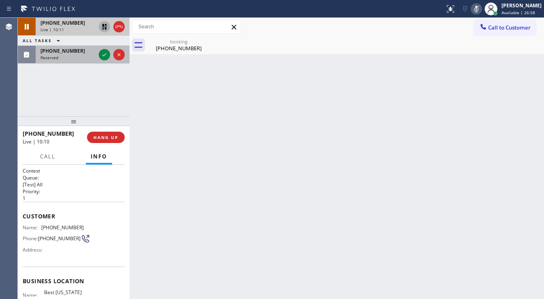
click at [66, 50] on span "[PHONE_NUMBER]" at bounding box center [63, 50] width 45 height 7
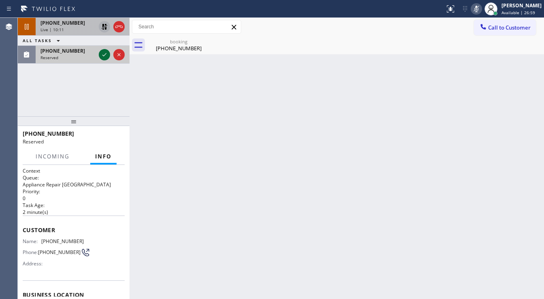
click at [103, 54] on icon at bounding box center [105, 55] width 10 height 10
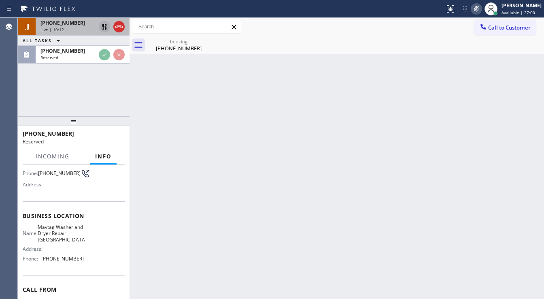
scroll to position [97, 0]
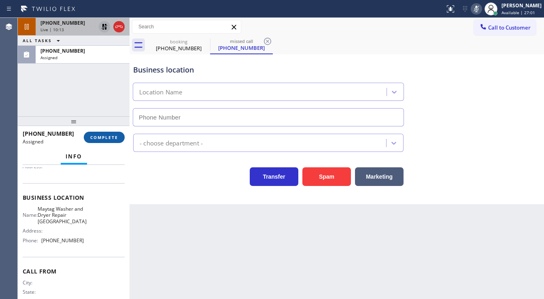
type input "[PHONE_NUMBER]"
click at [102, 132] on button "COMPLETE" at bounding box center [104, 137] width 41 height 11
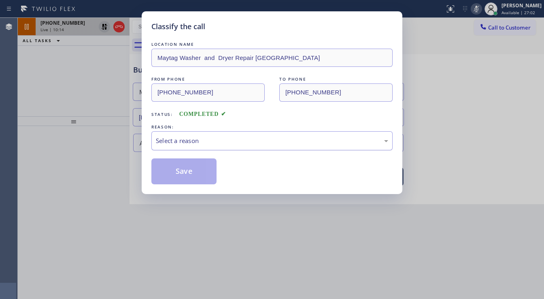
click at [202, 138] on div "Select a reason" at bounding box center [272, 140] width 232 height 9
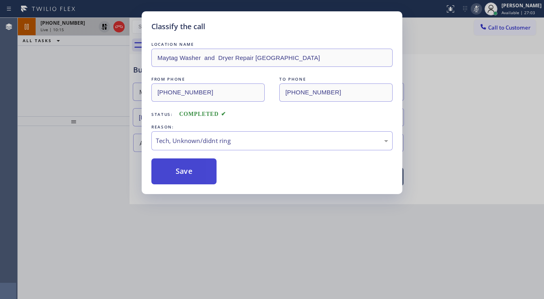
click at [192, 168] on button "Save" at bounding box center [183, 171] width 65 height 26
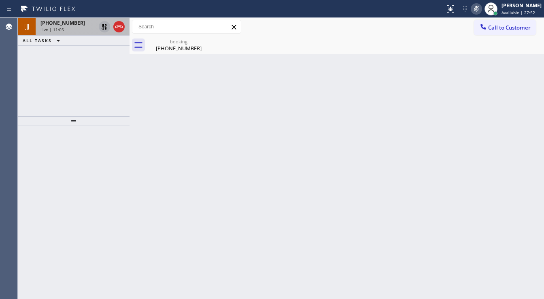
click at [33, 82] on div "[PHONE_NUMBER] Live | 11:05 ALL TASKS ALL TASKS ACTIVE TASKS TASKS IN WRAP UP" at bounding box center [74, 67] width 112 height 98
click at [0, 62] on div "Agent Desktop" at bounding box center [8, 158] width 17 height 281
click at [47, 27] on span "Live | 11:45" at bounding box center [52, 30] width 23 height 6
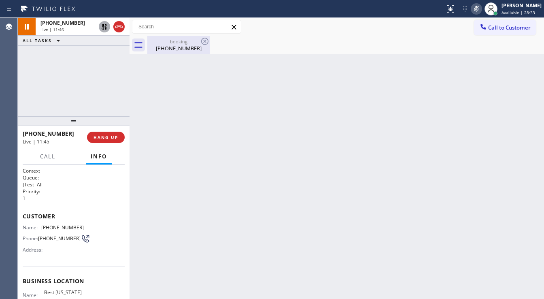
click at [174, 47] on div "[PHONE_NUMBER]" at bounding box center [178, 48] width 61 height 7
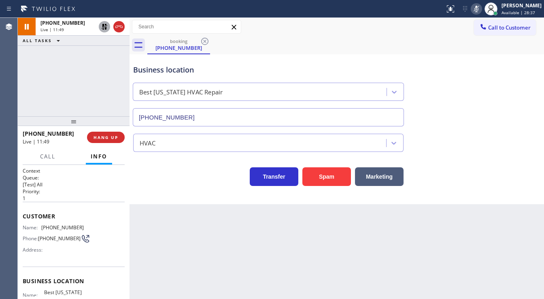
click at [5, 84] on div "Agent Desktop" at bounding box center [8, 158] width 17 height 281
click at [102, 29] on icon at bounding box center [105, 27] width 10 height 10
click at [482, 10] on icon at bounding box center [477, 9] width 10 height 10
drag, startPoint x: 469, startPoint y: 39, endPoint x: 235, endPoint y: 78, distance: 237.3
click at [469, 39] on div "booking [PHONE_NUMBER]" at bounding box center [345, 45] width 397 height 18
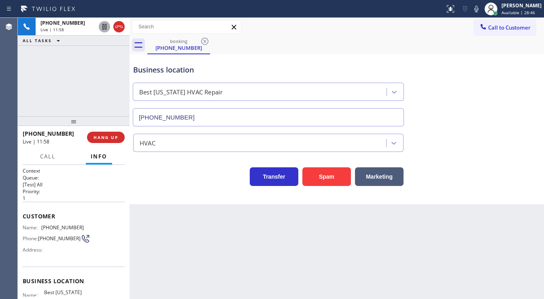
click at [80, 97] on div "[PHONE_NUMBER] Live | 11:58 ALL TASKS ALL TASKS ACTIVE TASKS TASKS IN WRAP UP" at bounding box center [74, 67] width 112 height 98
click at [36, 92] on div "[PHONE_NUMBER] Live | 12:00 ALL TASKS ALL TASKS ACTIVE TASKS TASKS IN WRAP UP" at bounding box center [74, 67] width 112 height 98
click at [413, 29] on div "Call to Customer Outbound call Location Electrician Service Team Your caller id…" at bounding box center [337, 27] width 415 height 14
click at [477, 9] on div at bounding box center [476, 9] width 11 height 10
click at [105, 27] on icon at bounding box center [104, 27] width 4 height 6
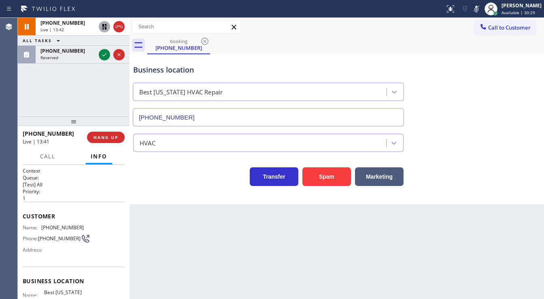
click at [43, 89] on div "[PHONE_NUMBER] Live | 13:42 ALL TASKS ALL TASKS ACTIVE TASKS TASKS IN WRAP UP […" at bounding box center [74, 67] width 112 height 98
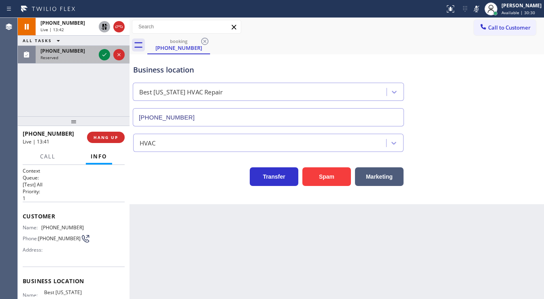
click at [84, 57] on div "Reserved" at bounding box center [68, 58] width 55 height 6
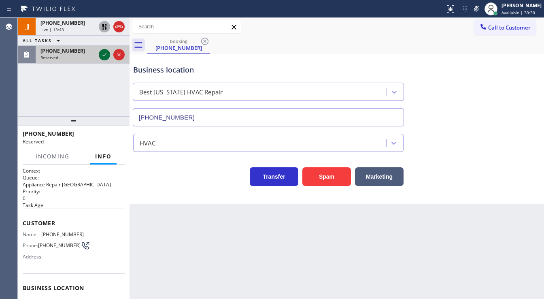
click at [100, 58] on icon at bounding box center [105, 55] width 10 height 10
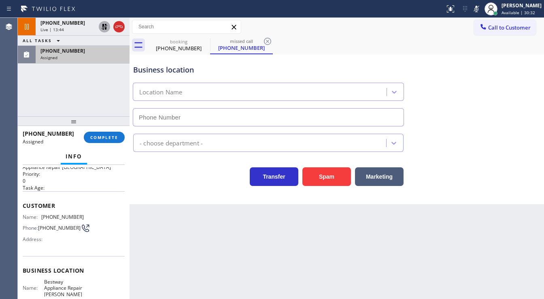
scroll to position [65, 0]
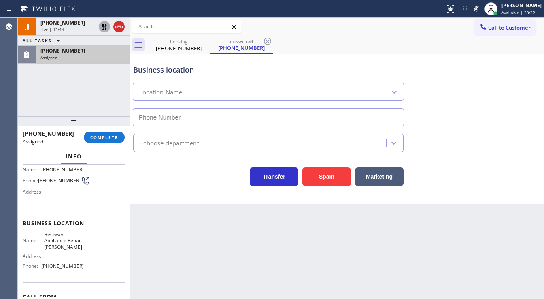
type input "[PHONE_NUMBER]"
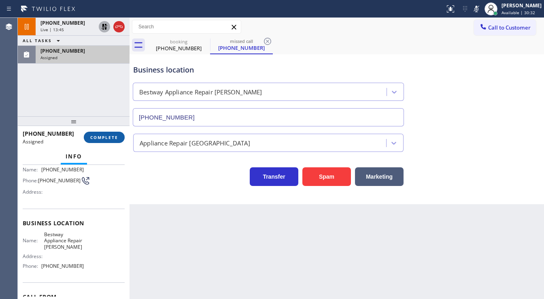
click at [96, 138] on span "COMPLETE" at bounding box center [104, 137] width 28 height 6
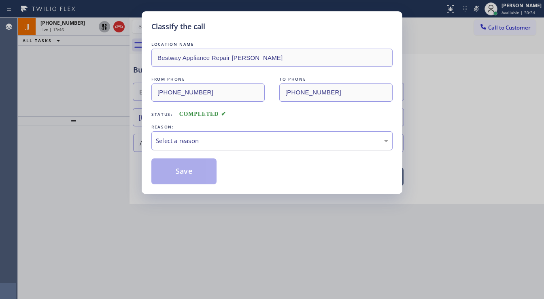
click at [197, 145] on div "Select a reason" at bounding box center [271, 140] width 241 height 19
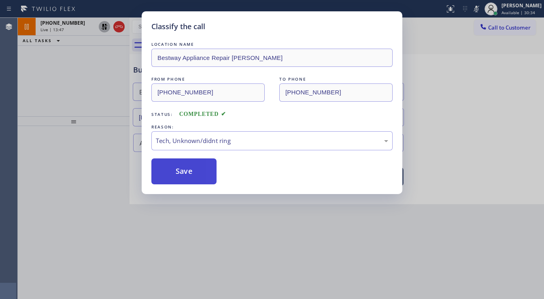
click at [188, 172] on button "Save" at bounding box center [183, 171] width 65 height 26
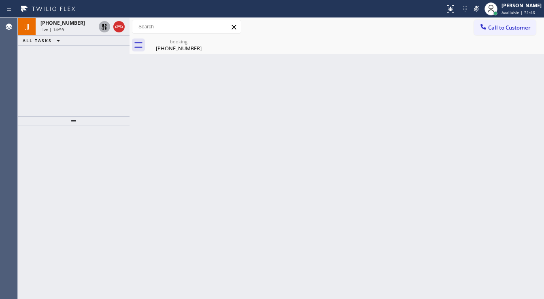
click at [480, 9] on icon at bounding box center [477, 9] width 10 height 10
click at [100, 28] on icon at bounding box center [105, 27] width 10 height 10
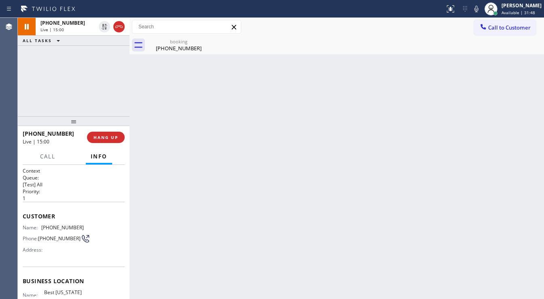
click at [96, 53] on div "[PHONE_NUMBER] Live | 15:00 ALL TASKS ALL TASKS ACTIVE TASKS TASKS IN WRAP UP" at bounding box center [74, 67] width 112 height 98
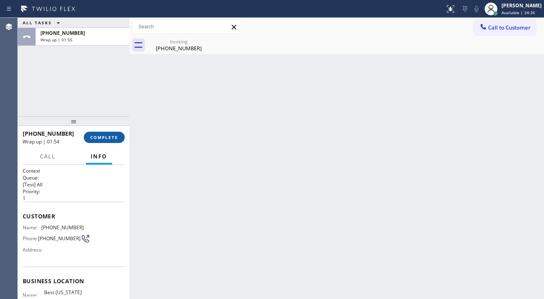
click at [110, 137] on span "COMPLETE" at bounding box center [104, 137] width 28 height 6
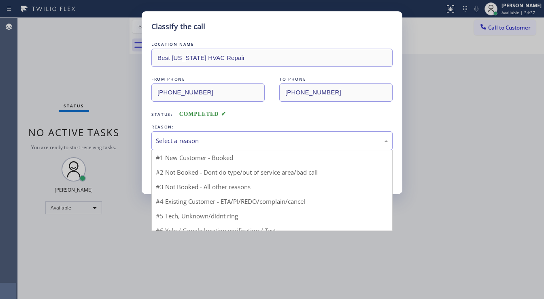
drag, startPoint x: 176, startPoint y: 139, endPoint x: 186, endPoint y: 151, distance: 16.1
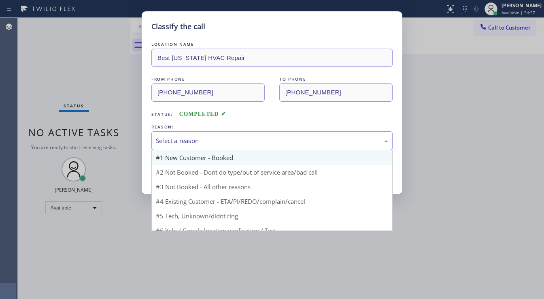
click at [177, 139] on div "Select a reason" at bounding box center [272, 140] width 232 height 9
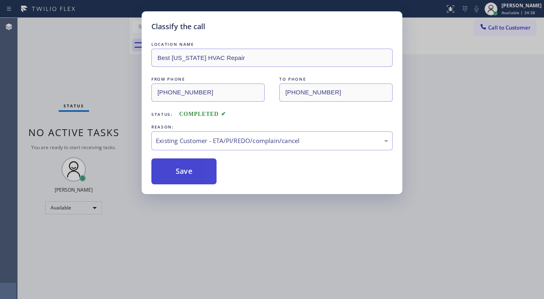
click at [187, 172] on button "Save" at bounding box center [183, 171] width 65 height 26
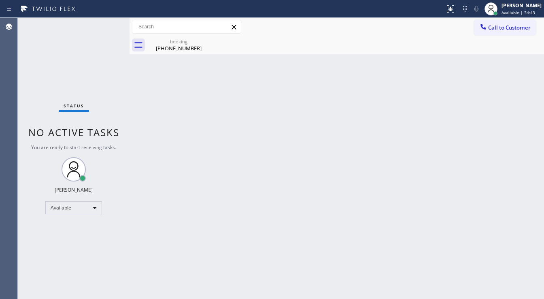
click at [59, 69] on div "Status No active tasks You are ready to start receiving tasks. [PERSON_NAME]" at bounding box center [74, 158] width 112 height 281
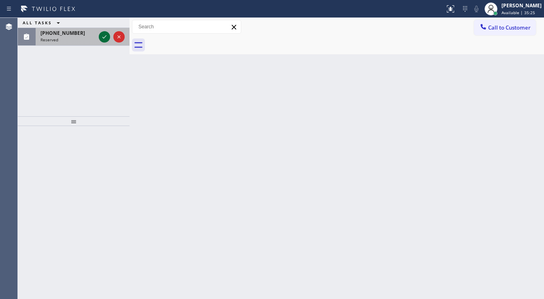
click at [104, 35] on icon at bounding box center [105, 37] width 10 height 10
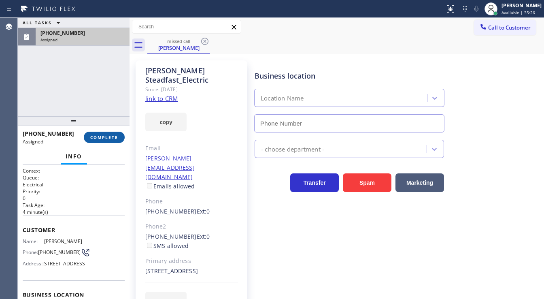
type input "[PHONE_NUMBER]"
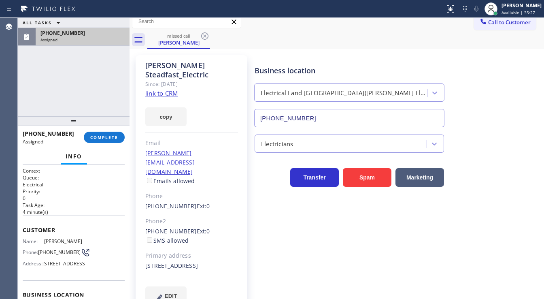
scroll to position [8, 0]
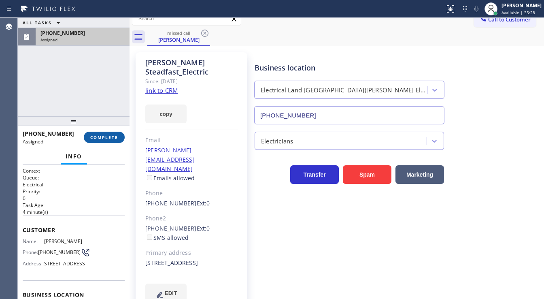
click at [119, 135] on button "COMPLETE" at bounding box center [104, 137] width 41 height 11
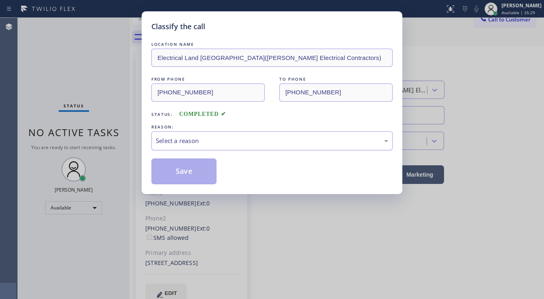
click at [191, 138] on div "Select a reason" at bounding box center [272, 140] width 232 height 9
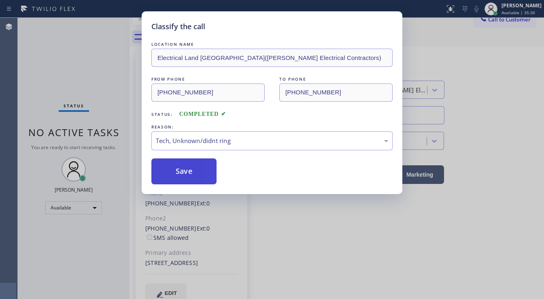
click at [189, 180] on button "Save" at bounding box center [183, 171] width 65 height 26
click at [190, 180] on button "Save" at bounding box center [183, 171] width 65 height 26
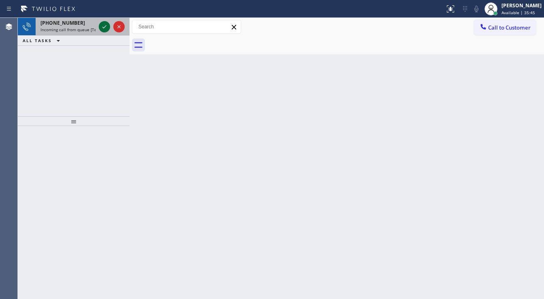
click at [99, 30] on div at bounding box center [104, 27] width 11 height 10
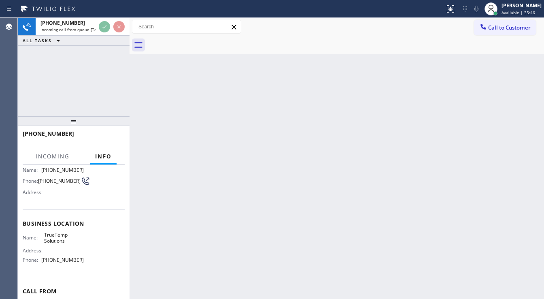
scroll to position [97, 0]
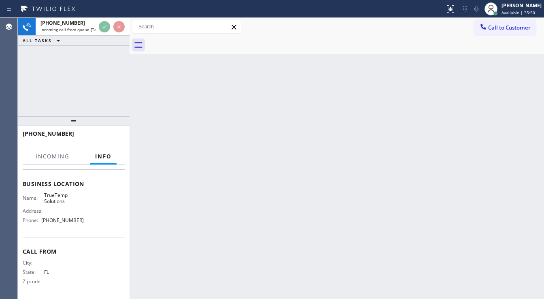
click at [26, 110] on div "[PHONE_NUMBER] Incoming call from queue [Test] All ALL TASKS ALL TASKS ACTIVE T…" at bounding box center [74, 158] width 112 height 281
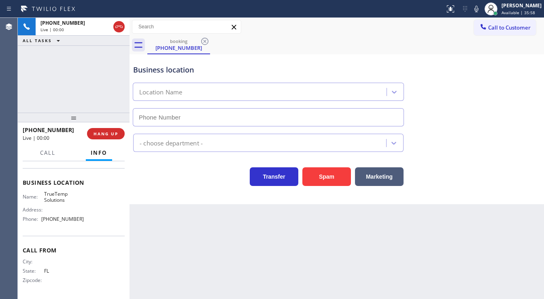
type input "[PHONE_NUMBER]"
click at [324, 186] on div "Business location TrueTemp Solutions [PHONE_NUMBER] HVAC Transfer Spam Marketing" at bounding box center [337, 129] width 415 height 150
click at [316, 182] on button "Spam" at bounding box center [327, 176] width 49 height 19
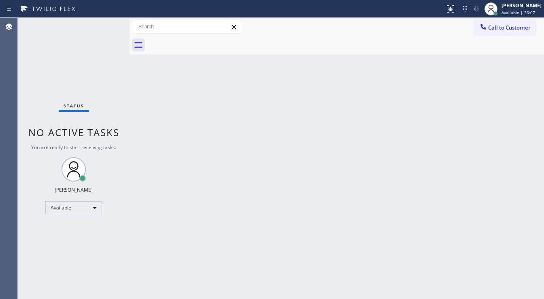
click at [42, 73] on div "Status No active tasks You are ready to start receiving tasks. [PERSON_NAME]" at bounding box center [74, 158] width 112 height 281
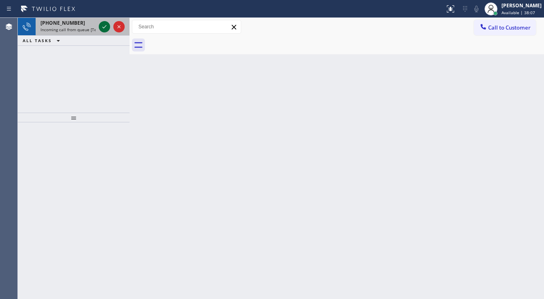
click at [109, 26] on icon at bounding box center [105, 27] width 10 height 10
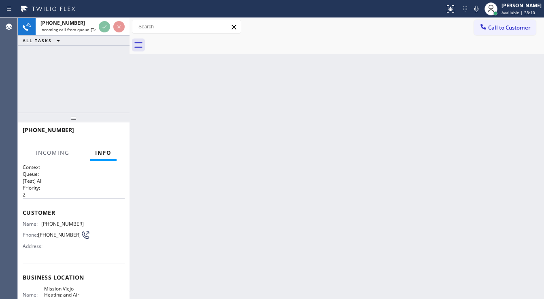
click at [241, 298] on div "Back to Dashboard Change Sender ID Customers Technicians Select a contact Outbo…" at bounding box center [337, 158] width 415 height 281
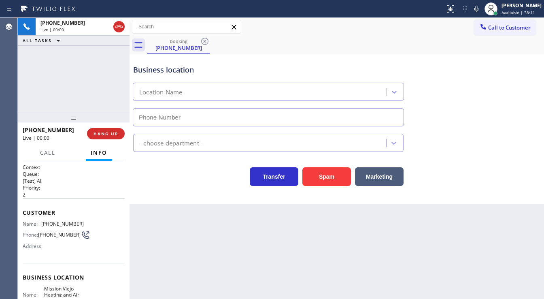
type input "[PHONE_NUMBER]"
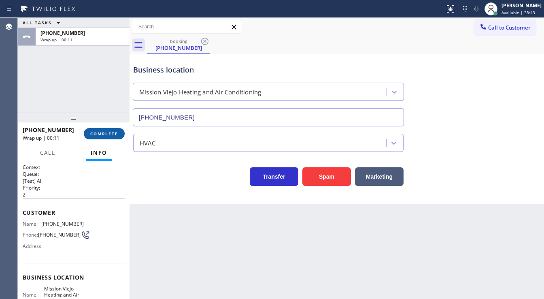
click at [103, 133] on span "COMPLETE" at bounding box center [104, 134] width 28 height 6
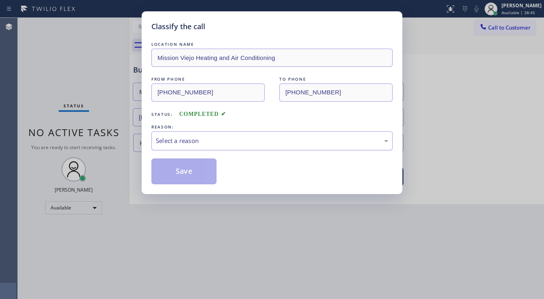
click at [212, 135] on div "Select a reason" at bounding box center [271, 140] width 241 height 19
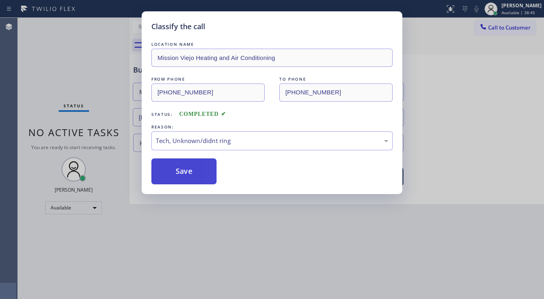
click at [190, 178] on button "Save" at bounding box center [183, 171] width 65 height 26
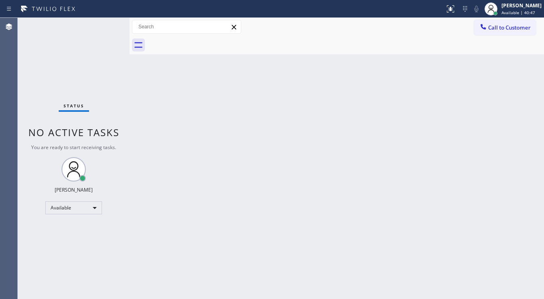
click at [28, 121] on div "Status No active tasks You are ready to start receiving tasks. [PERSON_NAME]" at bounding box center [74, 158] width 112 height 281
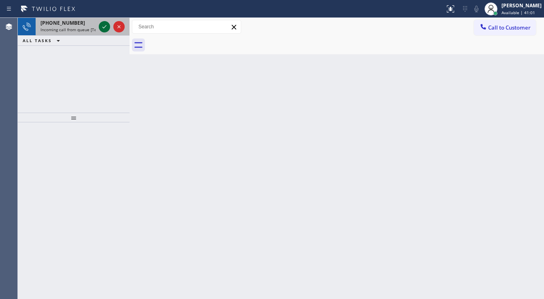
click at [108, 23] on icon at bounding box center [105, 27] width 10 height 10
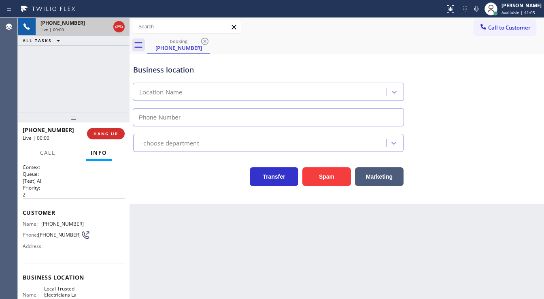
type input "[PHONE_NUMBER]"
click at [198, 183] on div "Transfer Spam Marketing" at bounding box center [269, 174] width 274 height 23
click at [72, 84] on div "[PHONE_NUMBER] Live | 01:41 ALL TASKS ALL TASKS ACTIVE TASKS TASKS IN WRAP UP" at bounding box center [74, 65] width 112 height 95
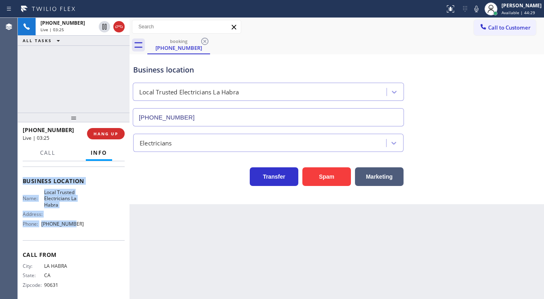
scroll to position [97, 0]
drag, startPoint x: 22, startPoint y: 215, endPoint x: 81, endPoint y: 229, distance: 60.3
click at [81, 229] on div "Context Queue: [Test] All Priority: 2 Customer Name: (562) 665-6499 Phone: (562…" at bounding box center [74, 230] width 112 height 138
copy div "Customer Name: (562) 665-6499 Phone: (562) 665-6499 Address: Business location …"
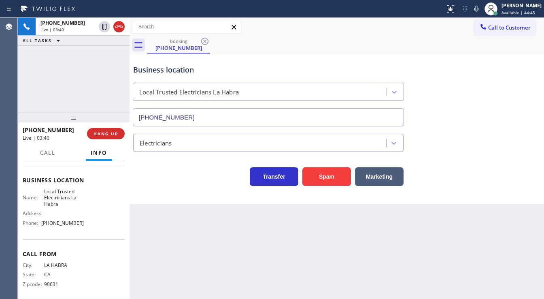
click at [36, 87] on div "+15626656499 Live | 03:40 ALL TASKS ALL TASKS ACTIVE TASKS TASKS IN WRAP UP" at bounding box center [74, 65] width 112 height 95
click at [53, 95] on div "+15626656499 Live | 03:52 ALL TASKS ALL TASKS ACTIVE TASKS TASKS IN WRAP UP" at bounding box center [74, 65] width 112 height 95
click at [35, 86] on div "+15626656499 Live | 04:56 ALL TASKS ALL TASKS ACTIVE TASKS TASKS IN WRAP UP (65…" at bounding box center [74, 65] width 112 height 95
click at [478, 11] on icon at bounding box center [477, 9] width 10 height 10
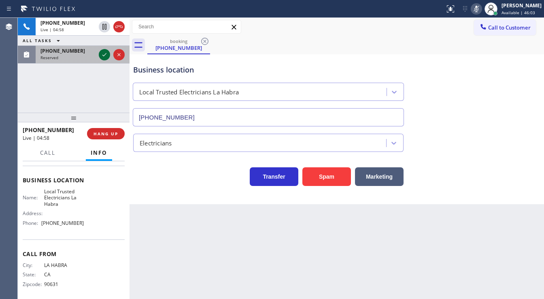
click at [104, 55] on icon at bounding box center [104, 54] width 4 height 3
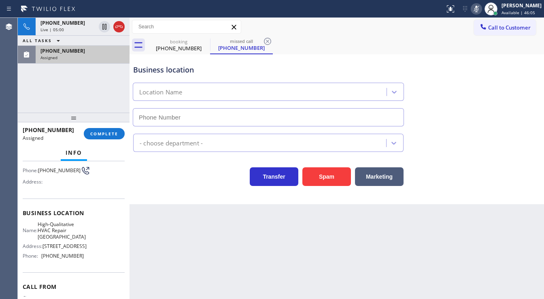
type input "(650) 645-9279"
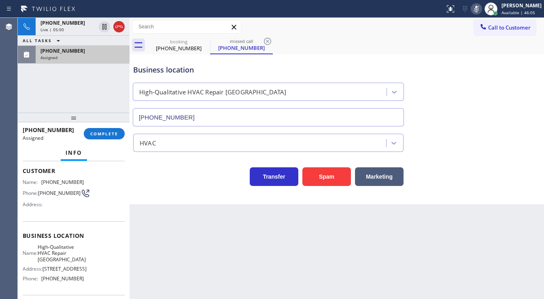
scroll to position [39, 0]
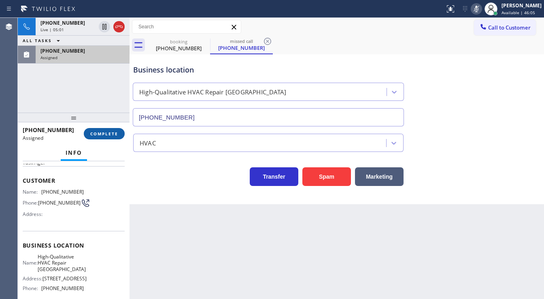
click at [109, 134] on span "COMPLETE" at bounding box center [104, 134] width 28 height 6
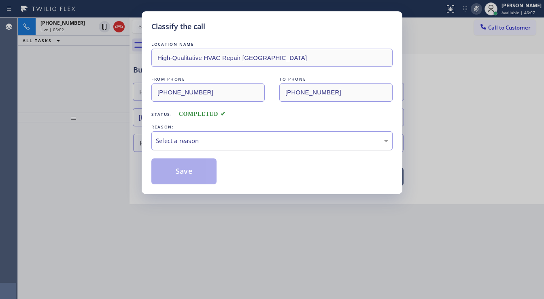
drag, startPoint x: 196, startPoint y: 138, endPoint x: 195, endPoint y: 148, distance: 9.7
click at [196, 138] on div "Select a reason" at bounding box center [272, 140] width 232 height 9
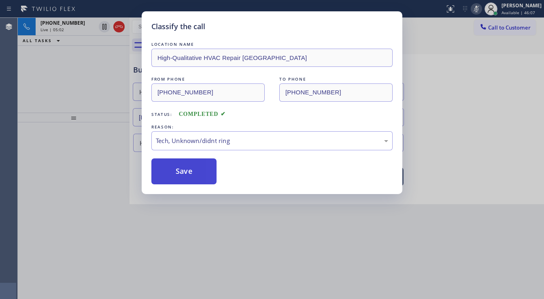
click at [185, 175] on button "Save" at bounding box center [183, 171] width 65 height 26
drag, startPoint x: 128, startPoint y: 135, endPoint x: 133, endPoint y: 51, distance: 84.4
click at [128, 128] on div "Classify the call LOCATION NAME High-Qualitative HVAC Repair San Mateo FROM PHO…" at bounding box center [272, 149] width 544 height 299
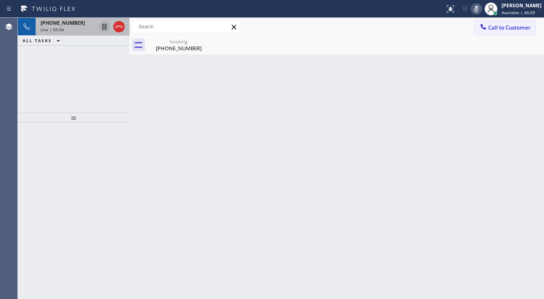
click at [105, 28] on icon at bounding box center [105, 27] width 10 height 10
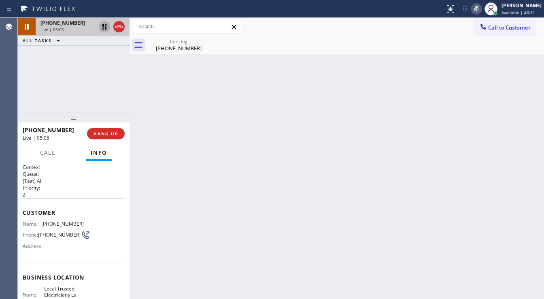
click at [38, 70] on div "+15626656499 Live | 05:06 ALL TASKS ALL TASKS ACTIVE TASKS TASKS IN WRAP UP" at bounding box center [74, 65] width 112 height 95
click at [104, 28] on icon at bounding box center [105, 27] width 10 height 10
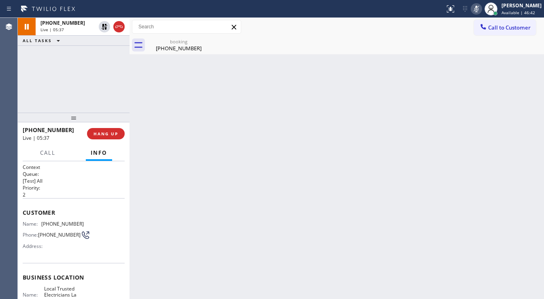
click at [482, 11] on icon at bounding box center [477, 9] width 10 height 10
click at [94, 92] on div "+15626656499 Live | 05:38 ALL TASKS ALL TASKS ACTIVE TASKS TASKS IN WRAP UP" at bounding box center [74, 65] width 112 height 95
click at [46, 87] on div "+15626656499 Live | 05:40 ALL TASKS ALL TASKS ACTIVE TASKS TASKS IN WRAP UP" at bounding box center [74, 65] width 112 height 95
click at [64, 81] on div "+15626656499 Live | 05:46 ALL TASKS ALL TASKS ACTIVE TASKS TASKS IN WRAP UP" at bounding box center [74, 65] width 112 height 95
click at [52, 94] on div "+15626656499 Live | 06:02 ALL TASKS ALL TASKS ACTIVE TASKS TASKS IN WRAP UP" at bounding box center [74, 65] width 112 height 95
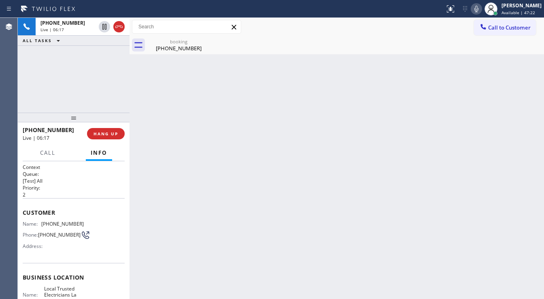
click at [83, 88] on div "+15626656499 Live | 06:17 ALL TASKS ALL TASKS ACTIVE TASKS TASKS IN WRAP UP" at bounding box center [74, 65] width 112 height 95
click at [166, 52] on div "booking (562) 665-6499" at bounding box center [178, 45] width 61 height 18
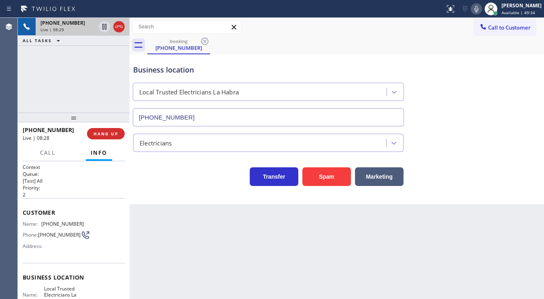
click at [73, 28] on div "Live | 08:29" at bounding box center [68, 30] width 55 height 6
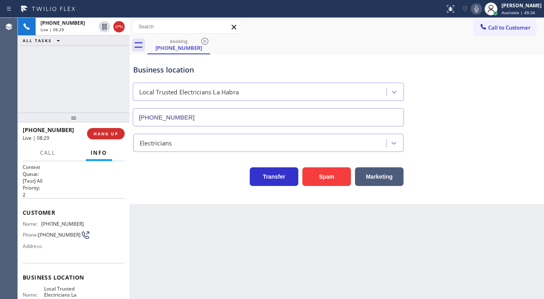
click at [68, 62] on div "+15626656499 Live | 08:29 ALL TASKS ALL TASKS ACTIVE TASKS TASKS IN WRAP UP" at bounding box center [74, 65] width 112 height 95
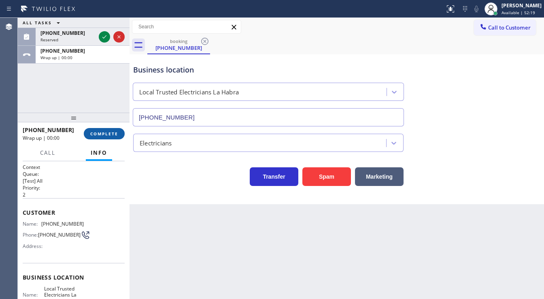
click at [115, 136] on span "COMPLETE" at bounding box center [104, 134] width 28 height 6
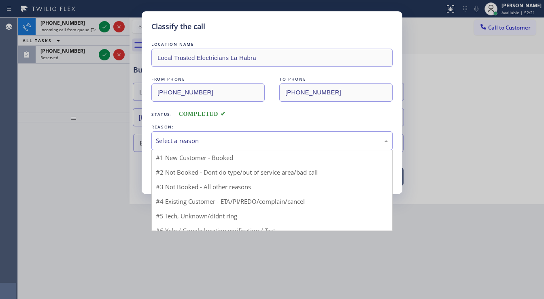
click at [156, 144] on div "Select a reason" at bounding box center [271, 140] width 241 height 19
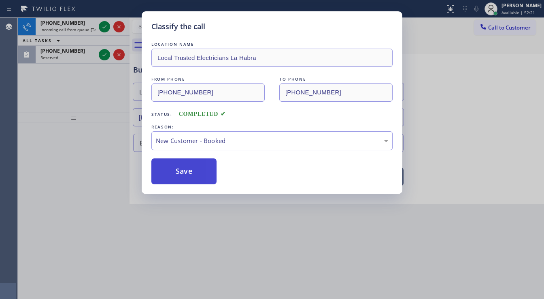
click at [173, 167] on button "Save" at bounding box center [183, 171] width 65 height 26
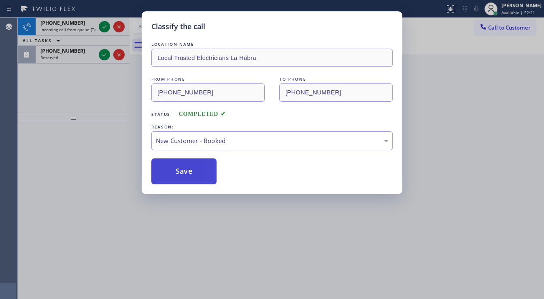
click at [173, 167] on button "Save" at bounding box center [183, 171] width 65 height 26
drag, startPoint x: 62, startPoint y: 104, endPoint x: 81, endPoint y: 57, distance: 50.7
click at [62, 104] on div "Classify the call LOCATION NAME Local Trusted Electricians La Habra FROM PHONE …" at bounding box center [272, 149] width 544 height 299
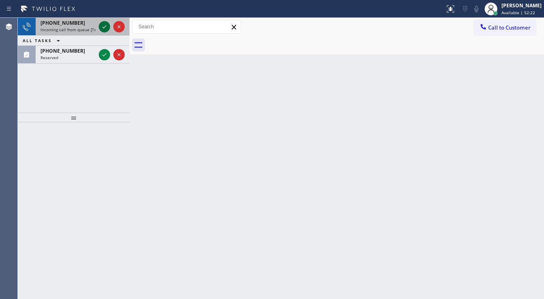
click at [102, 29] on icon at bounding box center [105, 27] width 10 height 10
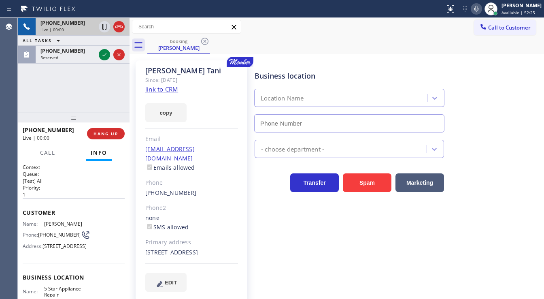
type input "[PHONE_NUMBER]"
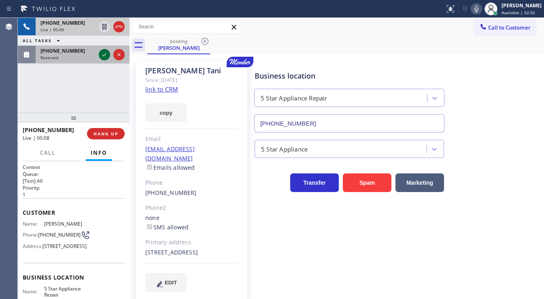
click at [105, 51] on icon at bounding box center [105, 55] width 10 height 10
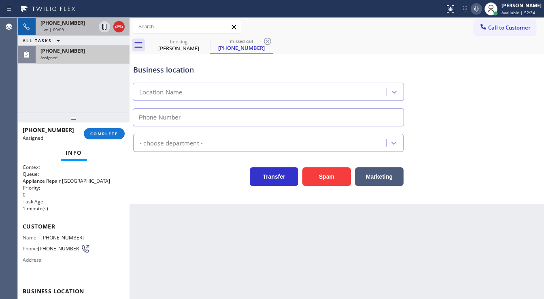
scroll to position [65, 0]
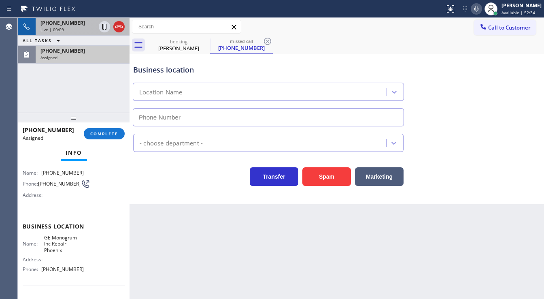
type input "(602) 755-6398"
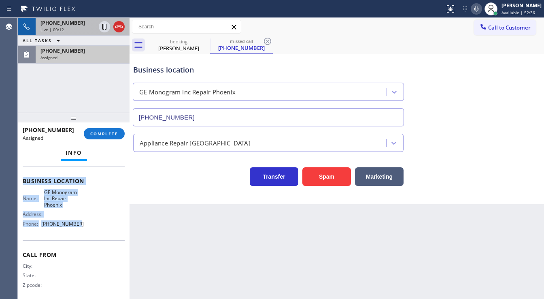
scroll to position [115, 0]
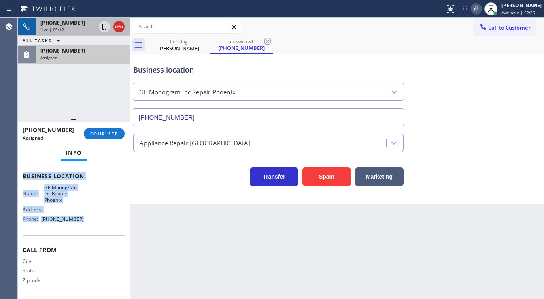
drag, startPoint x: 23, startPoint y: 190, endPoint x: 96, endPoint y: 205, distance: 74.9
click at [84, 228] on div "Context Queue: Appliance Repair High End Priority: 0 Task Age: 1 minute(s) Cust…" at bounding box center [74, 173] width 102 height 248
copy div "Customer Name: (480) 772-0017 Phone: (480) 772-0017 Address: Business location …"
click at [101, 132] on span "COMPLETE" at bounding box center [104, 134] width 28 height 6
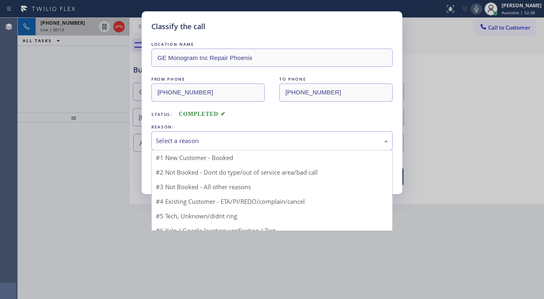
click at [189, 140] on div "Select a reason" at bounding box center [272, 140] width 232 height 9
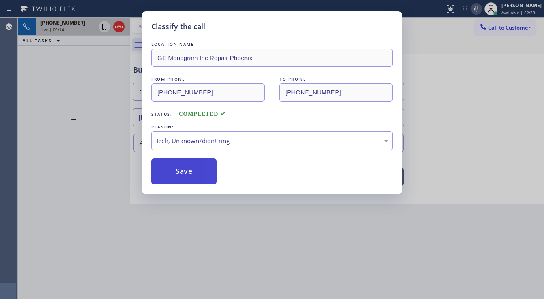
click at [186, 174] on button "Save" at bounding box center [183, 171] width 65 height 26
type input "[PHONE_NUMBER]"
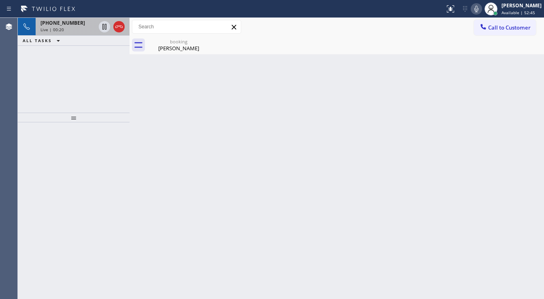
click at [38, 75] on div "+13103392400 Live | 00:20 ALL TASKS ALL TASKS ACTIVE TASKS TASKS IN WRAP UP" at bounding box center [74, 65] width 112 height 95
click at [68, 30] on div "Live | 00:24" at bounding box center [68, 30] width 55 height 6
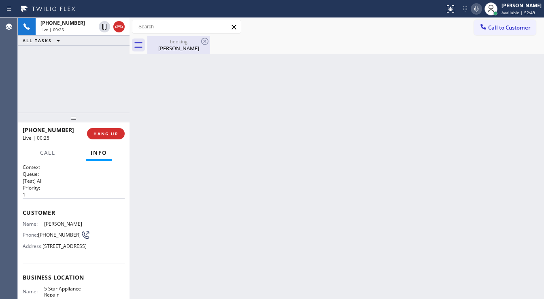
click at [182, 48] on div "Jane Tani" at bounding box center [178, 48] width 61 height 7
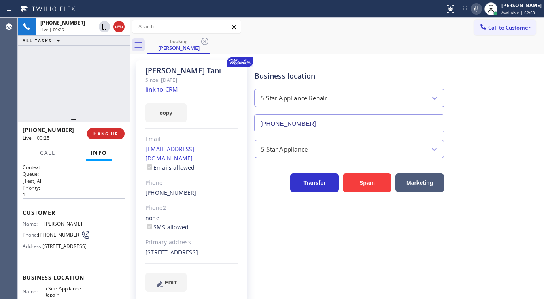
click at [169, 88] on link "link to CRM" at bounding box center [161, 89] width 33 height 8
click at [315, 50] on div "booking Jane Tani" at bounding box center [345, 45] width 397 height 18
click at [482, 10] on icon at bounding box center [477, 9] width 10 height 10
click at [104, 25] on icon at bounding box center [105, 27] width 10 height 10
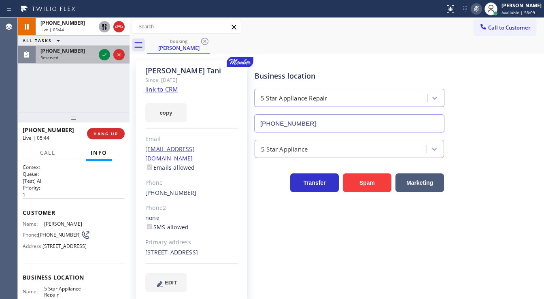
drag, startPoint x: 36, startPoint y: 95, endPoint x: 102, endPoint y: 62, distance: 73.4
click at [36, 94] on div "+13103392400 Live | 05:44 ALL TASKS ALL TASKS ACTIVE TASKS TASKS IN WRAP UP (95…" at bounding box center [74, 65] width 112 height 95
click at [101, 58] on icon at bounding box center [105, 55] width 10 height 10
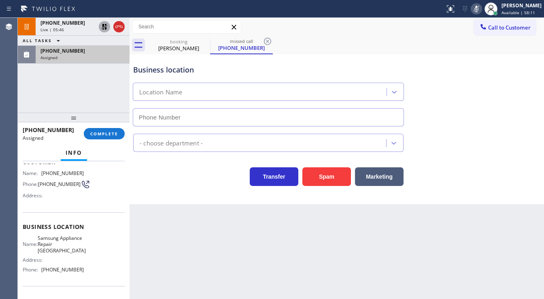
scroll to position [65, 0]
type input "(361) 202-9945"
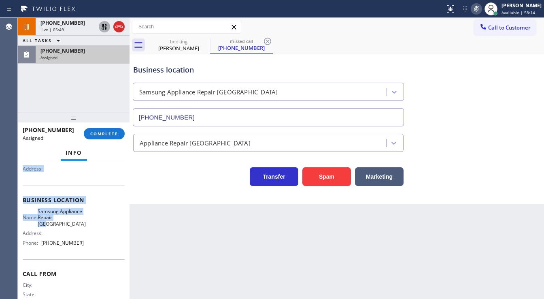
scroll to position [97, 0]
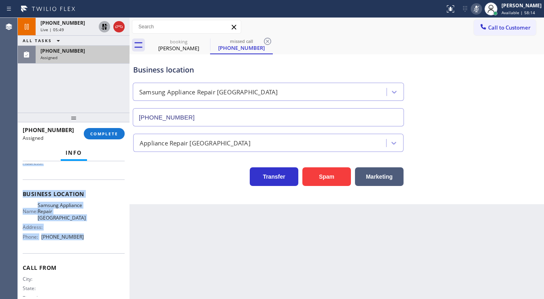
drag, startPoint x: 22, startPoint y: 190, endPoint x: 98, endPoint y: 245, distance: 94.5
click at [98, 245] on div "Context Queue: Appliance Repair High End Priority: 0 Task Age: 1 minute(s) Cust…" at bounding box center [74, 230] width 112 height 138
copy div "Customer Name: (956) 810-0366 Phone: (956) 810-0366 Address: Business location …"
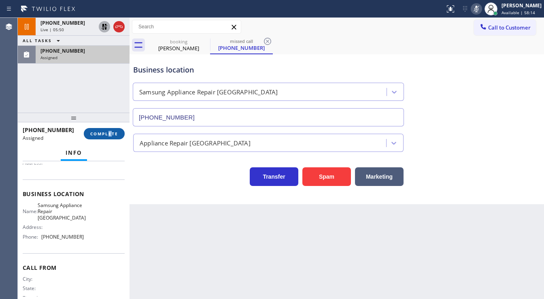
drag, startPoint x: 110, startPoint y: 126, endPoint x: 107, endPoint y: 130, distance: 4.6
click at [107, 130] on div "(956) 810-0366 Assigned COMPLETE" at bounding box center [74, 133] width 102 height 21
click at [107, 130] on button "COMPLETE" at bounding box center [104, 133] width 41 height 11
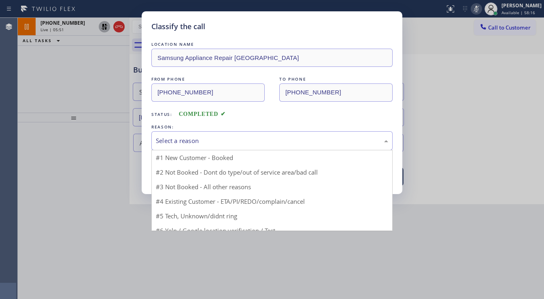
click at [202, 139] on div "Select a reason" at bounding box center [272, 140] width 232 height 9
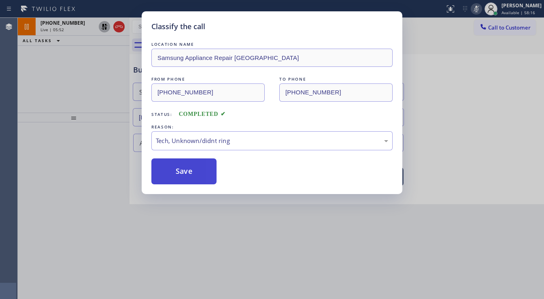
click at [188, 173] on button "Save" at bounding box center [183, 171] width 65 height 26
type input "[PHONE_NUMBER]"
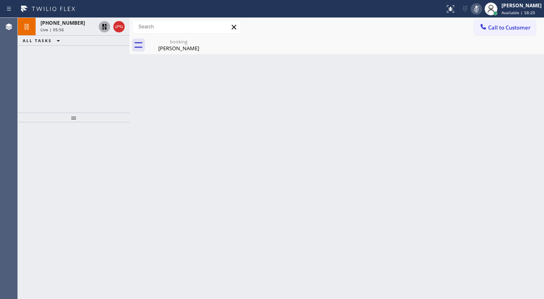
click at [61, 90] on div "+13103392400 Live | 05:56 ALL TASKS ALL TASKS ACTIVE TASKS TASKS IN WRAP UP" at bounding box center [74, 65] width 112 height 95
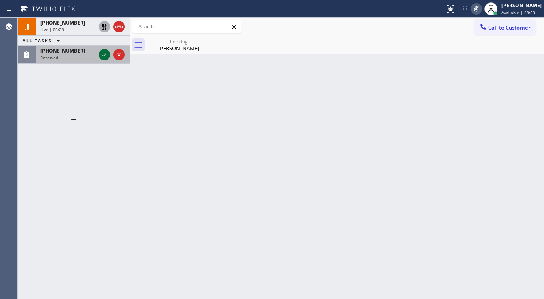
click at [104, 53] on icon at bounding box center [105, 55] width 10 height 10
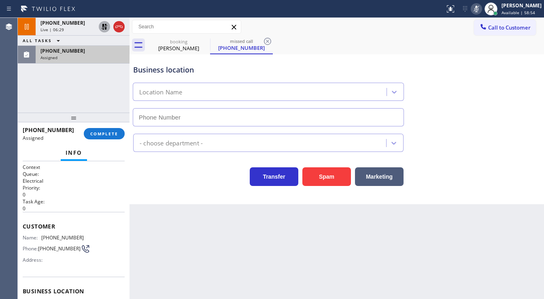
type input "(949) 732-1272"
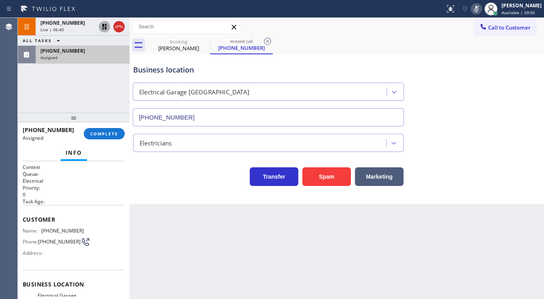
click at [38, 107] on div "+13103392400 Live | 06:40 ALL TASKS ALL TASKS ACTIVE TASKS TASKS IN WRAP UP (20…" at bounding box center [74, 65] width 112 height 95
click at [116, 134] on span "COMPLETE" at bounding box center [104, 134] width 28 height 6
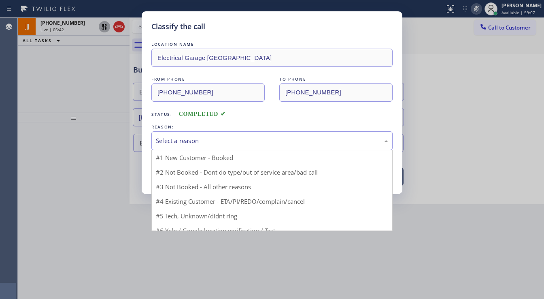
click at [194, 141] on div "Select a reason" at bounding box center [272, 140] width 232 height 9
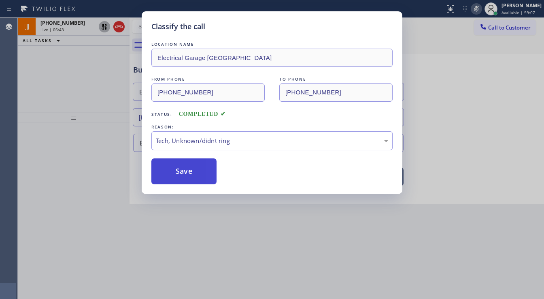
click at [186, 176] on button "Save" at bounding box center [183, 171] width 65 height 26
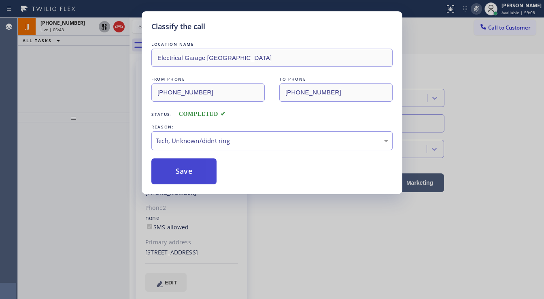
click at [186, 176] on button "Save" at bounding box center [183, 171] width 65 height 26
click at [43, 82] on div "Classify the call LOCATION NAME Electrical Garage Mission Viejo FROM PHONE (209…" at bounding box center [272, 149] width 544 height 299
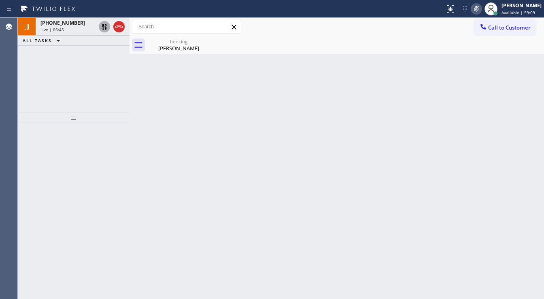
click at [481, 11] on icon at bounding box center [477, 9] width 10 height 10
click at [101, 27] on icon at bounding box center [105, 27] width 10 height 10
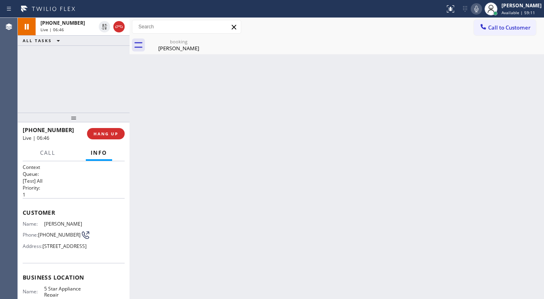
click at [98, 68] on div "+13103392400 Live | 06:46 ALL TASKS ALL TASKS ACTIVE TASKS TASKS IN WRAP UP" at bounding box center [74, 65] width 112 height 95
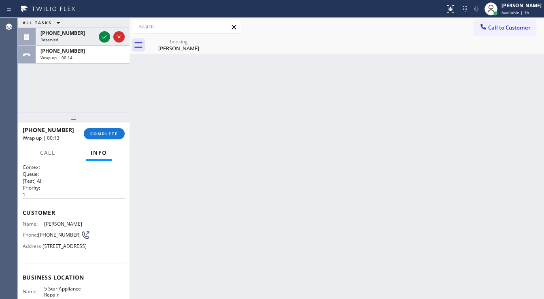
drag, startPoint x: 164, startPoint y: 27, endPoint x: 60, endPoint y: 84, distance: 119.3
click at [165, 27] on input "text" at bounding box center [186, 26] width 109 height 13
drag, startPoint x: 58, startPoint y: 94, endPoint x: 102, endPoint y: 114, distance: 48.4
click at [64, 94] on div "ALL TASKS ALL TASKS ACTIVE TASKS TASKS IN WRAP UP (385) 338-6174 Reserved +1310…" at bounding box center [74, 65] width 112 height 95
click at [96, 134] on span "COMPLETE" at bounding box center [104, 134] width 28 height 6
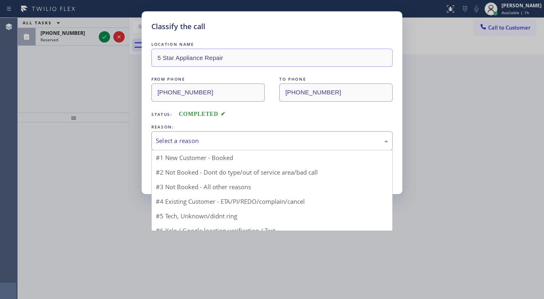
drag, startPoint x: 169, startPoint y: 137, endPoint x: 173, endPoint y: 146, distance: 9.8
click at [169, 137] on div "Select a reason" at bounding box center [272, 140] width 232 height 9
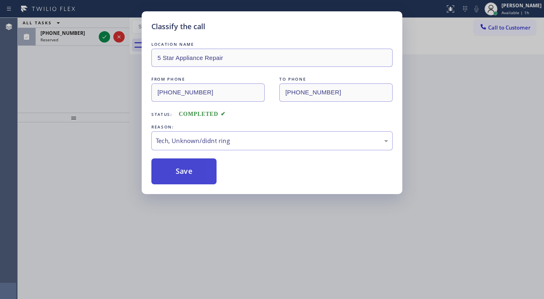
click at [175, 170] on button "Save" at bounding box center [183, 171] width 65 height 26
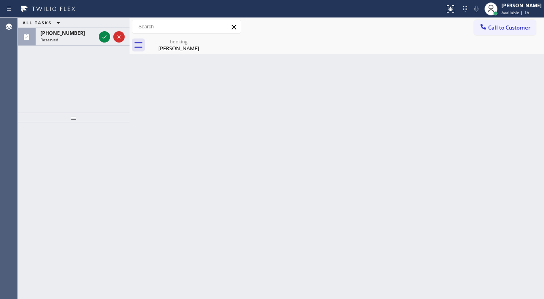
drag, startPoint x: 52, startPoint y: 64, endPoint x: 78, endPoint y: 50, distance: 28.8
click at [52, 63] on div "ALL TASKS ALL TASKS ACTIVE TASKS TASKS IN WRAP UP (385) 338-6174 Reserved" at bounding box center [74, 65] width 112 height 95
click at [74, 38] on div "Reserved" at bounding box center [68, 40] width 55 height 6
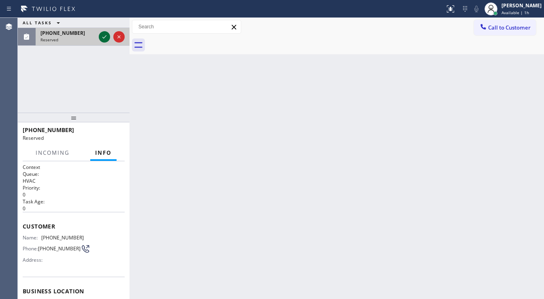
click at [100, 36] on icon at bounding box center [105, 37] width 10 height 10
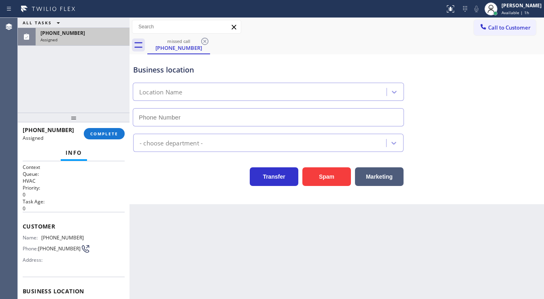
scroll to position [65, 0]
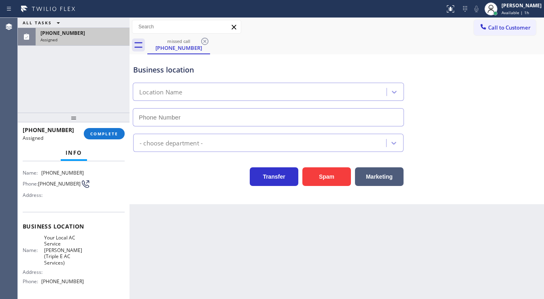
type input "(424) 293-7614"
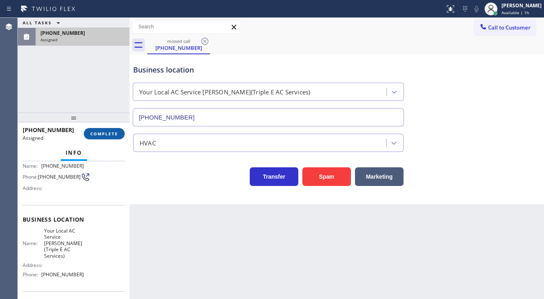
click at [102, 129] on button "COMPLETE" at bounding box center [104, 133] width 41 height 11
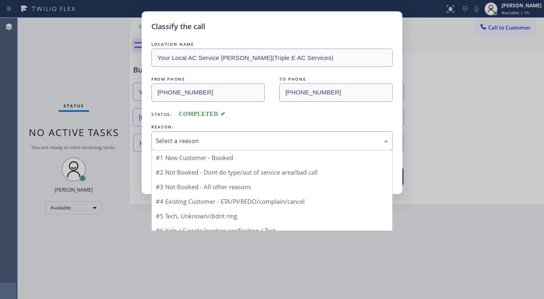
click at [211, 143] on div "Select a reason" at bounding box center [272, 140] width 232 height 9
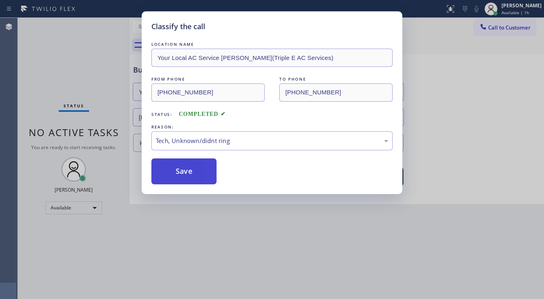
click at [186, 168] on button "Save" at bounding box center [183, 171] width 65 height 26
click at [186, 171] on button "Save" at bounding box center [183, 171] width 65 height 26
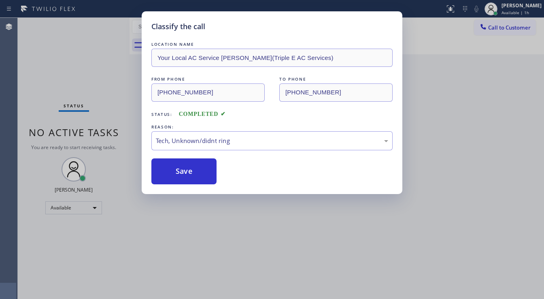
drag, startPoint x: 186, startPoint y: 171, endPoint x: 256, endPoint y: 160, distance: 70.4
click at [186, 171] on button "Save" at bounding box center [183, 171] width 65 height 26
click at [467, 126] on div "Classify the call LOCATION NAME Your Local AC Service Carson(Triple E AC Servic…" at bounding box center [272, 149] width 544 height 299
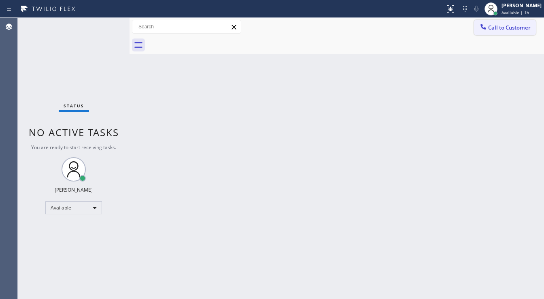
click at [490, 29] on span "Call to Customer" at bounding box center [509, 27] width 43 height 7
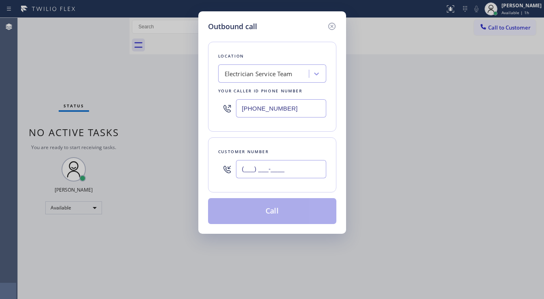
click at [304, 170] on input "(___) ___-____" at bounding box center [281, 169] width 90 height 18
paste input "480) 772-0017"
type input "(480) 772-0017"
click at [297, 107] on input "[PHONE_NUMBER]" at bounding box center [281, 108] width 90 height 18
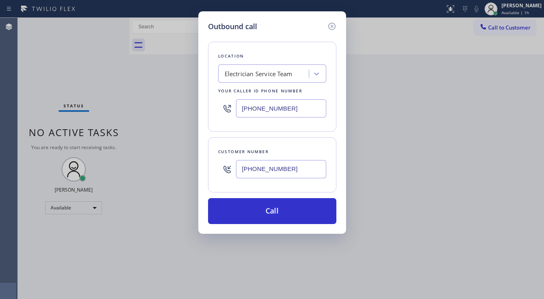
paste input "602) 755-6398"
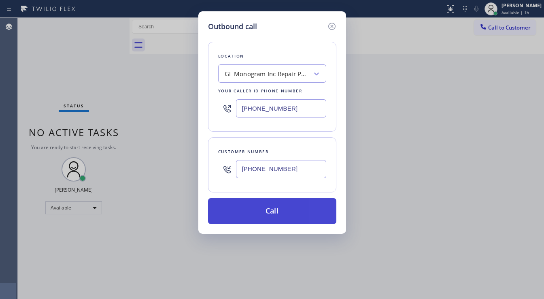
type input "(602) 755-6398"
click at [278, 210] on button "Call" at bounding box center [272, 211] width 128 height 26
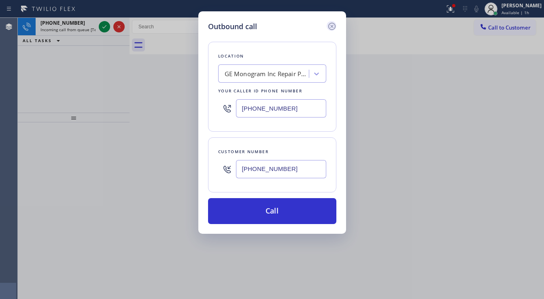
click at [331, 28] on icon at bounding box center [332, 26] width 10 height 10
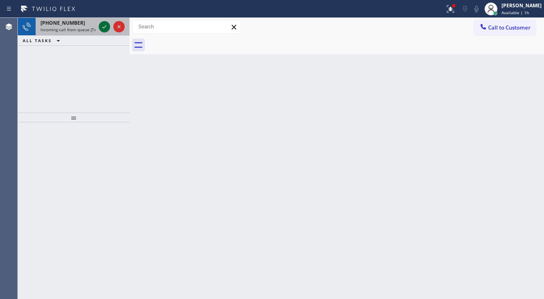
click at [96, 24] on div "+12679680249 Incoming call from queue [Test] All" at bounding box center [67, 27] width 62 height 18
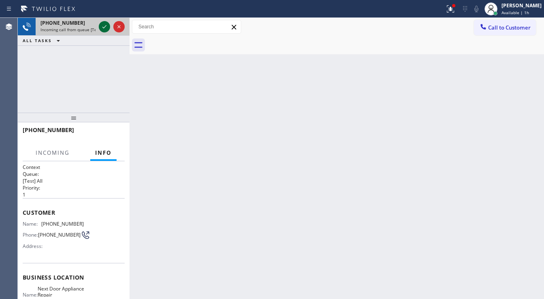
click at [100, 26] on icon at bounding box center [105, 27] width 10 height 10
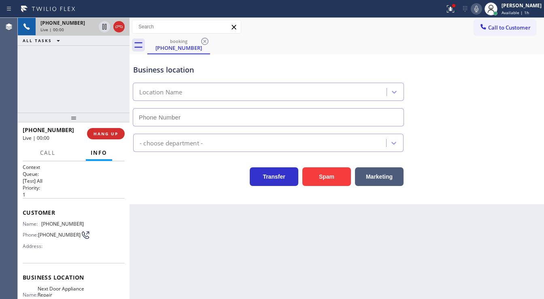
type input "(609) 710-8354"
click at [43, 88] on div "+12679680249 Live | 00:00 ALL TASKS ALL TASKS ACTIVE TASKS TASKS IN WRAP UP" at bounding box center [74, 65] width 112 height 95
drag, startPoint x: 44, startPoint y: 175, endPoint x: 41, endPoint y: 215, distance: 39.8
click at [44, 175] on h2 "Queue:" at bounding box center [74, 174] width 102 height 7
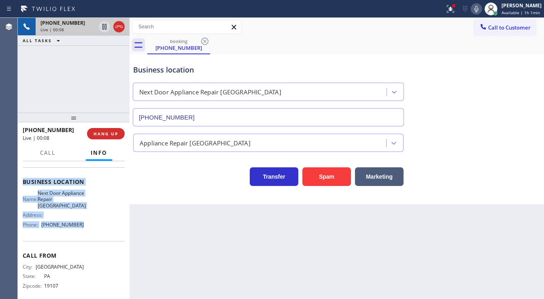
scroll to position [97, 0]
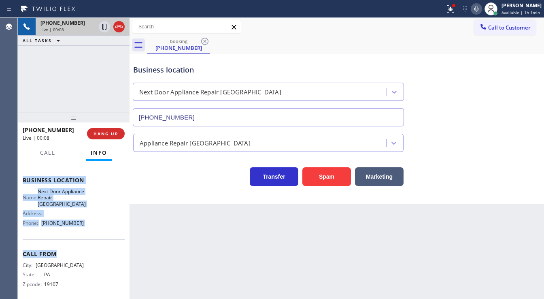
drag, startPoint x: 19, startPoint y: 209, endPoint x: 94, endPoint y: 239, distance: 80.1
click at [94, 239] on div "Context Queue: [Test] All Priority: 1 Customer Name: (267) 968-0249 Phone: (267…" at bounding box center [74, 230] width 112 height 138
copy div "Customer Name: (267) 968-0249 Phone: (267) 968-0249 Address: Business location …"
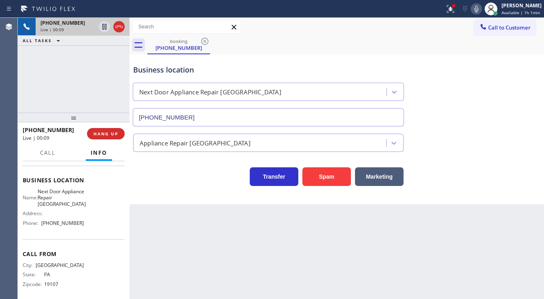
click at [84, 85] on div "+12679680249 Live | 00:09 ALL TASKS ALL TASKS ACTIVE TASKS TASKS IN WRAP UP" at bounding box center [74, 65] width 112 height 95
click at [45, 94] on div "+12679680249 Live | 00:37 ALL TASKS ALL TASKS ACTIVE TASKS TASKS IN WRAP UP" at bounding box center [74, 65] width 112 height 95
click at [102, 79] on div "+12679680249 Live | 01:26 ALL TASKS ALL TASKS ACTIVE TASKS TASKS IN WRAP UP" at bounding box center [74, 65] width 112 height 95
click at [453, 8] on icon at bounding box center [451, 9] width 10 height 10
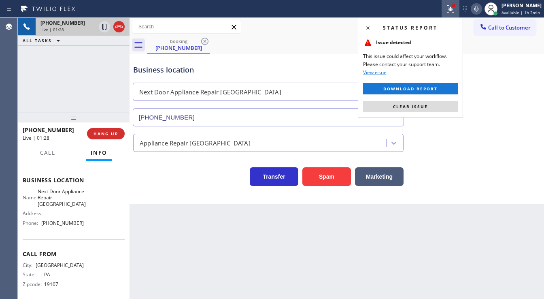
click at [423, 110] on button "Clear issue" at bounding box center [410, 106] width 95 height 11
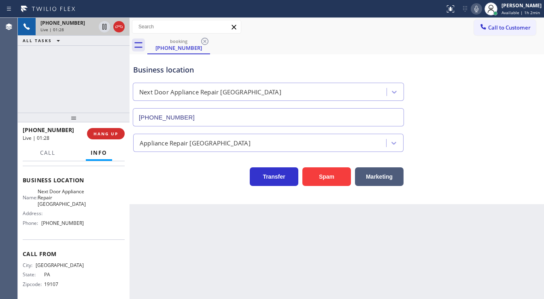
click at [430, 124] on div "Business location Next Door Appliance Repair Trenton (609) 710-8354" at bounding box center [337, 89] width 411 height 73
click at [446, 112] on div "Business location Next Door Appliance Repair Trenton (609) 710-8354" at bounding box center [337, 89] width 411 height 73
click at [480, 11] on icon at bounding box center [477, 9] width 10 height 10
click at [105, 28] on icon at bounding box center [104, 27] width 4 height 6
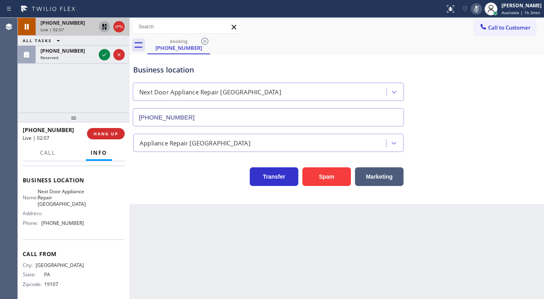
click at [103, 28] on icon at bounding box center [105, 27] width 10 height 10
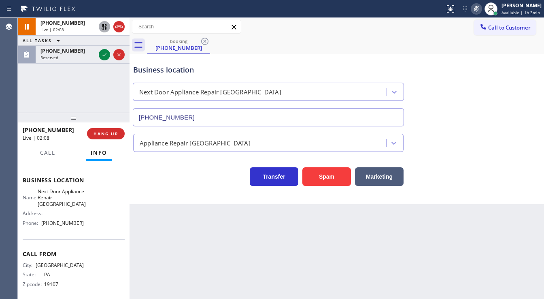
click at [480, 8] on icon at bounding box center [477, 9] width 10 height 10
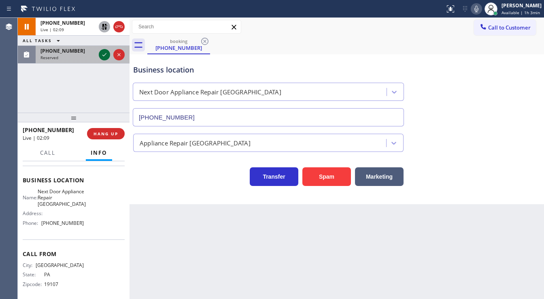
click at [103, 58] on icon at bounding box center [105, 55] width 10 height 10
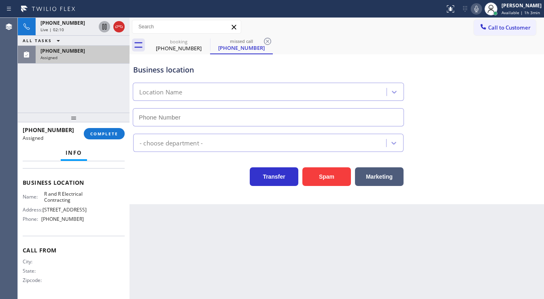
scroll to position [104, 0]
type input "(640) 227-4380"
click at [100, 136] on span "COMPLETE" at bounding box center [104, 134] width 28 height 6
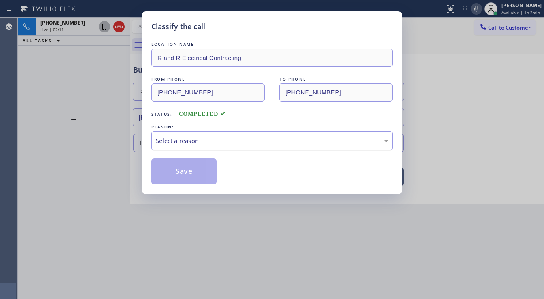
drag, startPoint x: 176, startPoint y: 140, endPoint x: 179, endPoint y: 145, distance: 6.2
click at [177, 140] on div "Select a reason" at bounding box center [272, 140] width 232 height 9
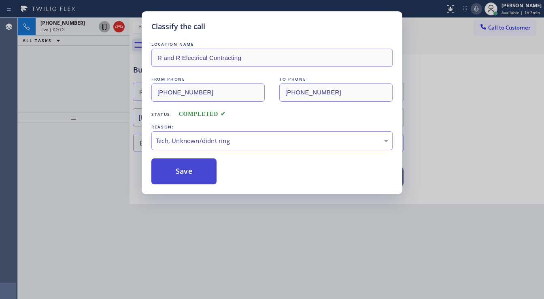
click at [184, 168] on button "Save" at bounding box center [183, 171] width 65 height 26
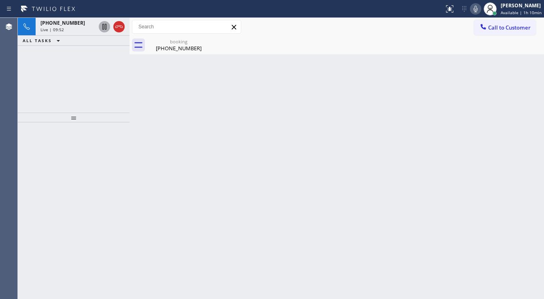
click at [317, 33] on div "Call to Customer Outbound call Location GE Monogram Inc Repair Phoenix Your cal…" at bounding box center [337, 27] width 415 height 14
click at [312, 32] on div "Call to Customer Outbound call Location GE Monogram Inc Repair Phoenix Your cal…" at bounding box center [337, 27] width 415 height 14
click at [476, 10] on icon at bounding box center [476, 9] width 10 height 10
click at [106, 28] on icon at bounding box center [104, 27] width 4 height 6
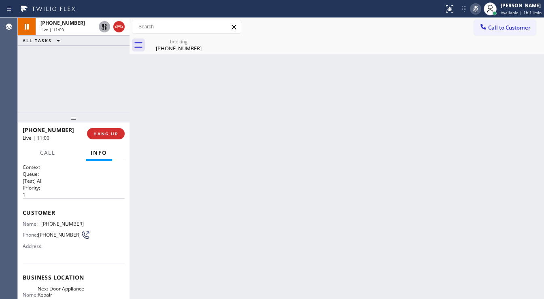
click at [478, 6] on icon at bounding box center [476, 9] width 4 height 6
drag, startPoint x: 102, startPoint y: 26, endPoint x: 102, endPoint y: 36, distance: 10.9
click at [102, 28] on icon at bounding box center [105, 27] width 6 height 6
click at [103, 59] on div "+12679680249 Live | 11:01 ALL TASKS ALL TASKS ACTIVE TASKS TASKS IN WRAP UP" at bounding box center [74, 65] width 112 height 95
click at [53, 74] on div "+12679680249 Live | 11:03 ALL TASKS ALL TASKS ACTIVE TASKS TASKS IN WRAP UP" at bounding box center [74, 65] width 112 height 95
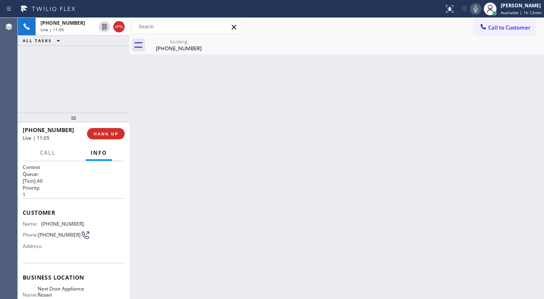
click at [71, 81] on div "+12679680249 Live | 11:05 ALL TASKS ALL TASKS ACTIVE TASKS TASKS IN WRAP UP" at bounding box center [74, 65] width 112 height 95
drag, startPoint x: 476, startPoint y: 10, endPoint x: 470, endPoint y: 17, distance: 9.0
click at [476, 10] on icon at bounding box center [476, 9] width 10 height 10
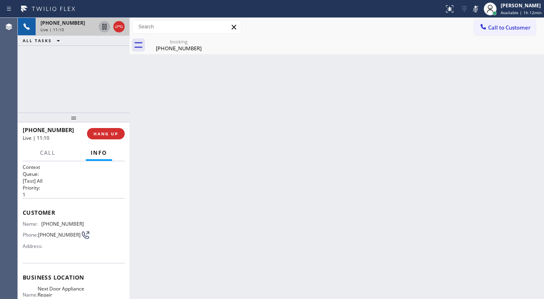
click at [104, 27] on icon at bounding box center [104, 27] width 4 height 6
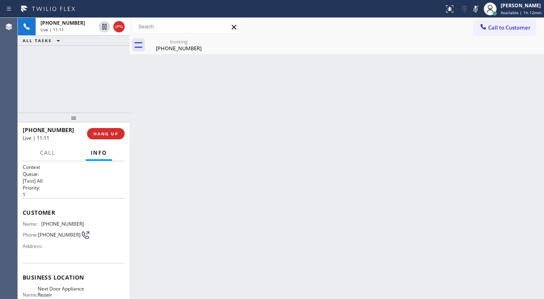
click at [313, 27] on div "Call to Customer Outbound call Location GE Monogram Inc Repair Phoenix Your cal…" at bounding box center [337, 27] width 415 height 14
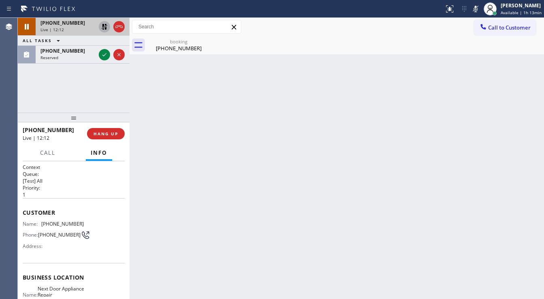
click at [105, 27] on icon at bounding box center [105, 27] width 10 height 10
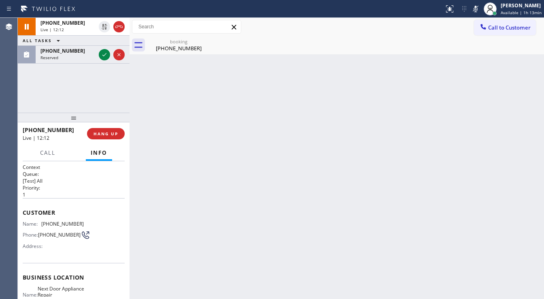
drag, startPoint x: 474, startPoint y: 11, endPoint x: 448, endPoint y: 52, distance: 49.5
click at [473, 13] on icon at bounding box center [476, 9] width 10 height 10
click at [448, 52] on div "booking (267) 968-0249" at bounding box center [345, 45] width 397 height 18
click at [81, 79] on div "+12679680249 Live | 12:14 ALL TASKS ALL TASKS ACTIVE TASKS TASKS IN WRAP UP (81…" at bounding box center [74, 65] width 112 height 95
click at [313, 55] on div "Back to Dashboard Change Sender ID Customers Technicians Select a contact Outbo…" at bounding box center [337, 158] width 415 height 281
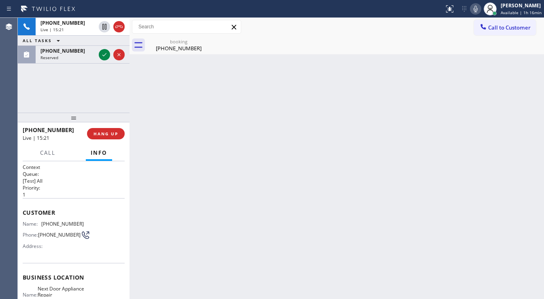
click at [478, 9] on icon at bounding box center [476, 9] width 4 height 6
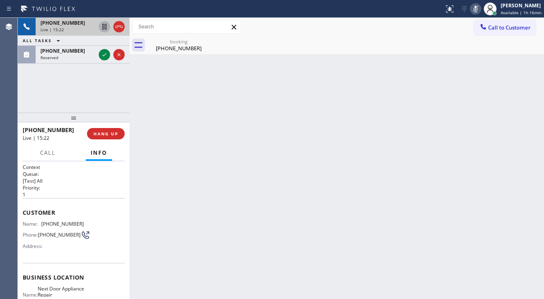
click at [100, 30] on icon at bounding box center [105, 27] width 10 height 10
click at [104, 27] on icon at bounding box center [105, 27] width 6 height 6
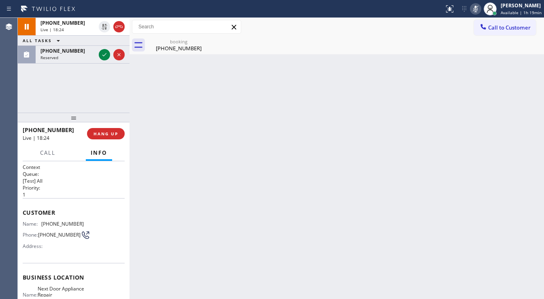
click at [475, 9] on icon at bounding box center [476, 9] width 10 height 10
click at [433, 48] on div "booking (267) 968-0249" at bounding box center [345, 45] width 397 height 18
click at [65, 107] on div "+12679680249 Live | 18:26 ALL TASKS ALL TASKS ACTIVE TASKS TASKS IN WRAP UP (20…" at bounding box center [74, 65] width 112 height 95
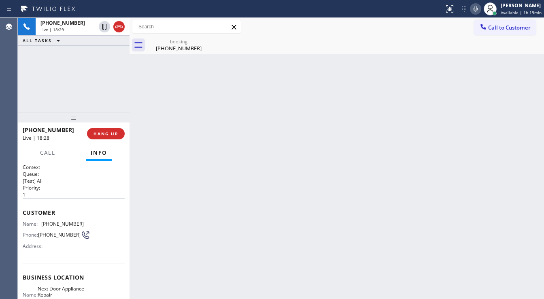
click at [62, 102] on div "+12679680249 Live | 18:29 ALL TASKS ALL TASKS ACTIVE TASKS TASKS IN WRAP UP" at bounding box center [74, 65] width 112 height 95
drag, startPoint x: 63, startPoint y: 99, endPoint x: 108, endPoint y: 45, distance: 69.9
click at [63, 99] on div "+12679680249 Live | 18:44 ALL TASKS ALL TASKS ACTIVE TASKS TASKS IN WRAP UP" at bounding box center [74, 65] width 112 height 95
click at [100, 66] on div "+12679680249 Live | 18:46 ALL TASKS ALL TASKS ACTIVE TASKS TASKS IN WRAP UP" at bounding box center [74, 65] width 112 height 95
click at [92, 94] on div "+12679680249 Live | 18:48 ALL TASKS ALL TASKS ACTIVE TASKS TASKS IN WRAP UP" at bounding box center [74, 65] width 112 height 95
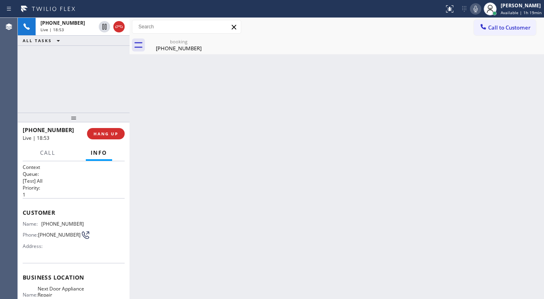
click at [45, 101] on div "+12679680249 Live | 18:53 ALL TASKS ALL TASKS ACTIVE TASKS TASKS IN WRAP UP" at bounding box center [74, 65] width 112 height 95
click at [113, 134] on span "HANG UP" at bounding box center [106, 134] width 25 height 6
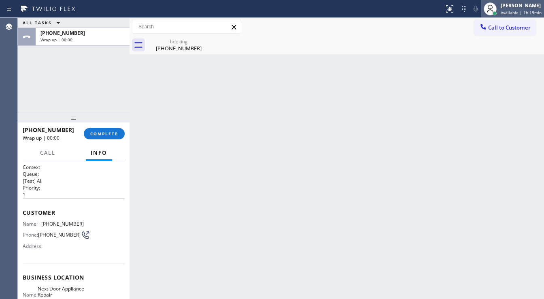
click at [505, 9] on div "Michael Javier Available | 1h 19min" at bounding box center [521, 9] width 45 height 14
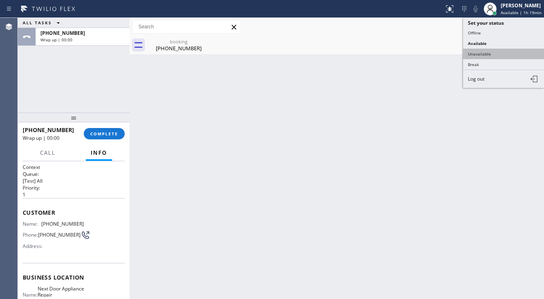
click at [488, 51] on button "Unavailable" at bounding box center [503, 54] width 81 height 11
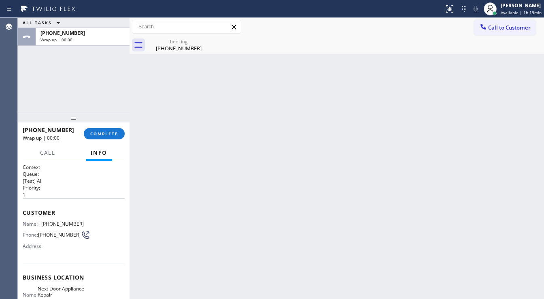
click at [58, 92] on div "ALL TASKS ALL TASKS ACTIVE TASKS TASKS IN WRAP UP +12679680249 Wrap up | 00:00" at bounding box center [74, 65] width 112 height 95
click at [107, 132] on button "COMPLETE" at bounding box center [104, 133] width 41 height 11
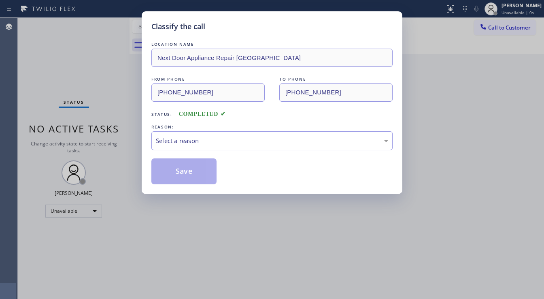
drag, startPoint x: 172, startPoint y: 141, endPoint x: 174, endPoint y: 152, distance: 11.5
click at [172, 141] on div "Select a reason" at bounding box center [272, 140] width 232 height 9
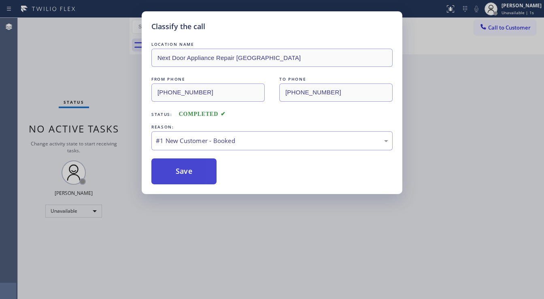
click at [177, 171] on button "Save" at bounding box center [183, 171] width 65 height 26
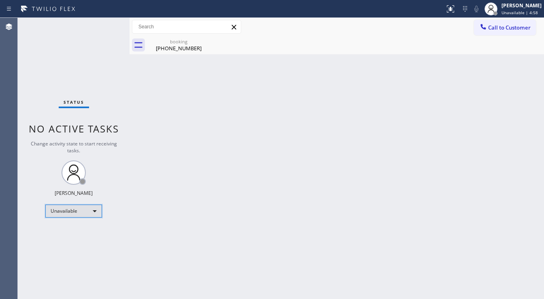
click at [79, 205] on div "Unavailable" at bounding box center [73, 211] width 57 height 13
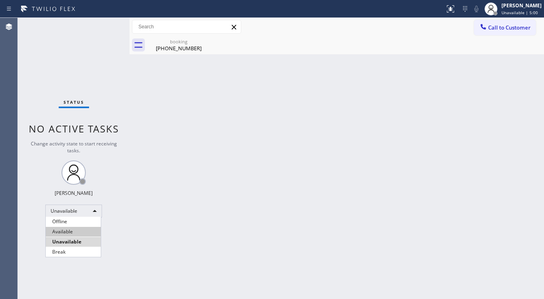
click at [73, 230] on li "Available" at bounding box center [73, 232] width 55 height 10
drag, startPoint x: 139, startPoint y: 146, endPoint x: 166, endPoint y: 66, distance: 83.6
click at [144, 138] on div "Back to Dashboard Change Sender ID Customers Technicians Select a contact Outbo…" at bounding box center [337, 158] width 415 height 281
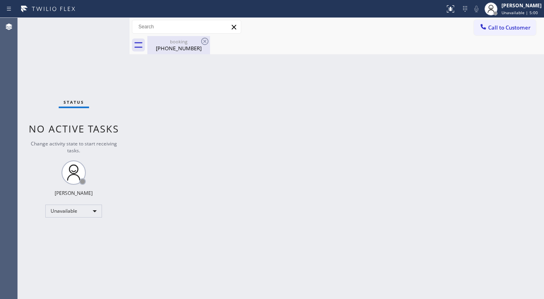
click at [174, 43] on div "booking" at bounding box center [178, 41] width 61 height 6
click at [200, 44] on div at bounding box center [345, 45] width 397 height 18
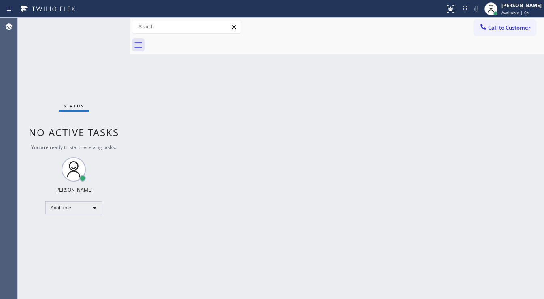
click at [151, 73] on div "Back to Dashboard Change Sender ID Customers Technicians Select a contact Outbo…" at bounding box center [337, 158] width 415 height 281
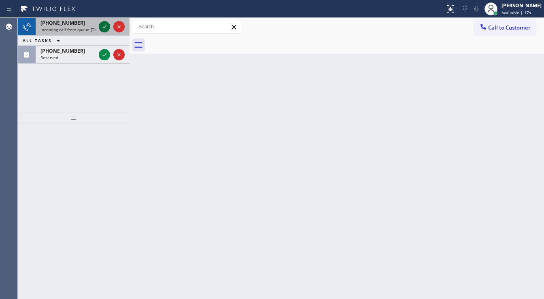
click at [106, 29] on icon at bounding box center [105, 27] width 10 height 10
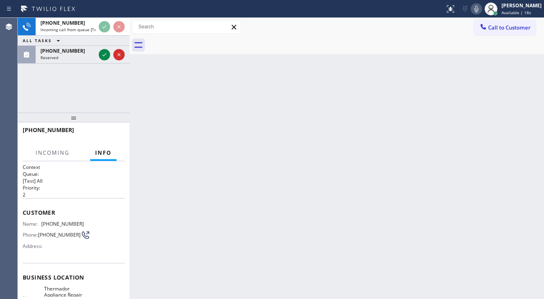
click at [26, 92] on div "+14155742004 Incoming call from queue [Test] All ALL TASKS ALL TASKS ACTIVE TAS…" at bounding box center [74, 65] width 112 height 95
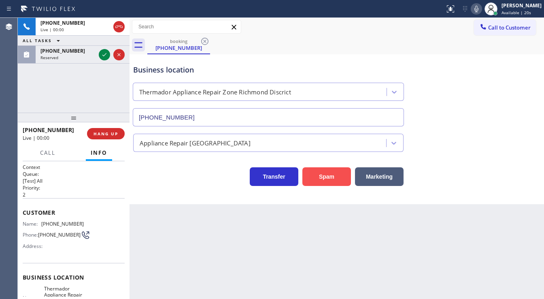
type input "(415) 727-6909"
click at [324, 179] on button "Spam" at bounding box center [327, 176] width 49 height 19
click at [66, 87] on div "+14155742004 Live | 00:01 ALL TASKS ALL TASKS ACTIVE TASKS TASKS IN WRAP UP (21…" at bounding box center [74, 65] width 112 height 95
click at [82, 39] on div "ALL TASKS ALL TASKS ACTIVE TASKS TASKS IN WRAP UP" at bounding box center [74, 41] width 112 height 10
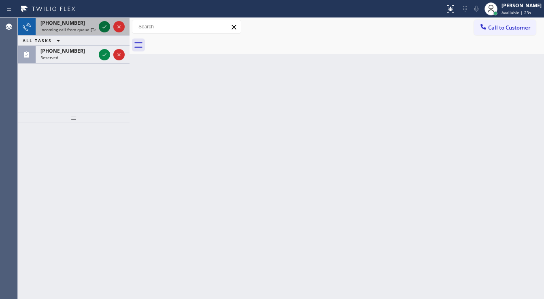
click at [99, 23] on div at bounding box center [104, 27] width 11 height 10
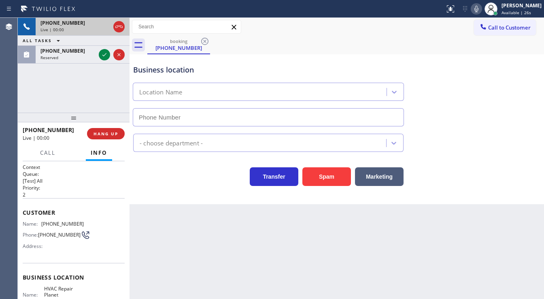
type input "(650) 900-8692"
click at [343, 176] on button "Spam" at bounding box center [327, 176] width 49 height 19
click at [75, 91] on div "+16504363157 Live | 00:03 ALL TASKS ALL TASKS ACTIVE TASKS TASKS IN WRAP UP (21…" at bounding box center [74, 65] width 112 height 95
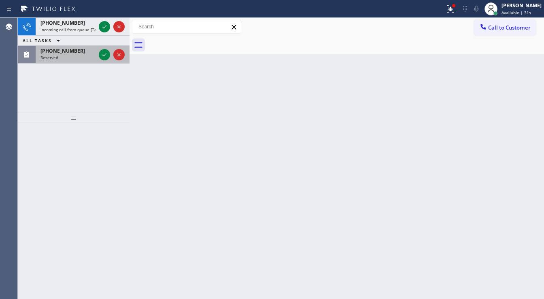
click at [103, 38] on div "ALL TASKS ALL TASKS ACTIVE TASKS TASKS IN WRAP UP" at bounding box center [74, 41] width 112 height 10
drag, startPoint x: 103, startPoint y: 52, endPoint x: 103, endPoint y: 63, distance: 10.9
click at [103, 54] on icon at bounding box center [105, 55] width 10 height 10
click at [103, 63] on div at bounding box center [111, 55] width 29 height 18
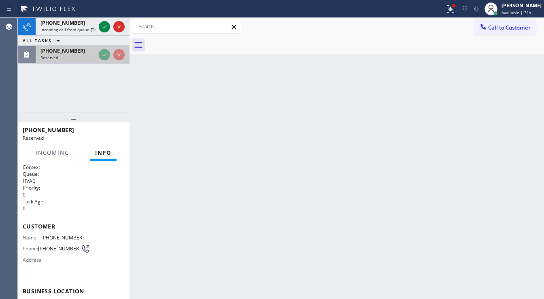
click at [103, 59] on div at bounding box center [111, 55] width 29 height 18
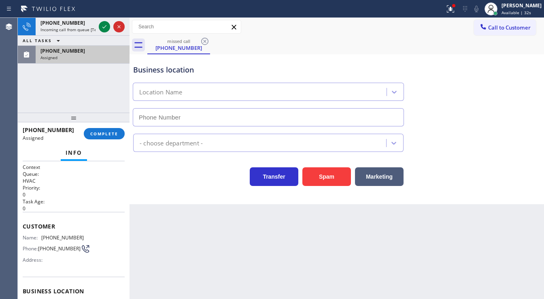
click at [103, 59] on div "Assigned" at bounding box center [83, 58] width 84 height 6
type input "(817) 904-5397"
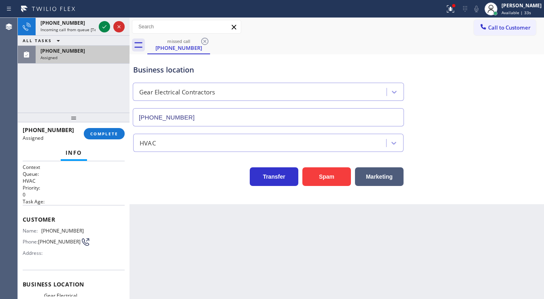
click at [130, 133] on div at bounding box center [130, 158] width 0 height 281
click at [113, 131] on span "COMPLETE" at bounding box center [104, 134] width 28 height 6
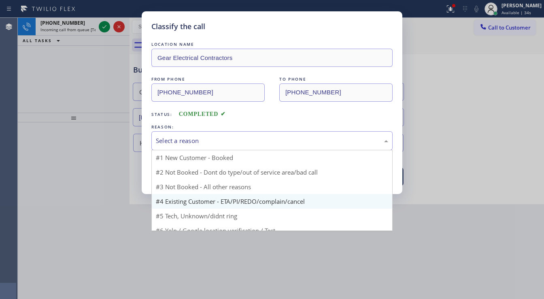
drag, startPoint x: 173, startPoint y: 134, endPoint x: 194, endPoint y: 182, distance: 52.6
click at [177, 135] on div "Select a reason" at bounding box center [271, 140] width 241 height 19
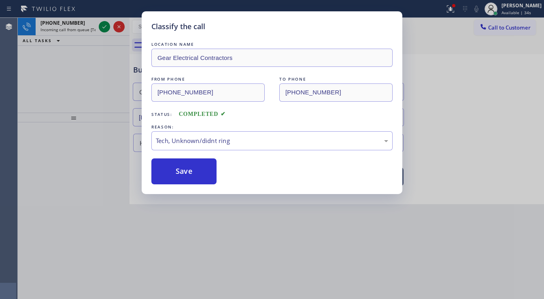
drag, startPoint x: 180, startPoint y: 200, endPoint x: 180, endPoint y: 171, distance: 29.6
click at [181, 165] on button "Save" at bounding box center [183, 171] width 65 height 26
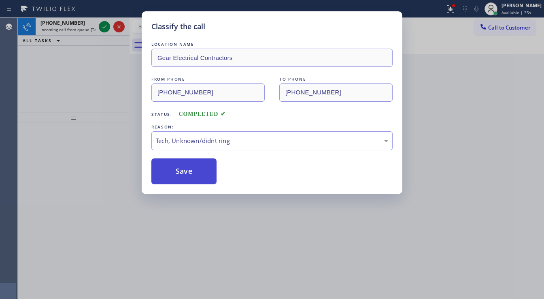
click at [181, 165] on button "Save" at bounding box center [183, 171] width 65 height 26
click at [55, 130] on div "Classify the call LOCATION NAME Gear Electrical Contractors FROM PHONE (214) 55…" at bounding box center [272, 149] width 544 height 299
click at [104, 28] on icon at bounding box center [104, 26] width 4 height 3
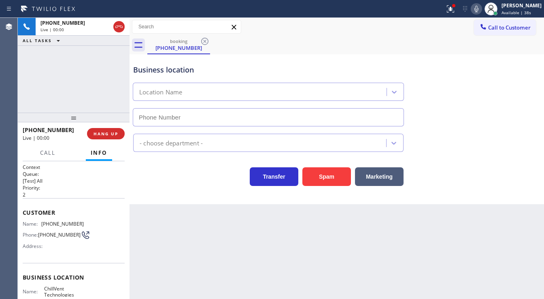
type input "(650) 547-8322"
click at [328, 180] on button "Spam" at bounding box center [327, 176] width 49 height 19
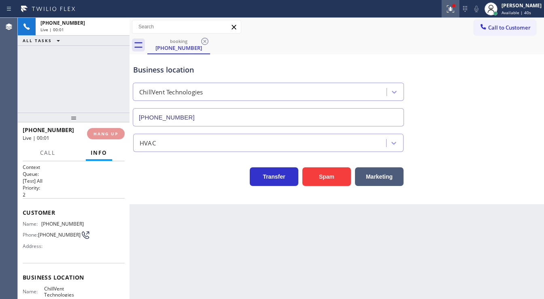
click at [452, 10] on icon at bounding box center [449, 8] width 5 height 6
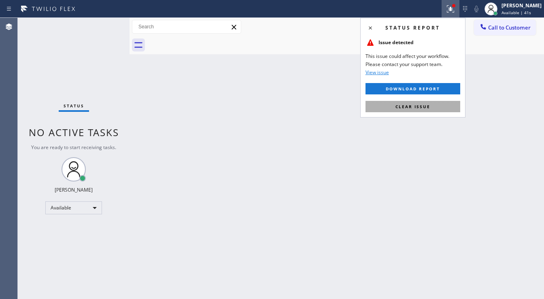
click at [418, 108] on span "Clear issue" at bounding box center [413, 107] width 35 height 6
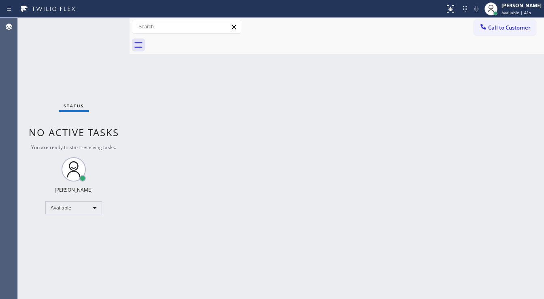
click at [431, 115] on div "Back to Dashboard Change Sender ID Customers Technicians Select a contact Outbo…" at bounding box center [337, 158] width 415 height 281
click at [373, 26] on div "Call to Customer Outbound call Location GE Monogram Inc Repair Phoenix Your cal…" at bounding box center [337, 27] width 415 height 14
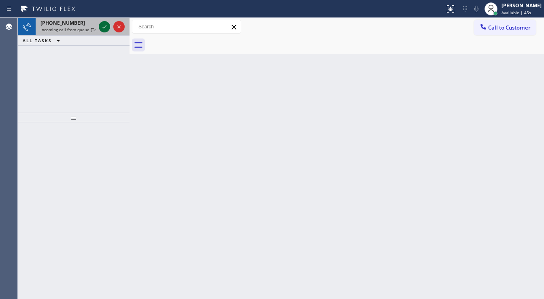
click at [103, 29] on icon at bounding box center [105, 27] width 10 height 10
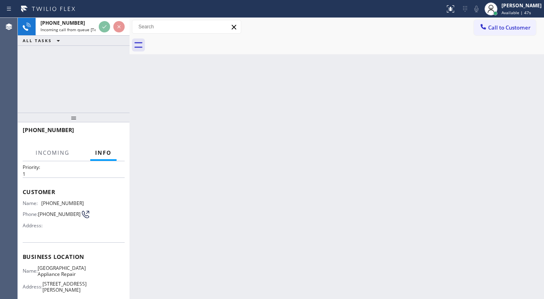
scroll to position [32, 0]
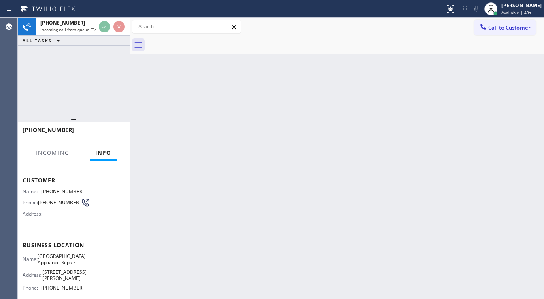
click at [52, 66] on div "+13134336382 Incoming call from queue [Test] All ALL TASKS ALL TASKS ACTIVE TAS…" at bounding box center [74, 65] width 112 height 95
click at [44, 79] on div "+13134336382 Incoming call from queue [Test] All ALL TASKS ALL TASKS ACTIVE TAS…" at bounding box center [74, 65] width 112 height 95
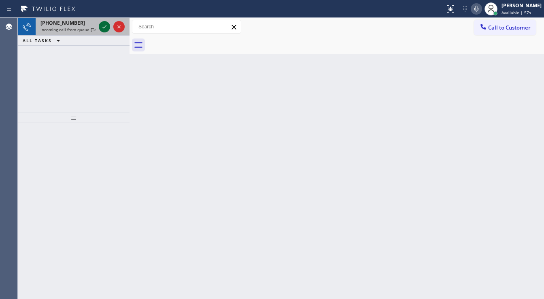
drag, startPoint x: 98, startPoint y: 27, endPoint x: 103, endPoint y: 28, distance: 4.6
click at [102, 28] on div at bounding box center [111, 27] width 29 height 18
click at [103, 28] on icon at bounding box center [105, 27] width 10 height 10
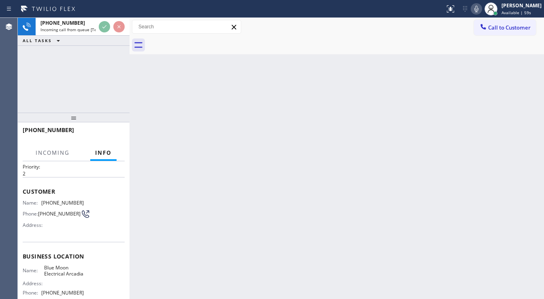
scroll to position [32, 0]
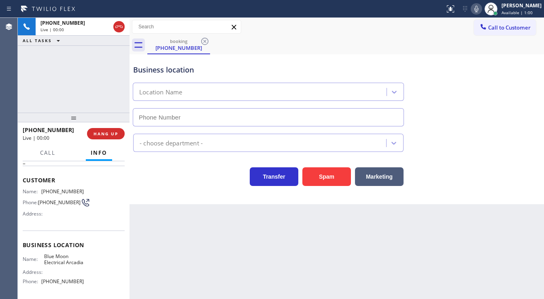
type input "(626) 313-2343"
click at [334, 169] on button "Spam" at bounding box center [327, 176] width 49 height 19
click at [501, 28] on span "Call to Customer" at bounding box center [509, 27] width 43 height 7
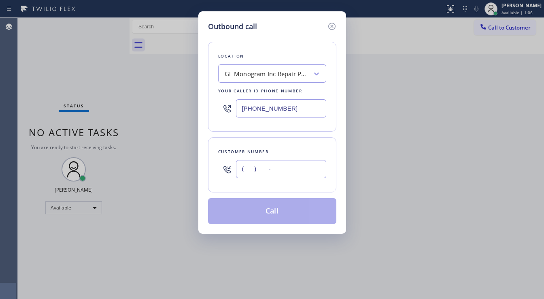
drag, startPoint x: 272, startPoint y: 162, endPoint x: 276, endPoint y: 116, distance: 45.9
click at [272, 160] on input "(___) ___-____" at bounding box center [281, 169] width 90 height 18
paste input "267) 968-0249"
type input "(267) 968-0249"
click at [293, 107] on input "(602) 755-6398" at bounding box center [281, 108] width 90 height 18
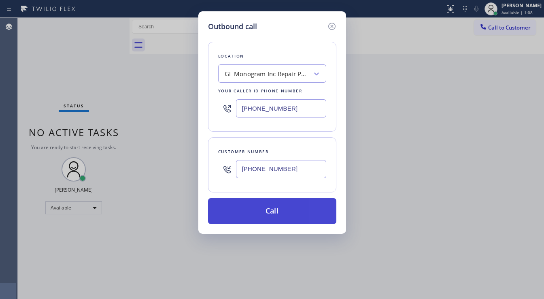
paste input "9) 710-8354"
type input "(609) 710-8354"
click at [284, 211] on button "Call" at bounding box center [272, 211] width 128 height 26
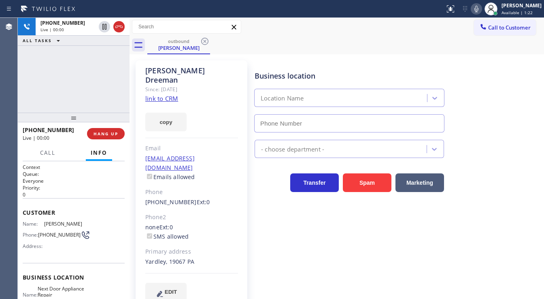
click at [38, 94] on div "+12679680249 Live | 00:00 ALL TASKS ALL TASKS ACTIVE TASKS TASKS IN WRAP UP" at bounding box center [74, 65] width 112 height 95
type input "(609) 710-8354"
click at [78, 94] on div "+12679680249 Live | 00:03 ALL TASKS ALL TASKS ACTIVE TASKS TASKS IN WRAP UP" at bounding box center [74, 65] width 112 height 95
click at [46, 95] on div "+12679680249 Live | 00:03 ALL TASKS ALL TASKS ACTIVE TASKS TASKS IN WRAP UP" at bounding box center [74, 65] width 112 height 95
click at [81, 92] on div "+12679680249 Live | 00:06 ALL TASKS ALL TASKS ACTIVE TASKS TASKS IN WRAP UP" at bounding box center [74, 65] width 112 height 95
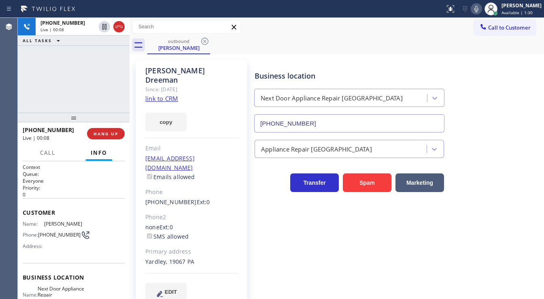
click at [31, 88] on div "+12679680249 Live | 00:08 ALL TASKS ALL TASKS ACTIVE TASKS TASKS IN WRAP UP" at bounding box center [74, 65] width 112 height 95
click at [262, 177] on div "Transfer Spam Marketing" at bounding box center [349, 180] width 193 height 23
click at [38, 95] on div "+12679680249 Live | 00:28 ALL TASKS ALL TASKS ACTIVE TASKS TASKS IN WRAP UP" at bounding box center [74, 65] width 112 height 95
click at [34, 79] on div "+12679680249 Live | 00:38 ALL TASKS ALL TASKS ACTIVE TASKS TASKS IN WRAP UP" at bounding box center [74, 65] width 112 height 95
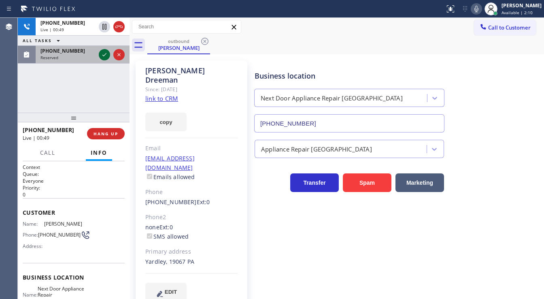
click at [99, 56] on div at bounding box center [104, 55] width 11 height 10
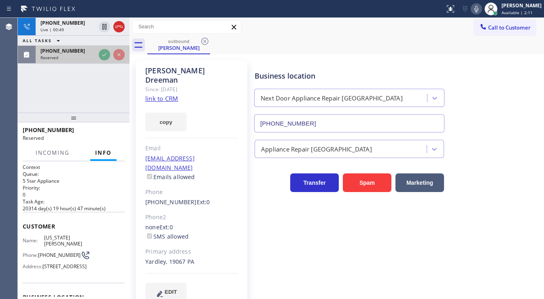
click at [101, 55] on div "+12679680249 Live | 00:49 ALL TASKS ALL TASKS ACTIVE TASKS TASKS IN WRAP UP (42…" at bounding box center [74, 65] width 112 height 95
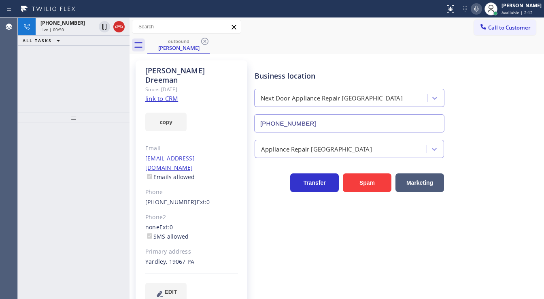
click at [101, 55] on div "+12679680249 Live | 00:50 ALL TASKS ALL TASKS ACTIVE TASKS TASKS IN WRAP UP" at bounding box center [74, 65] width 112 height 95
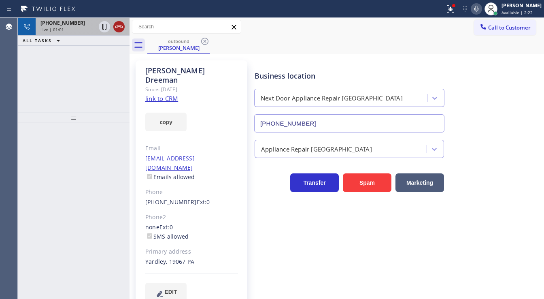
click at [123, 26] on icon at bounding box center [119, 27] width 10 height 10
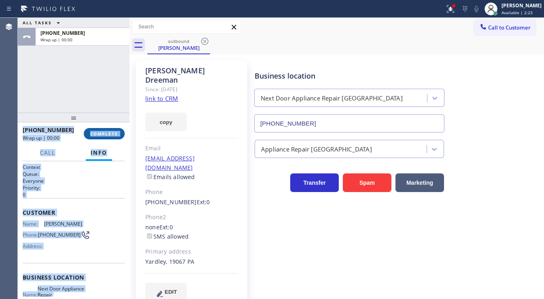
click at [109, 131] on span "COMPLETE" at bounding box center [104, 134] width 28 height 6
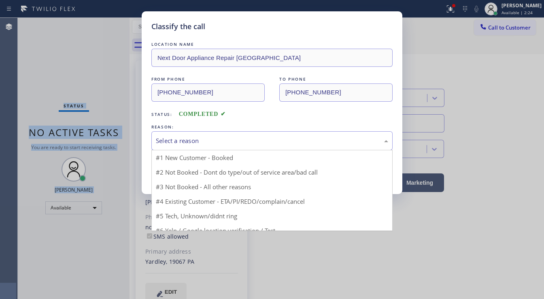
click at [204, 137] on div "Select a reason" at bounding box center [272, 140] width 232 height 9
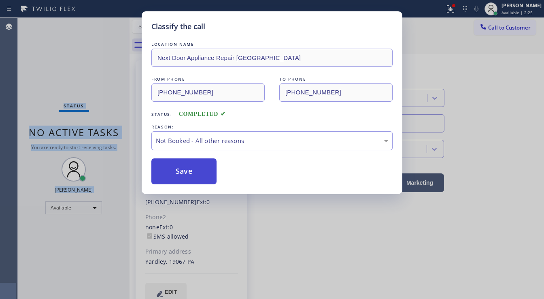
click at [184, 168] on button "Save" at bounding box center [183, 171] width 65 height 26
drag, startPoint x: 184, startPoint y: 168, endPoint x: 75, endPoint y: 99, distance: 129.7
click at [183, 167] on button "Save" at bounding box center [183, 171] width 65 height 26
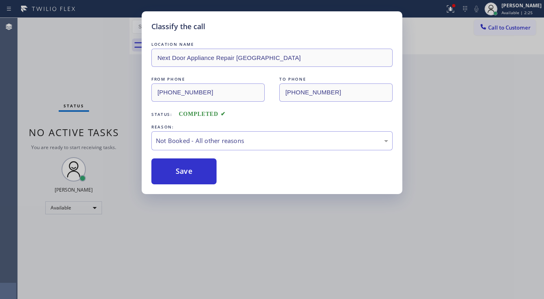
drag, startPoint x: 75, startPoint y: 99, endPoint x: 77, endPoint y: 93, distance: 5.9
click at [76, 98] on div "Classify the call LOCATION NAME Next Door Appliance Repair Trenton FROM PHONE (…" at bounding box center [272, 149] width 544 height 299
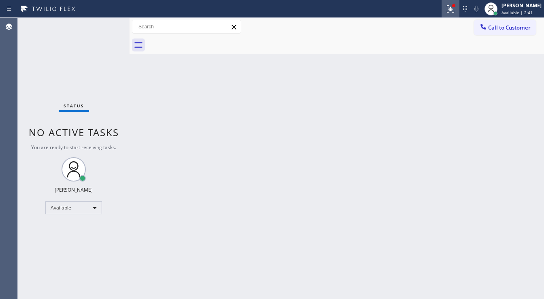
click at [455, 15] on button at bounding box center [451, 9] width 18 height 18
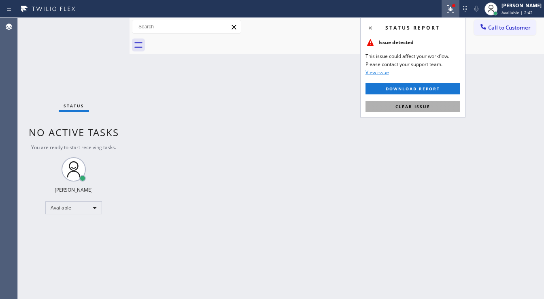
click at [416, 106] on span "Clear issue" at bounding box center [413, 107] width 35 height 6
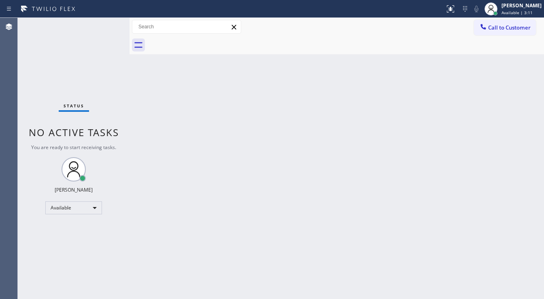
click at [48, 83] on div "Status No active tasks You are ready to start receiving tasks. [PERSON_NAME]" at bounding box center [74, 158] width 112 height 281
click at [52, 91] on div "Status No active tasks You are ready to start receiving tasks. [PERSON_NAME]" at bounding box center [74, 158] width 112 height 281
click at [342, 26] on div "Call to Customer Outbound call Location Next Door Appliance Repair Trenton Your…" at bounding box center [337, 27] width 415 height 14
click at [43, 124] on div "Status No active tasks You are ready to start receiving tasks. [PERSON_NAME]" at bounding box center [74, 158] width 112 height 281
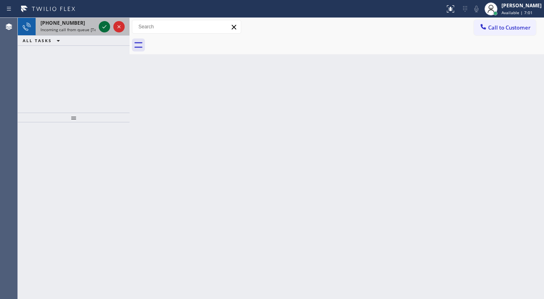
click at [100, 24] on icon at bounding box center [105, 27] width 10 height 10
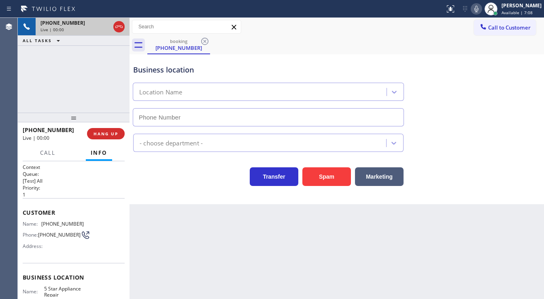
type input "[PHONE_NUMBER]"
click at [96, 92] on div "+17733548553 Live | 00:15 ALL TASKS ALL TASKS ACTIVE TASKS TASKS IN WRAP UP" at bounding box center [74, 65] width 112 height 95
drag, startPoint x: 11, startPoint y: 76, endPoint x: 92, endPoint y: 0, distance: 111.2
click at [14, 73] on div "Agent Desktop" at bounding box center [8, 158] width 17 height 281
click at [49, 221] on span "(773) 354-8553" at bounding box center [62, 224] width 43 height 6
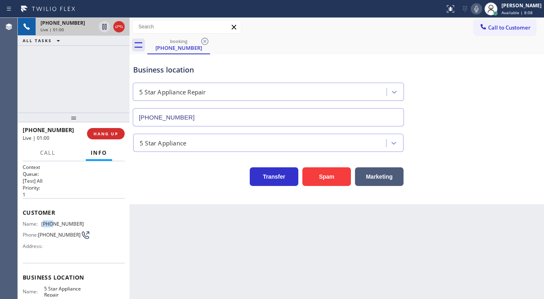
click at [49, 221] on span "(773) 354-8553" at bounding box center [62, 224] width 43 height 6
copy span "(773) 354-8553"
click at [82, 96] on div "+17733548553 Live | 01:01 ALL TASKS ALL TASKS ACTIVE TASKS TASKS IN WRAP UP" at bounding box center [74, 65] width 112 height 95
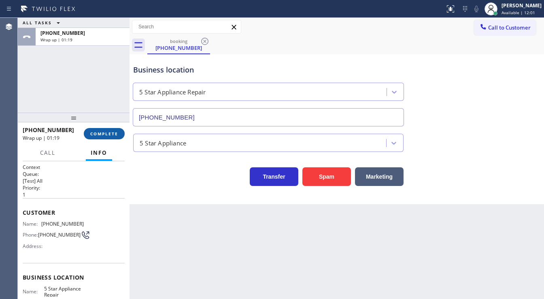
click at [102, 132] on span "COMPLETE" at bounding box center [104, 134] width 28 height 6
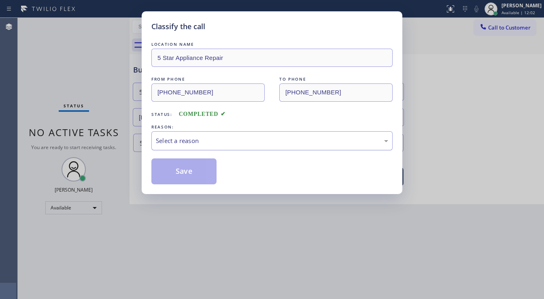
click at [191, 137] on div "Select a reason" at bounding box center [272, 140] width 232 height 9
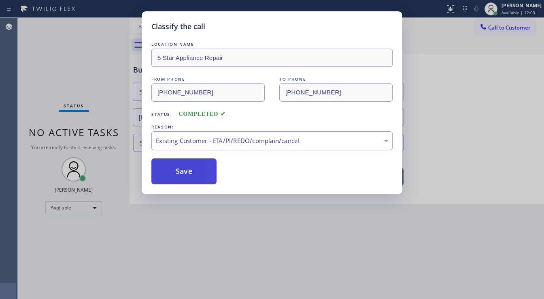
click at [195, 171] on button "Save" at bounding box center [183, 171] width 65 height 26
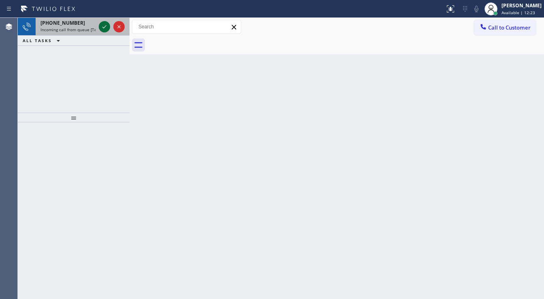
click at [103, 29] on icon at bounding box center [105, 27] width 10 height 10
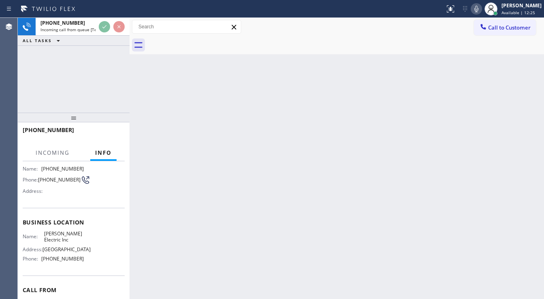
scroll to position [65, 0]
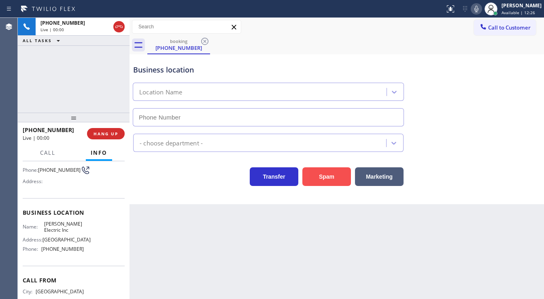
type input "(856) 702-3785"
click at [319, 173] on button "Spam" at bounding box center [327, 176] width 49 height 19
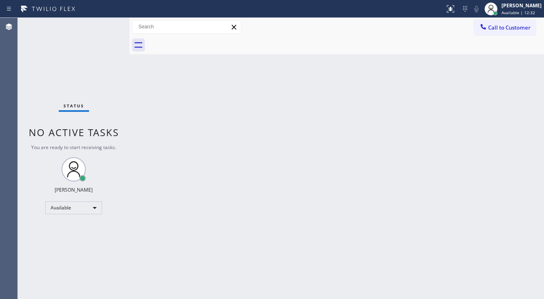
click at [243, 38] on div at bounding box center [345, 45] width 397 height 18
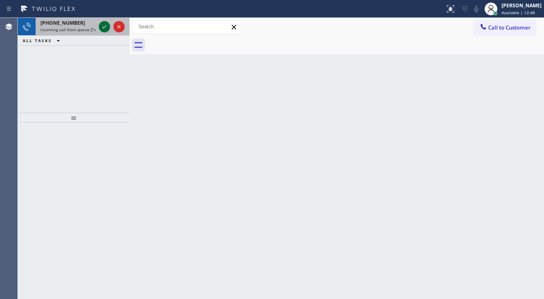
drag, startPoint x: 97, startPoint y: 24, endPoint x: 102, endPoint y: 28, distance: 6.3
click at [98, 26] on div "+17325678574 Incoming call from queue [Test] All" at bounding box center [74, 27] width 112 height 18
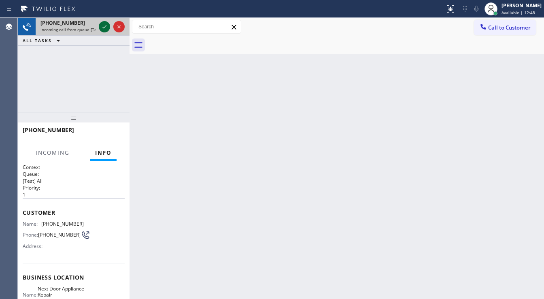
click at [103, 28] on icon at bounding box center [105, 27] width 10 height 10
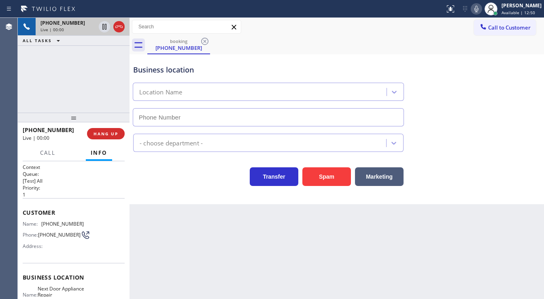
type input "(609) 710-8354"
click at [41, 89] on div "+17325678574 Live | 00:24 ALL TASKS ALL TASKS ACTIVE TASKS TASKS IN WRAP UP" at bounding box center [74, 65] width 112 height 95
click at [309, 298] on div "Back to Dashboard Change Sender ID Customers Technicians Select a contact Outbo…" at bounding box center [337, 158] width 415 height 281
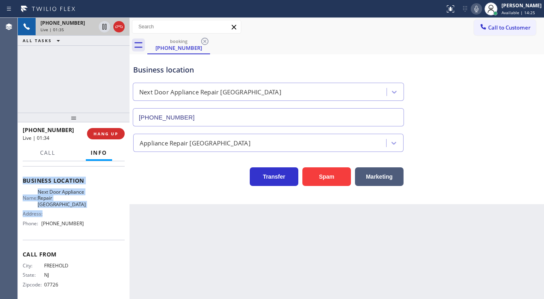
scroll to position [97, 0]
drag, startPoint x: 25, startPoint y: 209, endPoint x: 90, endPoint y: 224, distance: 67.3
click at [90, 224] on div "Context Queue: [Test] All Priority: 1 Customer Name: (732) 567-8574 Phone: (732…" at bounding box center [74, 183] width 102 height 235
copy div "Customer Name: (732) 567-8574 Phone: (732) 567-8574 Address: Business location …"
click at [82, 98] on div "+17325678574 Live | 01:35 ALL TASKS ALL TASKS ACTIVE TASKS TASKS IN WRAP UP" at bounding box center [74, 65] width 112 height 95
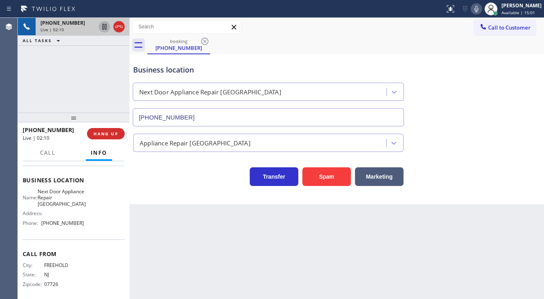
click at [104, 28] on icon at bounding box center [105, 27] width 10 height 10
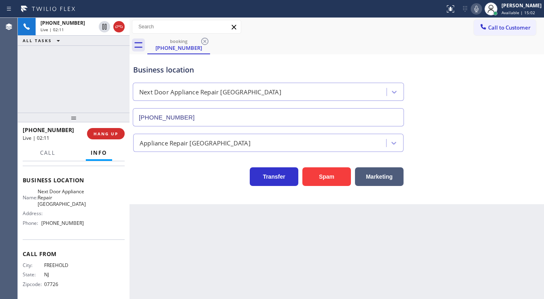
click at [482, 10] on icon at bounding box center [477, 9] width 10 height 10
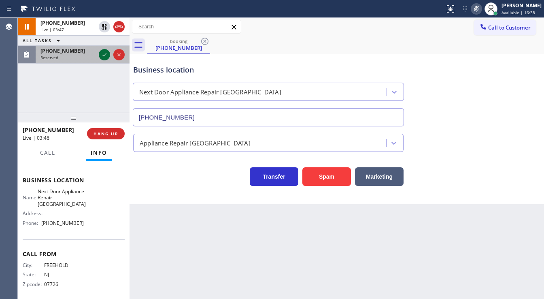
click at [105, 52] on icon at bounding box center [105, 55] width 10 height 10
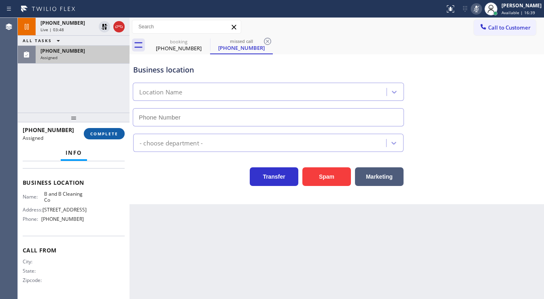
scroll to position [102, 0]
click at [108, 131] on span "COMPLETE" at bounding box center [104, 134] width 28 height 6
type input "(857) 214-4847"
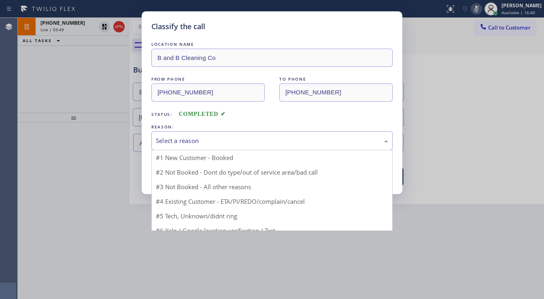
drag, startPoint x: 185, startPoint y: 135, endPoint x: 205, endPoint y: 144, distance: 22.1
click at [194, 140] on div "Select a reason" at bounding box center [272, 140] width 232 height 9
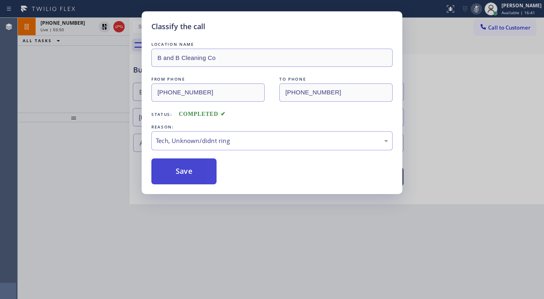
click at [190, 171] on button "Save" at bounding box center [183, 171] width 65 height 26
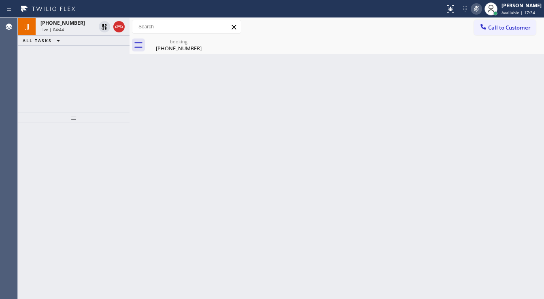
click at [58, 78] on div "+17325678574 Live | 04:44 ALL TASKS ALL TASKS ACTIVE TASKS TASKS IN WRAP UP" at bounding box center [74, 65] width 112 height 95
drag, startPoint x: 35, startPoint y: 100, endPoint x: 72, endPoint y: 89, distance: 38.4
click at [36, 100] on div "+17325678574 Live | 04:47 ALL TASKS ALL TASKS ACTIVE TASKS TASKS IN WRAP UP" at bounding box center [74, 65] width 112 height 95
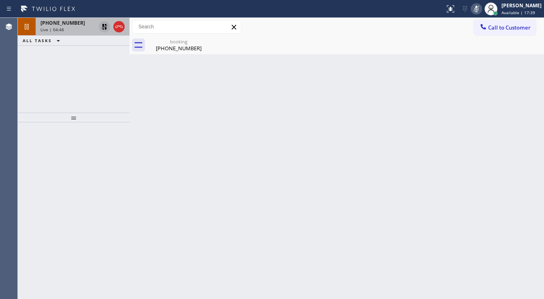
click at [103, 26] on icon at bounding box center [105, 27] width 6 height 6
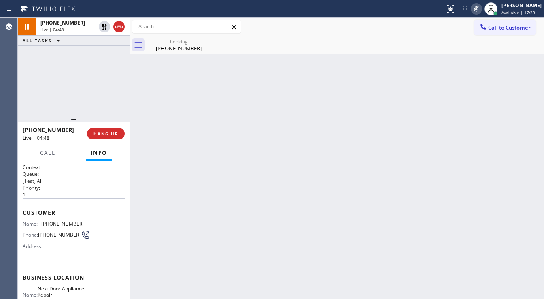
click at [479, 6] on icon at bounding box center [477, 9] width 4 height 6
click at [53, 84] on div "+17325678574 Live | 04:49 ALL TASKS ALL TASKS ACTIVE TASKS TASKS IN WRAP UP" at bounding box center [74, 65] width 112 height 95
click at [52, 84] on div "+17325678574 Live | 04:50 ALL TASKS ALL TASKS ACTIVE TASKS TASKS IN WRAP UP" at bounding box center [74, 65] width 112 height 95
click at [116, 65] on div "+17325678574 Live | 05:16 ALL TASKS ALL TASKS ACTIVE TASKS TASKS IN WRAP UP" at bounding box center [74, 65] width 112 height 95
click at [168, 52] on div "booking (732) 567-8574" at bounding box center [178, 45] width 61 height 18
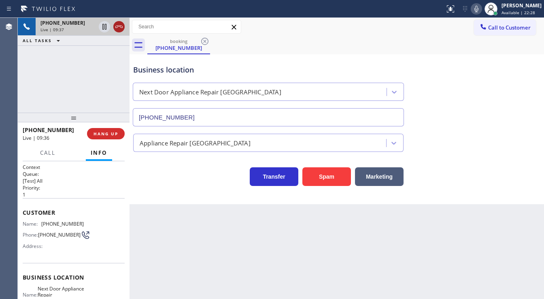
click at [119, 25] on icon at bounding box center [119, 27] width 10 height 10
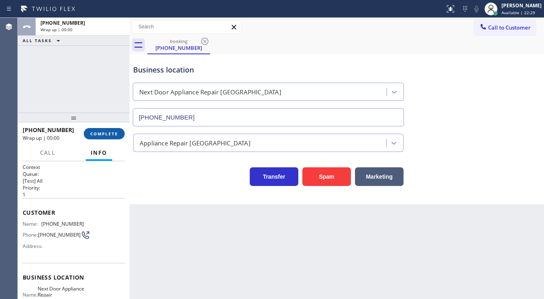
click at [109, 132] on span "COMPLETE" at bounding box center [104, 134] width 28 height 6
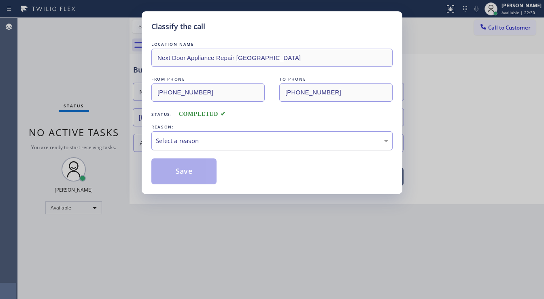
click at [203, 136] on div "Select a reason" at bounding box center [272, 140] width 232 height 9
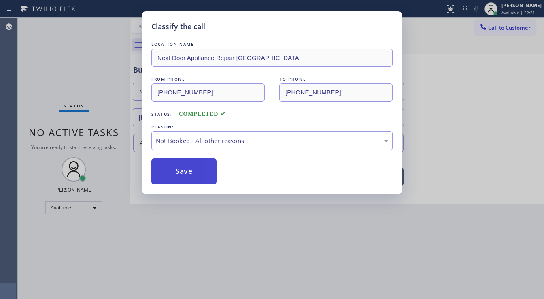
click at [207, 166] on button "Save" at bounding box center [183, 171] width 65 height 26
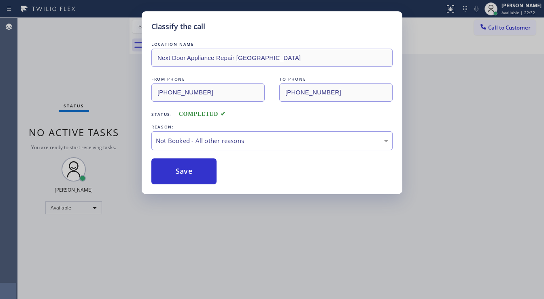
click at [237, 290] on div "Classify the call LOCATION NAME Next Door Appliance Repair Trenton FROM PHONE (…" at bounding box center [272, 149] width 544 height 299
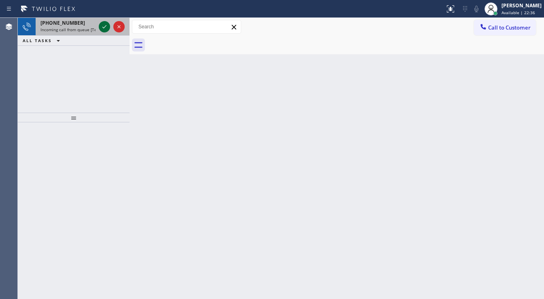
click at [107, 23] on icon at bounding box center [105, 27] width 10 height 10
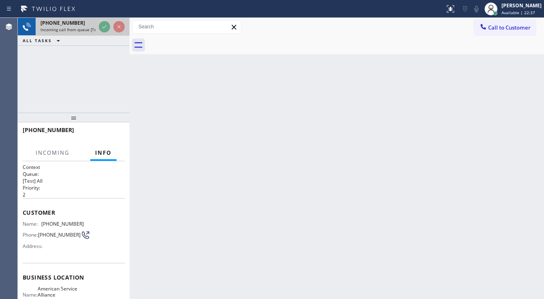
click at [97, 23] on div "+16027777123 Incoming call from queue [Test] All" at bounding box center [67, 27] width 62 height 18
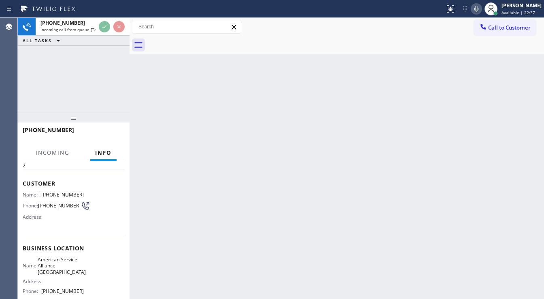
scroll to position [65, 0]
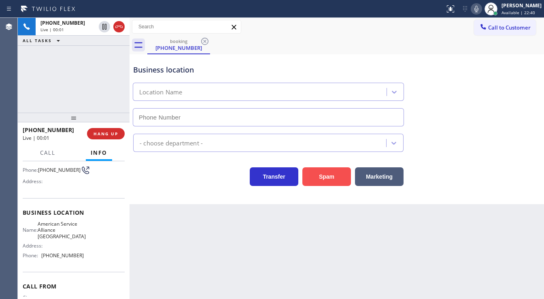
click at [315, 169] on button "Spam" at bounding box center [327, 176] width 49 height 19
type input "(602) 845-8848"
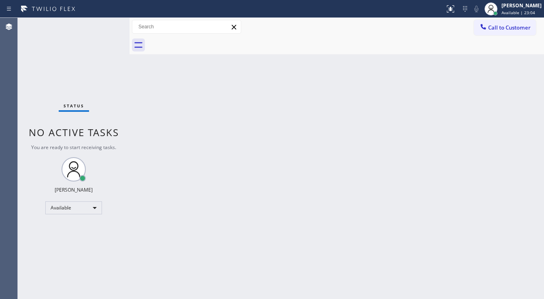
click at [100, 20] on div "Status No active tasks You are ready to start receiving tasks. [PERSON_NAME]" at bounding box center [74, 158] width 112 height 281
click at [60, 98] on div "Status No active tasks You are ready to start receiving tasks. [PERSON_NAME]" at bounding box center [74, 158] width 112 height 281
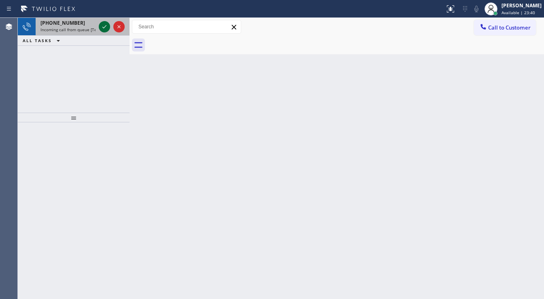
click at [105, 22] on icon at bounding box center [105, 27] width 10 height 10
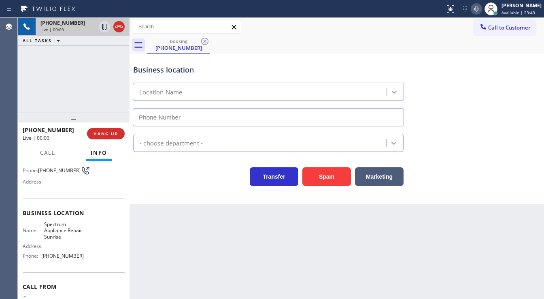
scroll to position [65, 0]
type input "(954) 807-2383"
click at [319, 182] on button "Spam" at bounding box center [327, 176] width 49 height 19
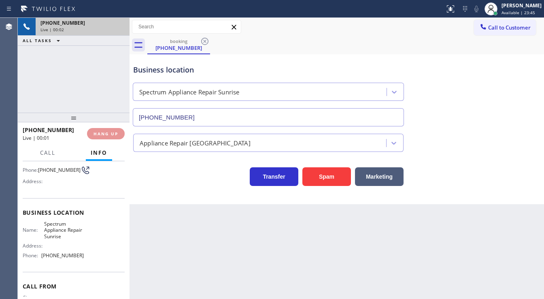
click at [41, 61] on div "+13862304540 Live | 00:02 ALL TASKS ALL TASKS ACTIVE TASKS TASKS IN WRAP UP" at bounding box center [74, 65] width 112 height 95
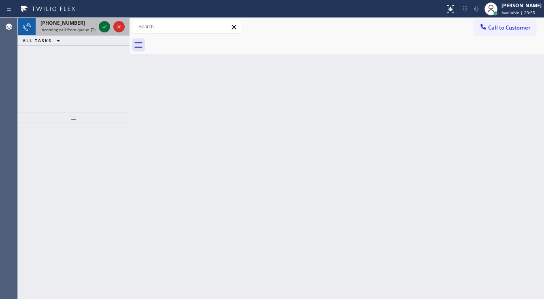
click at [101, 28] on icon at bounding box center [105, 27] width 10 height 10
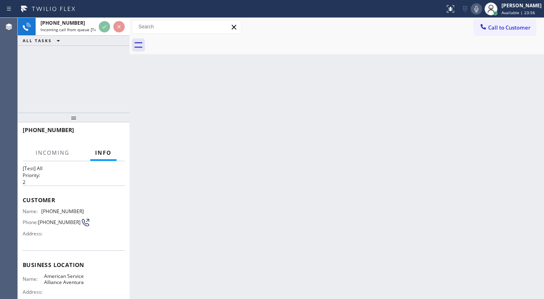
scroll to position [32, 0]
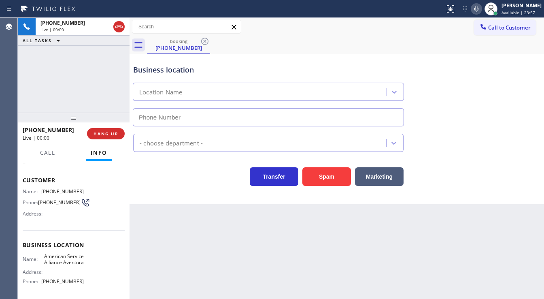
type input "(305) 424-7564"
click at [311, 164] on div "Spam" at bounding box center [325, 174] width 53 height 23
click at [311, 167] on button "Spam" at bounding box center [327, 176] width 49 height 19
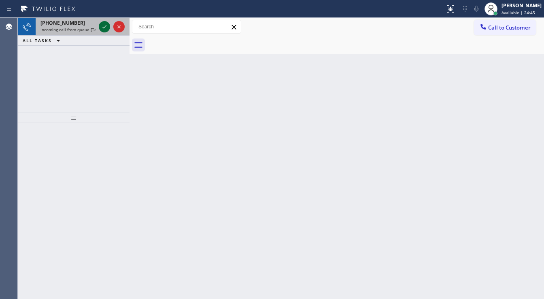
click at [102, 28] on icon at bounding box center [105, 27] width 10 height 10
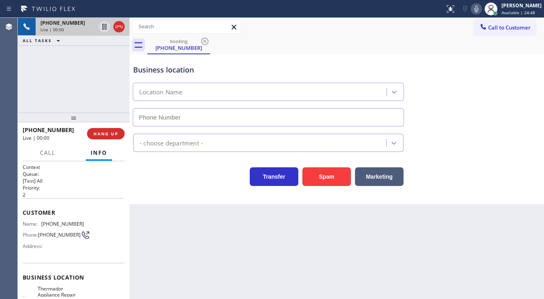
type input "(773) 900-6500"
click at [26, 117] on div at bounding box center [74, 118] width 112 height 10
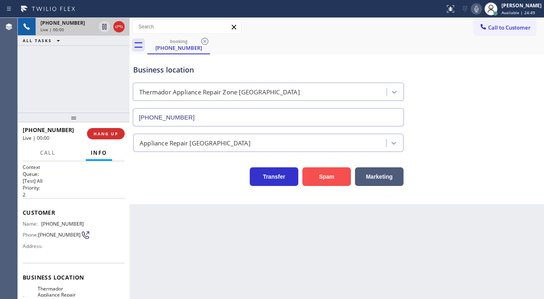
click at [327, 174] on button "Spam" at bounding box center [327, 176] width 49 height 19
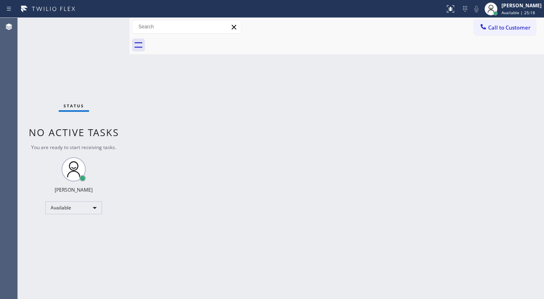
click at [106, 23] on div "Status No active tasks You are ready to start receiving tasks. [PERSON_NAME]" at bounding box center [74, 158] width 112 height 281
click at [105, 25] on div "Status No active tasks You are ready to start receiving tasks. [PERSON_NAME]" at bounding box center [74, 158] width 112 height 281
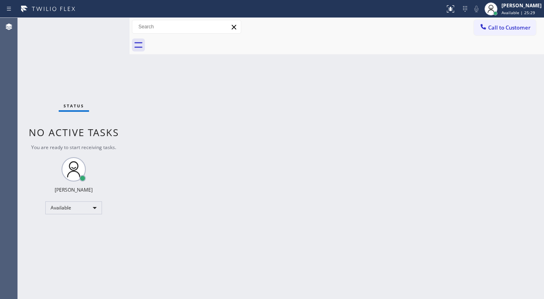
click at [105, 25] on div "Status No active tasks You are ready to start receiving tasks. [PERSON_NAME]" at bounding box center [74, 158] width 112 height 281
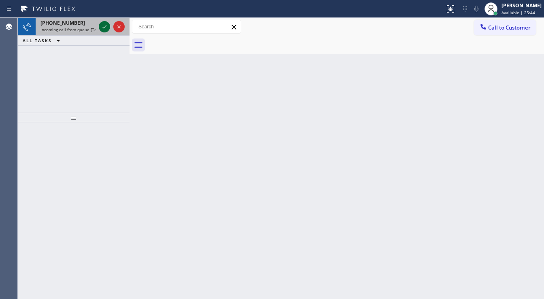
click at [105, 26] on icon at bounding box center [105, 27] width 10 height 10
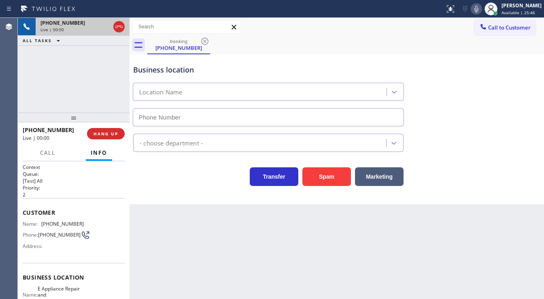
type input "(949) 894-4848"
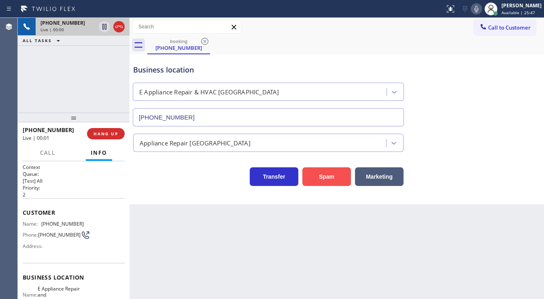
click at [329, 183] on button "Spam" at bounding box center [327, 176] width 49 height 19
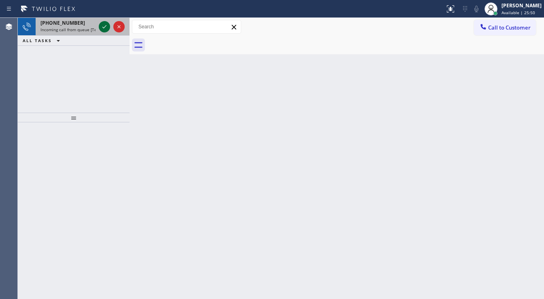
click at [107, 25] on icon at bounding box center [105, 27] width 10 height 10
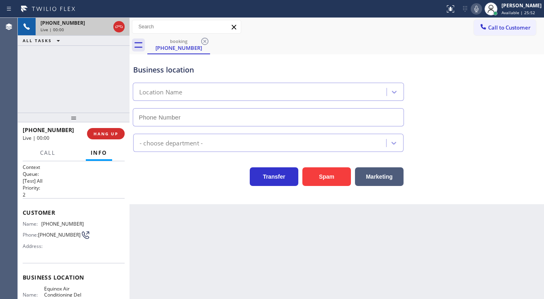
type input "(858) 299-1866"
drag, startPoint x: 325, startPoint y: 177, endPoint x: 309, endPoint y: 168, distance: 18.3
click at [324, 177] on button "Spam" at bounding box center [327, 176] width 49 height 19
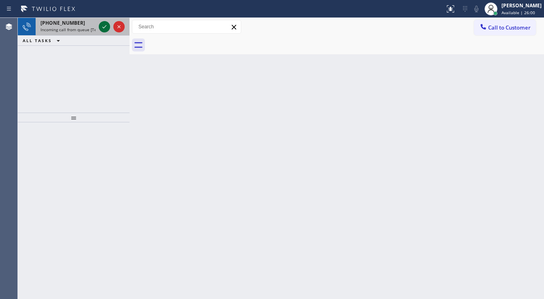
click at [106, 28] on icon at bounding box center [105, 27] width 10 height 10
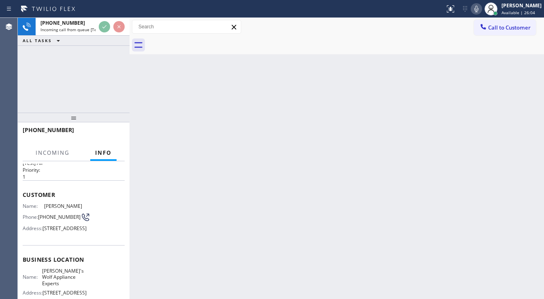
scroll to position [32, 0]
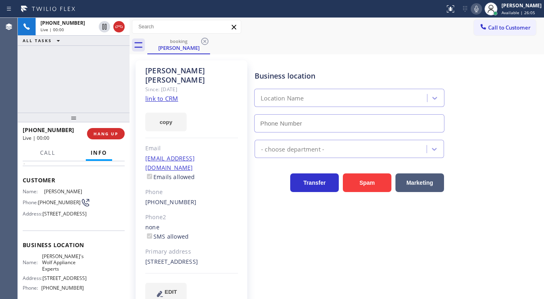
type input "(206) 866-6273"
click at [173, 94] on link "link to CRM" at bounding box center [161, 98] width 33 height 8
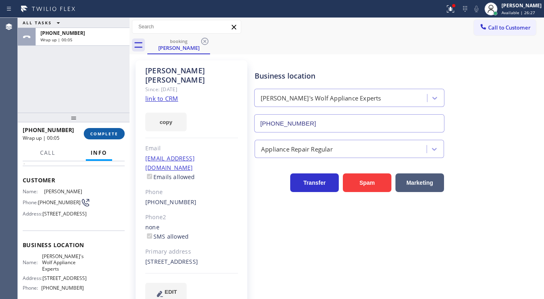
click at [101, 136] on span "COMPLETE" at bounding box center [104, 134] width 28 height 6
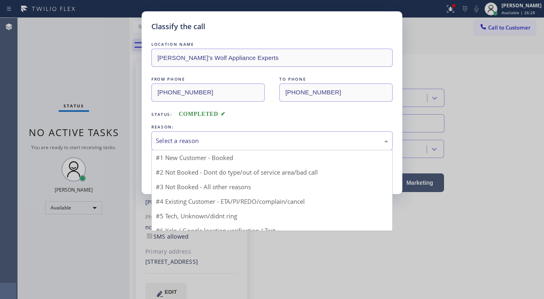
click at [177, 143] on div "Select a reason" at bounding box center [272, 140] width 232 height 9
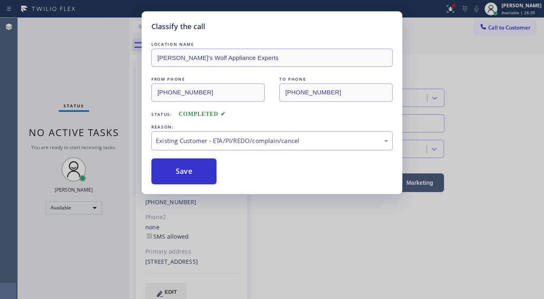
drag, startPoint x: 179, startPoint y: 176, endPoint x: 194, endPoint y: 198, distance: 26.7
click at [179, 176] on button "Save" at bounding box center [183, 171] width 65 height 26
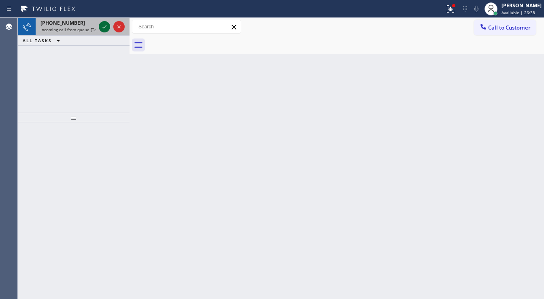
click at [99, 26] on div at bounding box center [104, 27] width 11 height 10
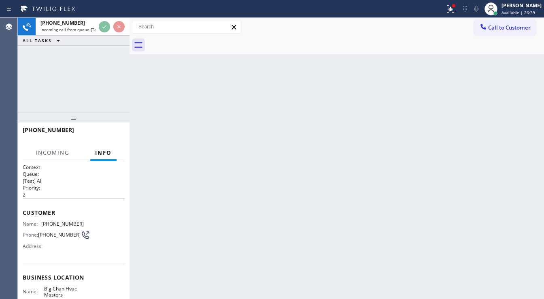
click at [101, 32] on div at bounding box center [111, 27] width 29 height 18
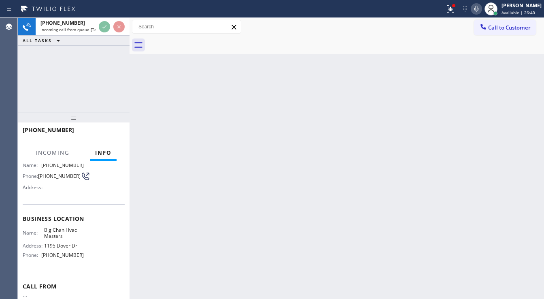
scroll to position [65, 0]
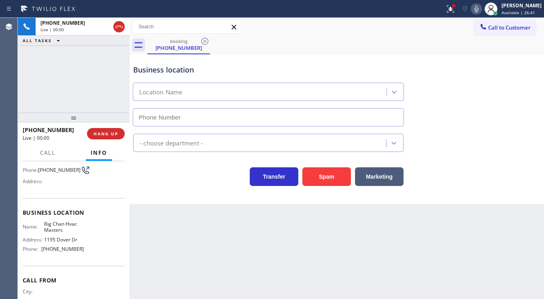
type input "(909) 328-6731"
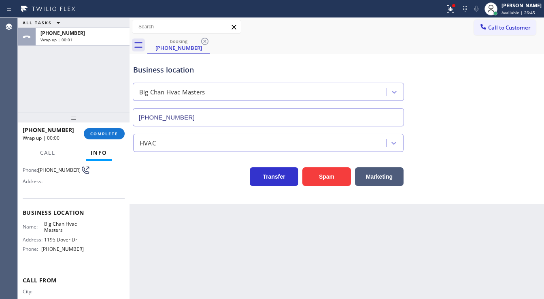
drag, startPoint x: 33, startPoint y: 84, endPoint x: 79, endPoint y: 99, distance: 48.5
click at [33, 84] on div "ALL TASKS ALL TASKS ACTIVE TASKS TASKS IN WRAP UP +19497925967 Wrap up | 00:01" at bounding box center [74, 65] width 112 height 95
click at [107, 132] on span "COMPLETE" at bounding box center [104, 134] width 28 height 6
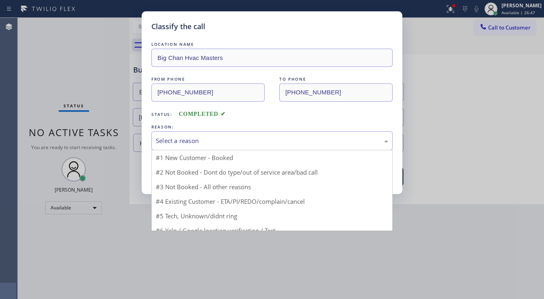
click at [217, 142] on div "Select a reason" at bounding box center [272, 140] width 232 height 9
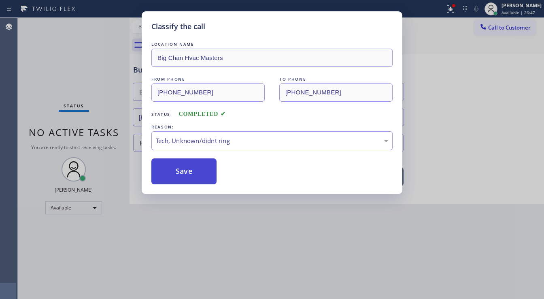
click at [194, 173] on button "Save" at bounding box center [183, 171] width 65 height 26
click at [194, 172] on button "Save" at bounding box center [183, 171] width 65 height 26
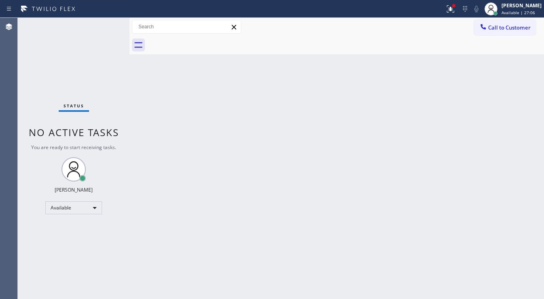
click at [105, 22] on div "Status No active tasks You are ready to start receiving tasks. [PERSON_NAME]" at bounding box center [74, 158] width 112 height 281
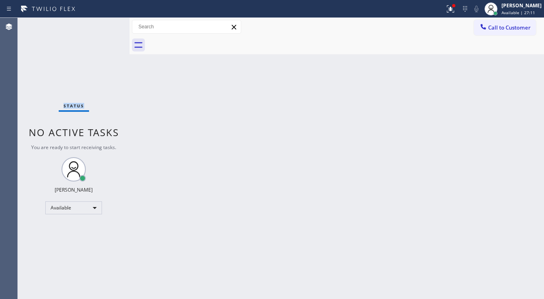
click at [105, 22] on div "Status No active tasks You are ready to start receiving tasks. [PERSON_NAME]" at bounding box center [74, 158] width 112 height 281
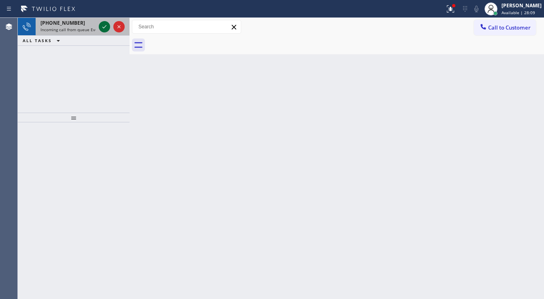
click at [102, 28] on icon at bounding box center [105, 27] width 10 height 10
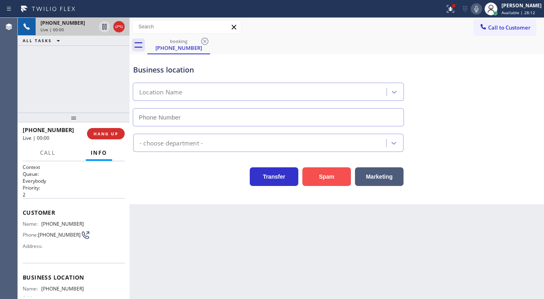
click at [331, 175] on button "Spam" at bounding box center [327, 176] width 49 height 19
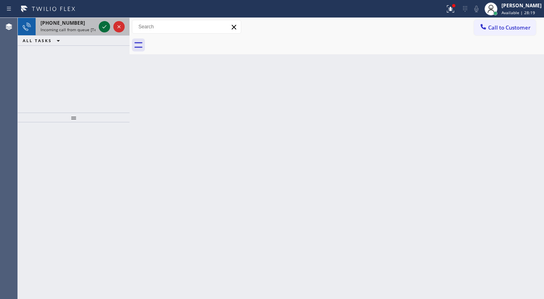
click at [104, 25] on icon at bounding box center [105, 27] width 10 height 10
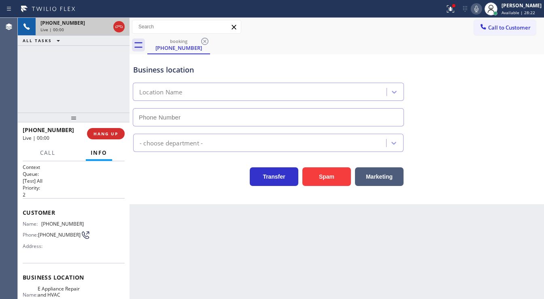
type input "(623) 263-1331"
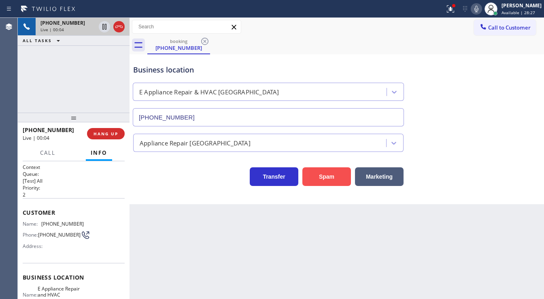
click at [314, 173] on button "Spam" at bounding box center [327, 176] width 49 height 19
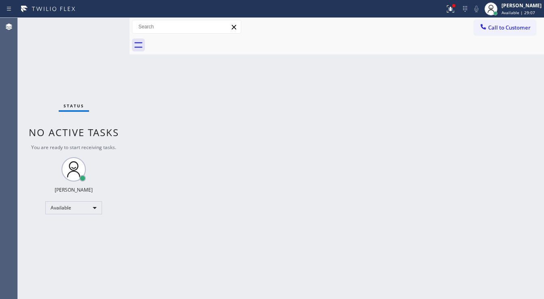
click at [104, 24] on div "Status No active tasks You are ready to start receiving tasks. [PERSON_NAME]" at bounding box center [74, 158] width 112 height 281
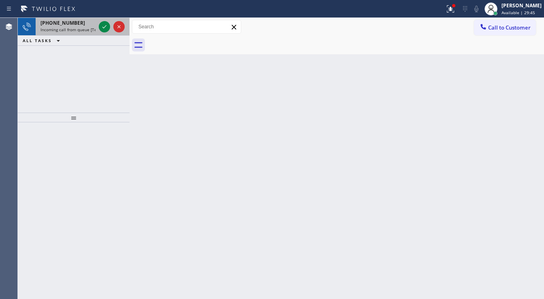
click at [86, 23] on div "+15107471866" at bounding box center [68, 22] width 55 height 7
click at [100, 24] on icon at bounding box center [105, 27] width 10 height 10
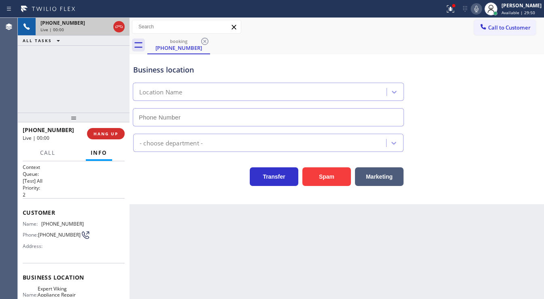
type input "(253) 321-8101"
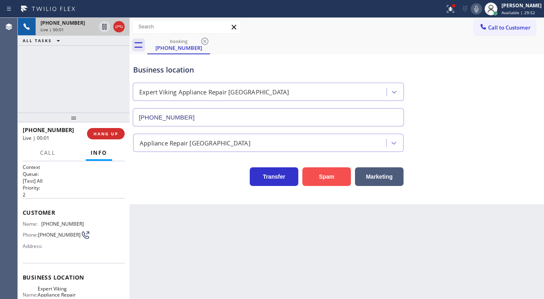
click at [319, 179] on button "Spam" at bounding box center [327, 176] width 49 height 19
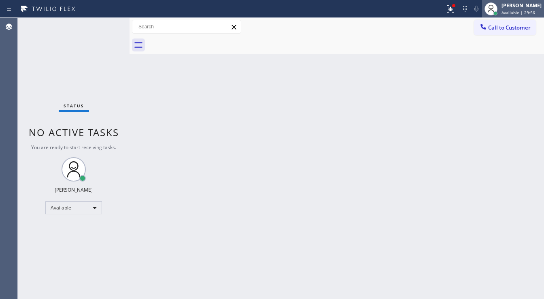
click at [519, 4] on div "[PERSON_NAME]" at bounding box center [522, 5] width 40 height 7
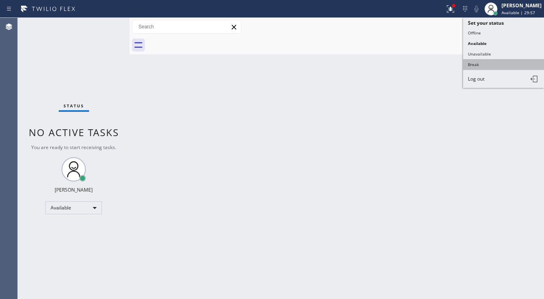
click at [476, 64] on button "Break" at bounding box center [503, 64] width 81 height 11
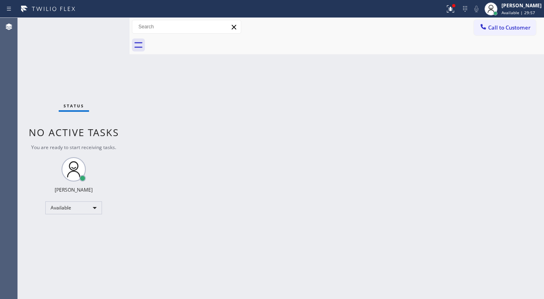
drag, startPoint x: 281, startPoint y: 113, endPoint x: 278, endPoint y: 180, distance: 67.3
click at [280, 113] on div "Back to Dashboard Change Sender ID Customers Technicians Select a contact Outbo…" at bounding box center [337, 158] width 415 height 281
